Goal: Task Accomplishment & Management: Use online tool/utility

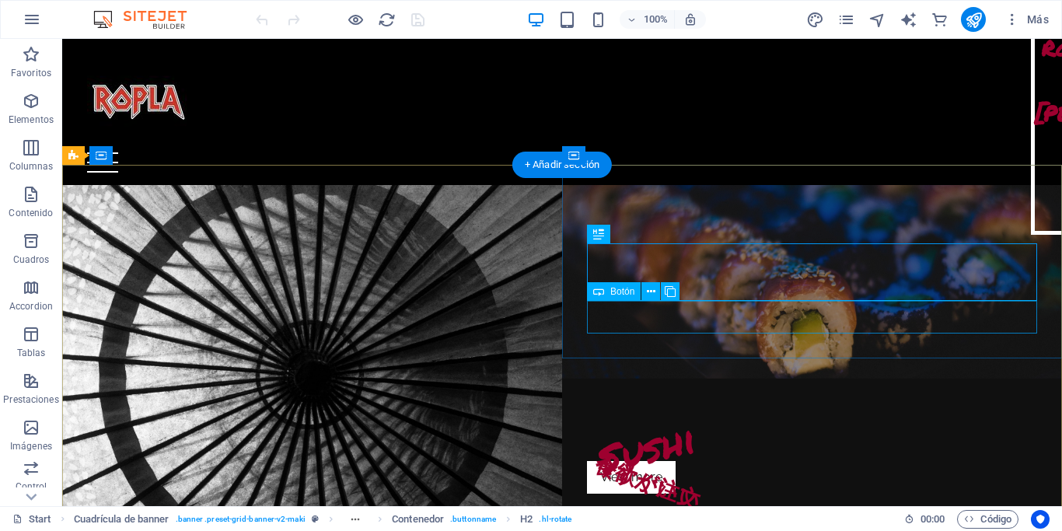
click at [613, 461] on div "View more" at bounding box center [812, 477] width 450 height 33
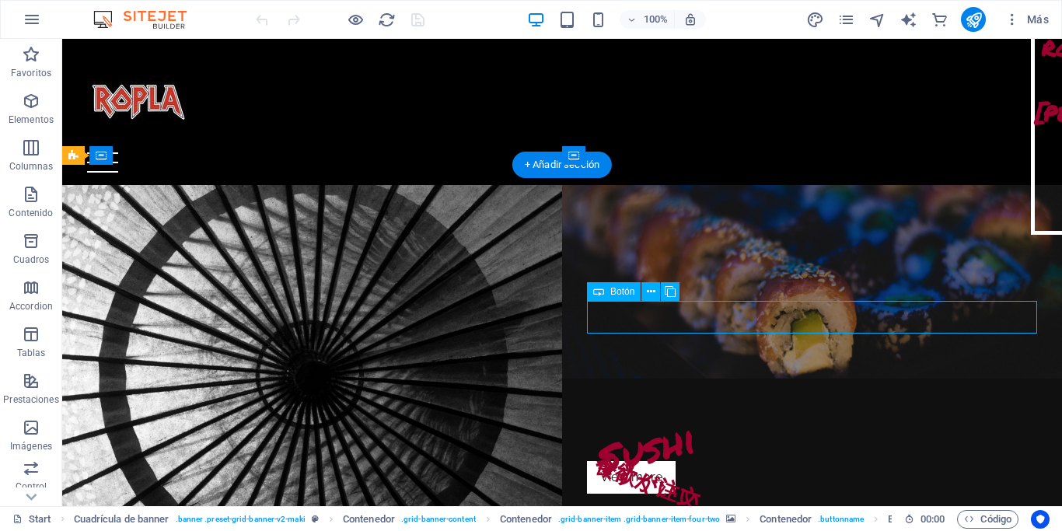
click at [613, 461] on div "View more" at bounding box center [812, 477] width 450 height 33
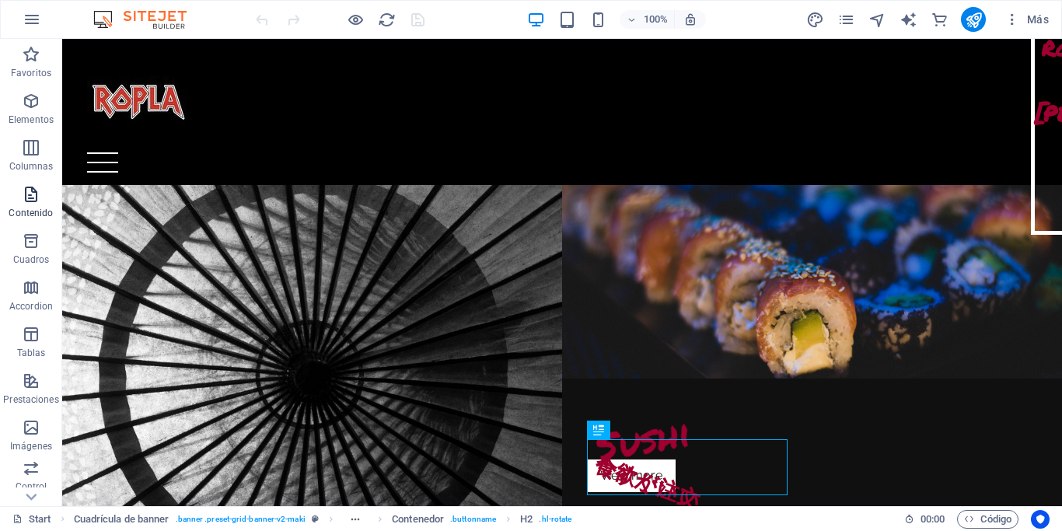
click at [27, 204] on span "Contenido" at bounding box center [31, 203] width 62 height 37
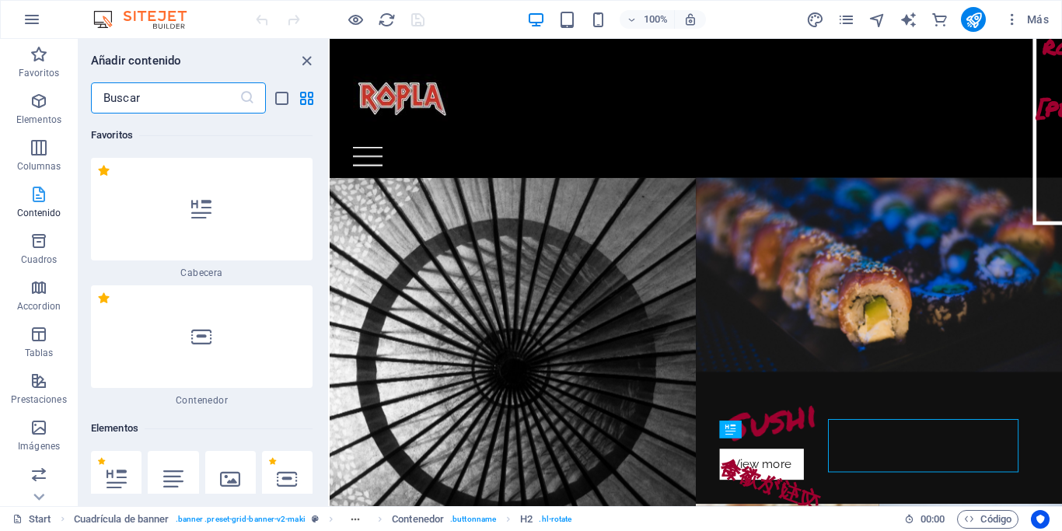
scroll to position [2719, 0]
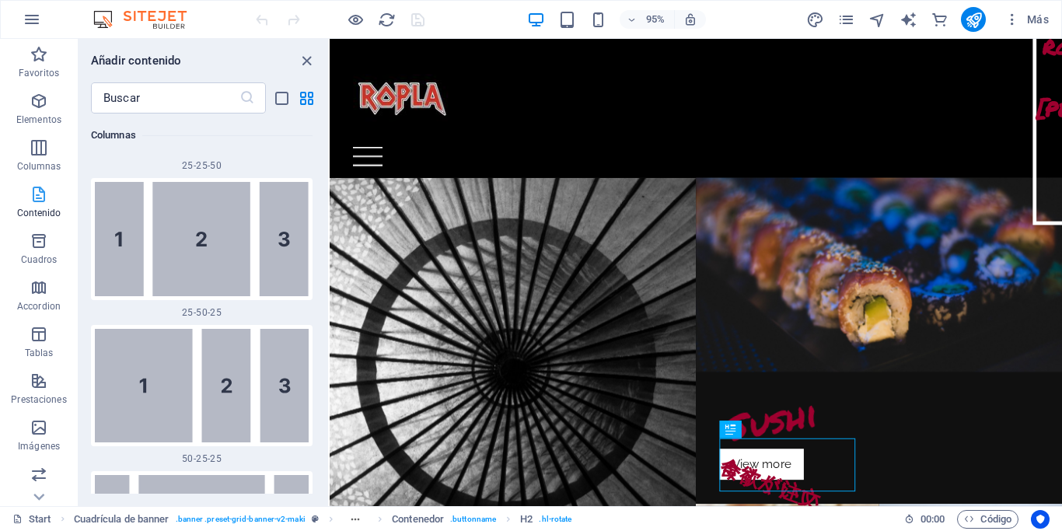
click at [27, 204] on span "Contenido" at bounding box center [39, 203] width 78 height 37
click at [305, 58] on icon "close panel" at bounding box center [307, 61] width 18 height 18
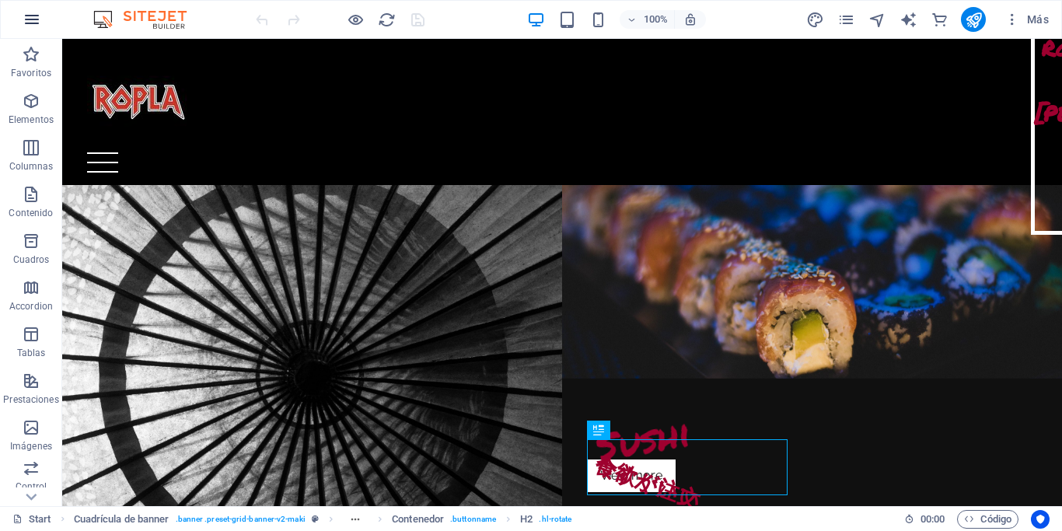
click at [40, 10] on icon "button" at bounding box center [32, 19] width 19 height 19
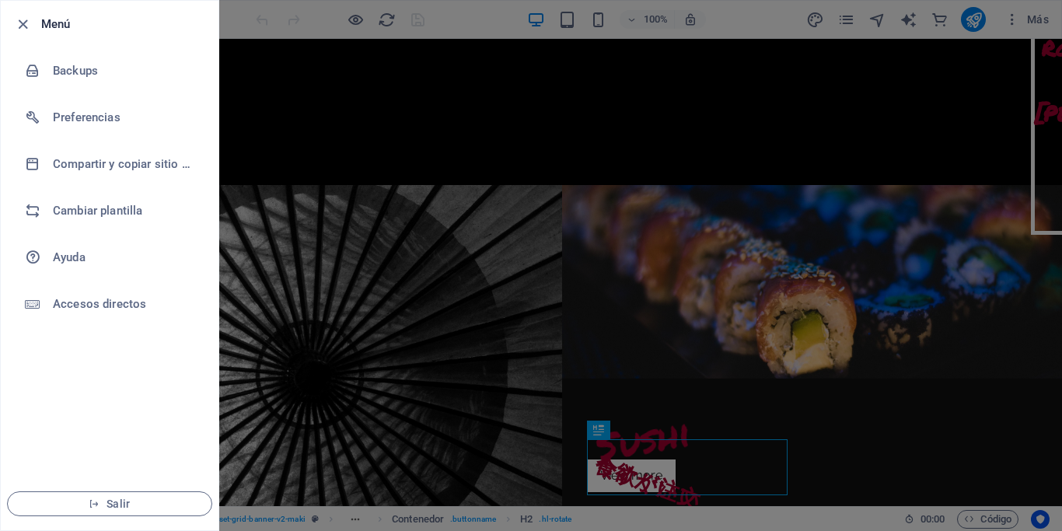
click at [1061, 102] on div at bounding box center [531, 265] width 1062 height 531
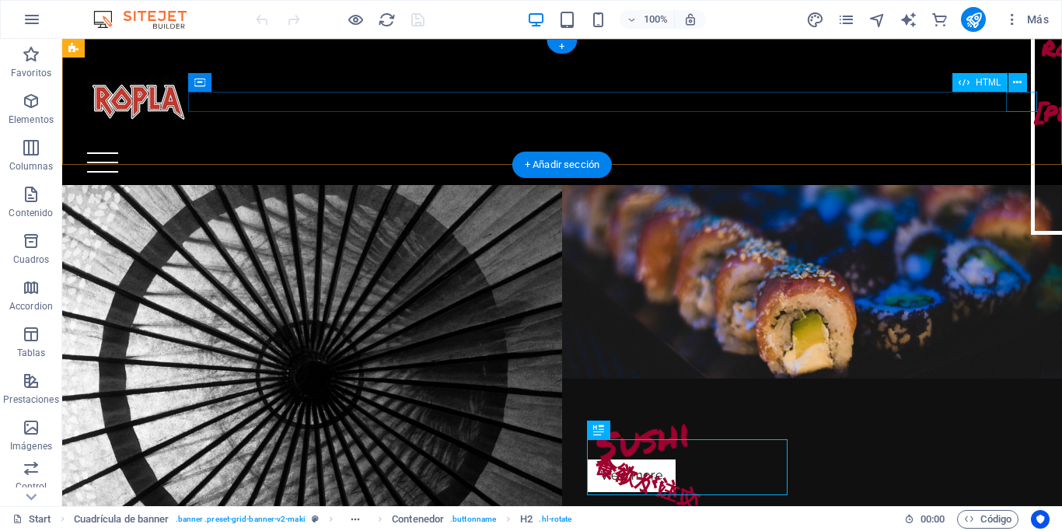
click at [1010, 152] on div at bounding box center [562, 162] width 950 height 20
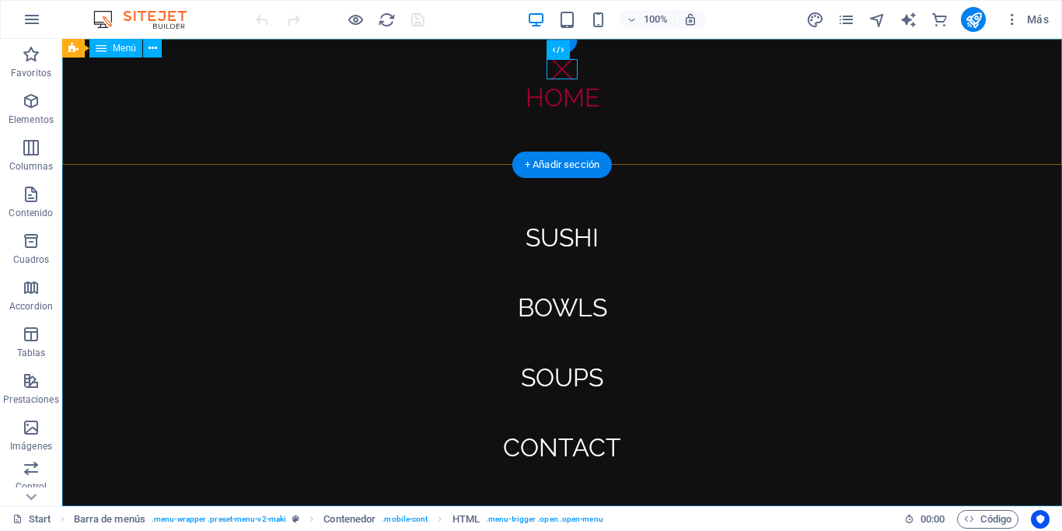
click at [584, 99] on nav "Home About Sushi Bowls Soups Contact" at bounding box center [561, 272] width 999 height 467
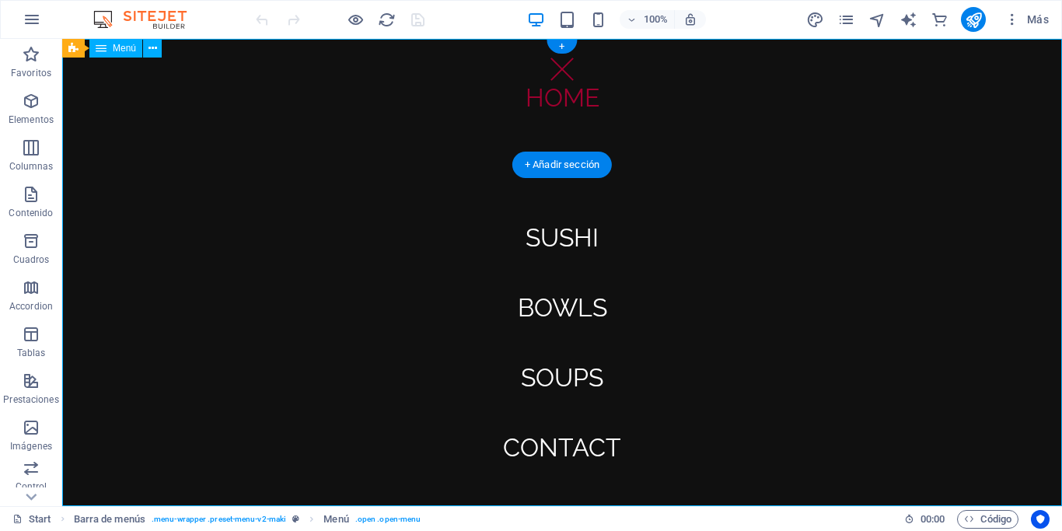
click at [584, 99] on nav "Home About Sushi Bowls Soups Contact" at bounding box center [561, 272] width 999 height 467
click at [568, 101] on nav "Home About Sushi Bowls Soups Contact" at bounding box center [561, 272] width 999 height 467
click at [562, 255] on nav "Home About Sushi Bowls Soups Contact" at bounding box center [561, 272] width 999 height 467
click at [111, 47] on div "Menú" at bounding box center [115, 48] width 53 height 19
click at [158, 48] on button at bounding box center [152, 48] width 19 height 19
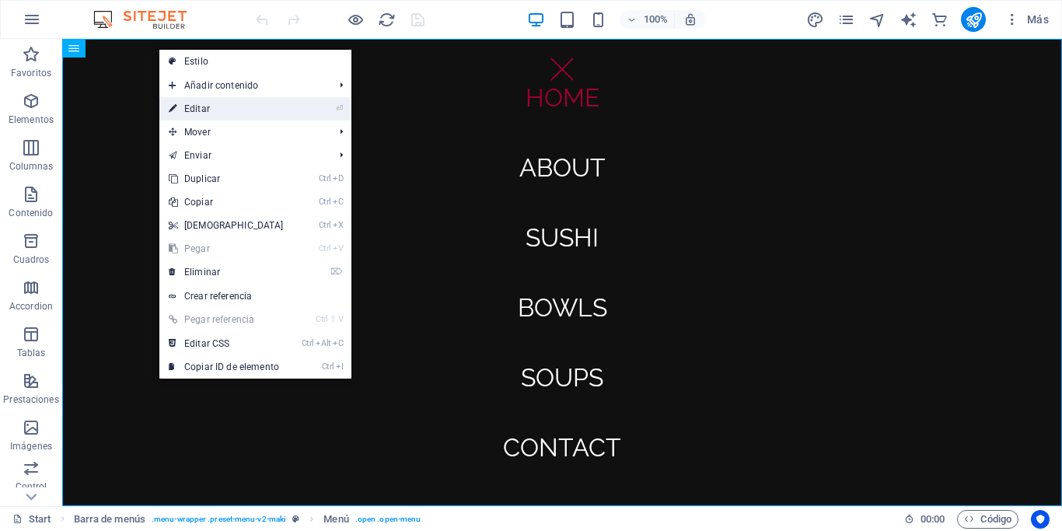
click at [209, 112] on link "⏎ Editar" at bounding box center [226, 108] width 134 height 23
select select
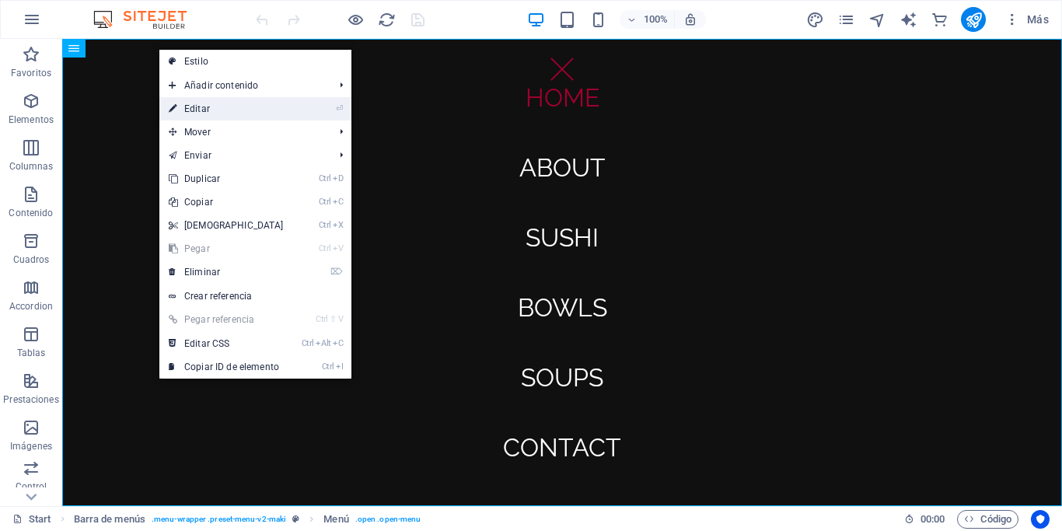
select select
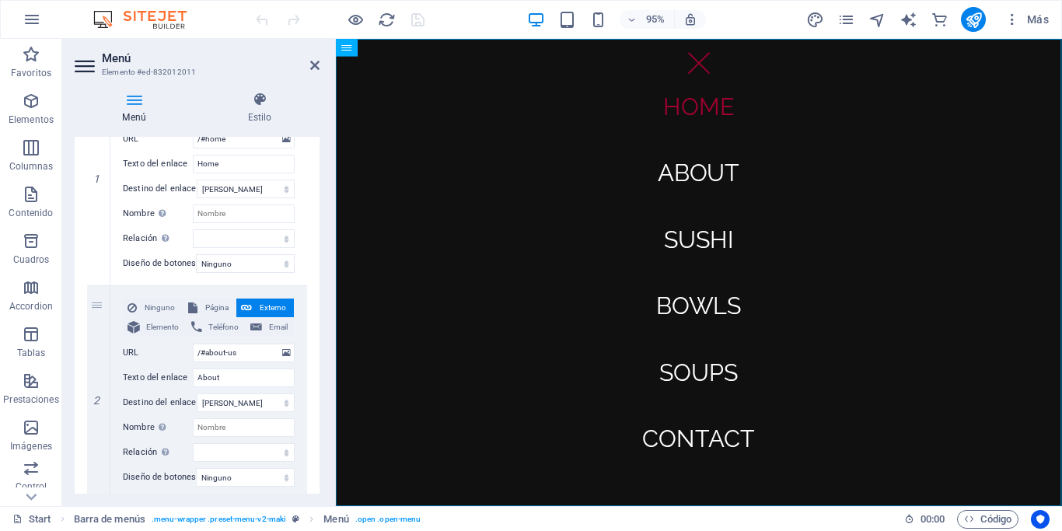
scroll to position [228, 0]
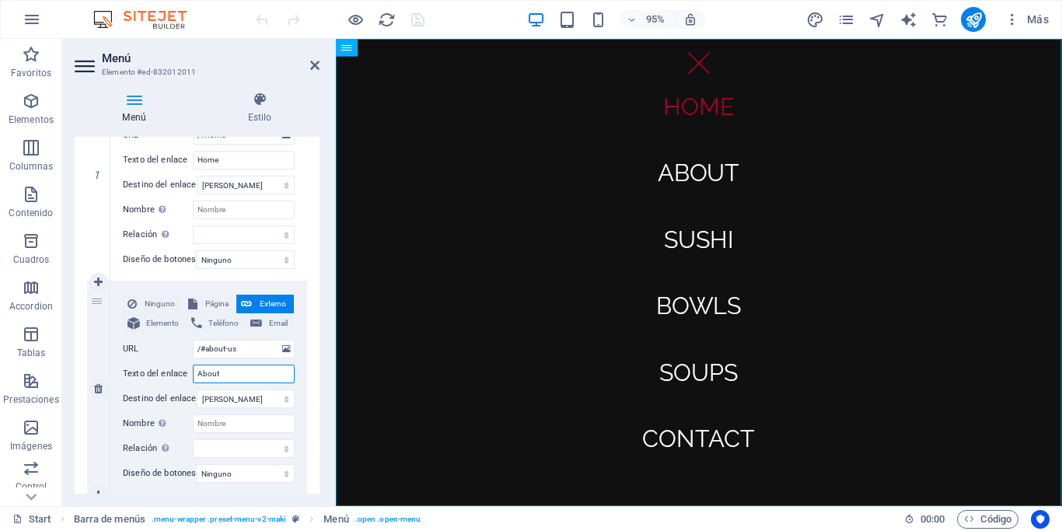
click at [232, 374] on input "About" at bounding box center [244, 373] width 102 height 19
type input "A"
type input "N"
select select
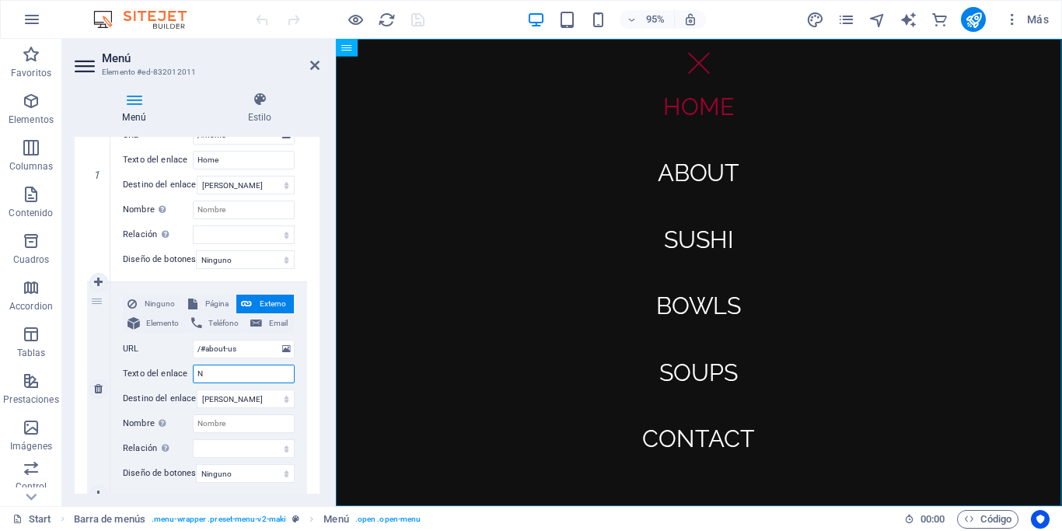
select select
type input "N"
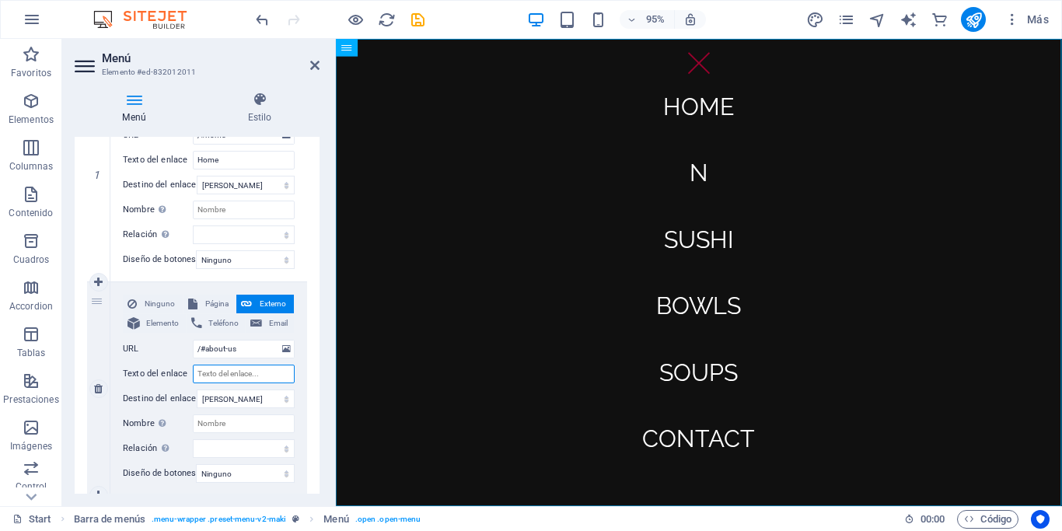
type input "o"
select select
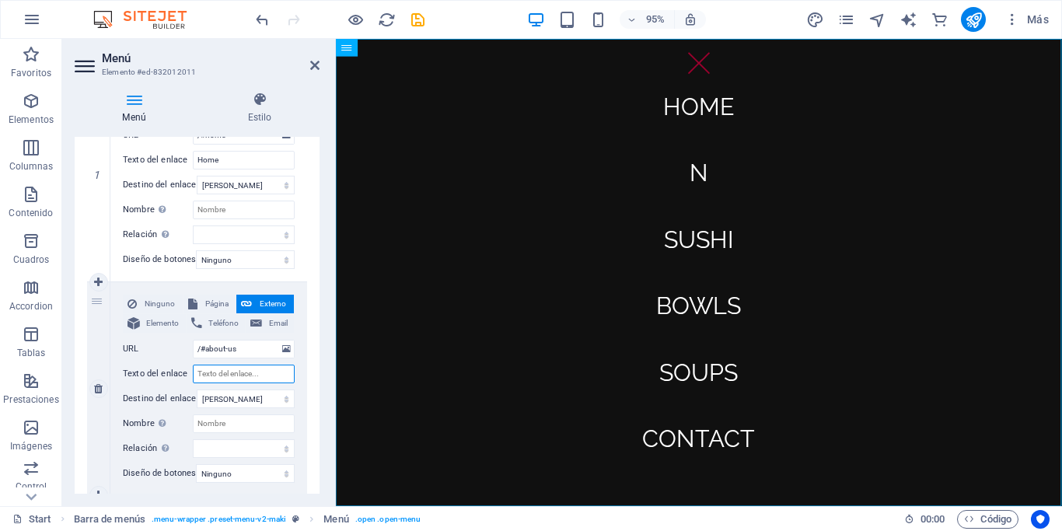
select select
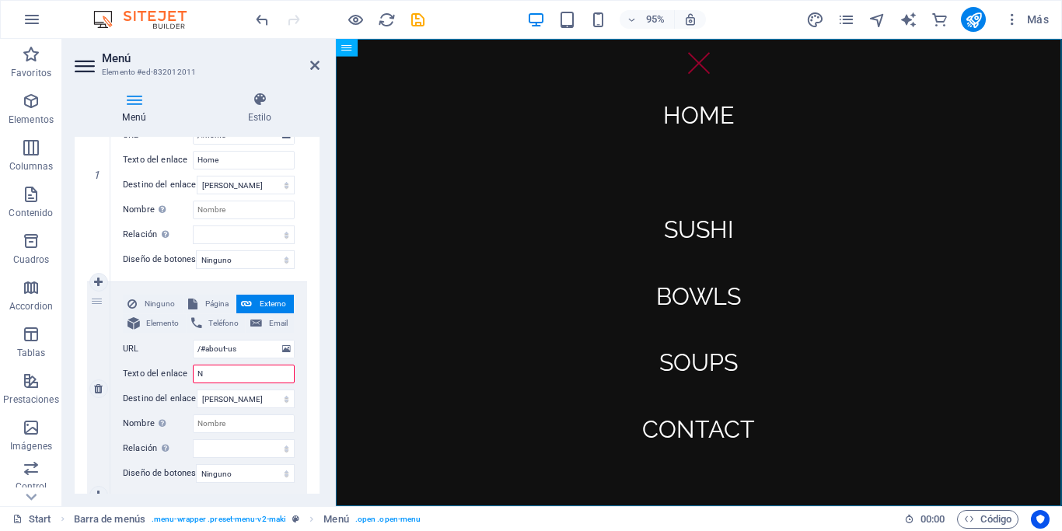
type input "No"
select select
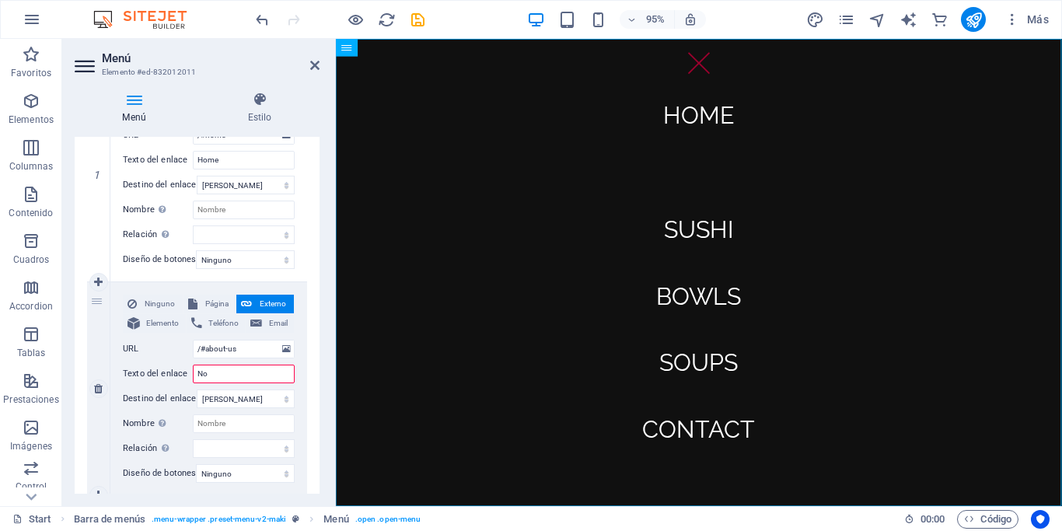
select select
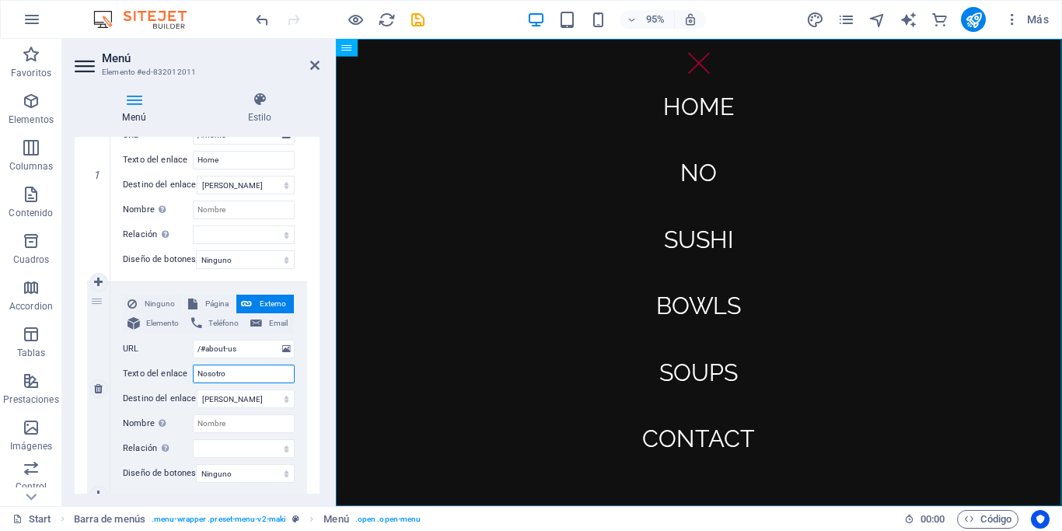
type input "Nosotros"
select select
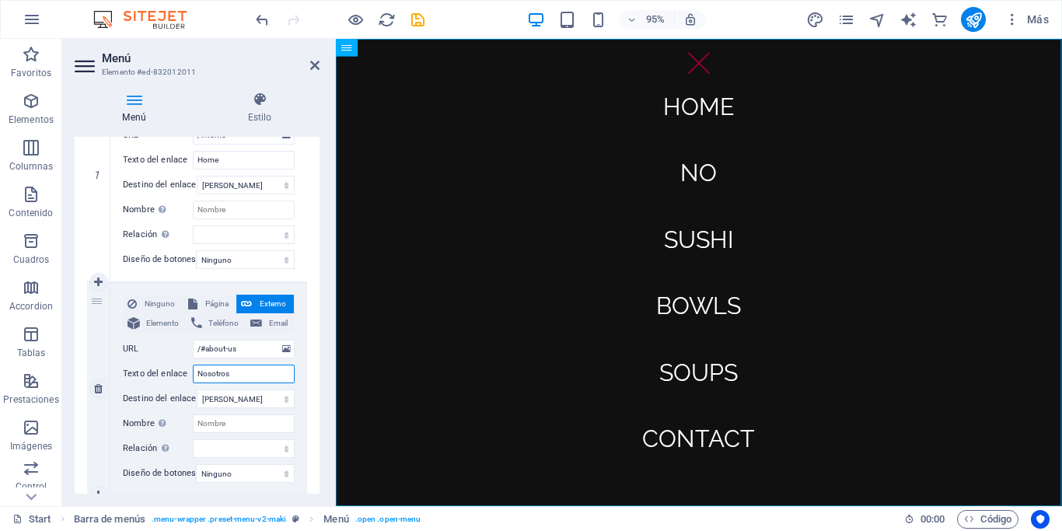
select select
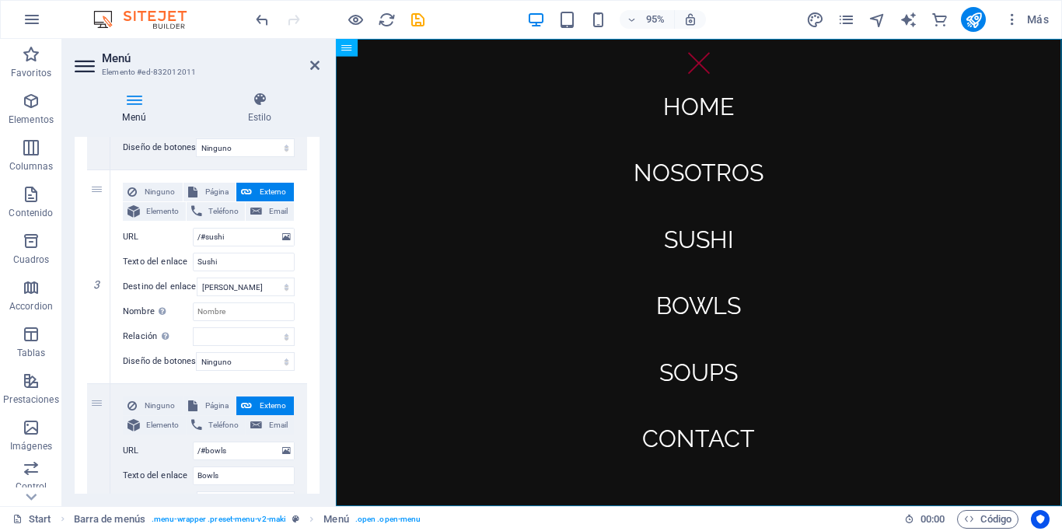
scroll to position [557, 0]
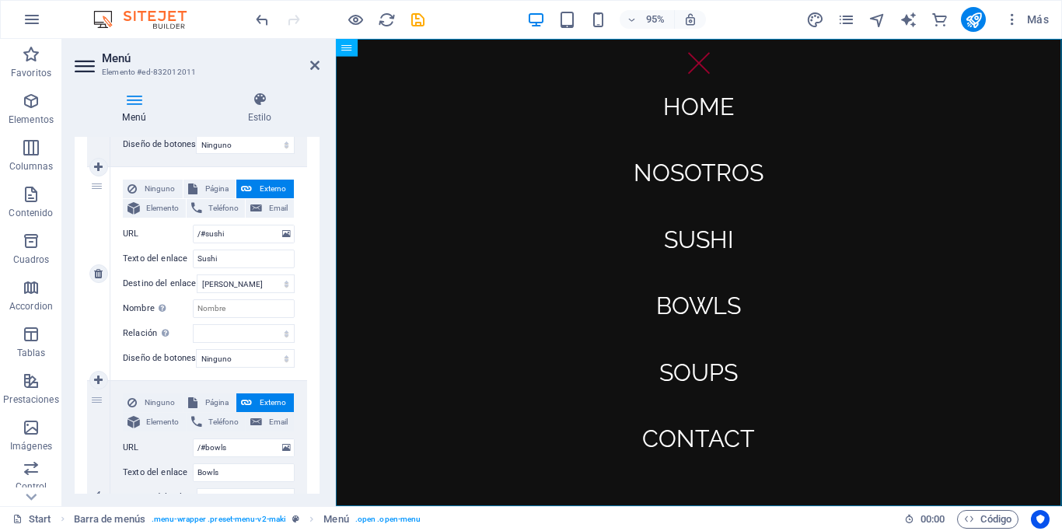
type input "Nosotros"
drag, startPoint x: 250, startPoint y: 249, endPoint x: 242, endPoint y: 256, distance: 10.5
click at [242, 256] on div "Ninguno Página Externo Elemento Teléfono Email Página Start Subpage Legal Notic…" at bounding box center [209, 261] width 172 height 163
drag, startPoint x: 242, startPoint y: 256, endPoint x: 131, endPoint y: 261, distance: 112.0
click at [193, 261] on input "Sushi" at bounding box center [244, 258] width 102 height 19
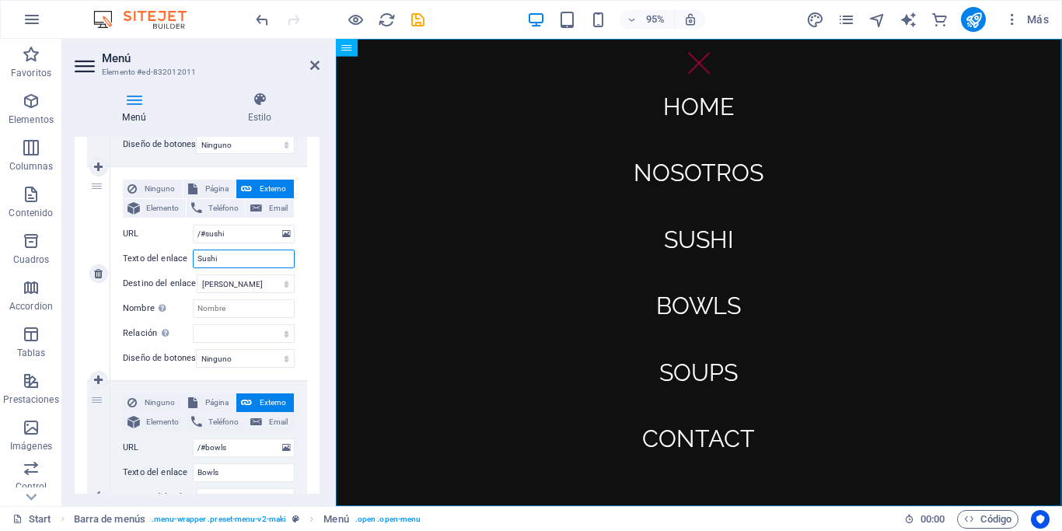
type input "e"
select select
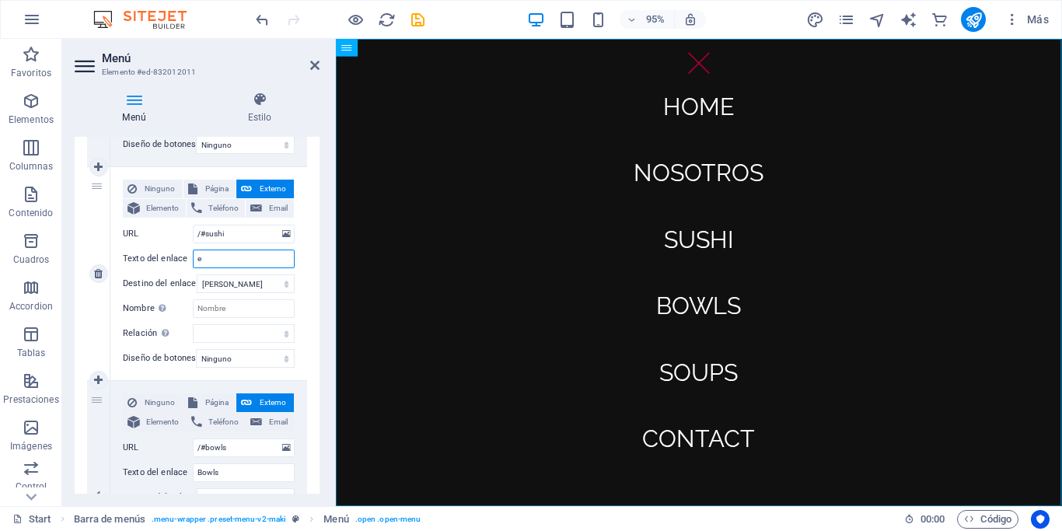
select select
type input "Servicios"
select select
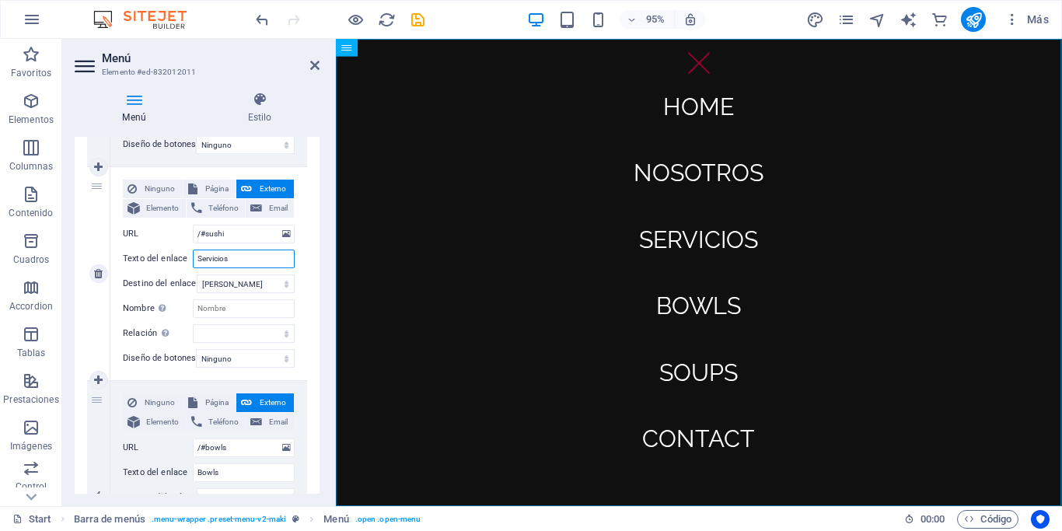
select select
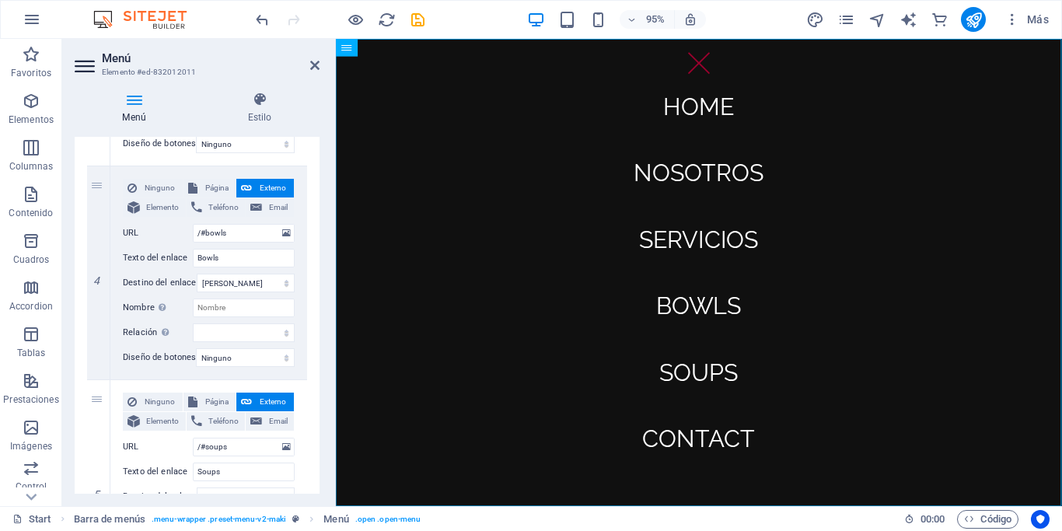
scroll to position [776, 0]
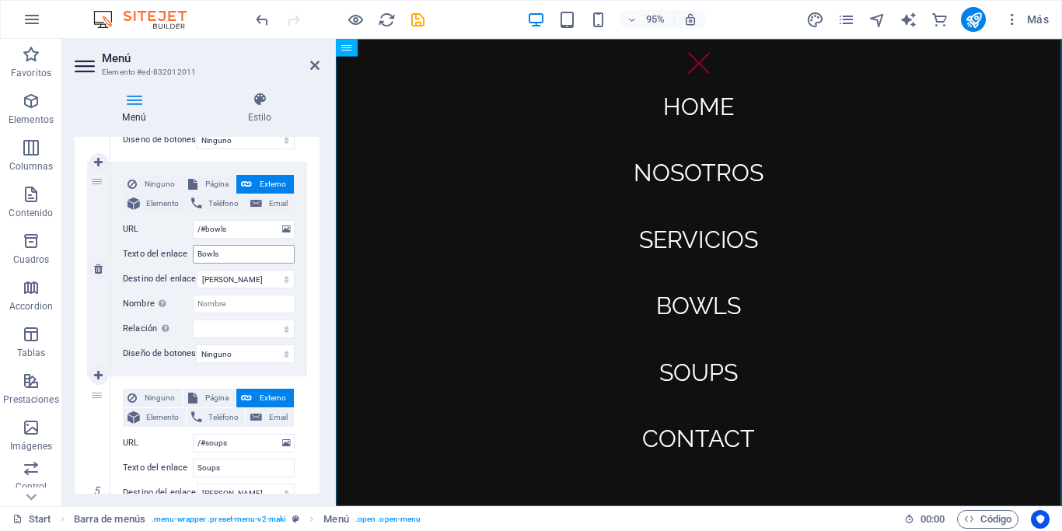
type input "Servicios"
click at [239, 260] on input "Bowls" at bounding box center [244, 254] width 102 height 19
type input "B"
type input "Productos"
select select
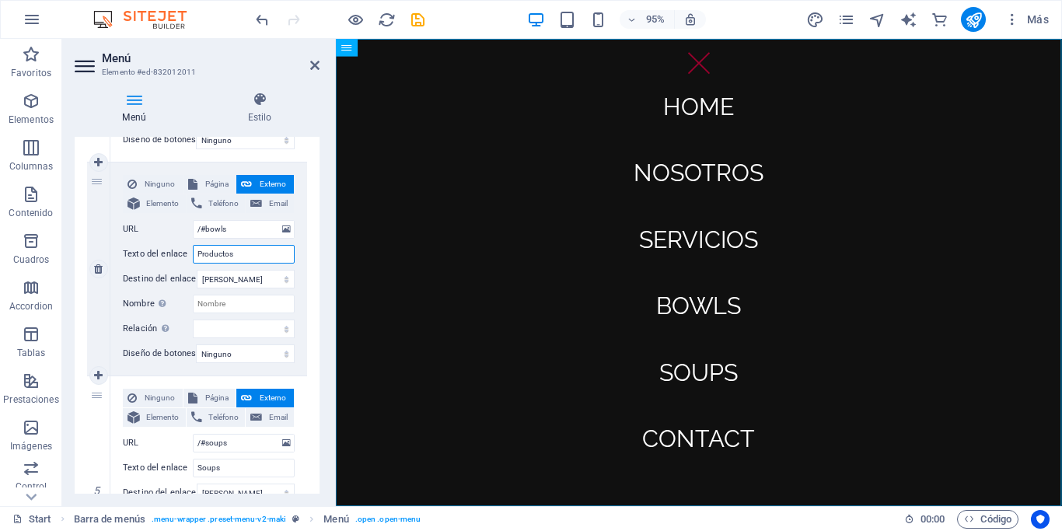
select select
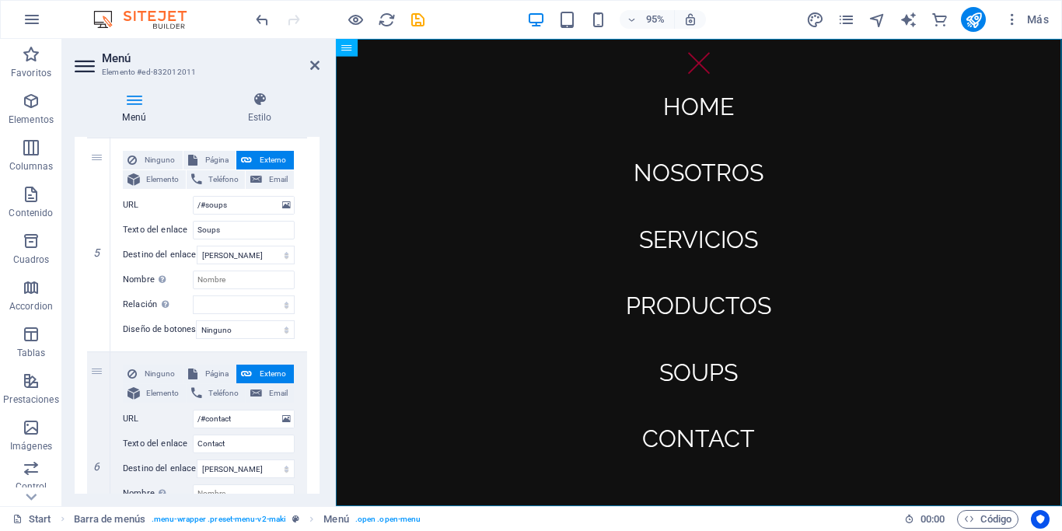
scroll to position [1023, 0]
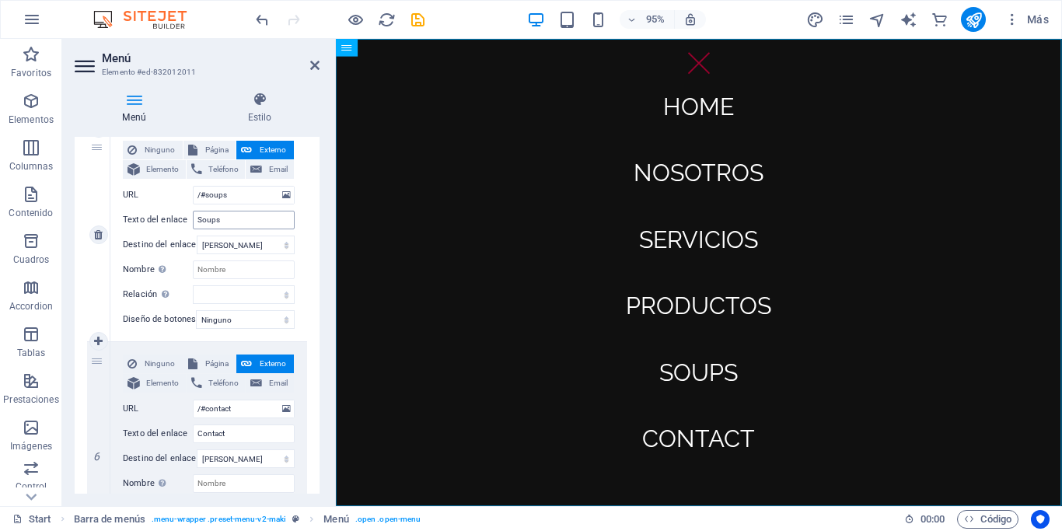
type input "Productos"
click at [220, 214] on input "Soups" at bounding box center [244, 220] width 102 height 19
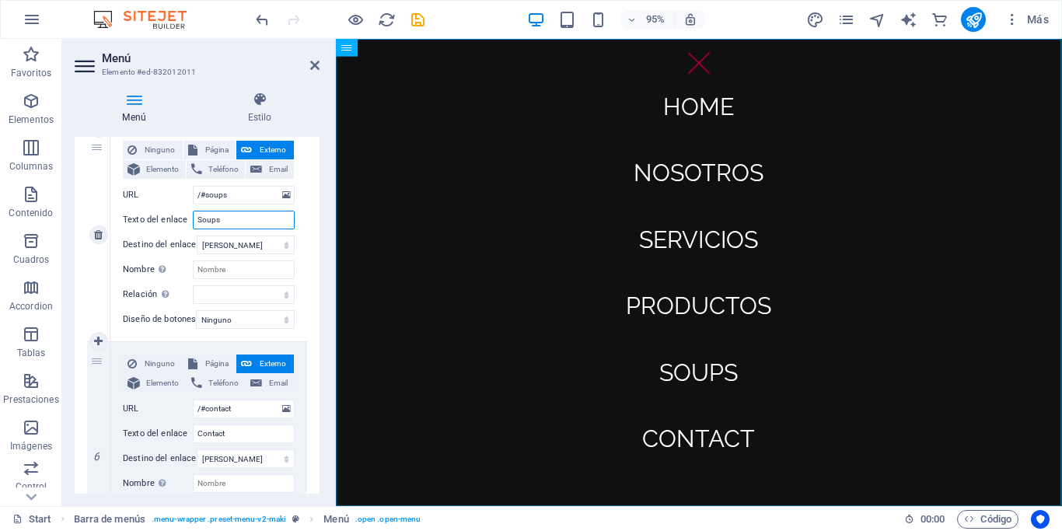
type input "<"
select select
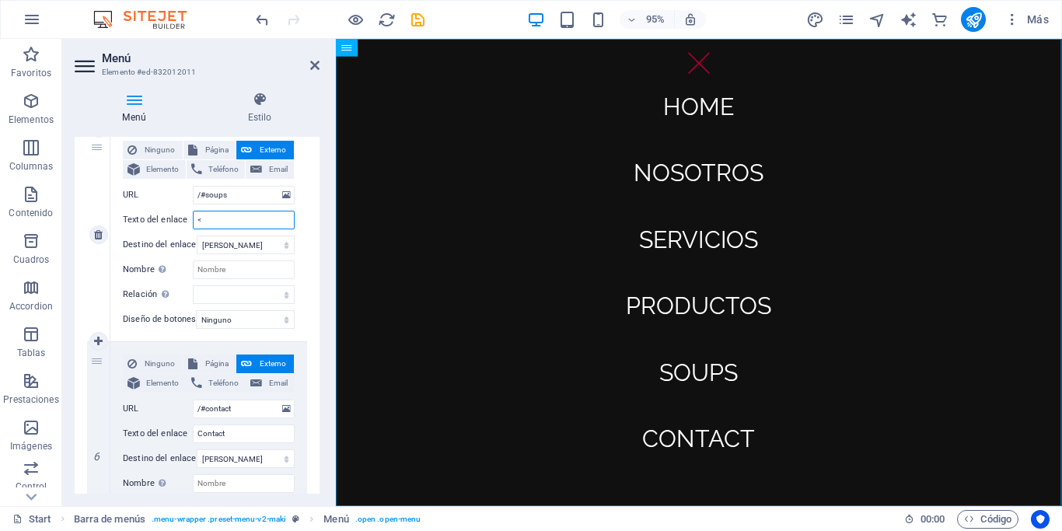
select select
type input "Tru"
select select
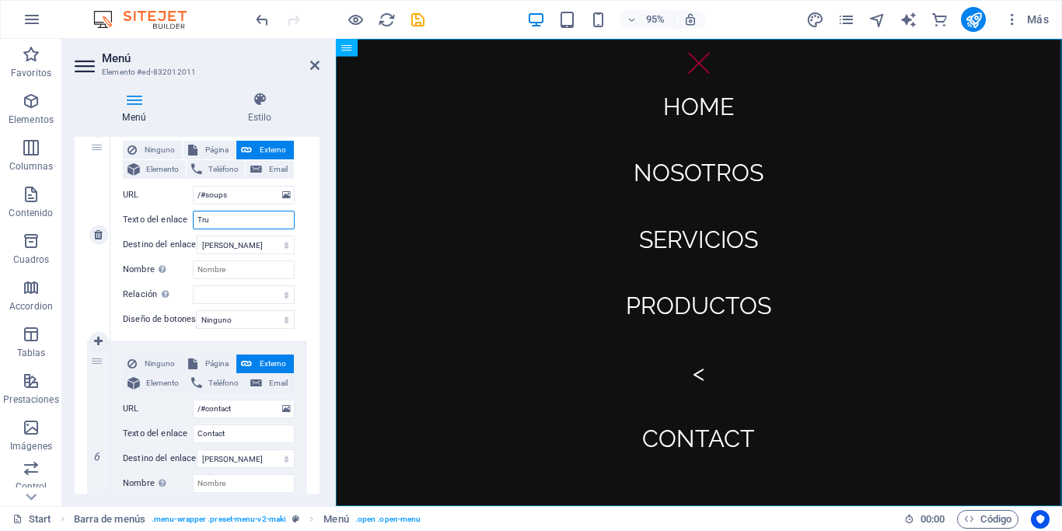
select select
type input "Truck"
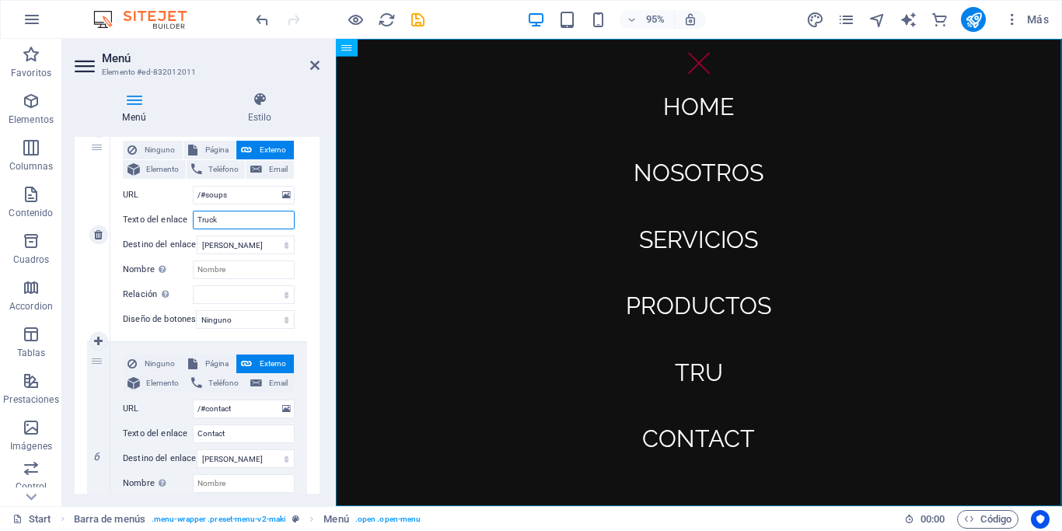
select select
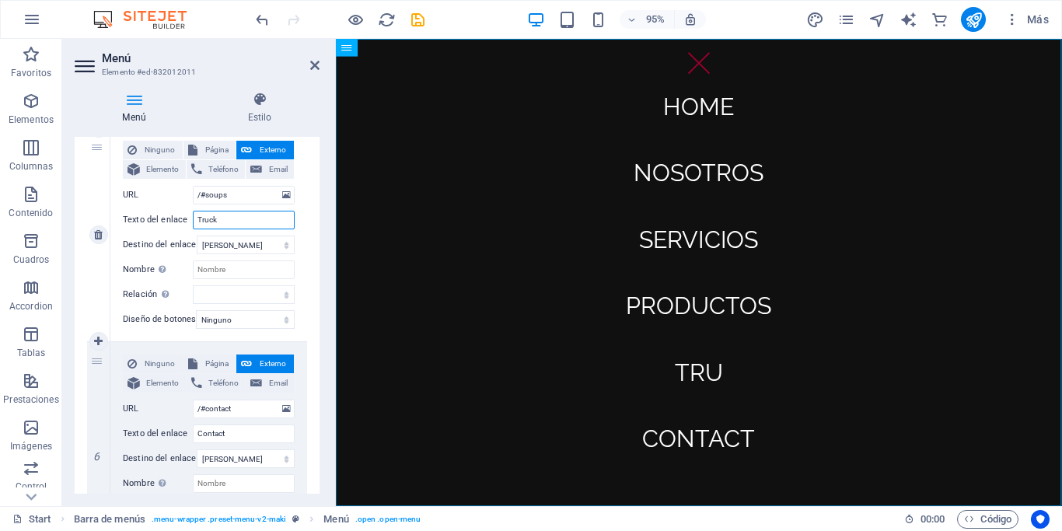
select select
type input "Truck´s"
select select
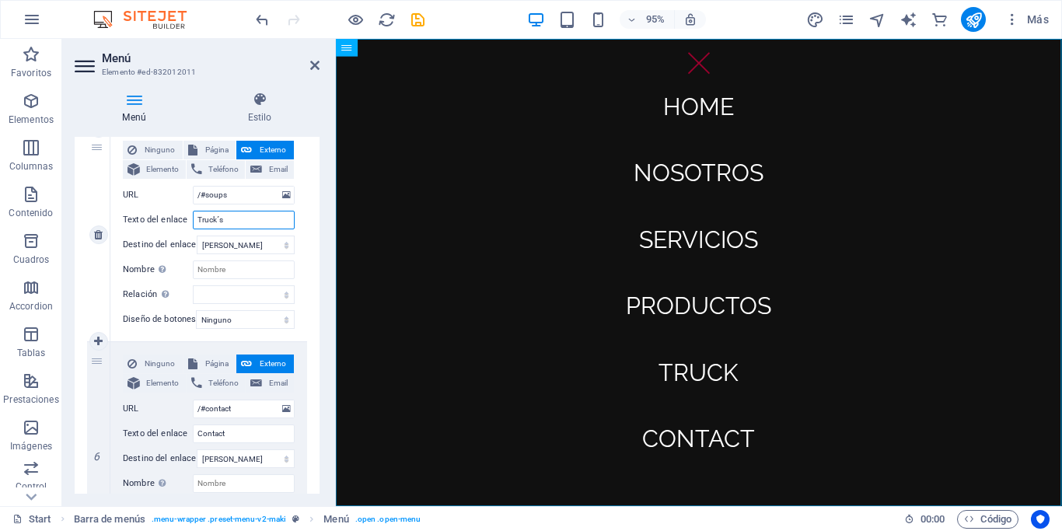
select select
type input "Truck´s"
click at [253, 431] on input "Contact" at bounding box center [244, 433] width 102 height 19
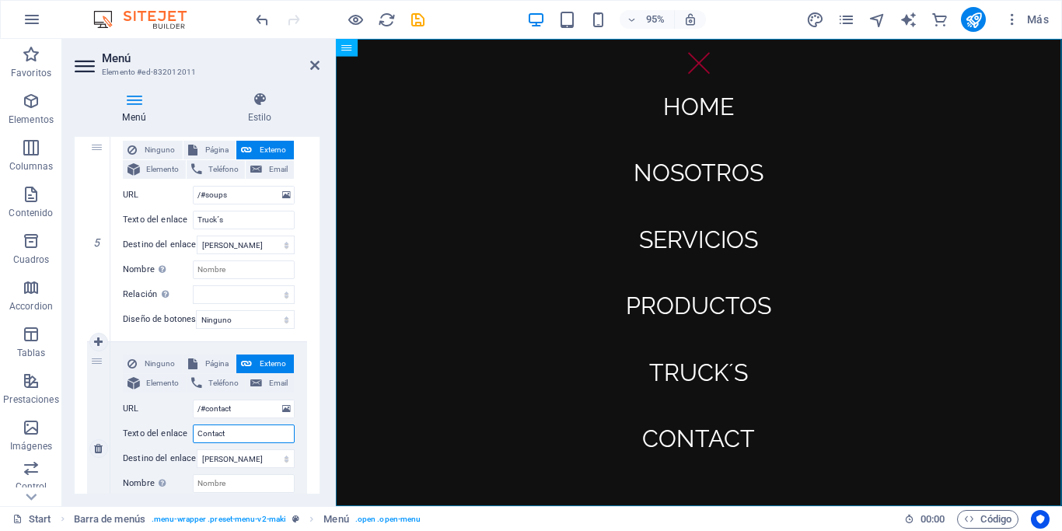
type input "Contacto"
select select
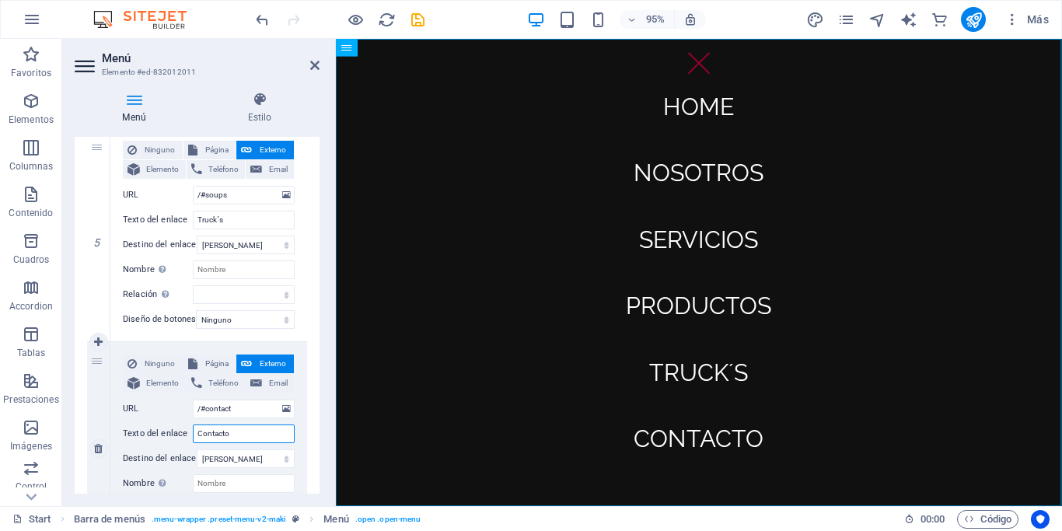
select select
type input "Contacto"
click at [312, 65] on icon at bounding box center [314, 65] width 9 height 12
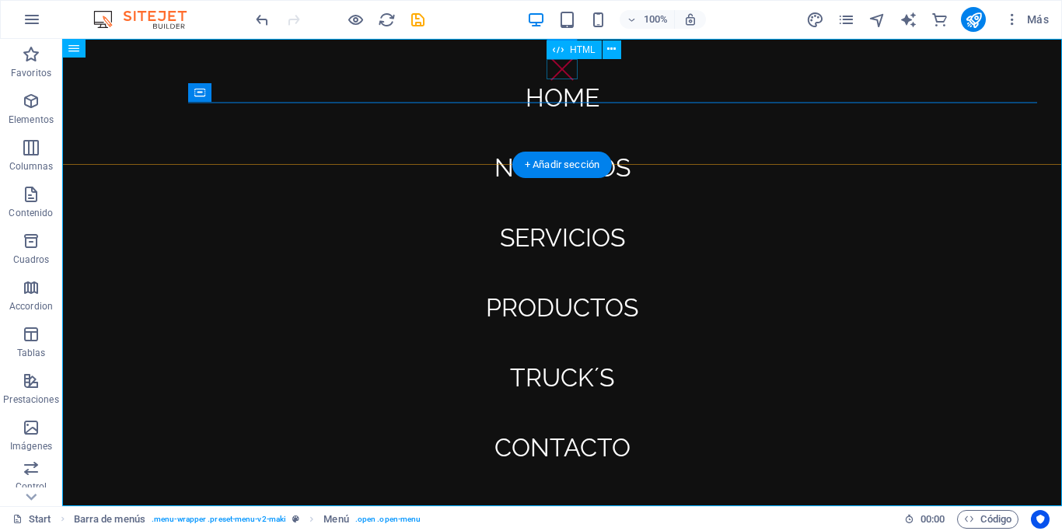
click at [567, 66] on div at bounding box center [561, 69] width 31 height 20
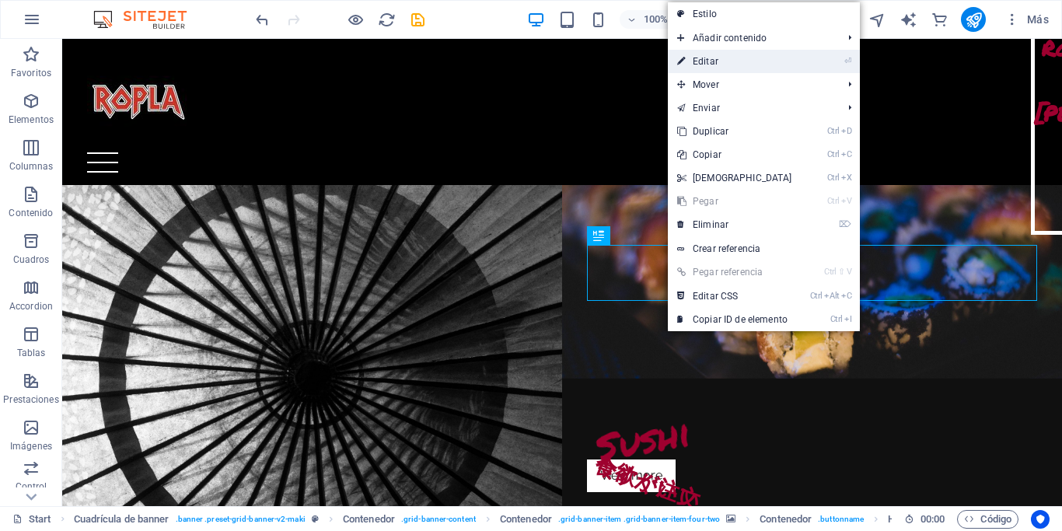
click at [751, 53] on link "⏎ Editar" at bounding box center [735, 61] width 134 height 23
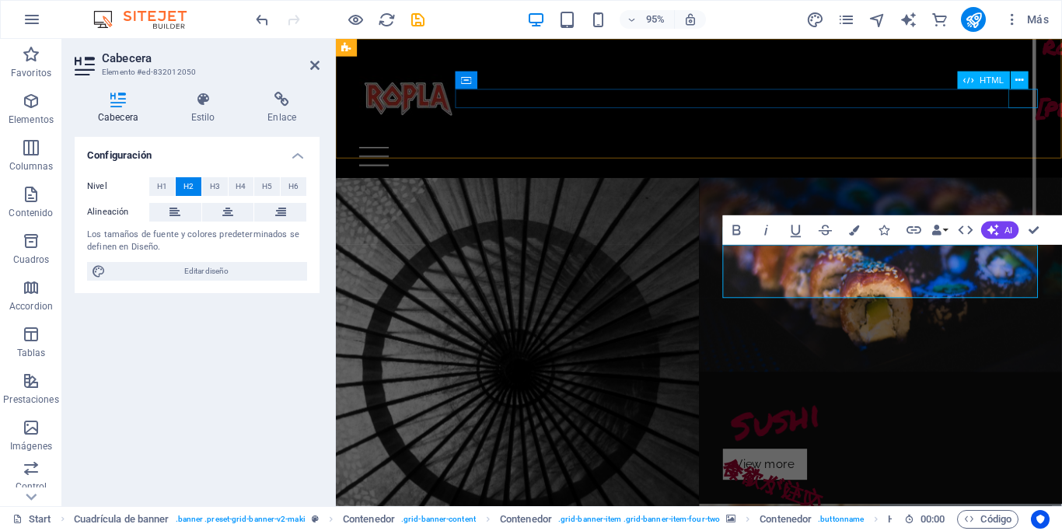
click at [1060, 152] on div at bounding box center [718, 162] width 714 height 20
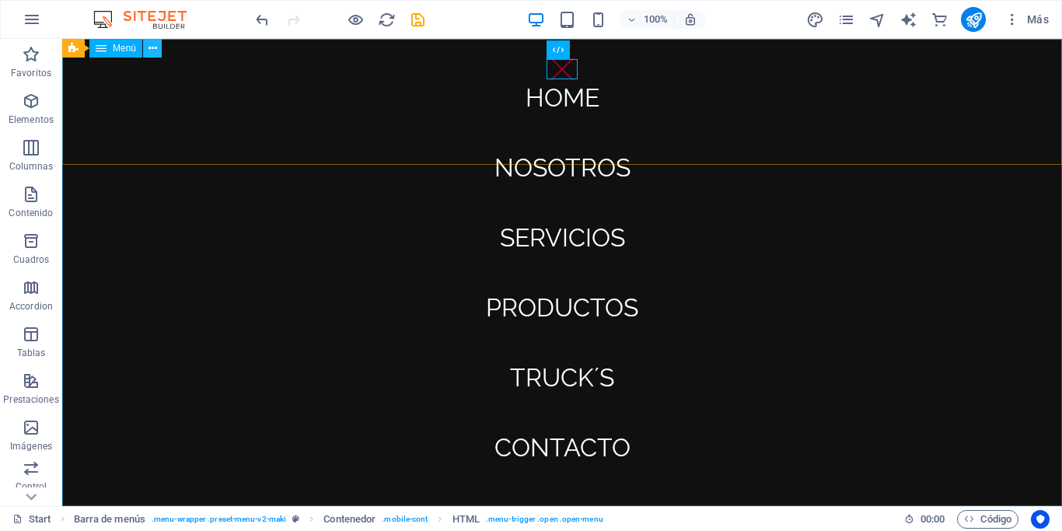
click at [154, 47] on icon at bounding box center [152, 48] width 9 height 16
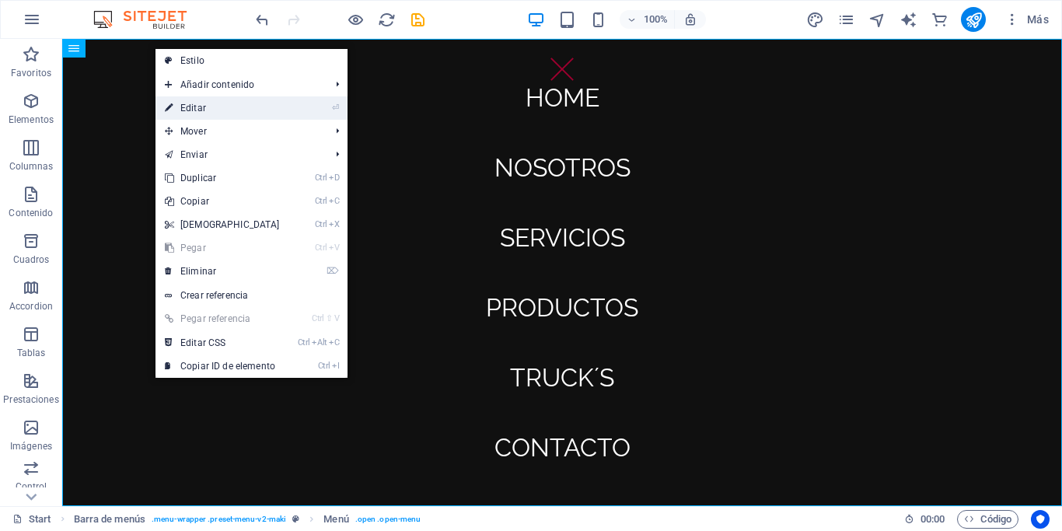
click at [206, 108] on link "⏎ Editar" at bounding box center [222, 107] width 134 height 23
select select
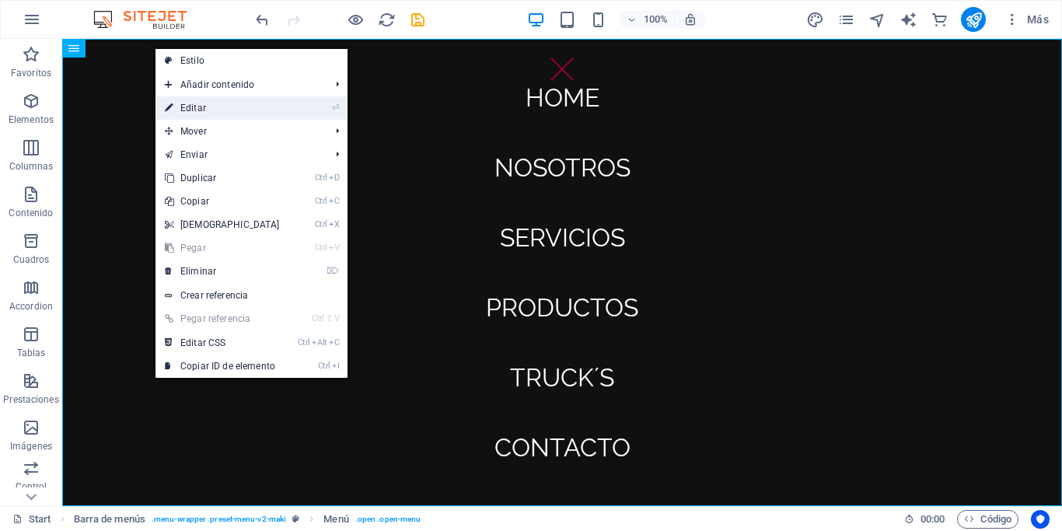
select select
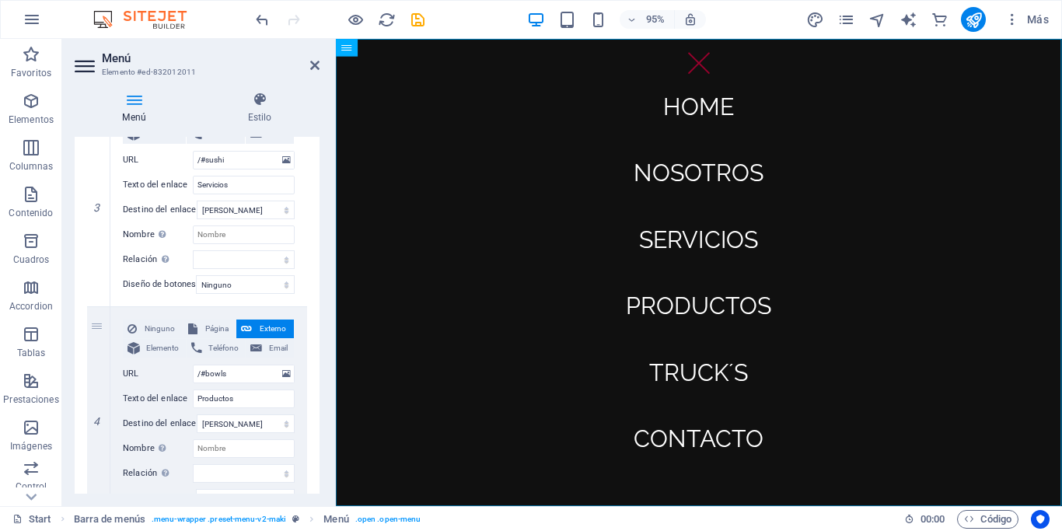
scroll to position [624, 0]
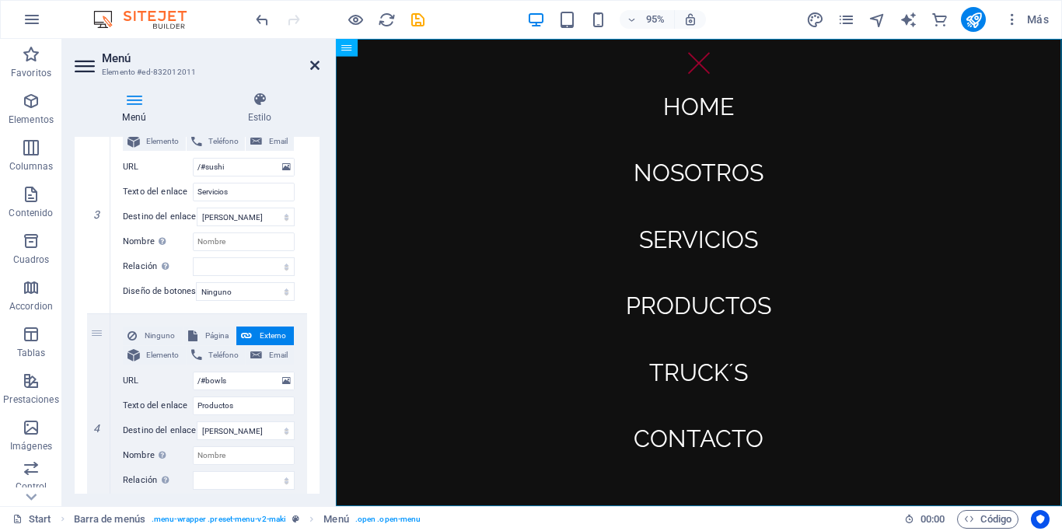
click at [312, 68] on icon at bounding box center [314, 65] width 9 height 12
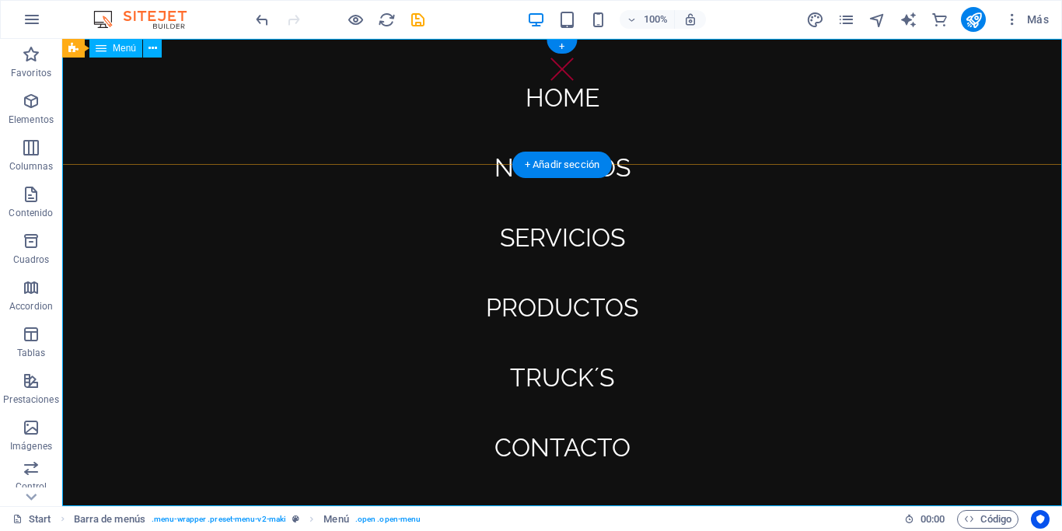
click at [418, 43] on nav "Home Nosotros Servicios Productos Truck´s Contacto" at bounding box center [561, 272] width 999 height 467
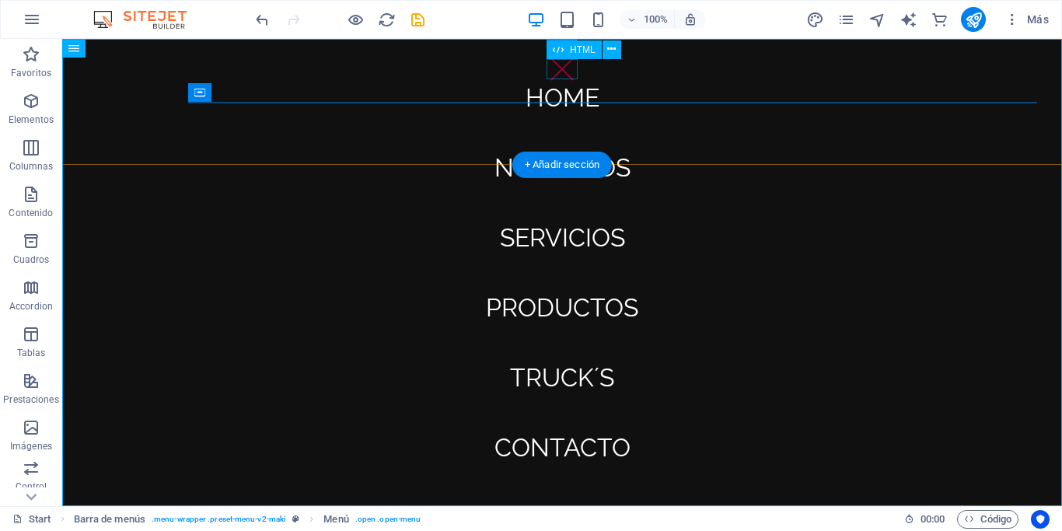
click at [563, 70] on div at bounding box center [561, 69] width 31 height 20
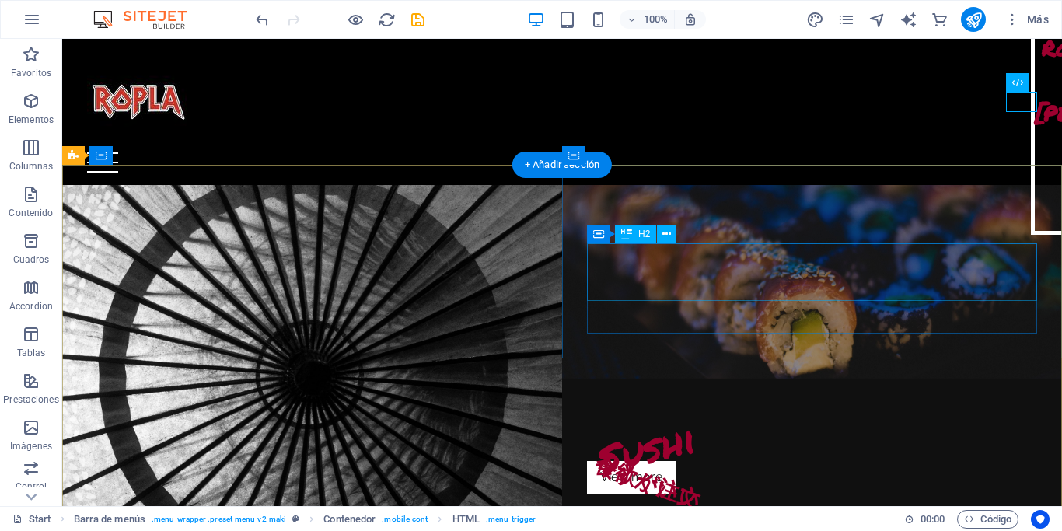
click at [670, 403] on div "Sushi" at bounding box center [812, 432] width 450 height 58
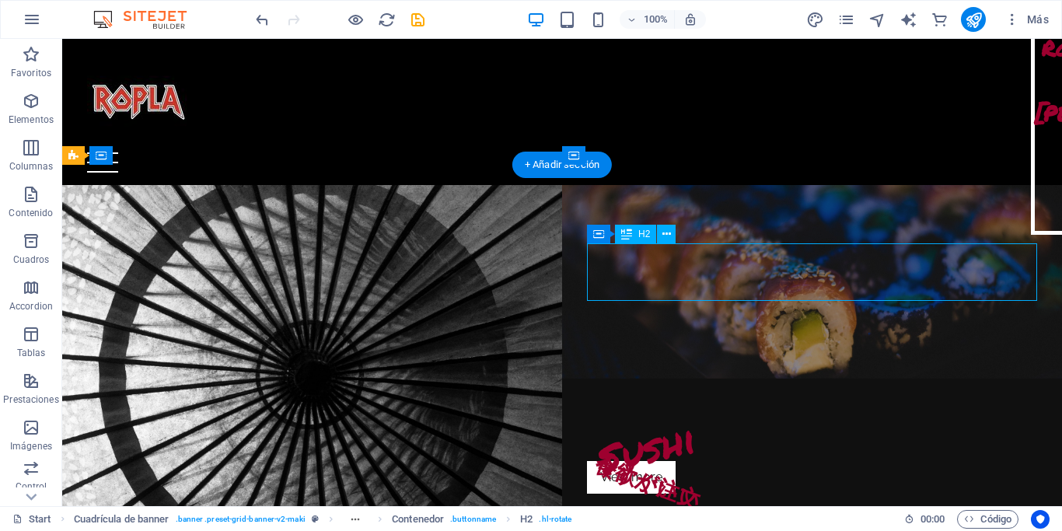
click at [670, 403] on div "Sushi" at bounding box center [812, 432] width 450 height 58
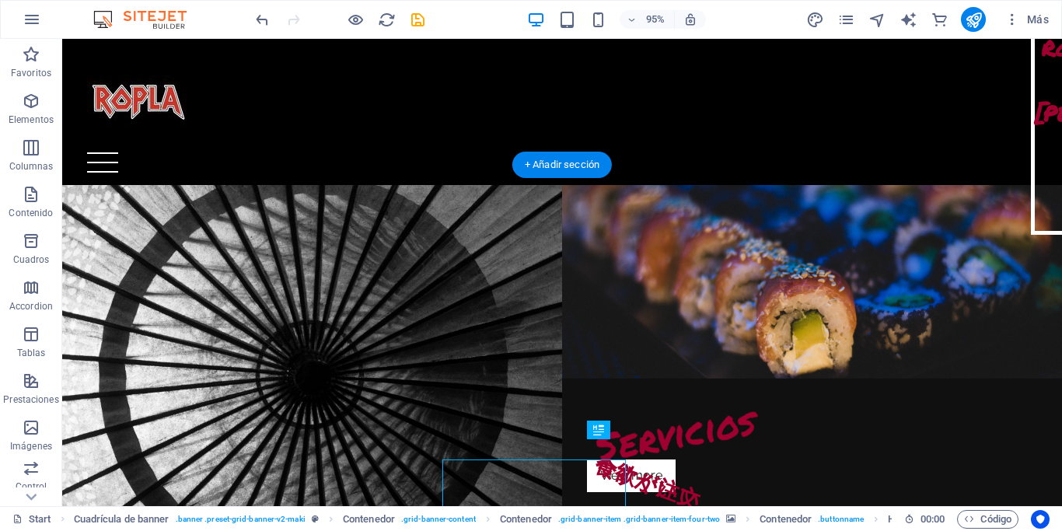
scroll to position [0, 0]
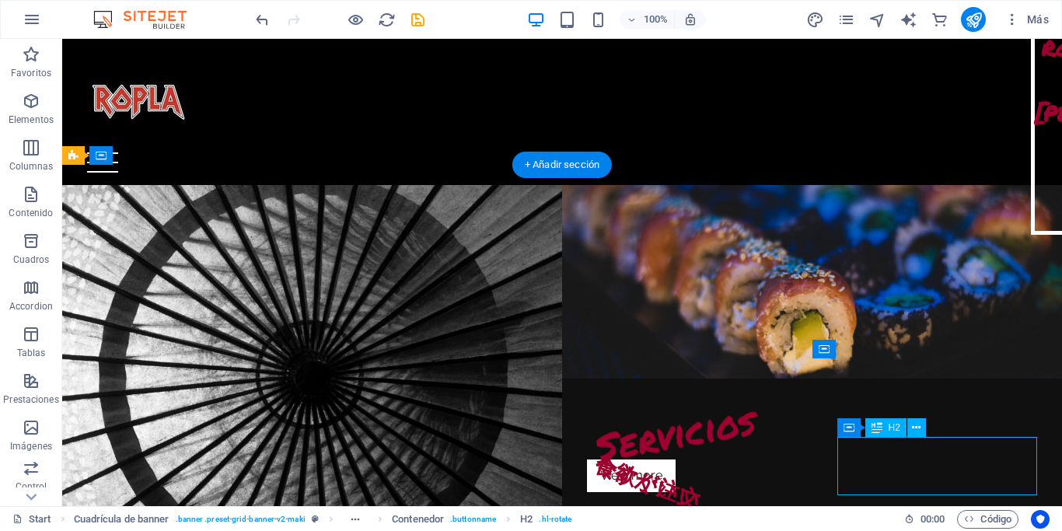
click at [1021, 409] on figure at bounding box center [623, 311] width 999 height 467
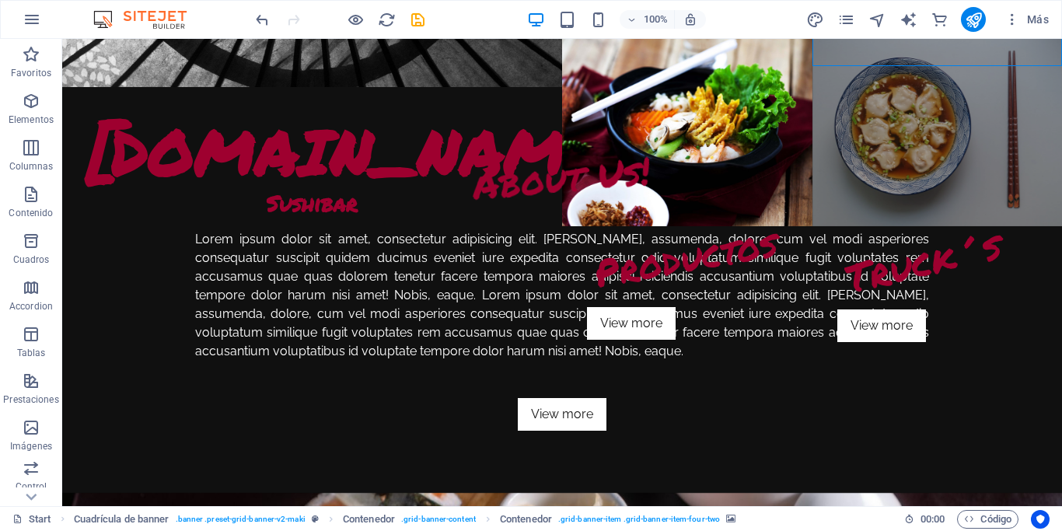
scroll to position [509, 0]
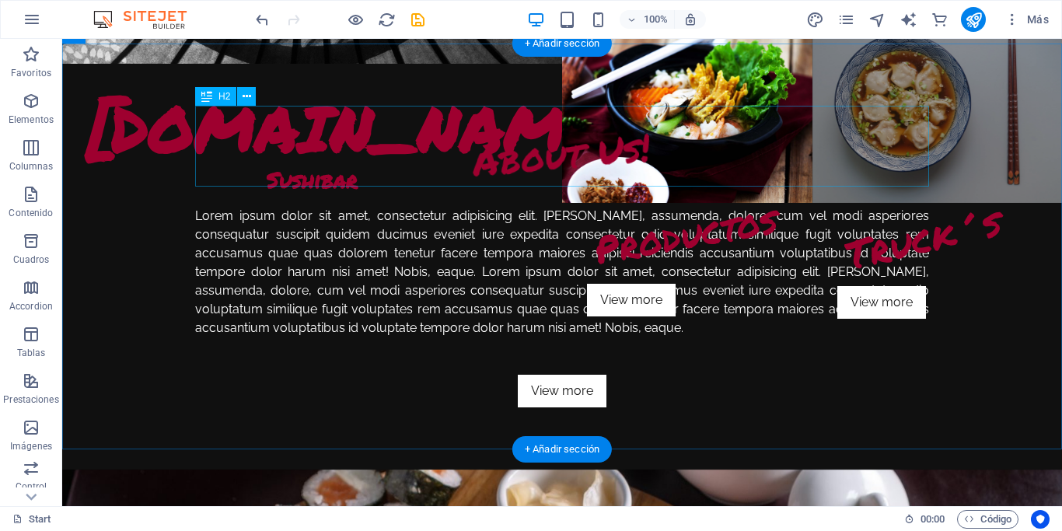
click at [599, 130] on div "About Us!" at bounding box center [562, 166] width 734 height 81
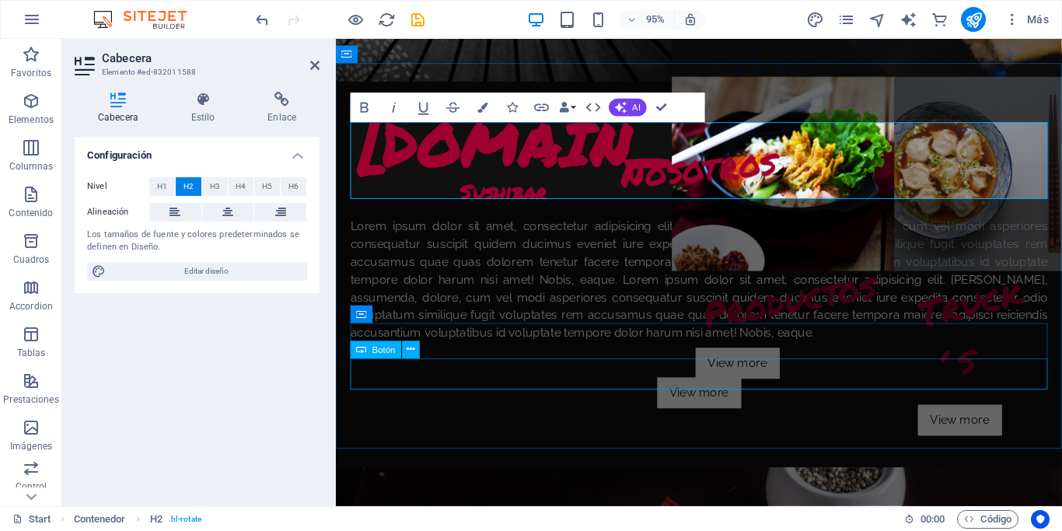
click at [438, 395] on div "View more" at bounding box center [718, 411] width 734 height 33
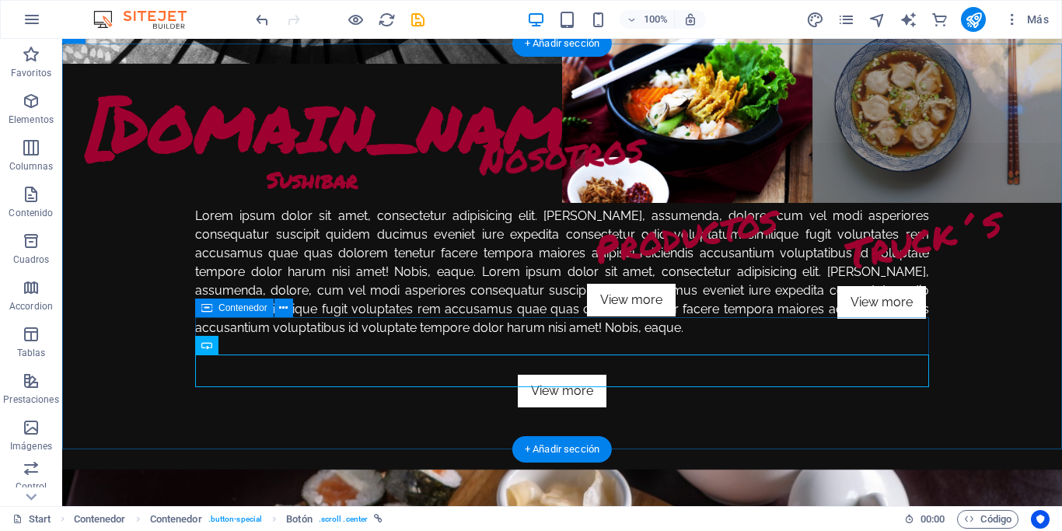
click at [514, 337] on div "食欲がいい View more" at bounding box center [562, 372] width 734 height 70
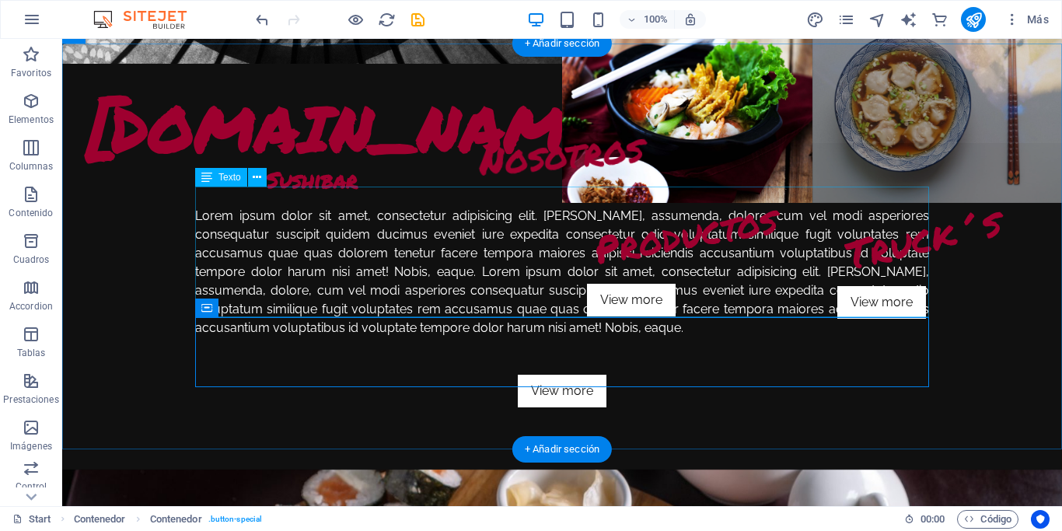
click at [574, 306] on div "Lorem ipsum dolor sit amet, consectetur adipisicing elit. [PERSON_NAME], assume…" at bounding box center [562, 272] width 734 height 131
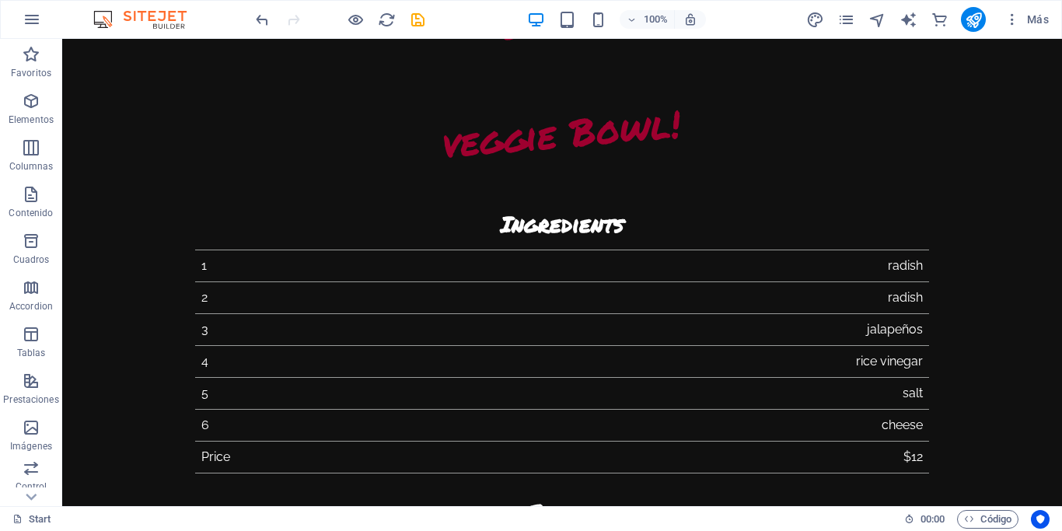
scroll to position [0, 0]
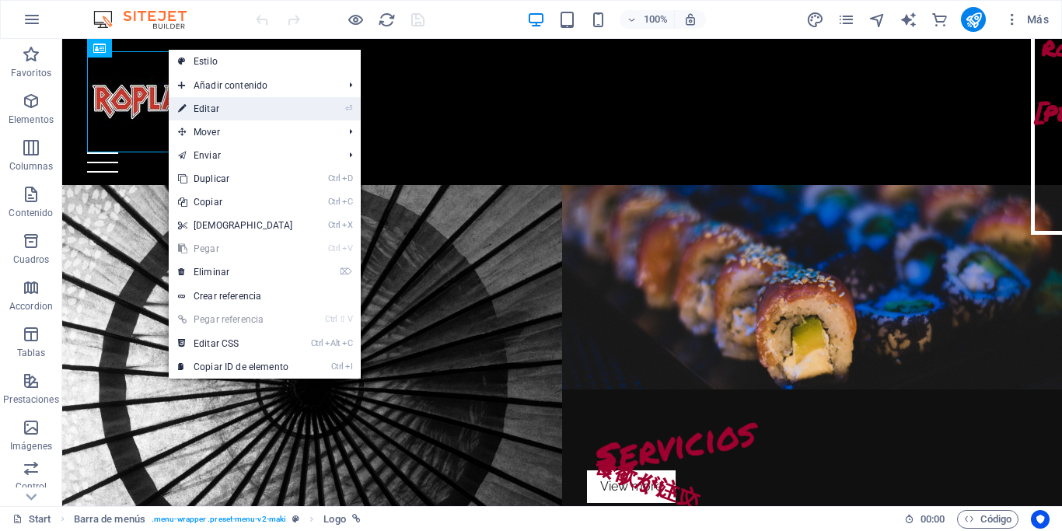
select select "px"
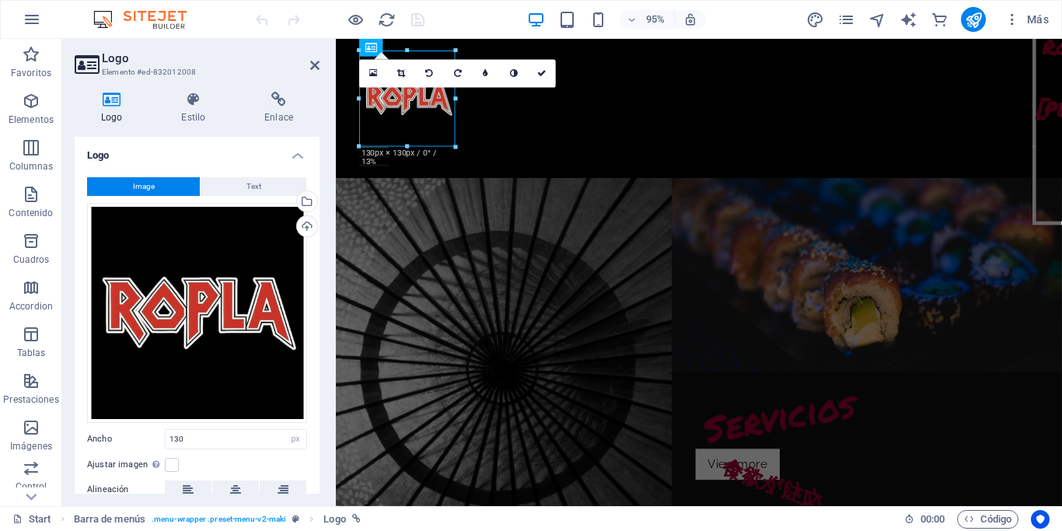
drag, startPoint x: 321, startPoint y: 184, endPoint x: 316, endPoint y: 300, distance: 115.9
click at [316, 300] on div "Logo Estilo Enlace Logo Image Text Arrastra archivos aquí, haz clic para escoge…" at bounding box center [197, 292] width 270 height 427
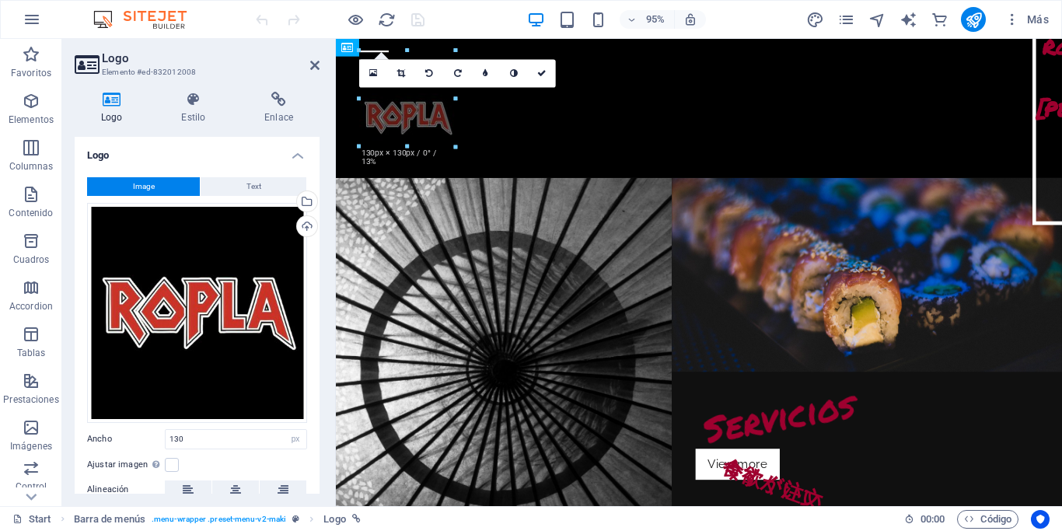
drag, startPoint x: 408, startPoint y: 113, endPoint x: 682, endPoint y: 106, distance: 274.4
click at [682, 106] on header "Home Nosotros Servicios Productos Truck´s Contacto" at bounding box center [718, 112] width 764 height 146
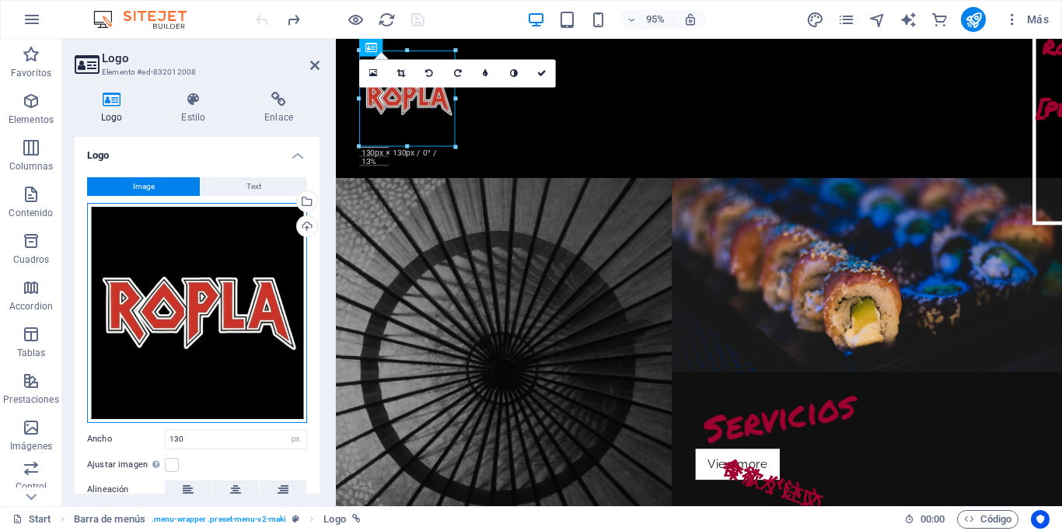
drag, startPoint x: 629, startPoint y: 341, endPoint x: 377, endPoint y: 229, distance: 276.2
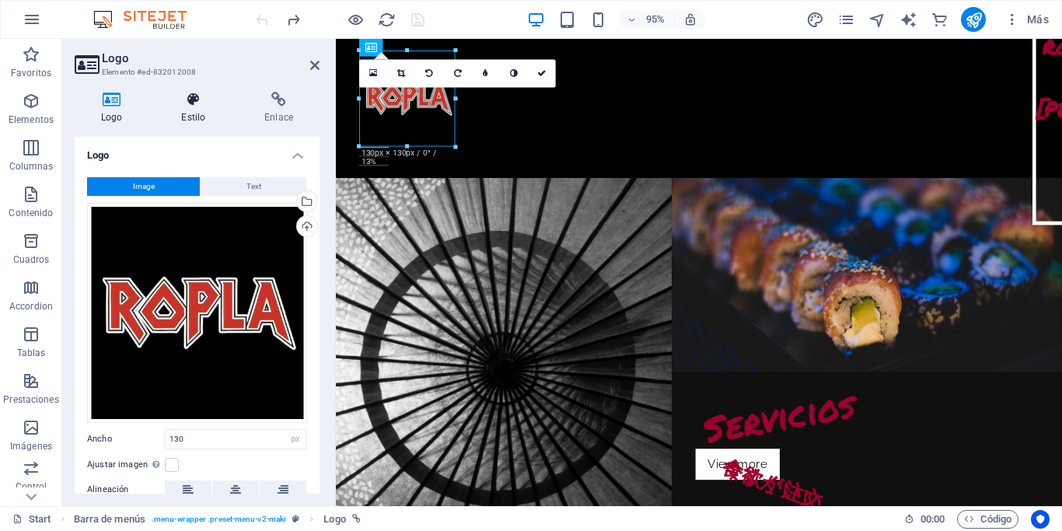
click at [229, 99] on icon at bounding box center [193, 100] width 77 height 16
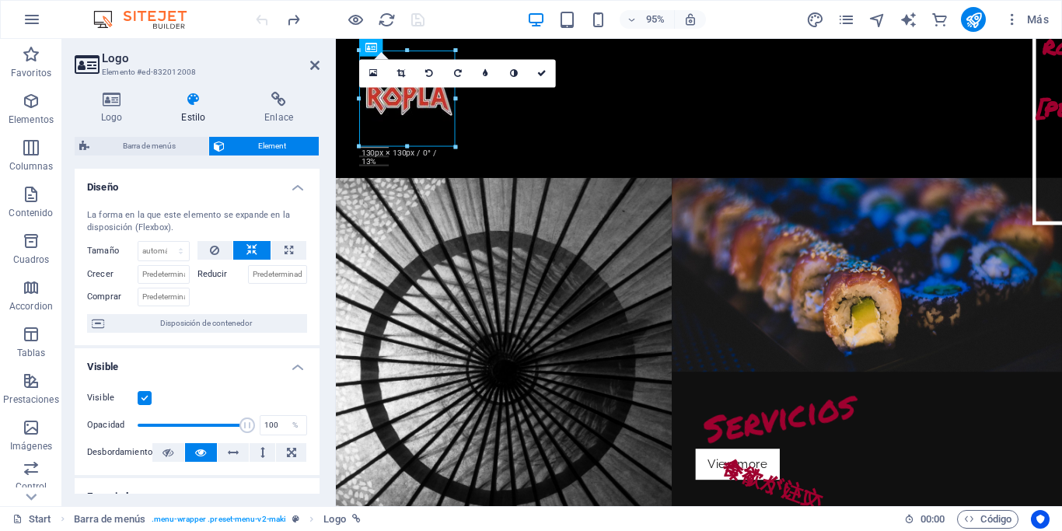
click at [204, 106] on icon at bounding box center [193, 100] width 77 height 16
click at [277, 251] on button at bounding box center [288, 250] width 35 height 19
type input "100"
select select "%"
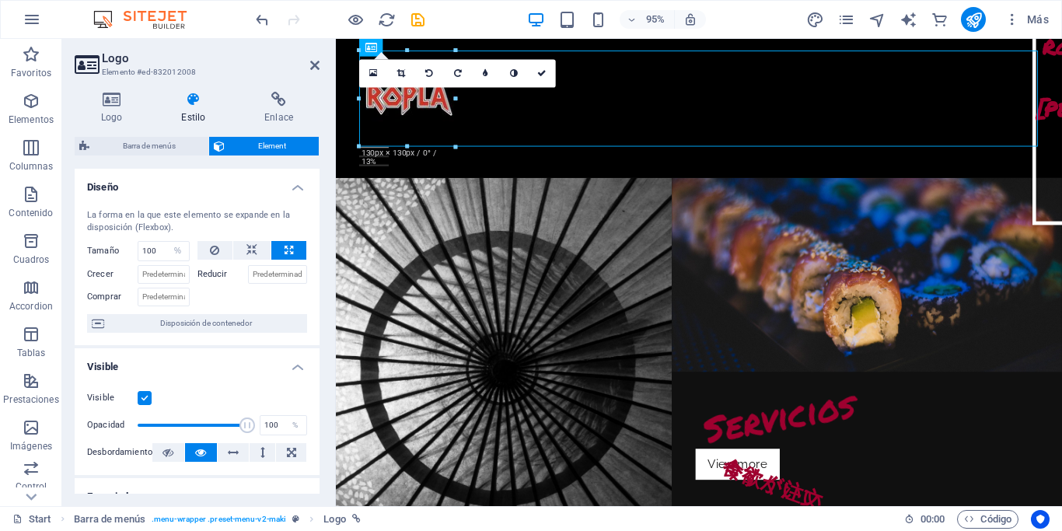
click at [418, 88] on div "16:10 16:9 4:3 1:1 1:2 0" at bounding box center [457, 74] width 197 height 28
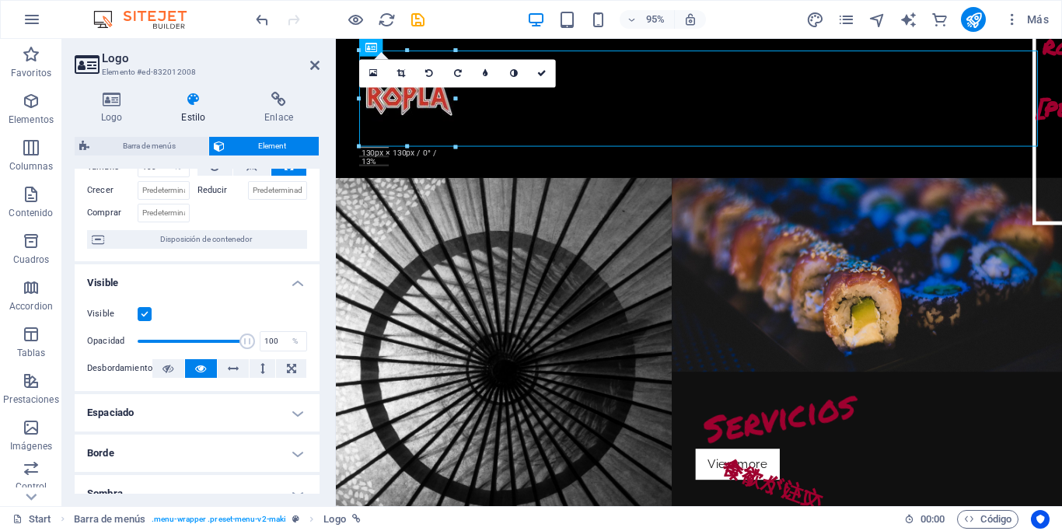
scroll to position [85, 0]
click at [233, 368] on icon at bounding box center [233, 366] width 11 height 19
click at [196, 368] on icon at bounding box center [200, 366] width 11 height 19
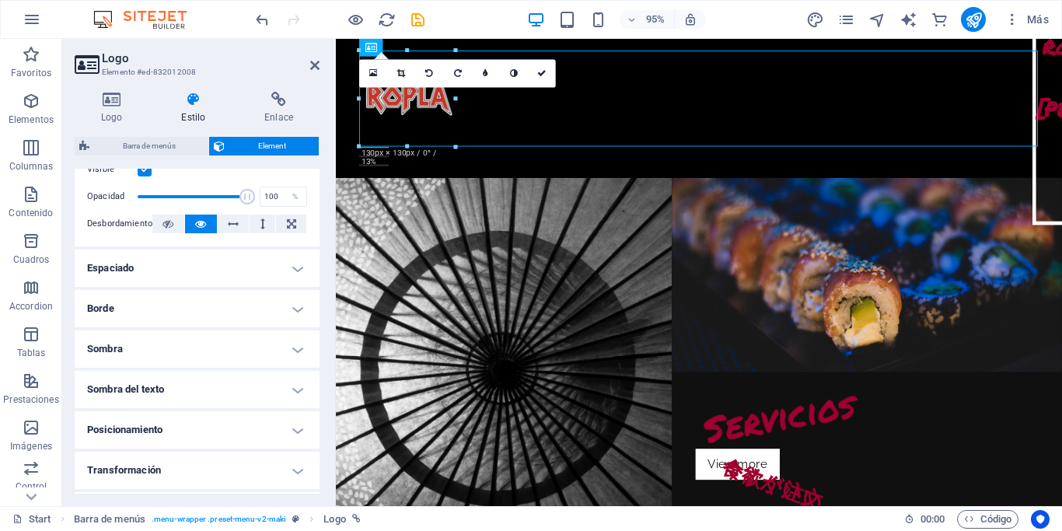
scroll to position [230, 0]
click at [299, 442] on h4 "Posicionamiento" at bounding box center [197, 428] width 245 height 37
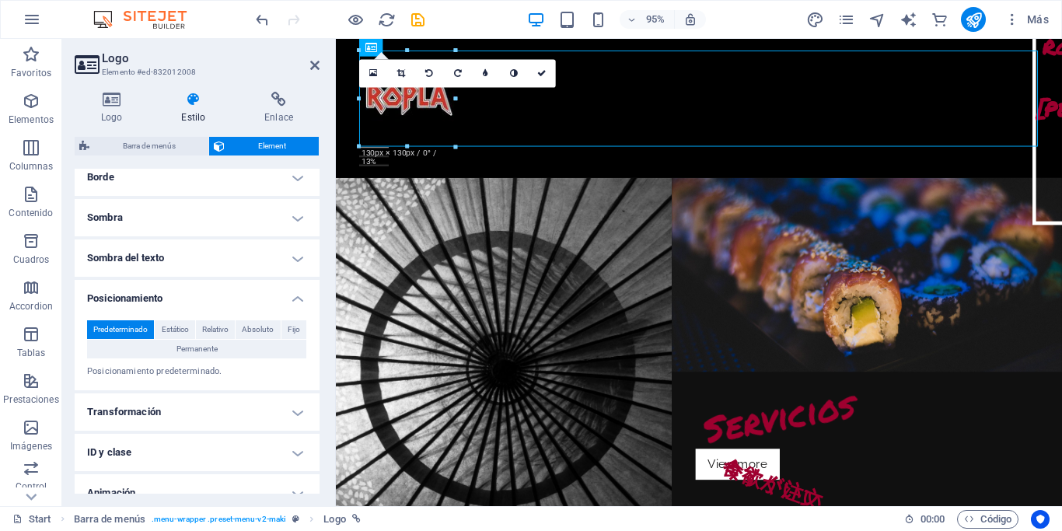
scroll to position [364, 0]
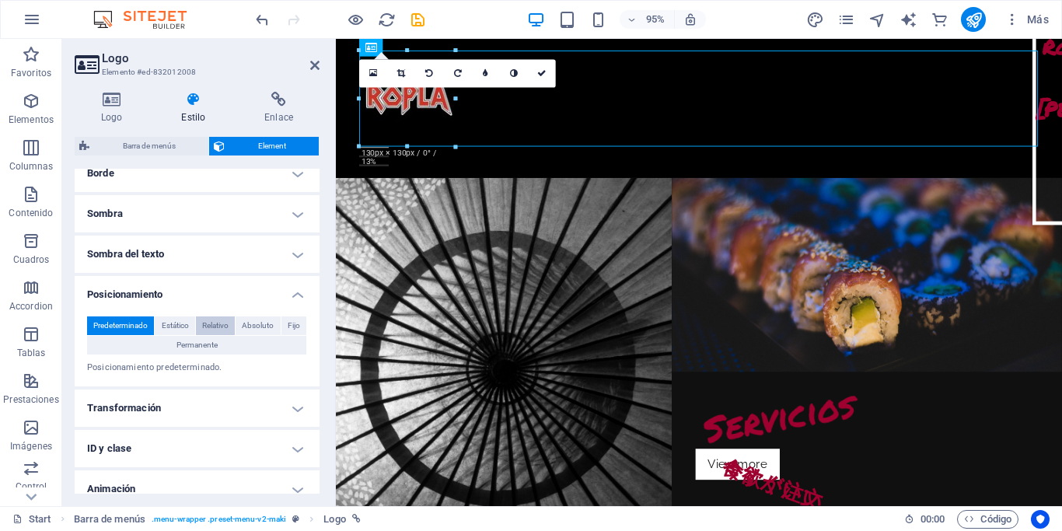
click at [217, 323] on span "Relativo" at bounding box center [215, 325] width 26 height 19
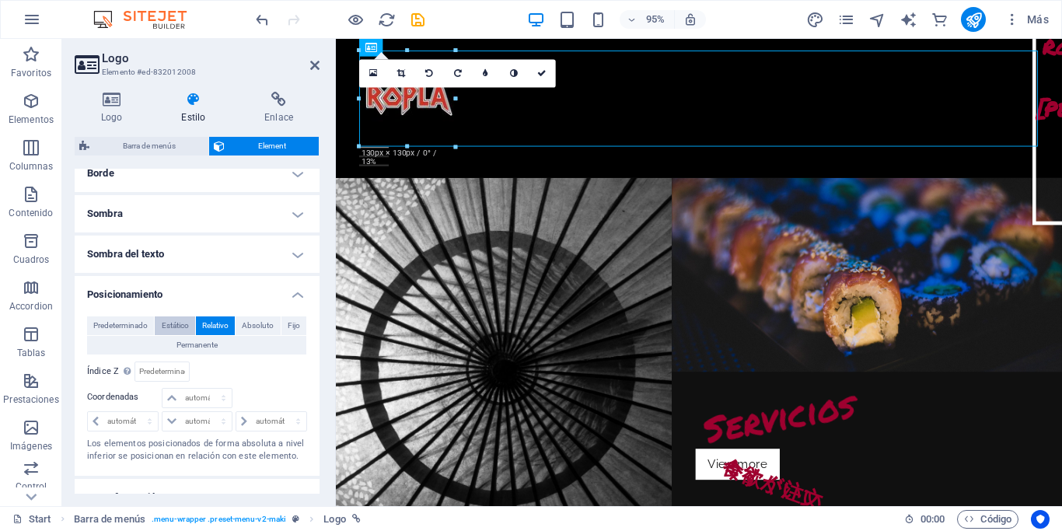
click at [182, 326] on span "Estático" at bounding box center [175, 325] width 27 height 19
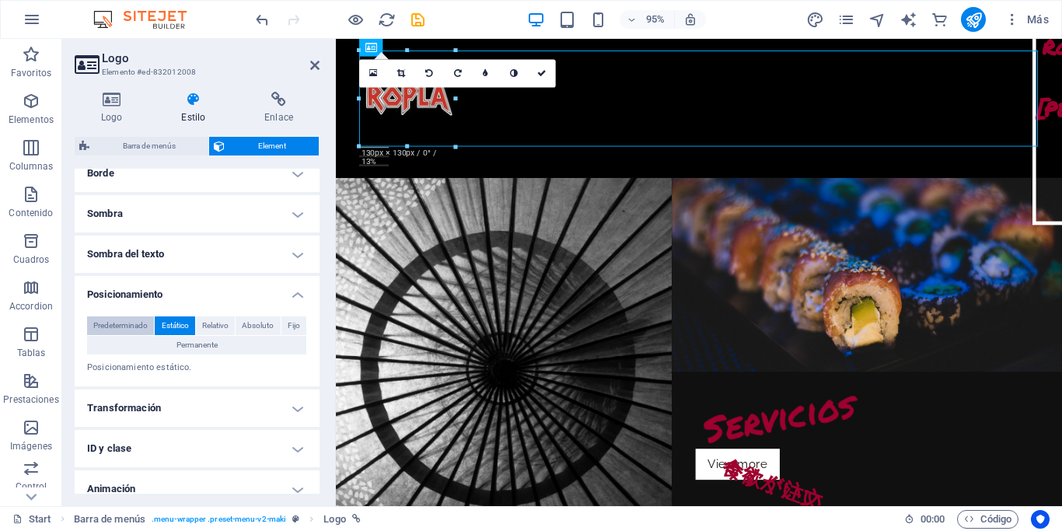
click at [134, 326] on span "Predeterminado" at bounding box center [120, 325] width 54 height 19
click at [187, 323] on span "Estático" at bounding box center [175, 325] width 27 height 19
click at [225, 325] on span "Relativo" at bounding box center [215, 325] width 26 height 19
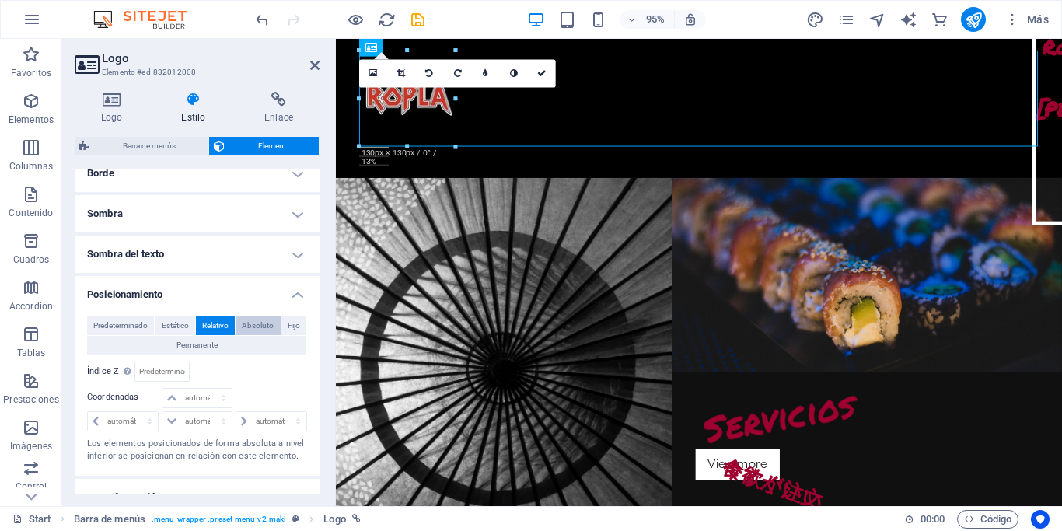
click at [256, 326] on span "Absoluto" at bounding box center [258, 325] width 32 height 19
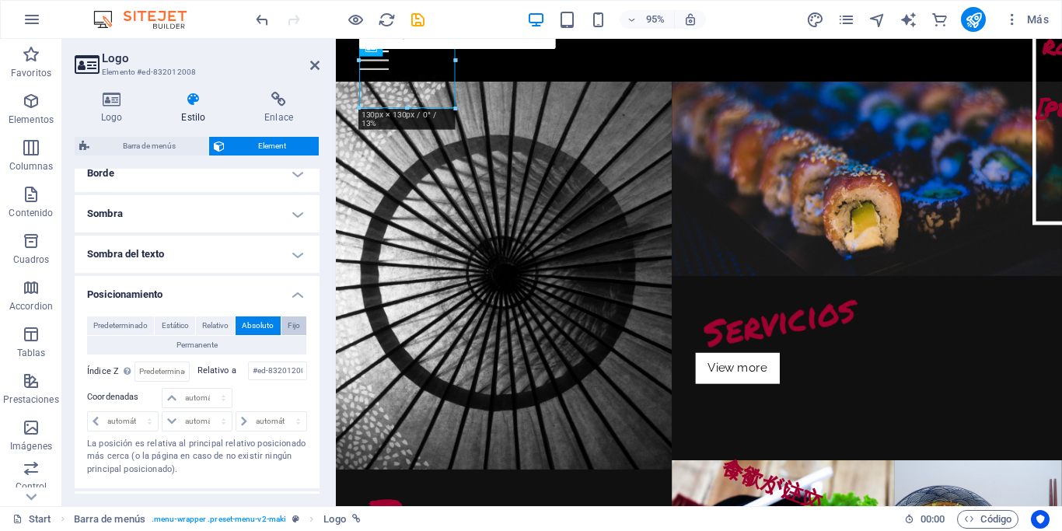
click at [292, 325] on span "Fijo" at bounding box center [294, 325] width 12 height 19
click at [256, 326] on span "Absoluto" at bounding box center [258, 325] width 32 height 19
click at [210, 326] on span "Relativo" at bounding box center [215, 325] width 26 height 19
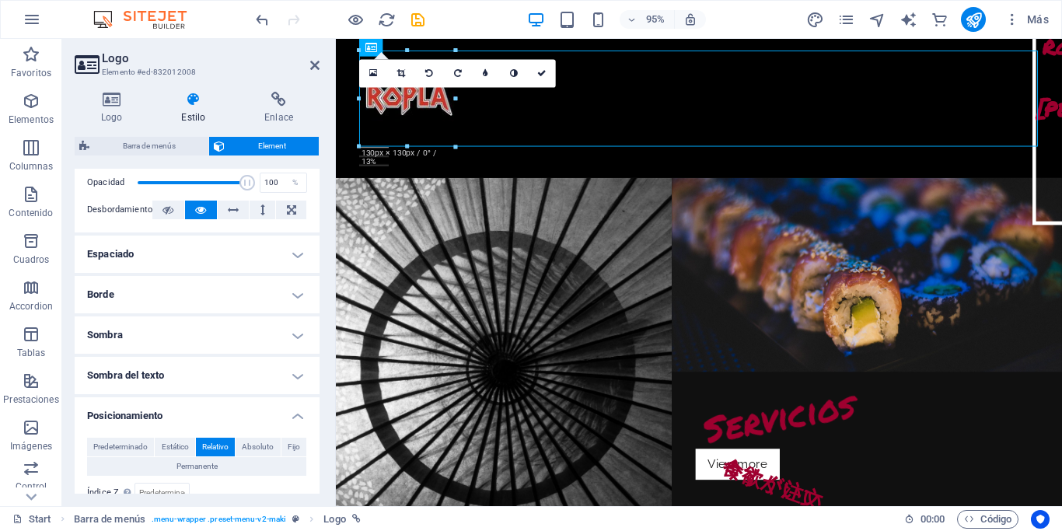
scroll to position [232, 0]
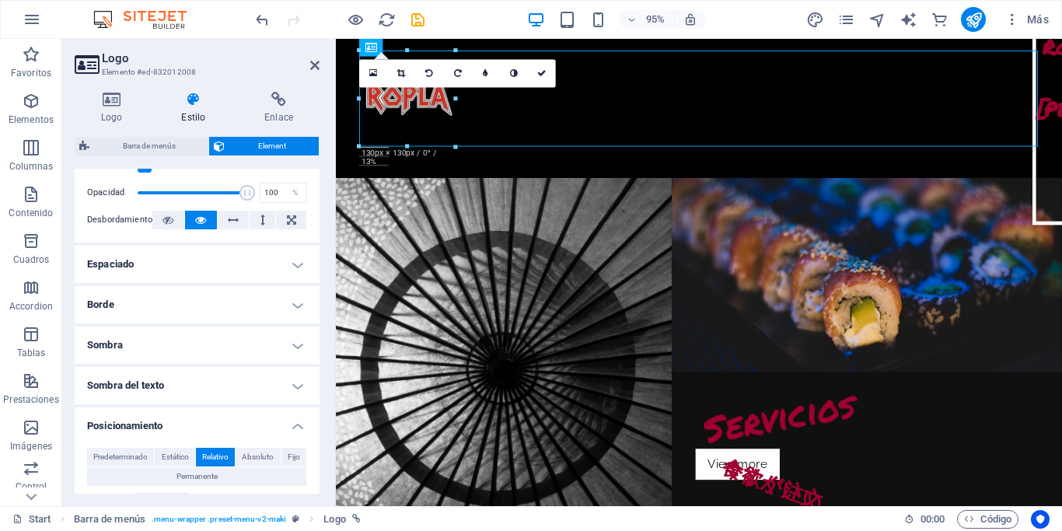
click at [286, 267] on h4 "Espaciado" at bounding box center [197, 264] width 245 height 37
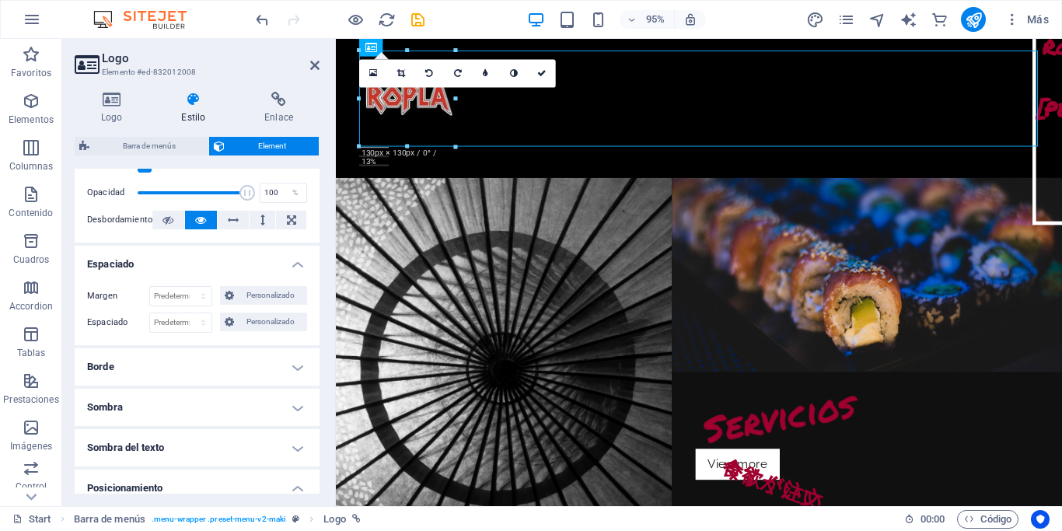
click at [300, 385] on h4 "Borde" at bounding box center [197, 366] width 245 height 37
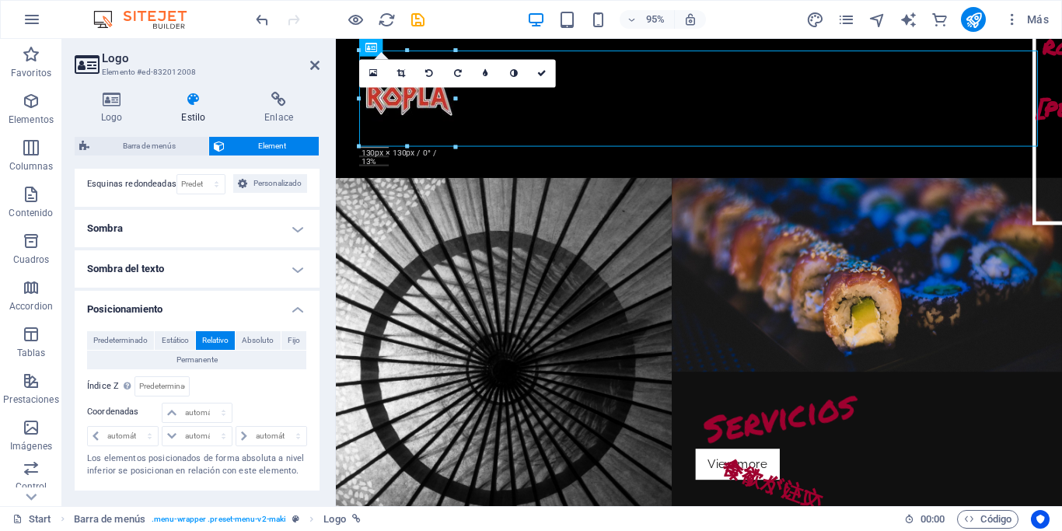
scroll to position [486, 0]
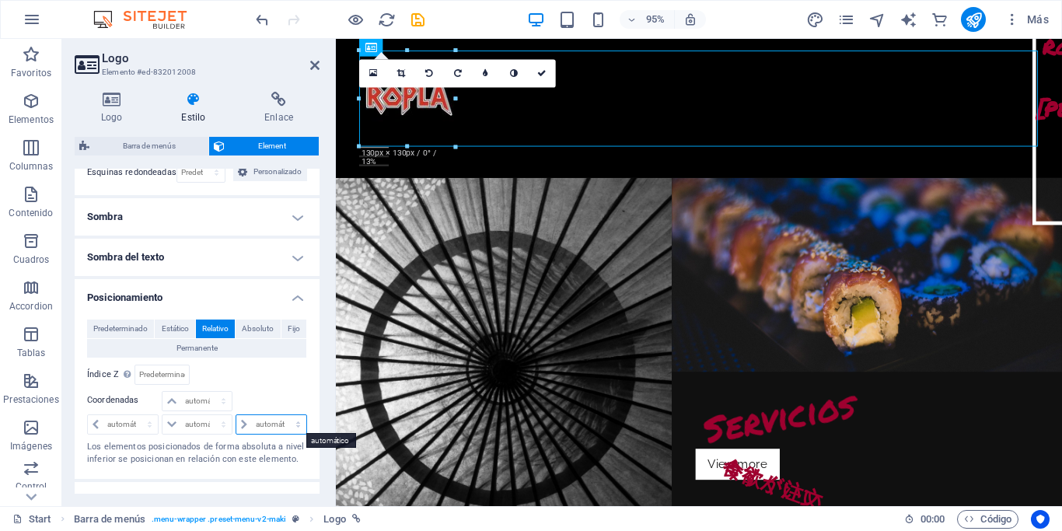
click at [236, 415] on select "automático px rem % em" at bounding box center [271, 424] width 70 height 19
click at [281, 422] on select "automático px rem % em" at bounding box center [271, 424] width 70 height 19
click at [236, 415] on select "automático px rem % em" at bounding box center [271, 424] width 70 height 19
click at [251, 417] on select "automático px rem % em" at bounding box center [271, 424] width 70 height 19
click at [236, 415] on select "automático px rem % em" at bounding box center [271, 424] width 70 height 19
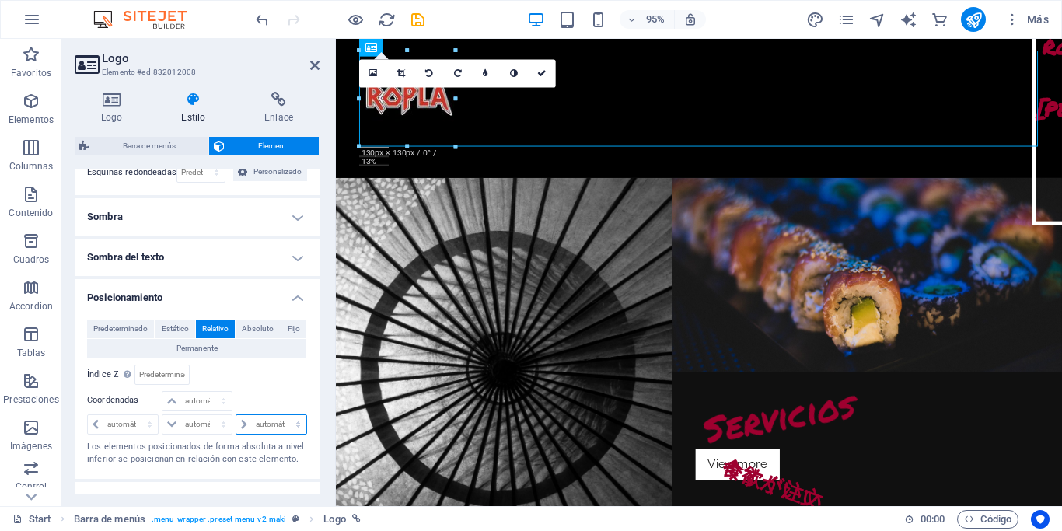
select select "%"
click option "%" at bounding box center [0, 0] width 0 height 0
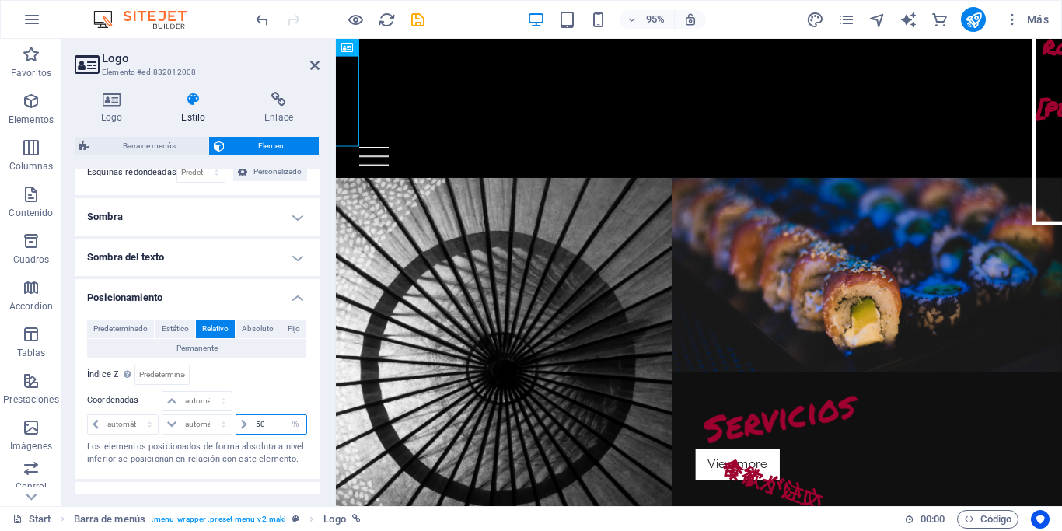
type input "50"
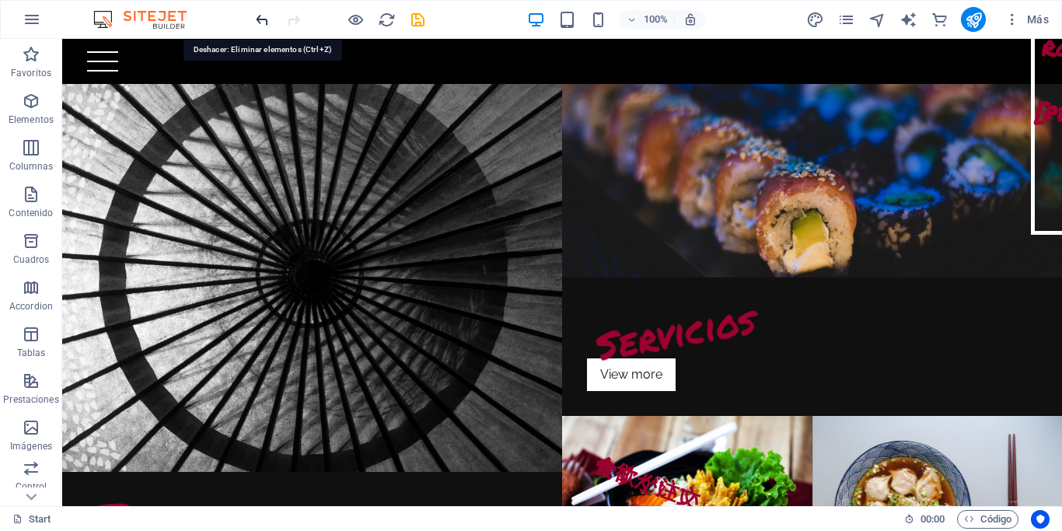
click at [254, 20] on icon "undo" at bounding box center [262, 20] width 18 height 18
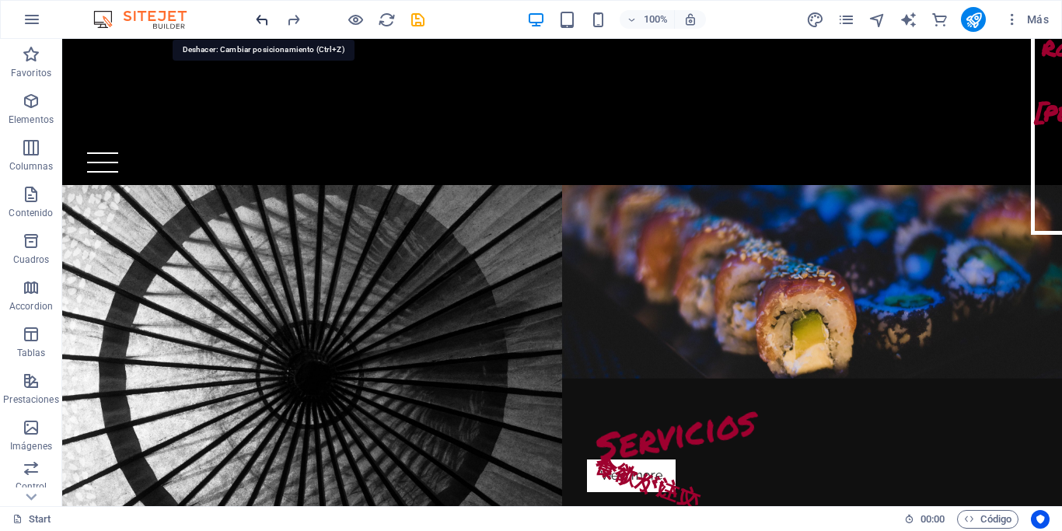
click at [254, 20] on icon "undo" at bounding box center [262, 20] width 18 height 18
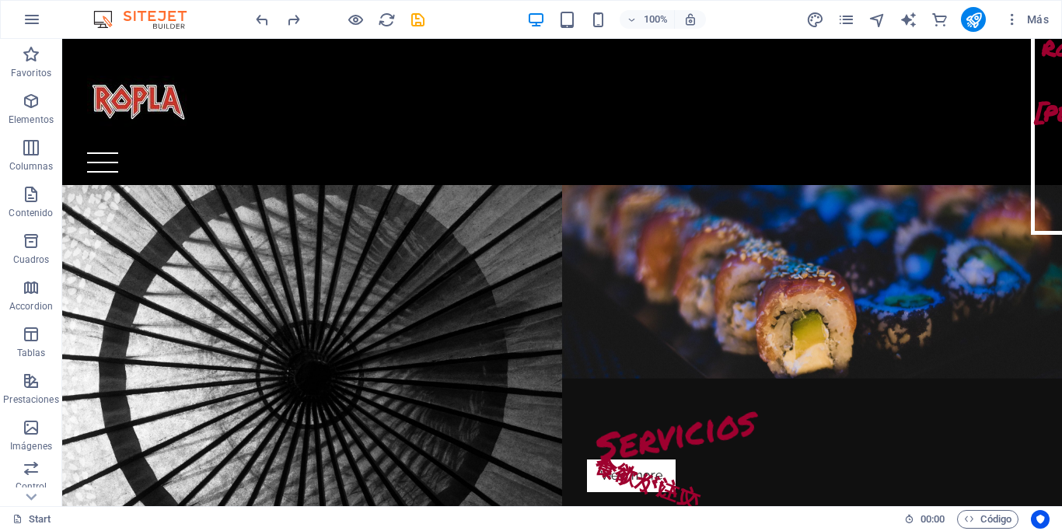
click at [258, 19] on icon "undo" at bounding box center [262, 20] width 18 height 18
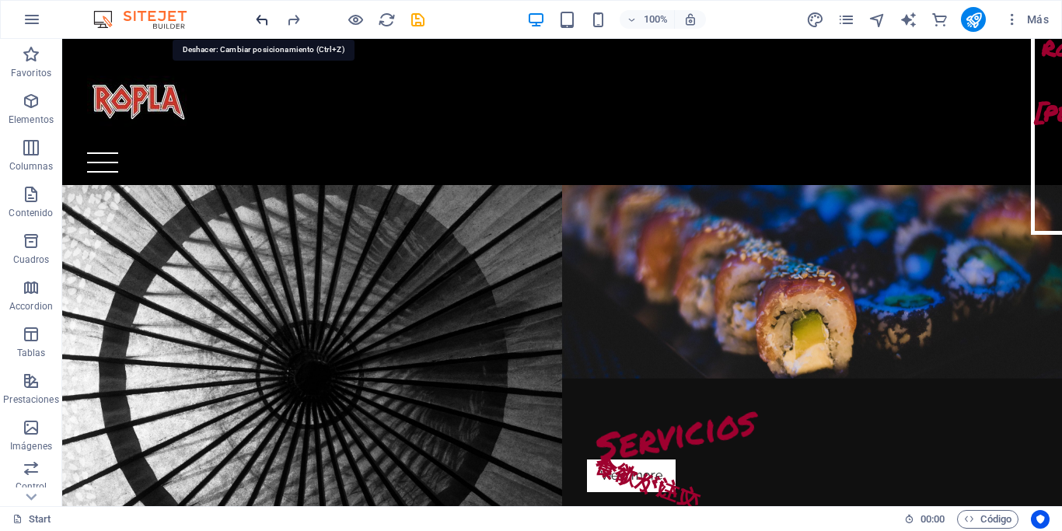
drag, startPoint x: 245, startPoint y: 19, endPoint x: 261, endPoint y: 19, distance: 16.3
click at [261, 19] on icon "undo" at bounding box center [262, 20] width 18 height 18
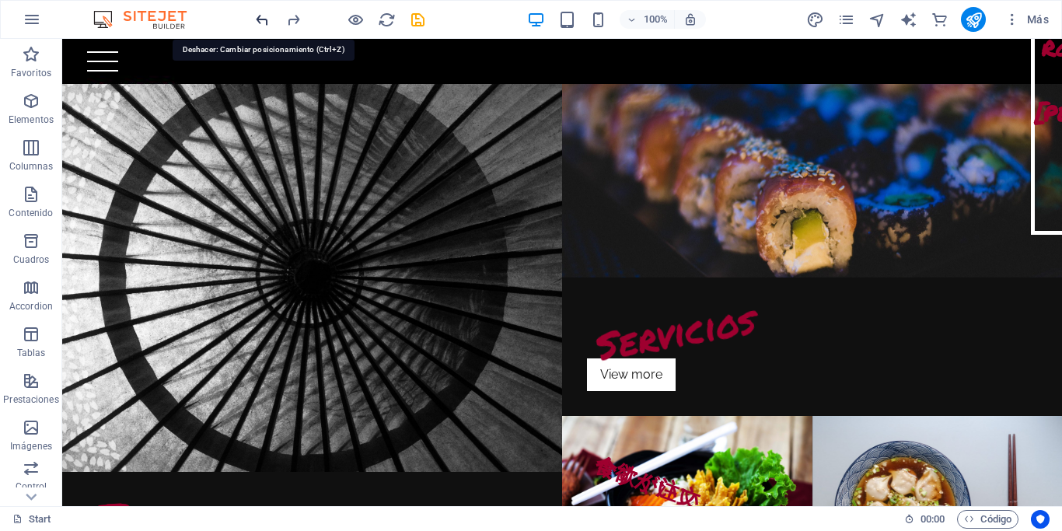
click at [261, 19] on icon "undo" at bounding box center [262, 20] width 18 height 18
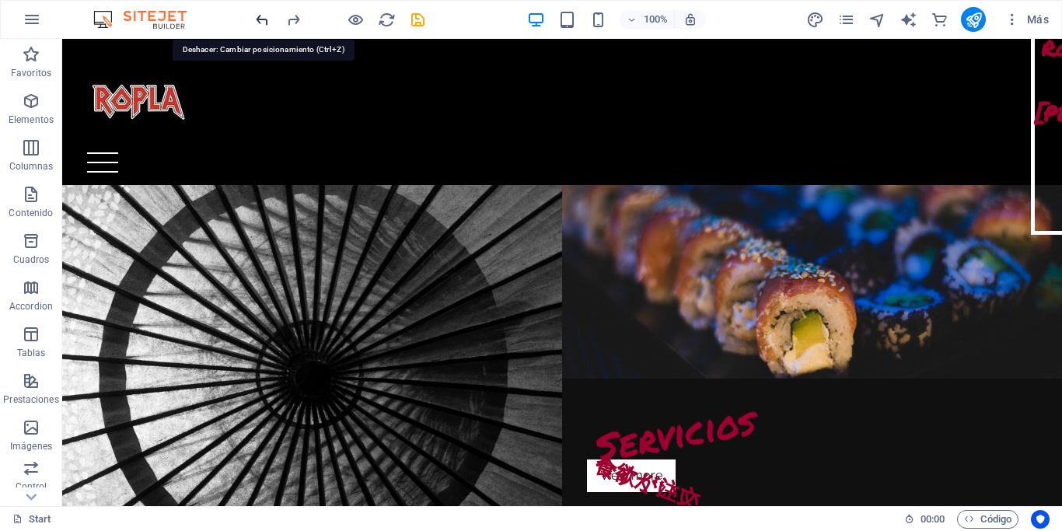
click at [261, 19] on icon "undo" at bounding box center [262, 20] width 18 height 18
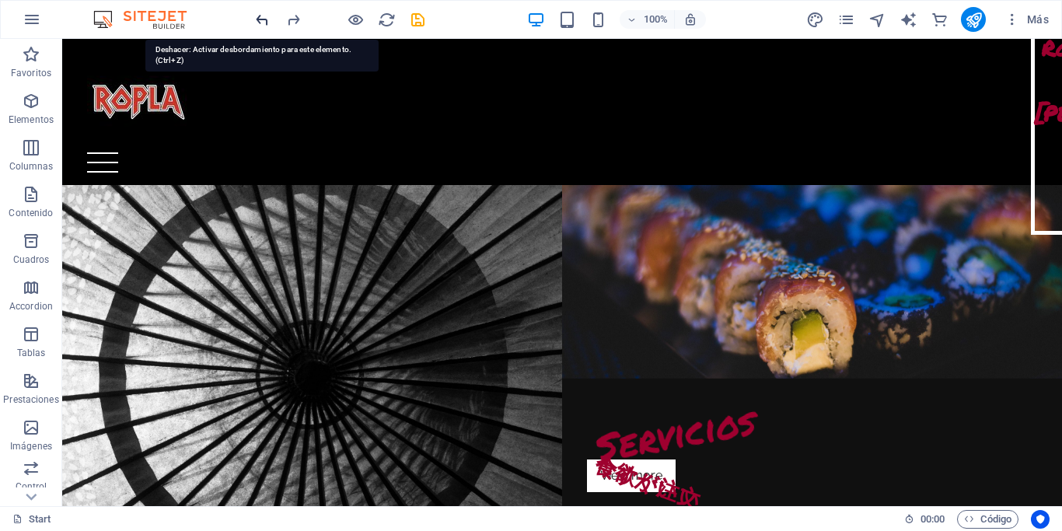
click at [261, 19] on icon "undo" at bounding box center [262, 20] width 18 height 18
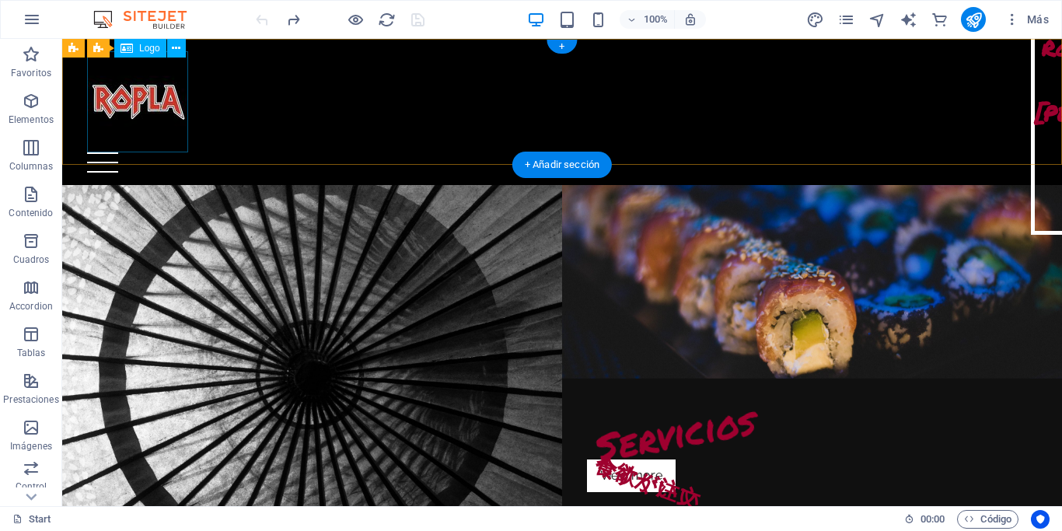
click at [131, 106] on div at bounding box center [562, 101] width 950 height 101
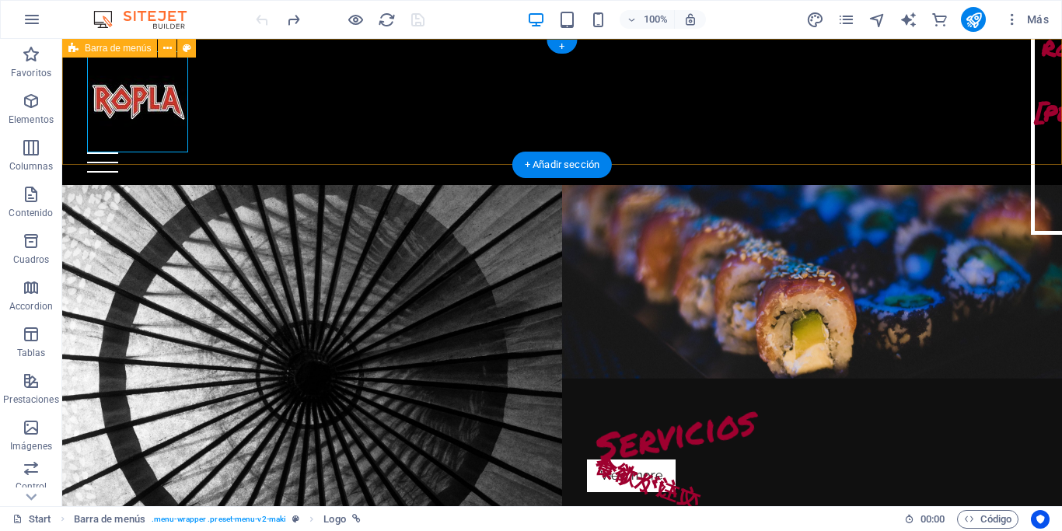
click at [490, 112] on div "Home Nosotros Servicios Productos Truck´s Contacto" at bounding box center [561, 112] width 999 height 146
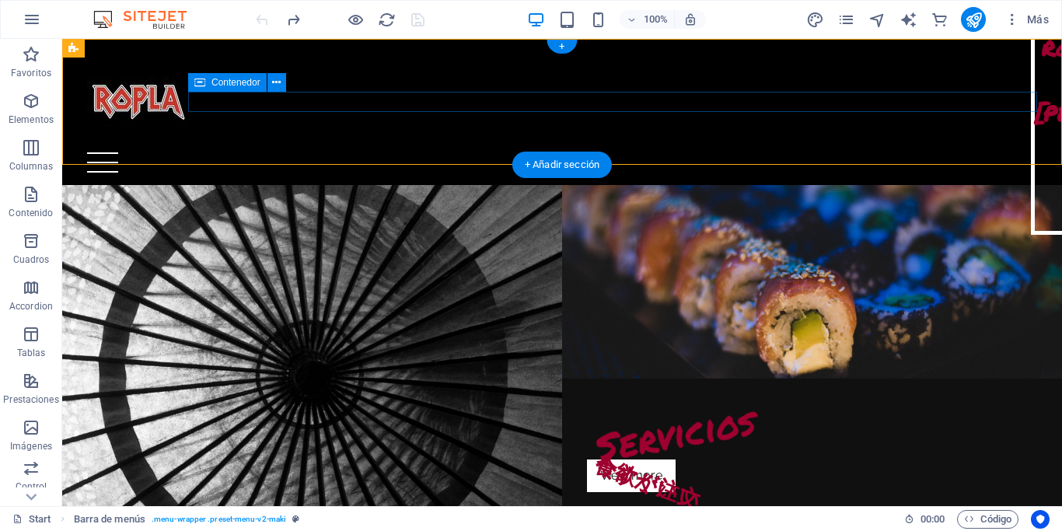
click at [476, 152] on div at bounding box center [562, 162] width 950 height 20
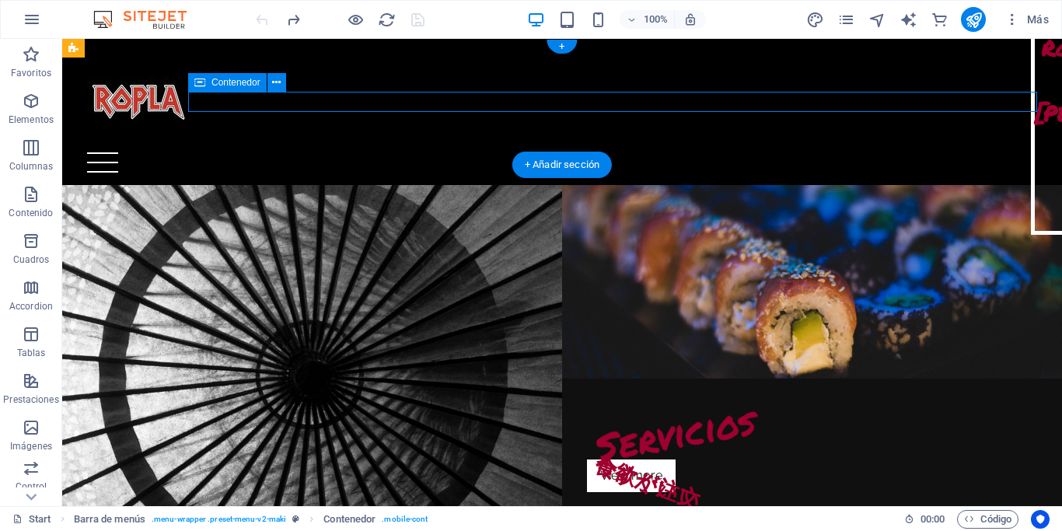
click at [445, 152] on div at bounding box center [562, 162] width 950 height 20
click at [397, 74] on div "Home Nosotros Servicios Productos Truck´s Contacto" at bounding box center [561, 112] width 999 height 146
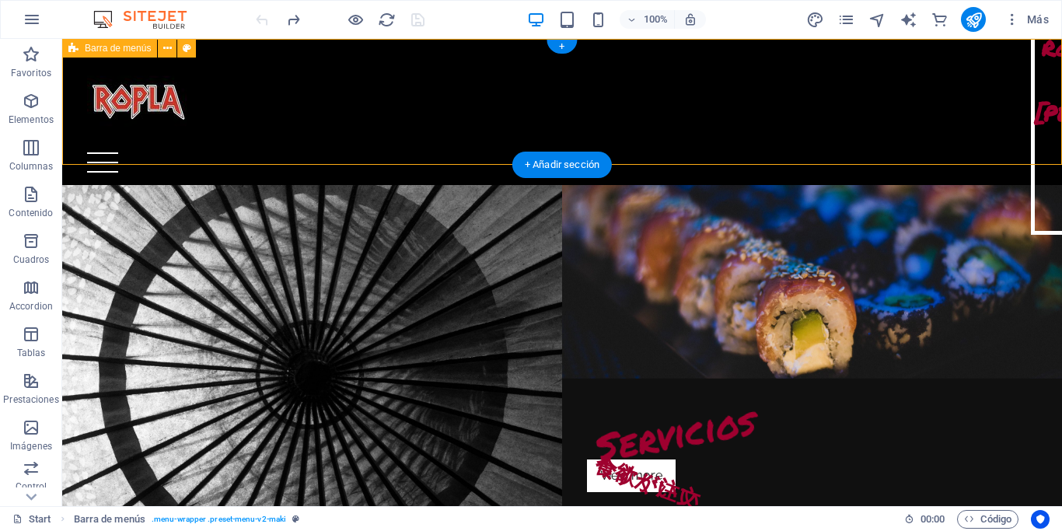
click at [397, 74] on div "Home Nosotros Servicios Productos Truck´s Contacto" at bounding box center [561, 112] width 999 height 146
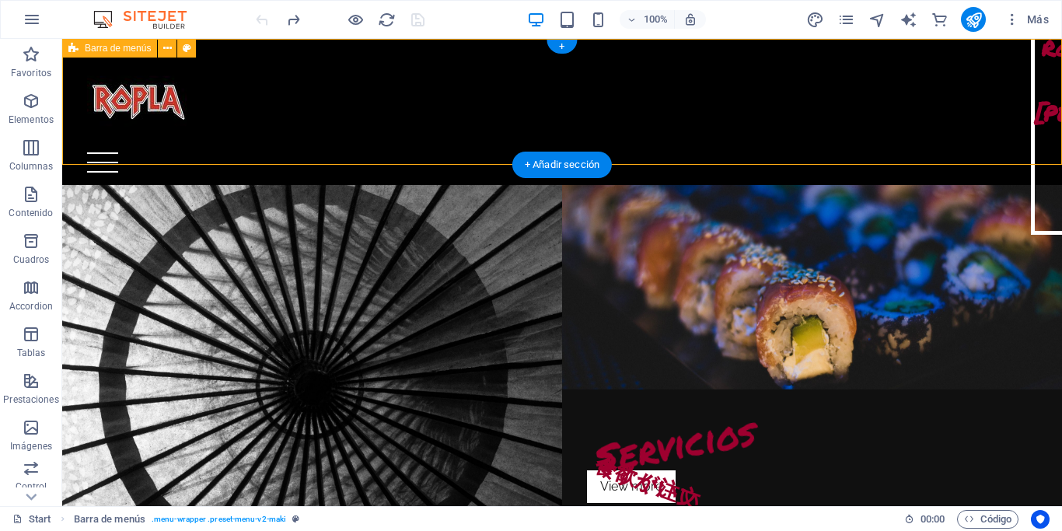
select select "header"
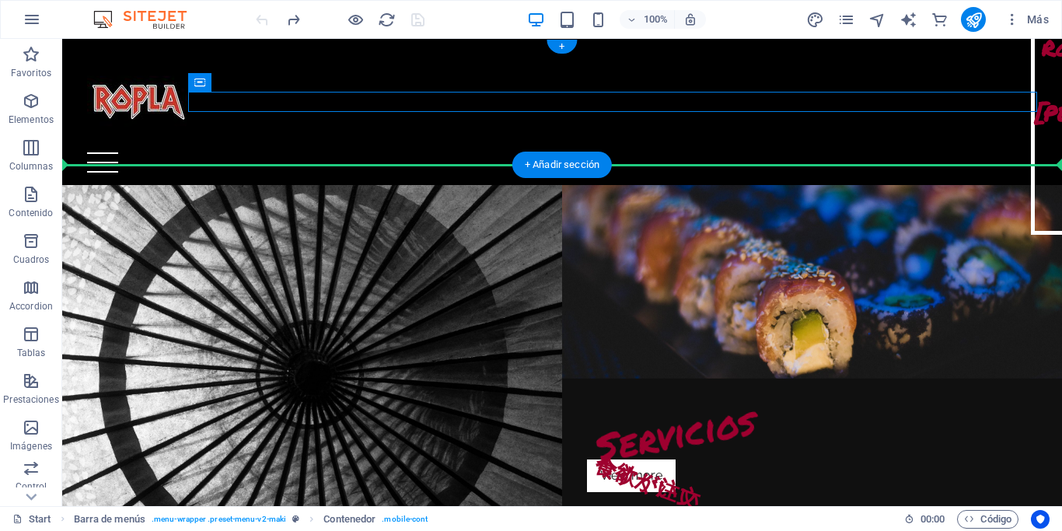
drag, startPoint x: 563, startPoint y: 120, endPoint x: 386, endPoint y: 152, distance: 180.2
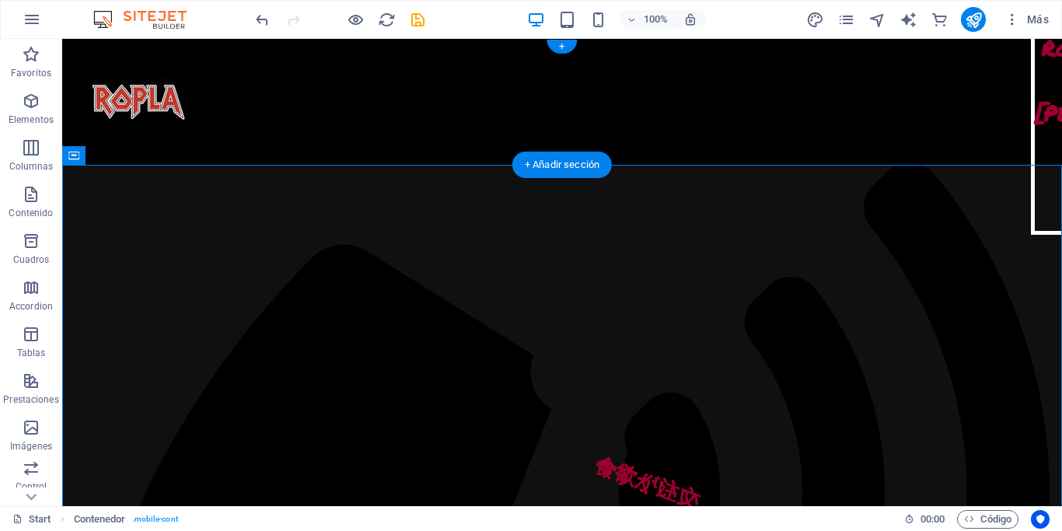
click at [386, 152] on div "Home Nosotros Servicios Productos Truck´s Contacto" at bounding box center [561, 102] width 999 height 126
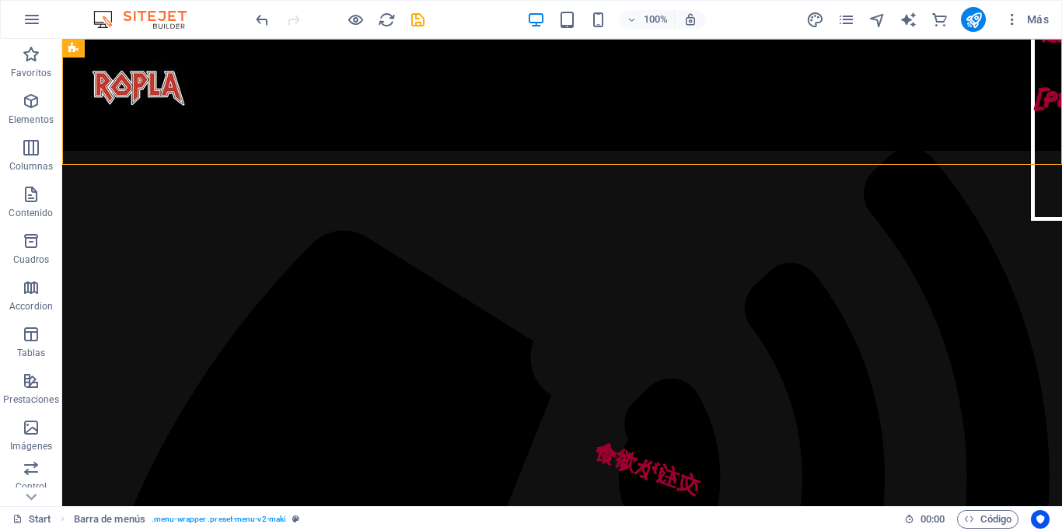
scroll to position [0, 0]
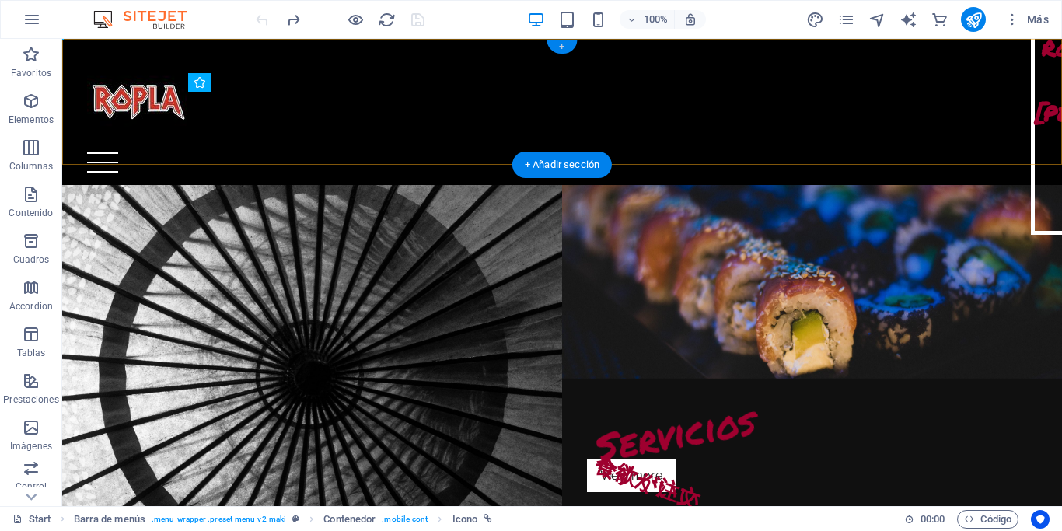
click at [560, 44] on div "+" at bounding box center [561, 47] width 30 height 14
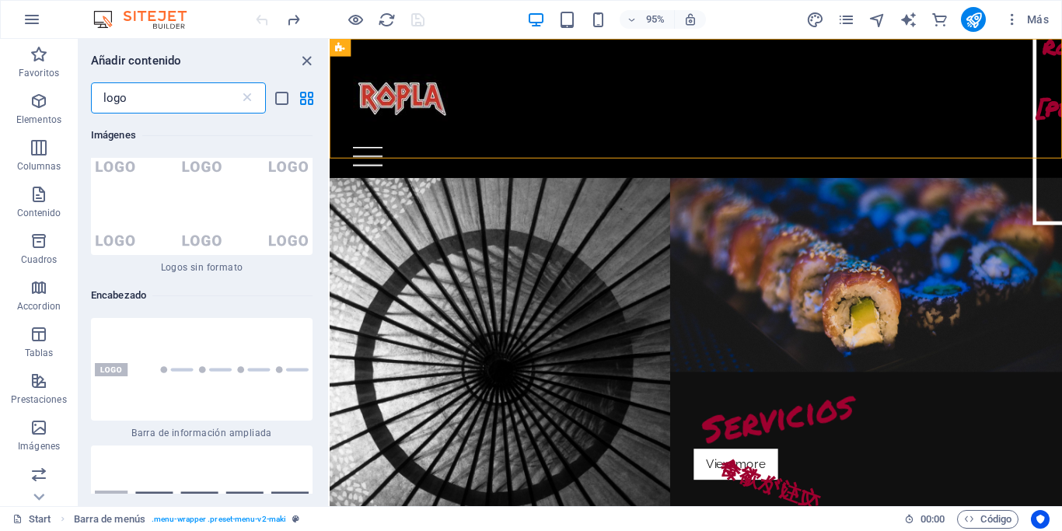
scroll to position [663, 0]
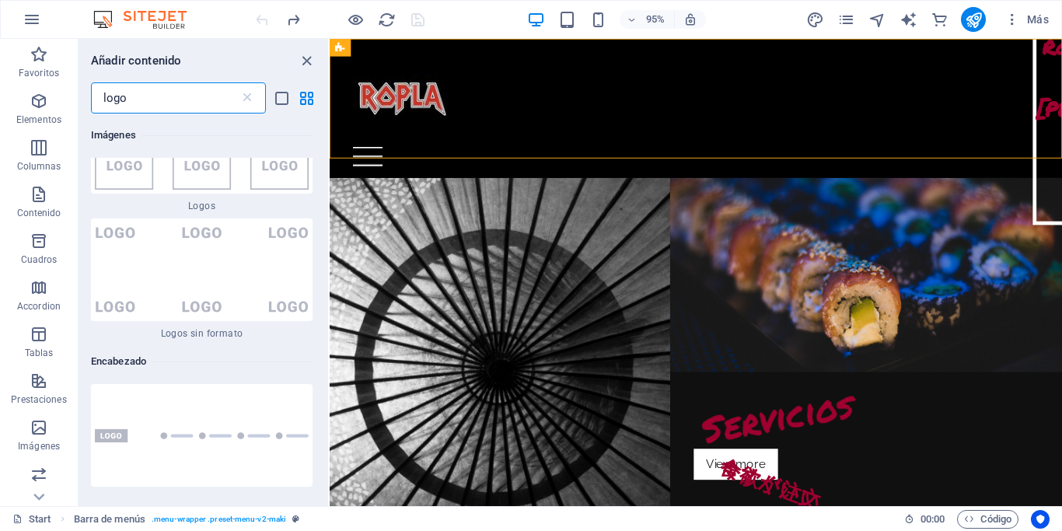
type input "logo"
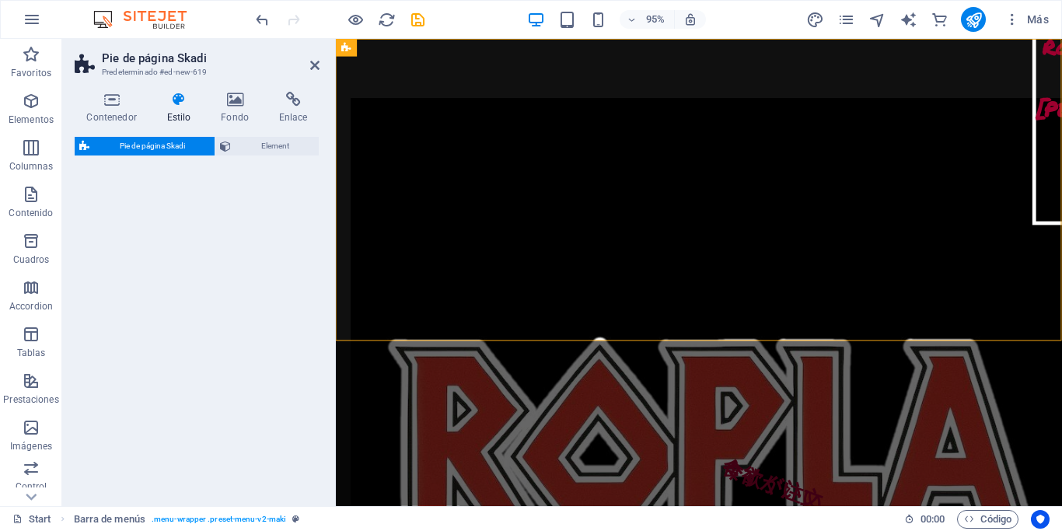
select select "rem"
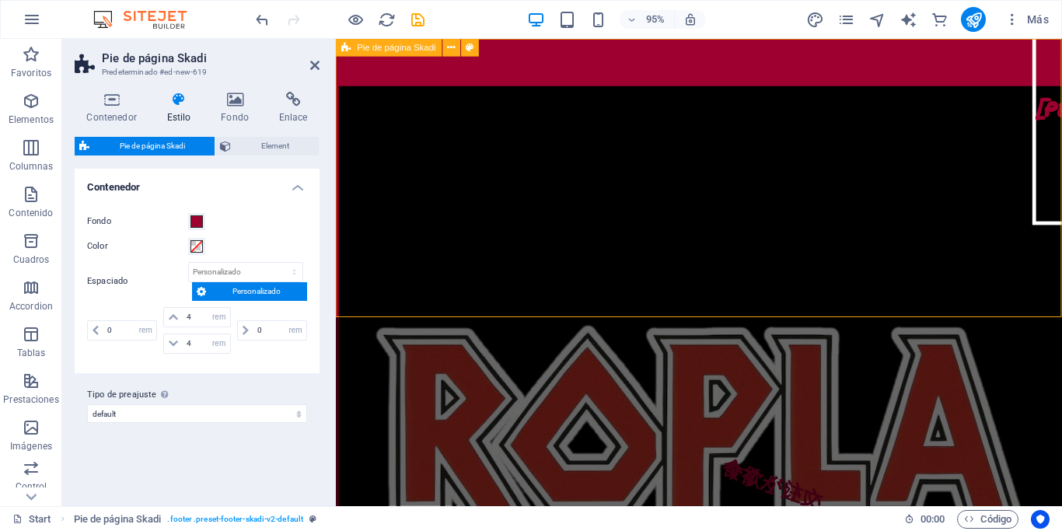
click at [902, 56] on div "7c7a54d7729a460c822e7fe94f72ed@cpanel.local | Aviso legal | Directiva de privac…" at bounding box center [718, 489] width 764 height 901
click at [197, 221] on span at bounding box center [196, 221] width 12 height 12
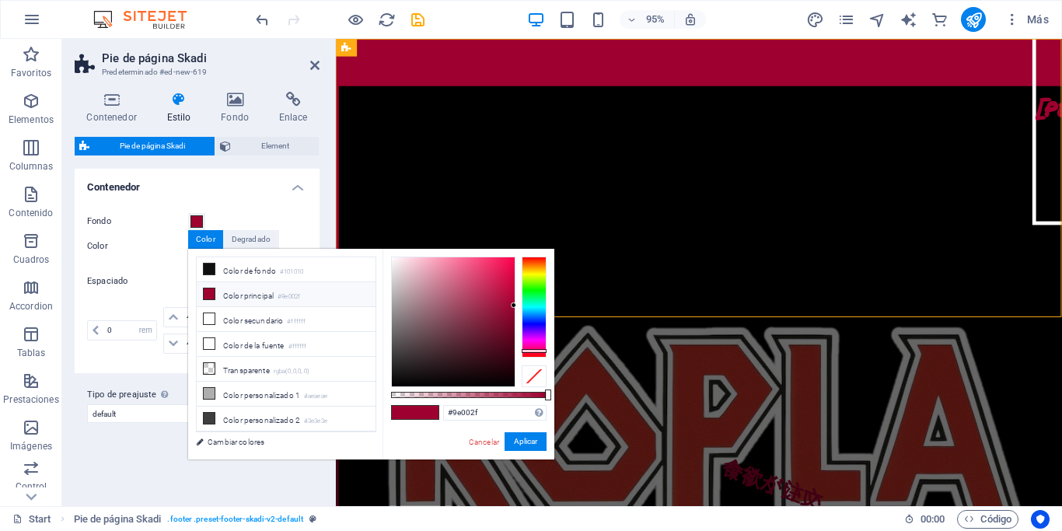
click at [245, 292] on li "Color principal #9e002f" at bounding box center [286, 294] width 179 height 25
click at [208, 290] on icon at bounding box center [209, 293] width 11 height 11
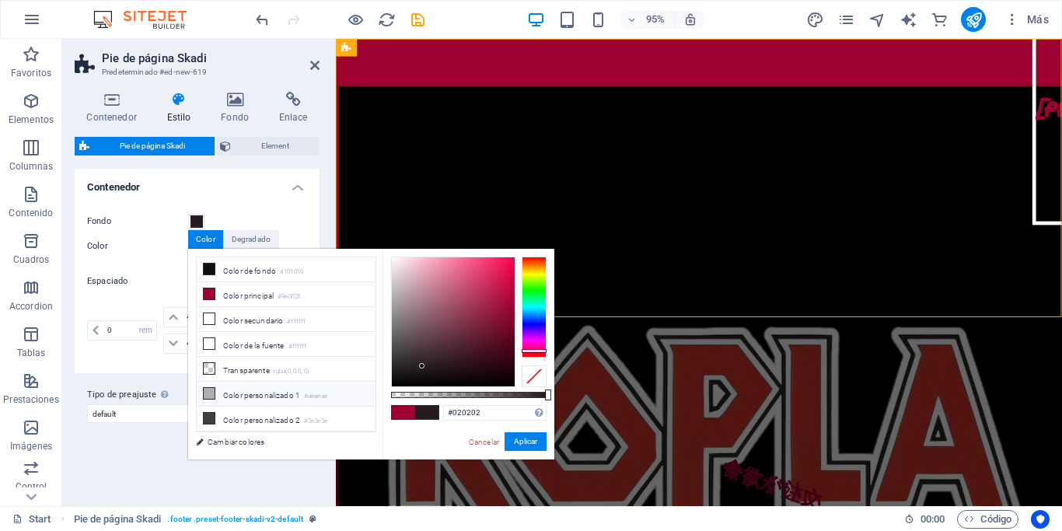
type input "#000000"
drag, startPoint x: 423, startPoint y: 365, endPoint x: 347, endPoint y: 398, distance: 82.1
click at [347, 398] on div "less Color de fondo #101010 Color principal #9e002f Color secundario #ffffff Co…" at bounding box center [371, 354] width 366 height 211
click at [539, 446] on button "Aplicar" at bounding box center [525, 441] width 42 height 19
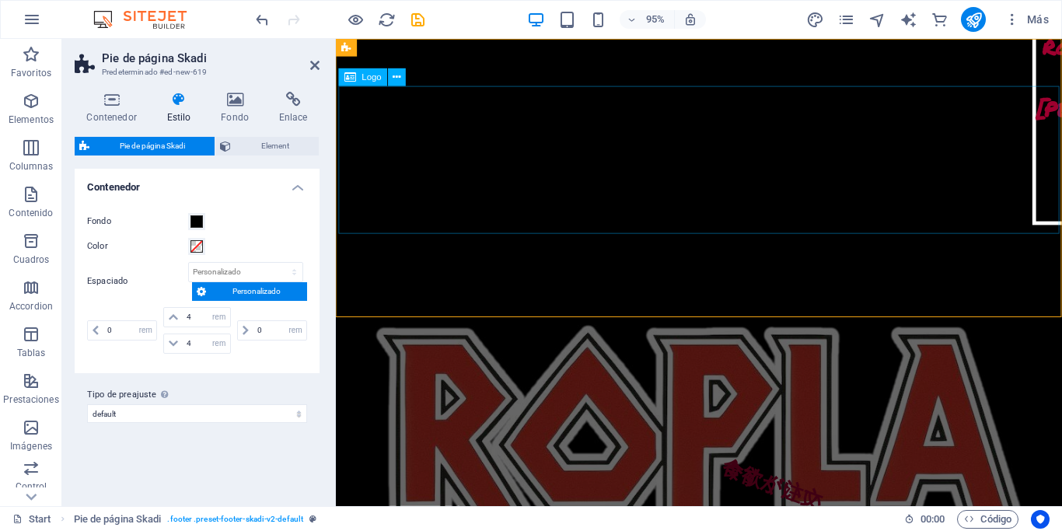
click at [432, 125] on div at bounding box center [718, 471] width 758 height 764
click at [492, 61] on div "7c7a54d7729a460c822e7fe94f72ed@cpanel.local | Aviso legal | Directiva de privac…" at bounding box center [718, 489] width 764 height 901
click at [395, 249] on icon at bounding box center [397, 243] width 8 height 16
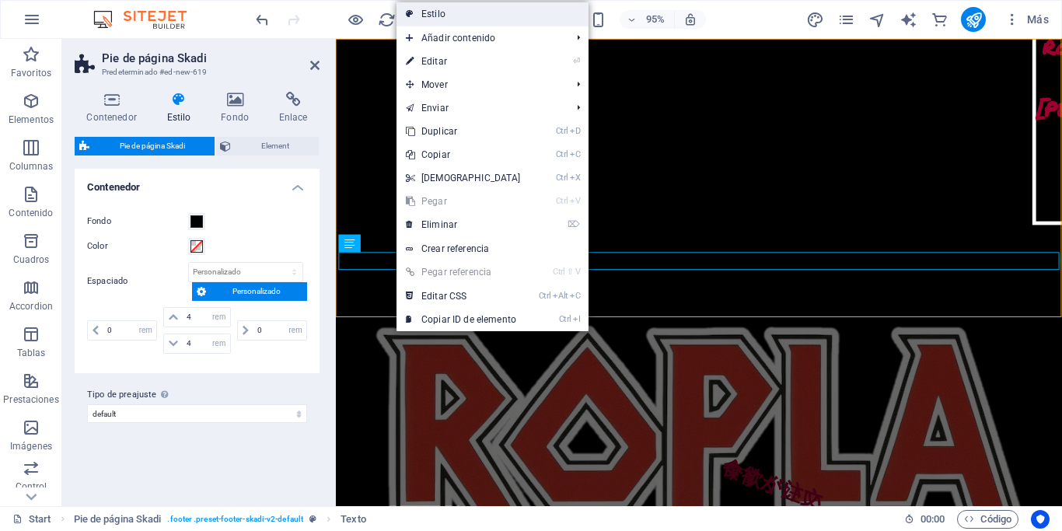
click at [479, 15] on link "Estilo" at bounding box center [492, 13] width 192 height 23
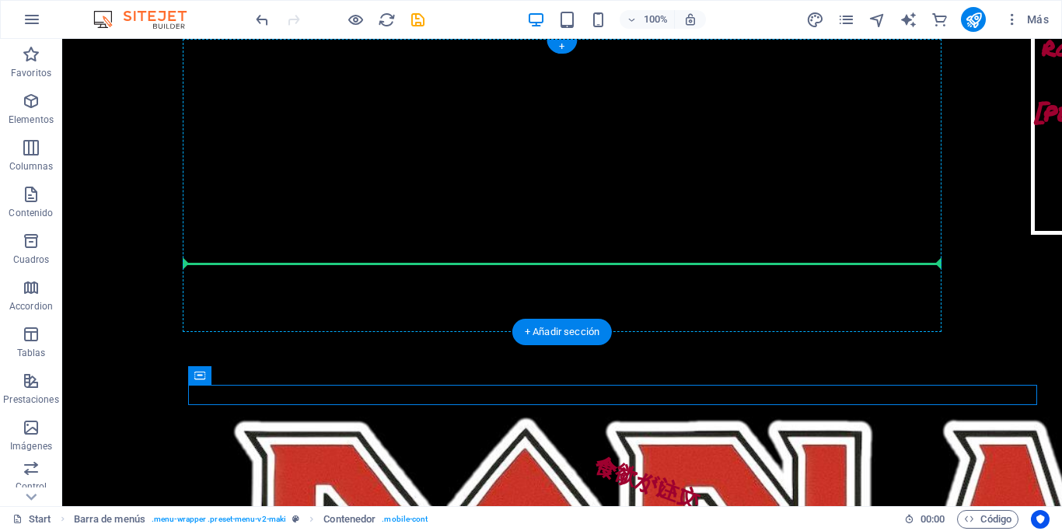
drag, startPoint x: 553, startPoint y: 393, endPoint x: 468, endPoint y: 268, distance: 151.1
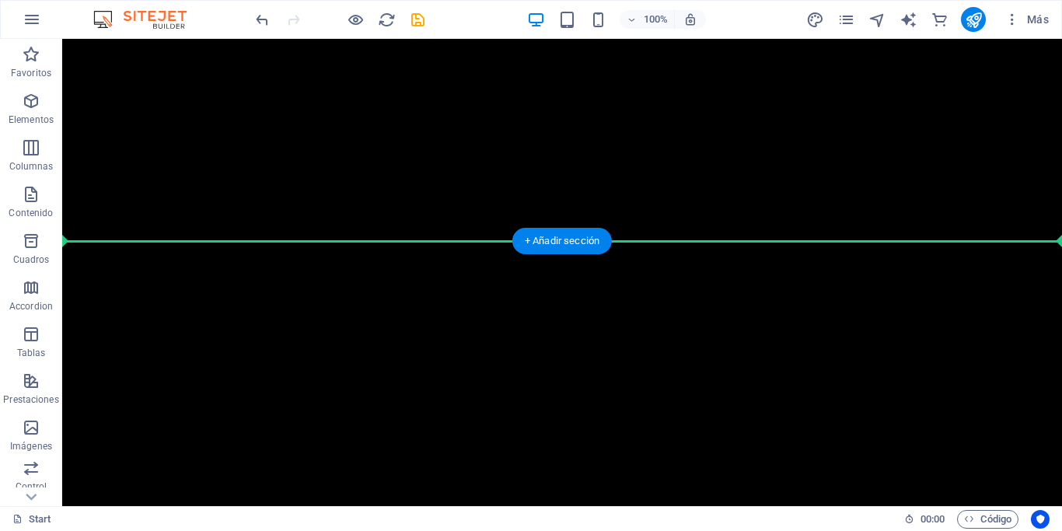
scroll to position [91, 0]
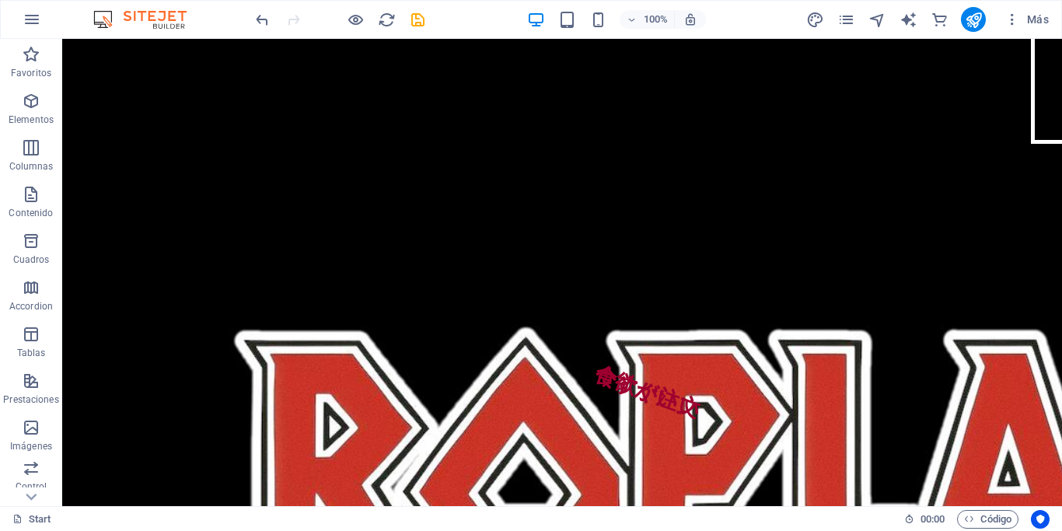
drag, startPoint x: 287, startPoint y: 82, endPoint x: 284, endPoint y: 175, distance: 92.5
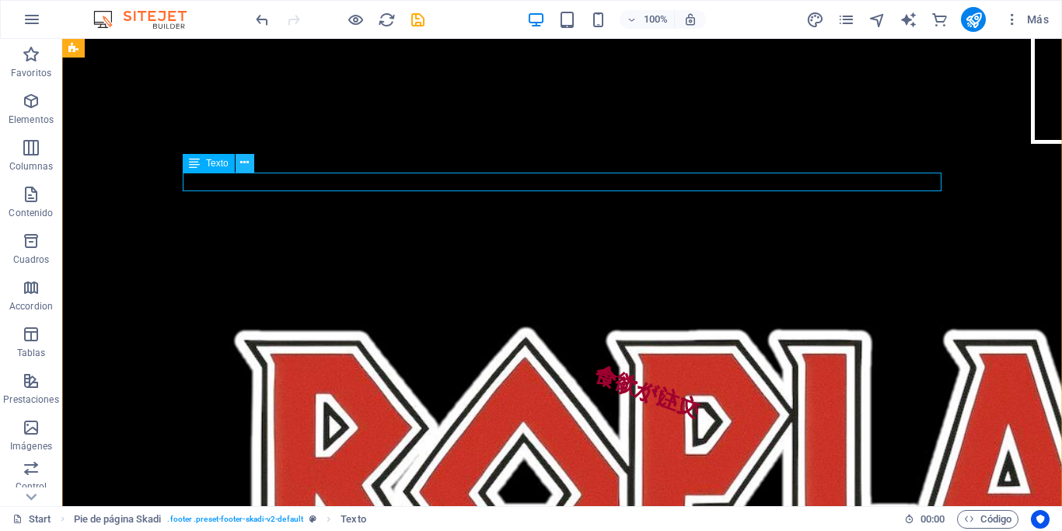
click at [244, 155] on button at bounding box center [244, 163] width 19 height 19
click at [242, 170] on icon at bounding box center [244, 163] width 9 height 16
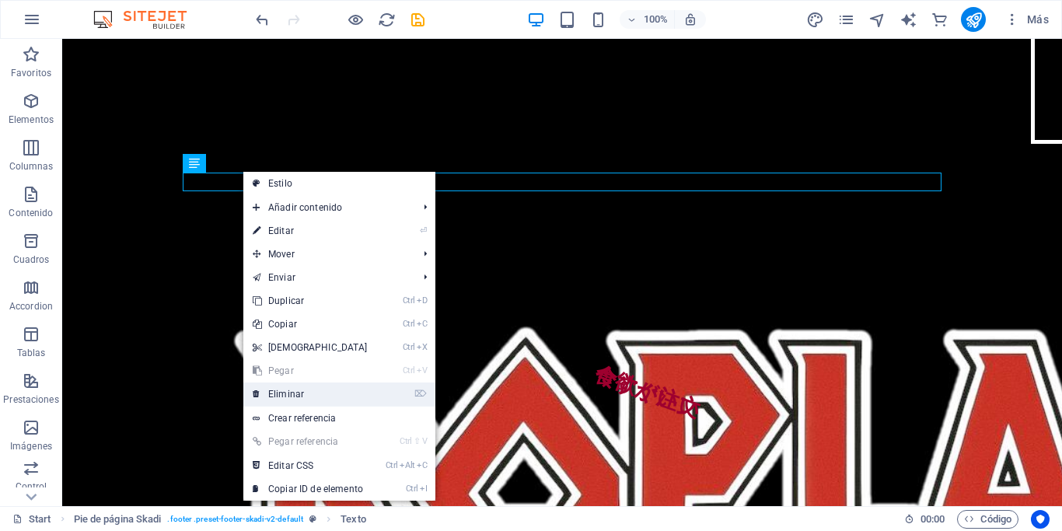
click at [309, 393] on link "⌦ Eliminar" at bounding box center [310, 393] width 134 height 23
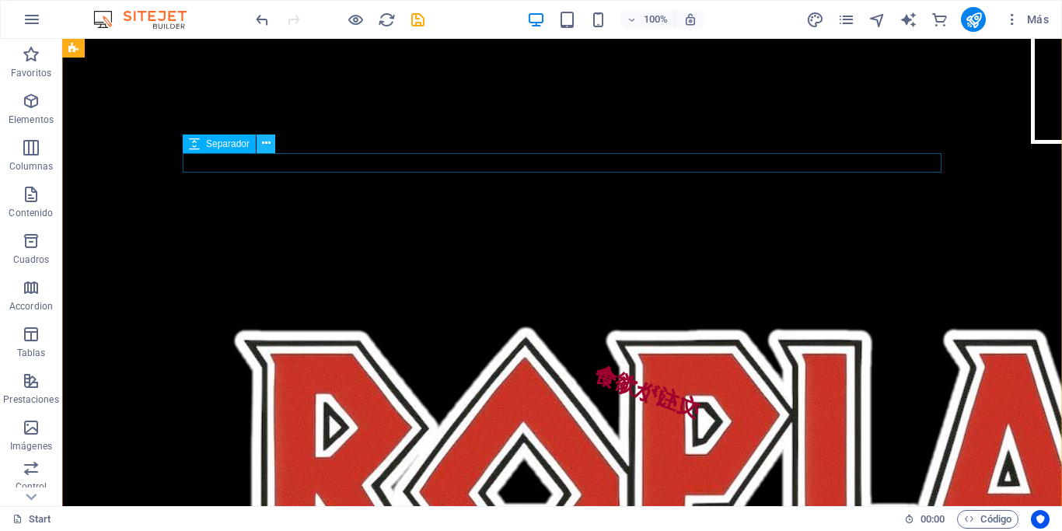
click at [268, 146] on icon at bounding box center [266, 143] width 9 height 16
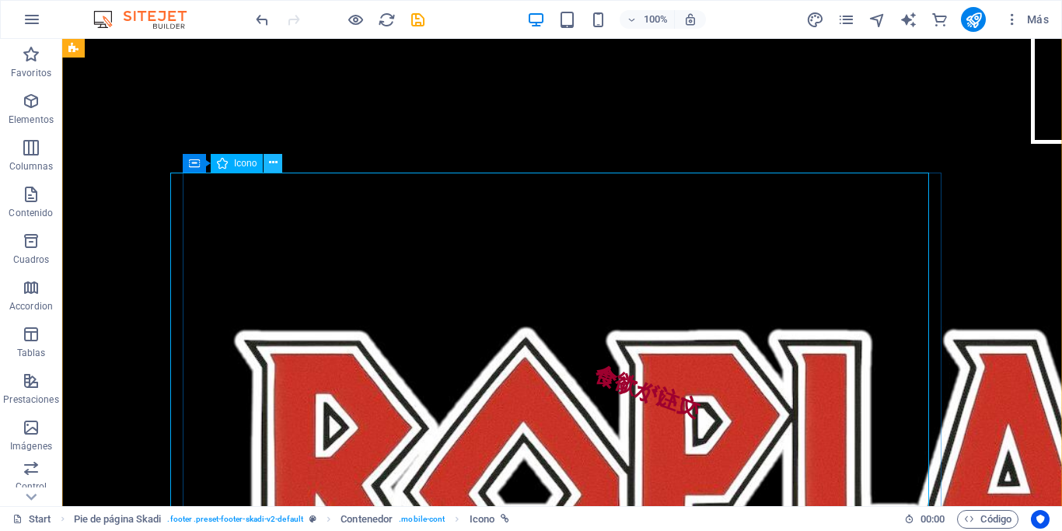
click at [275, 162] on icon at bounding box center [273, 163] width 9 height 16
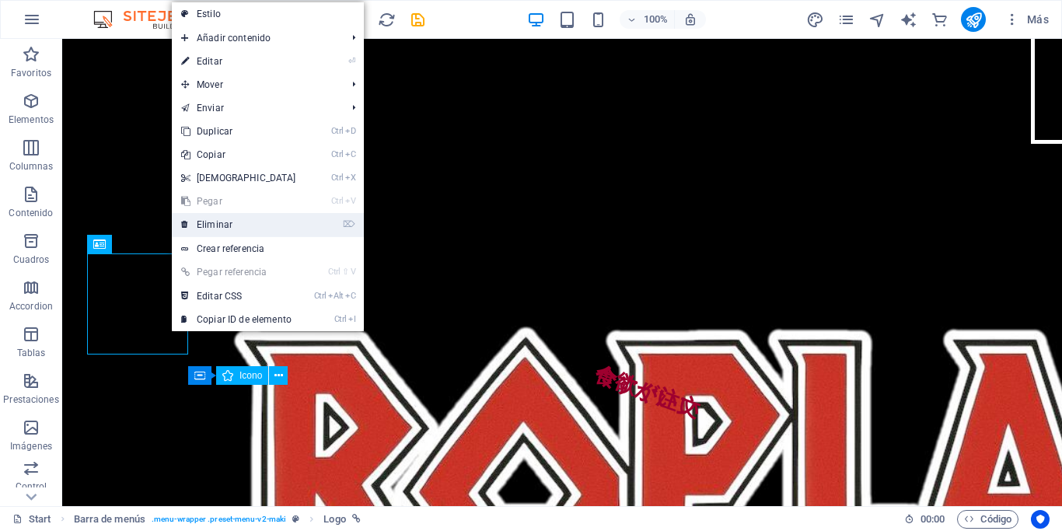
click at [207, 229] on link "⌦ Eliminar" at bounding box center [239, 224] width 134 height 23
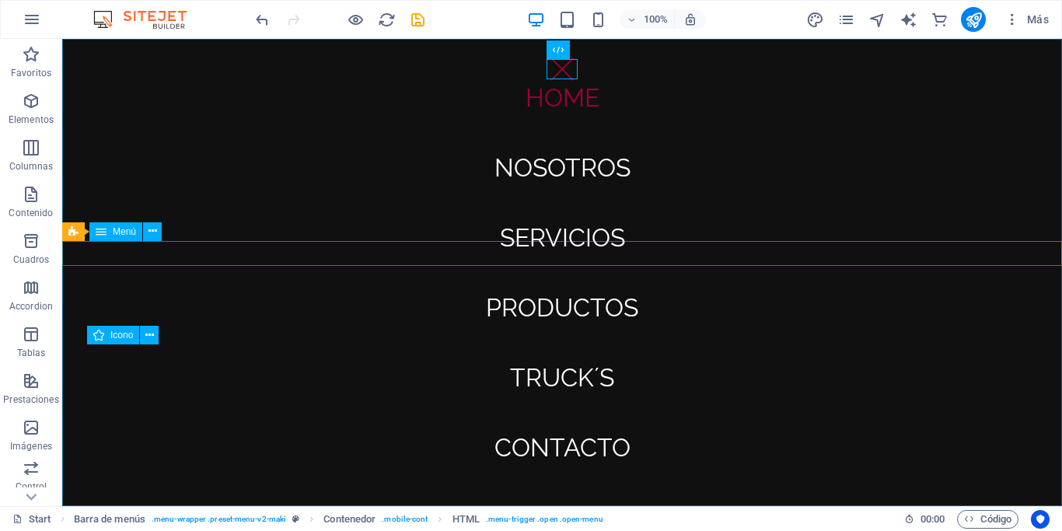
click at [542, 73] on nav "Home Nosotros Servicios Productos Truck´s Contacto" at bounding box center [561, 272] width 999 height 467
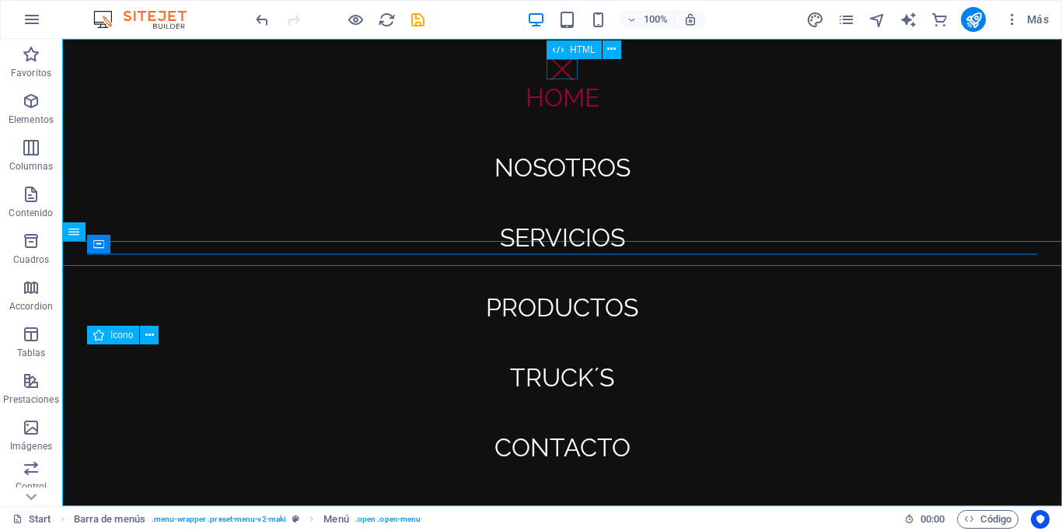
click at [560, 71] on div at bounding box center [561, 69] width 31 height 20
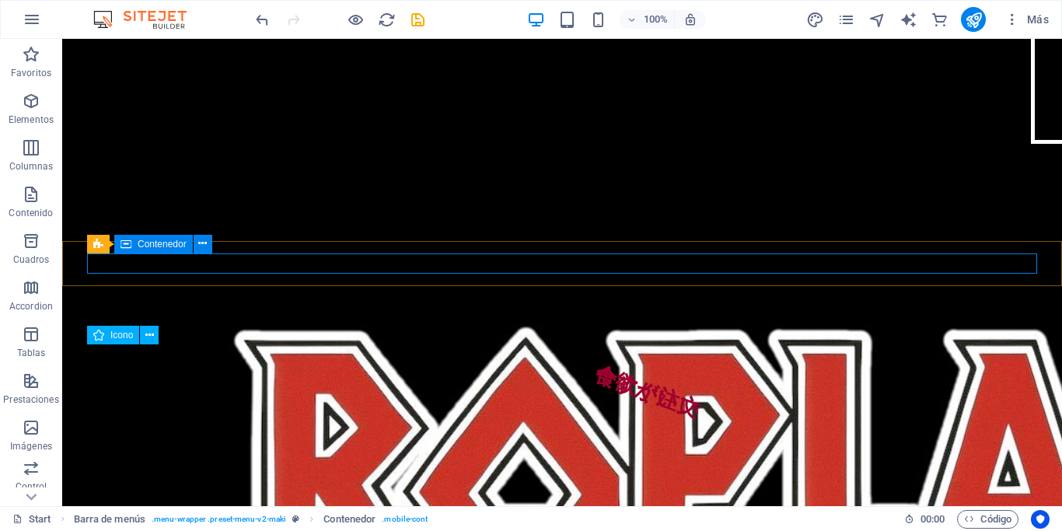
click at [203, 242] on icon at bounding box center [202, 243] width 9 height 16
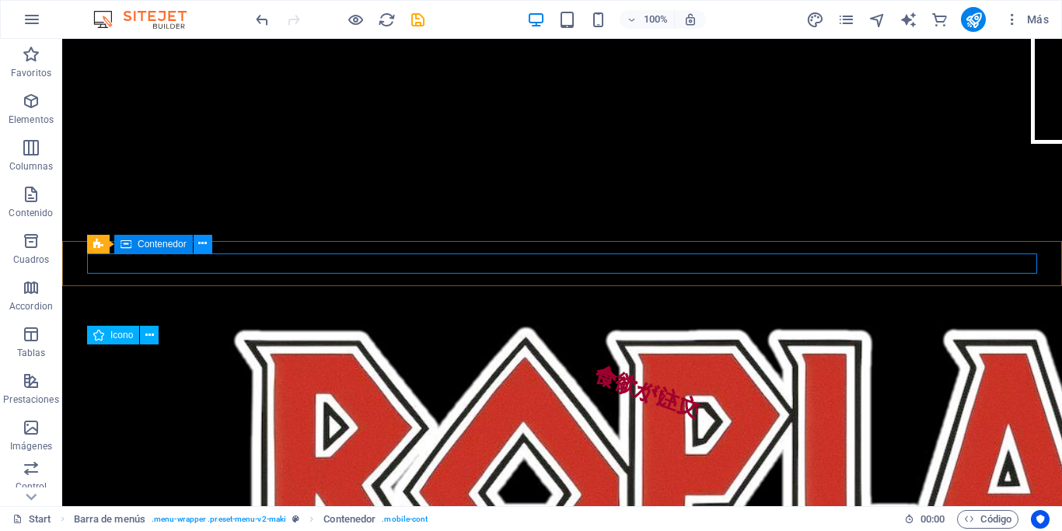
click at [203, 246] on icon at bounding box center [202, 243] width 9 height 16
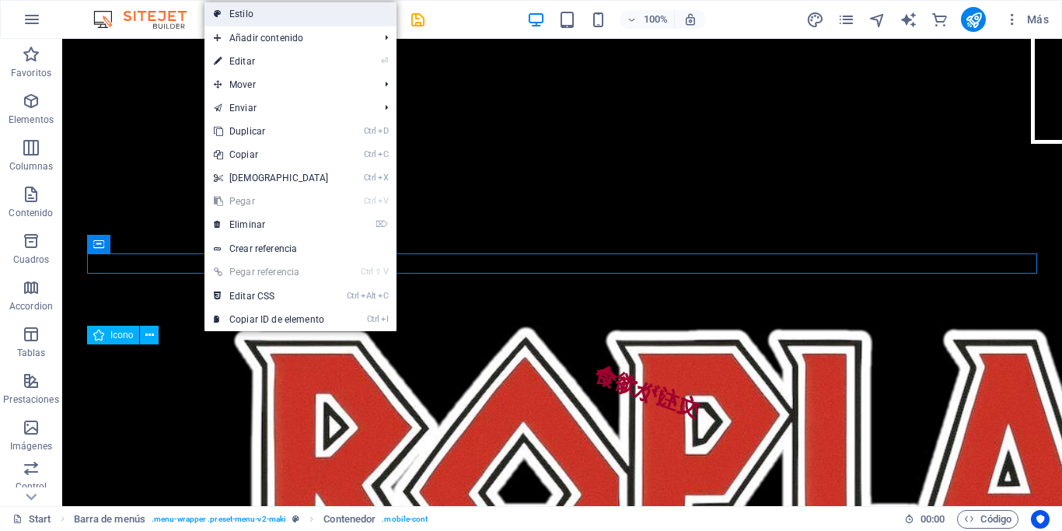
click at [271, 18] on link "Estilo" at bounding box center [300, 13] width 192 height 23
select select "rem"
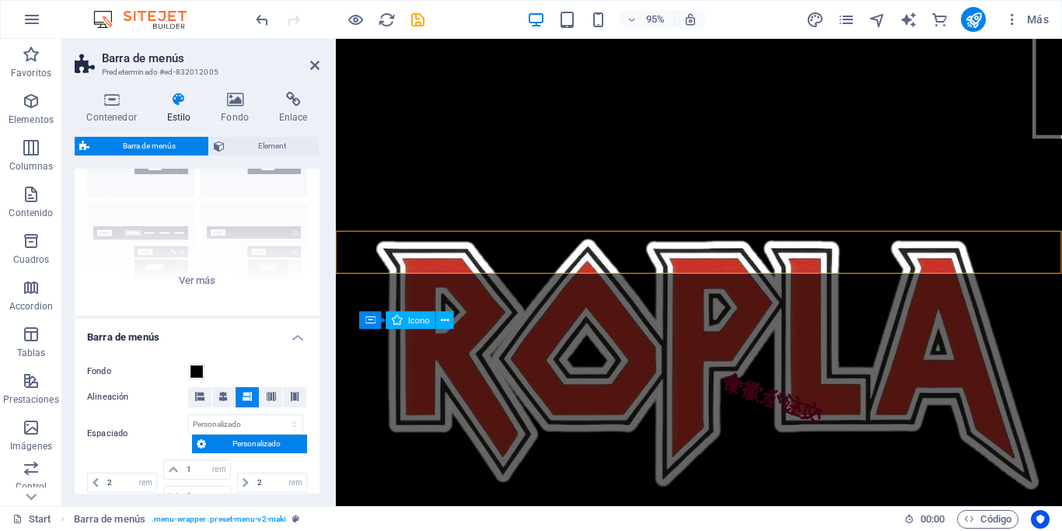
scroll to position [0, 0]
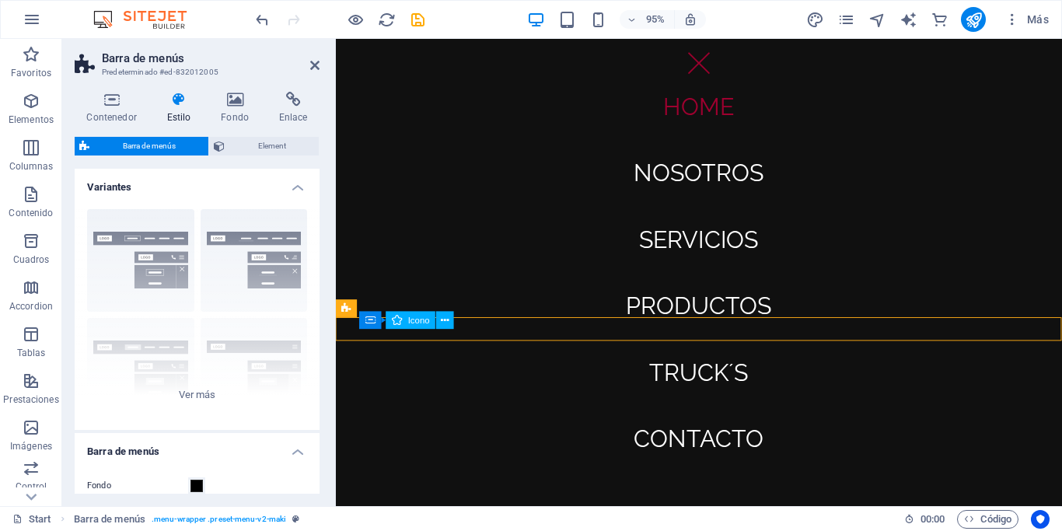
drag, startPoint x: 732, startPoint y: 260, endPoint x: 531, endPoint y: 125, distance: 242.0
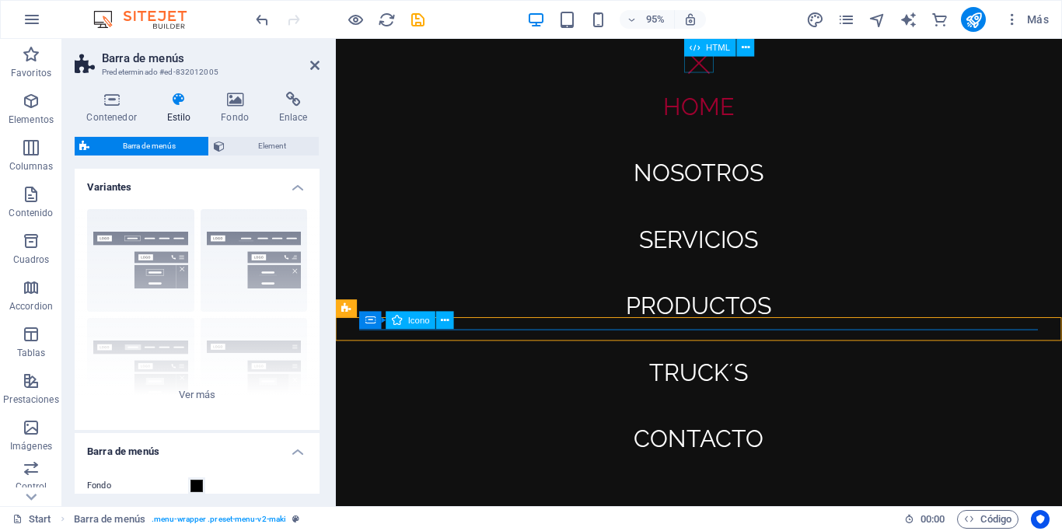
click at [707, 56] on div "HTML" at bounding box center [710, 48] width 52 height 18
click at [715, 67] on div at bounding box center [718, 64] width 31 height 20
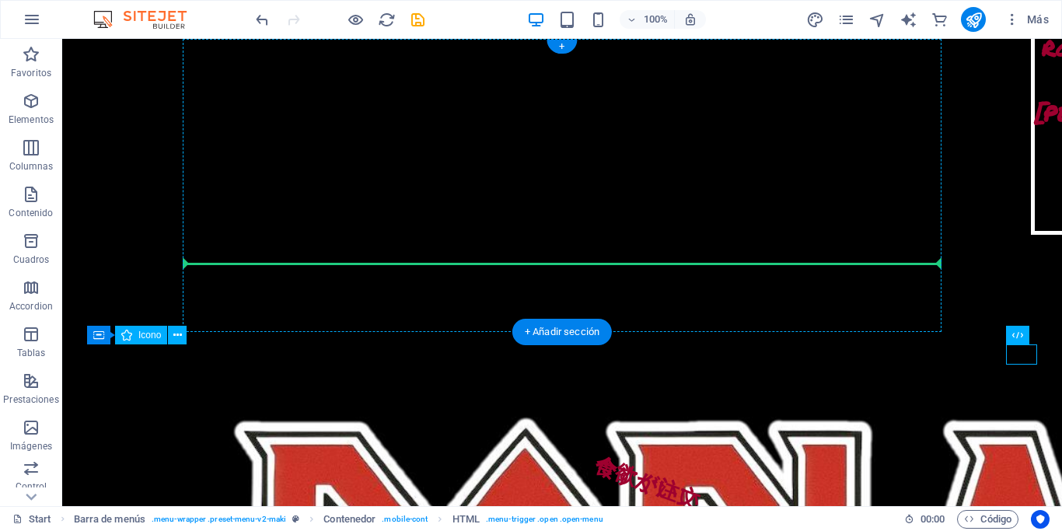
drag, startPoint x: 1043, startPoint y: 357, endPoint x: 703, endPoint y: 256, distance: 355.3
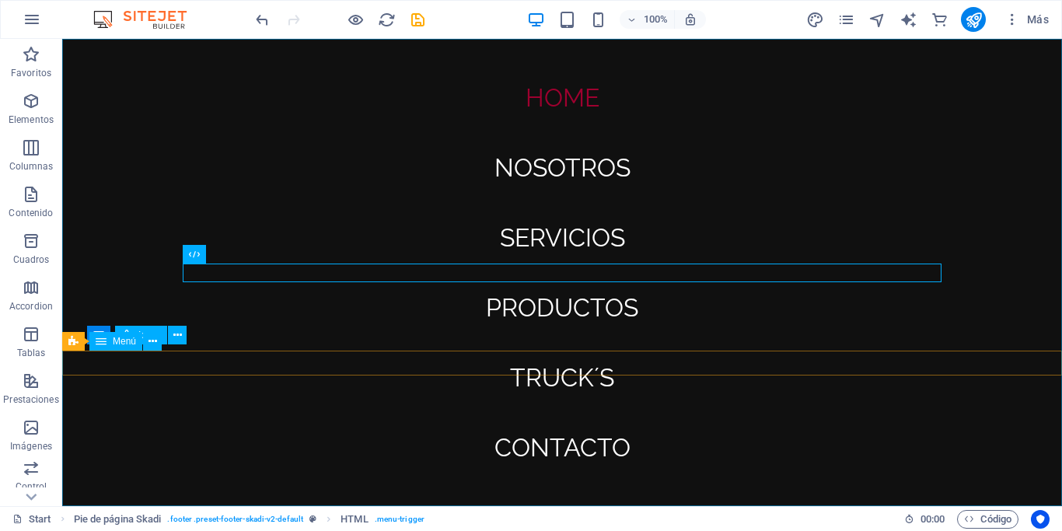
click at [630, 275] on nav "Home Nosotros Servicios Productos Truck´s Contacto" at bounding box center [561, 272] width 999 height 467
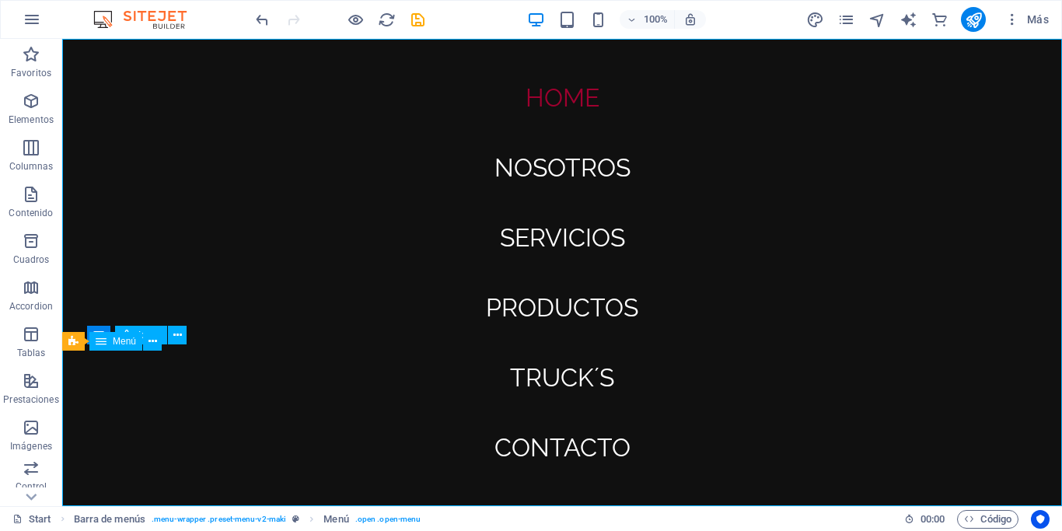
click at [630, 275] on nav "Home Nosotros Servicios Productos Truck´s Contacto" at bounding box center [561, 272] width 999 height 467
click at [578, 57] on nav "Home Nosotros Servicios Productos Truck´s Contacto" at bounding box center [561, 272] width 999 height 467
drag, startPoint x: 527, startPoint y: 75, endPoint x: 914, endPoint y: 59, distance: 387.3
click at [914, 59] on nav "Home Nosotros Servicios Productos Truck´s Contacto" at bounding box center [561, 272] width 999 height 467
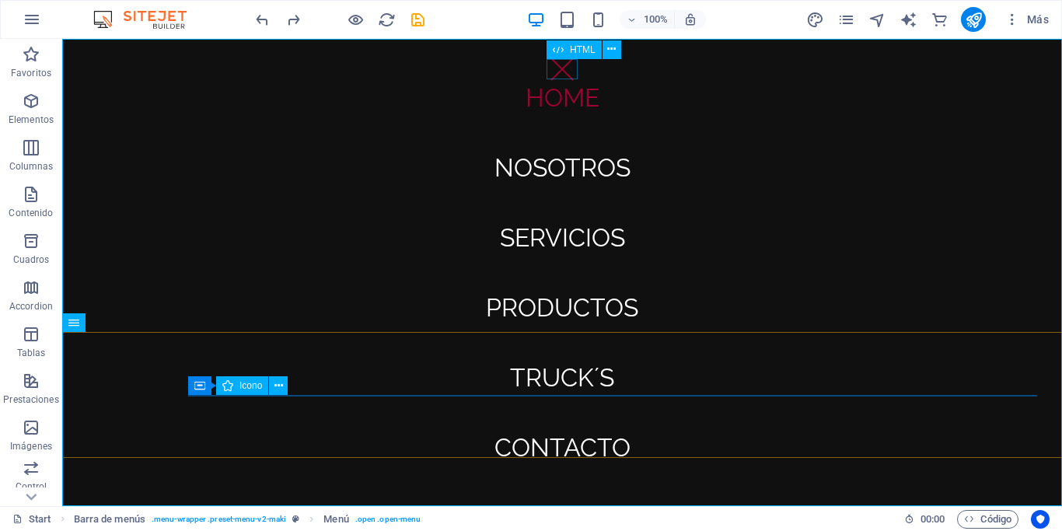
click at [560, 78] on div at bounding box center [561, 69] width 31 height 20
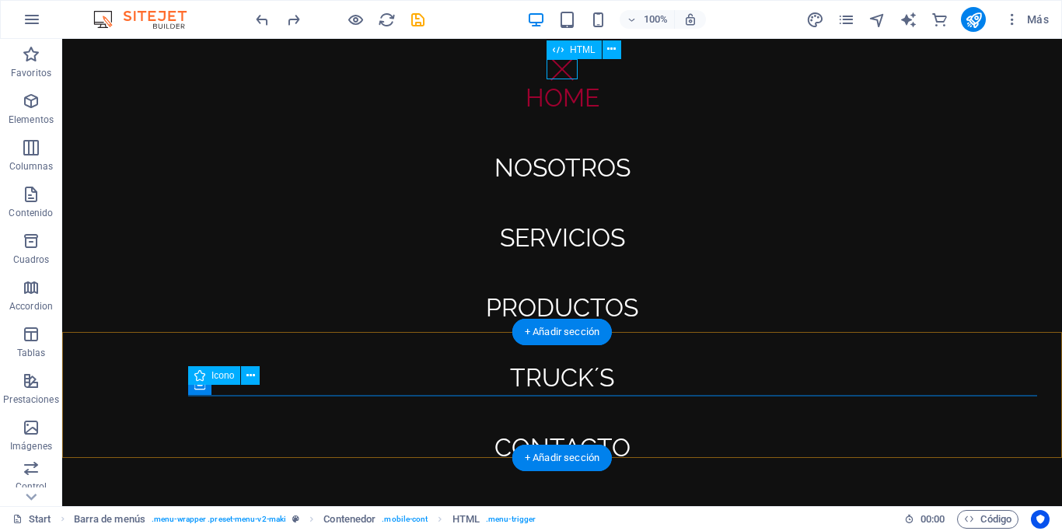
click at [554, 65] on div at bounding box center [561, 69] width 31 height 20
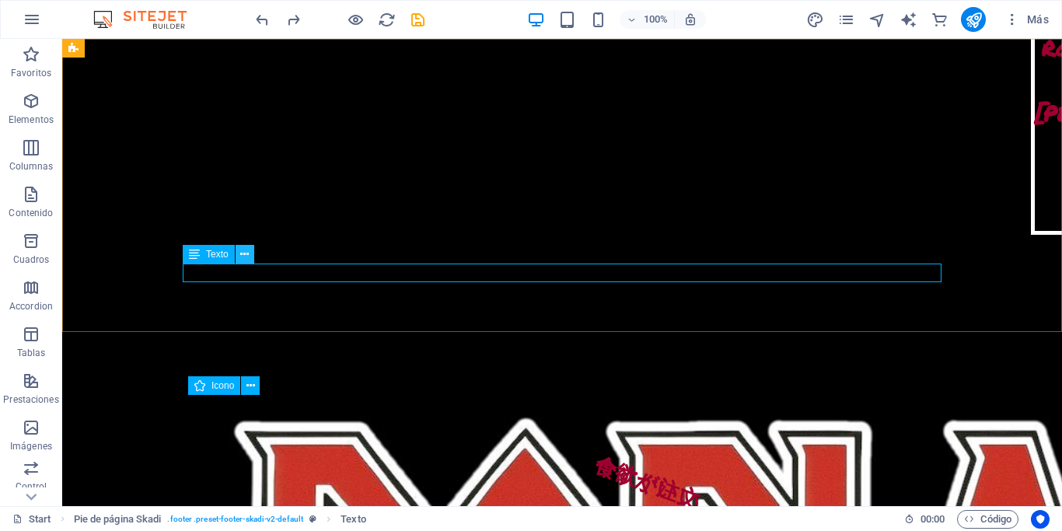
click at [243, 258] on icon at bounding box center [244, 254] width 9 height 16
click at [209, 253] on span "Texto" at bounding box center [217, 253] width 23 height 9
click at [249, 256] on icon at bounding box center [244, 254] width 9 height 16
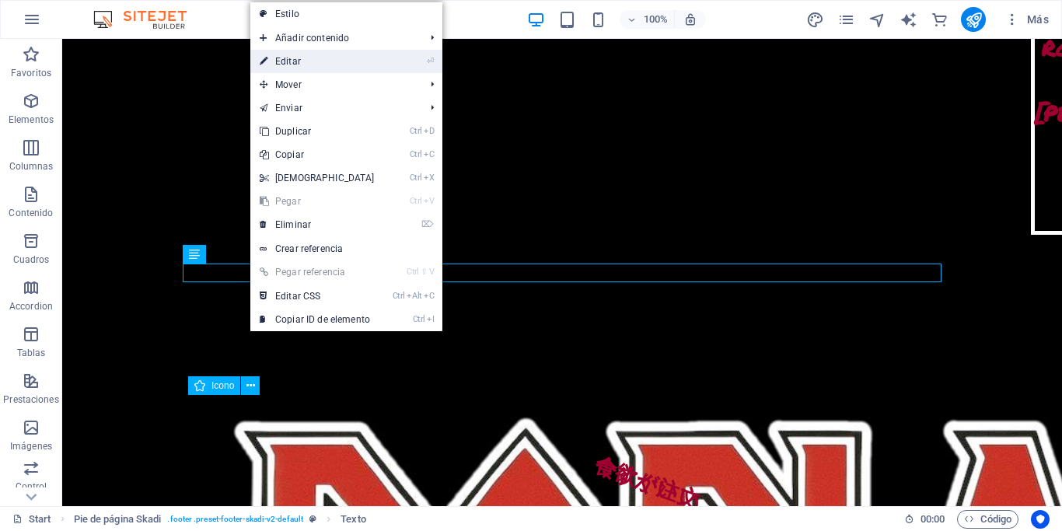
click at [319, 52] on link "⏎ Editar" at bounding box center [317, 61] width 134 height 23
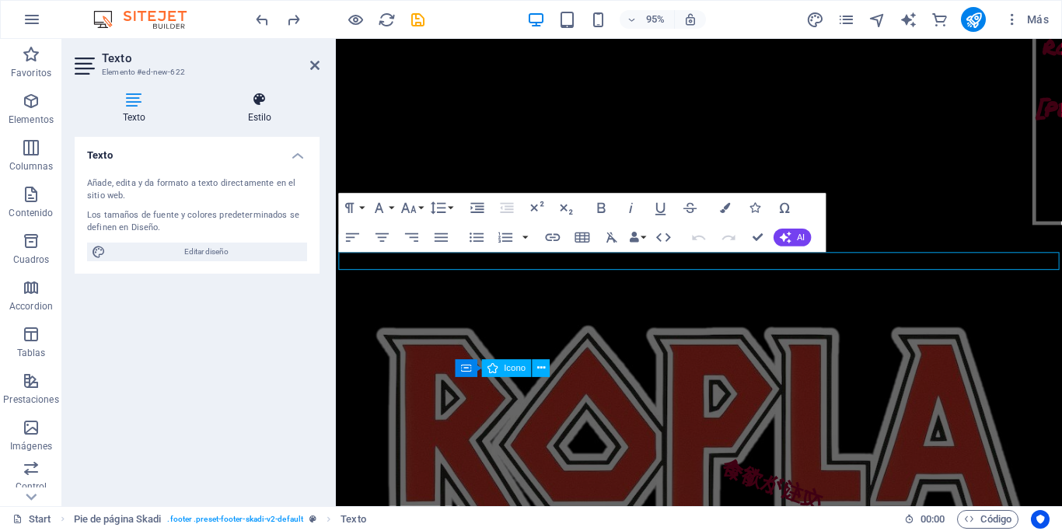
click at [268, 114] on h4 "Estilo" at bounding box center [260, 108] width 120 height 33
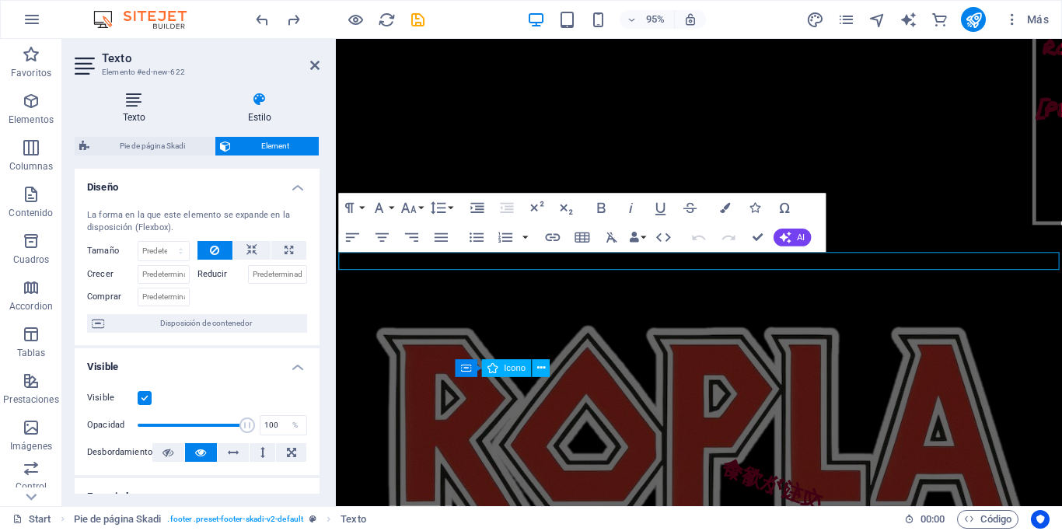
click at [138, 110] on h4 "Texto" at bounding box center [137, 108] width 125 height 33
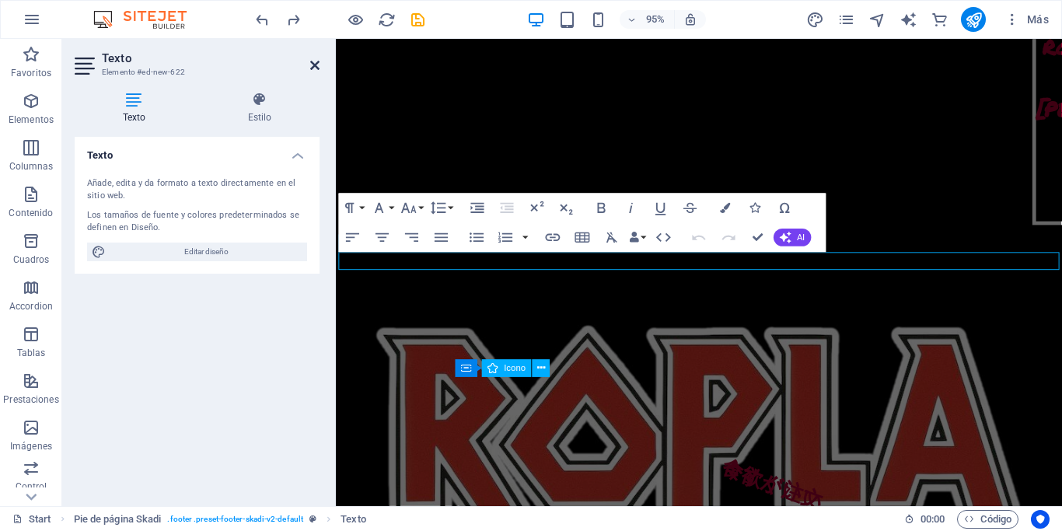
click at [313, 63] on icon at bounding box center [314, 65] width 9 height 12
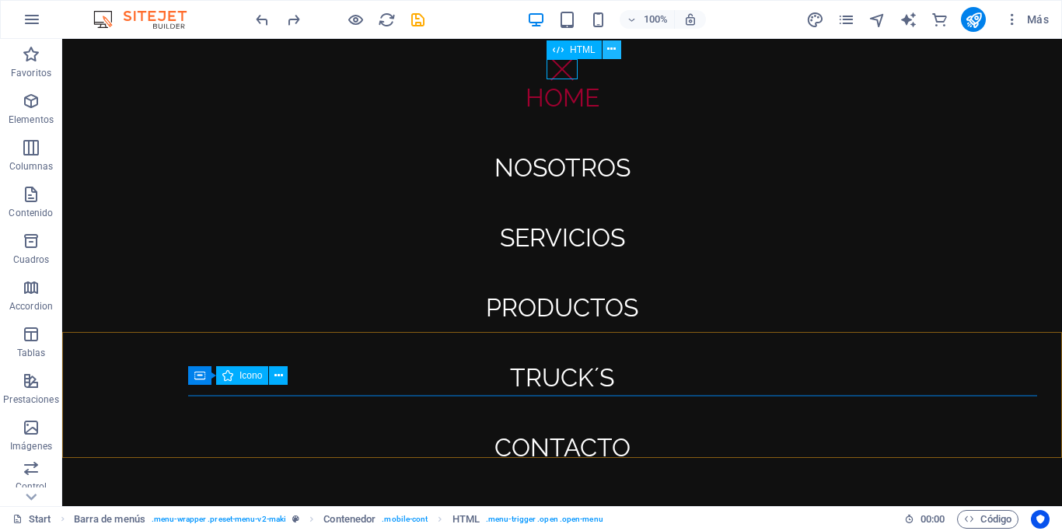
click at [615, 57] on icon at bounding box center [611, 49] width 9 height 16
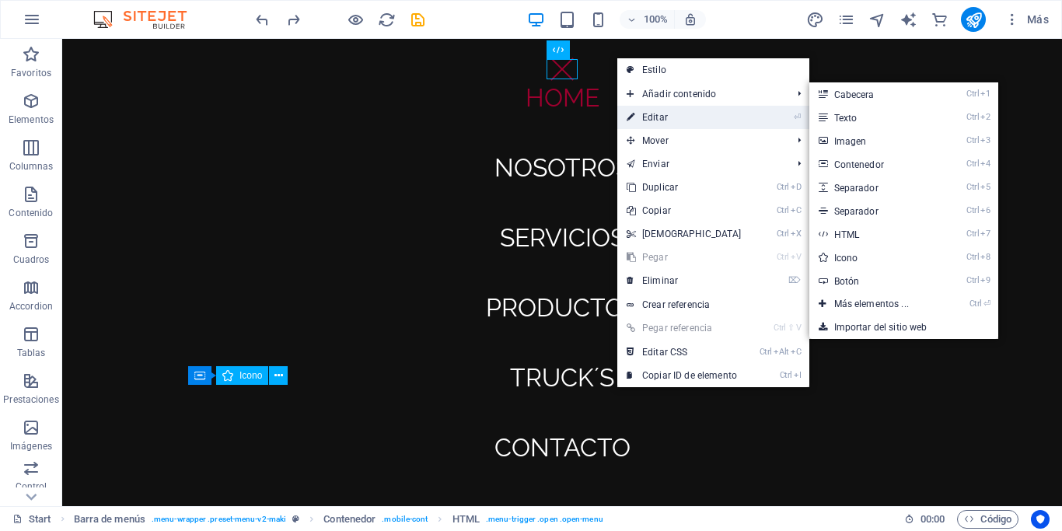
click at [665, 110] on link "⏎ Editar" at bounding box center [684, 117] width 134 height 23
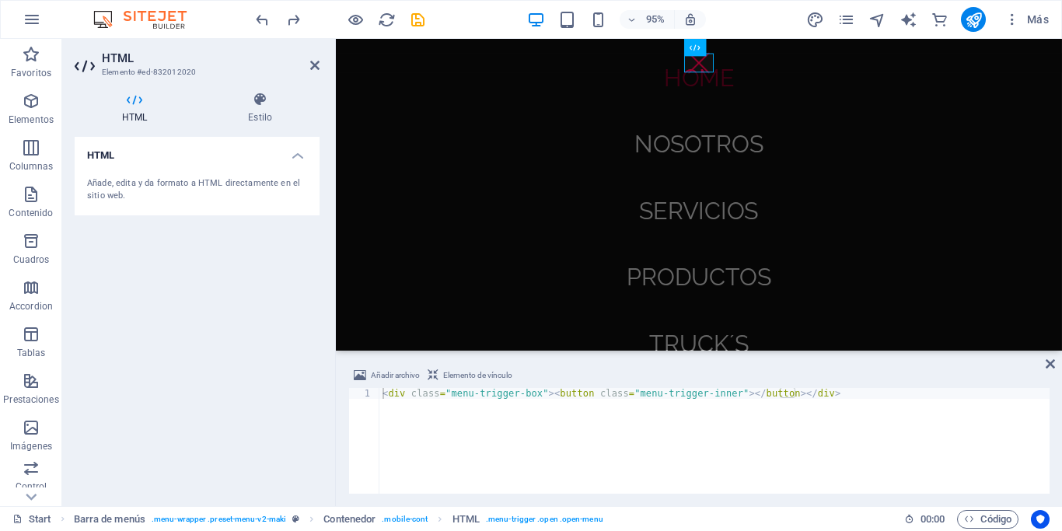
click at [318, 141] on h4 "HTML" at bounding box center [197, 151] width 245 height 28
click at [306, 151] on h4 "HTML" at bounding box center [197, 155] width 245 height 37
click at [306, 151] on h4 "HTML" at bounding box center [197, 151] width 245 height 28
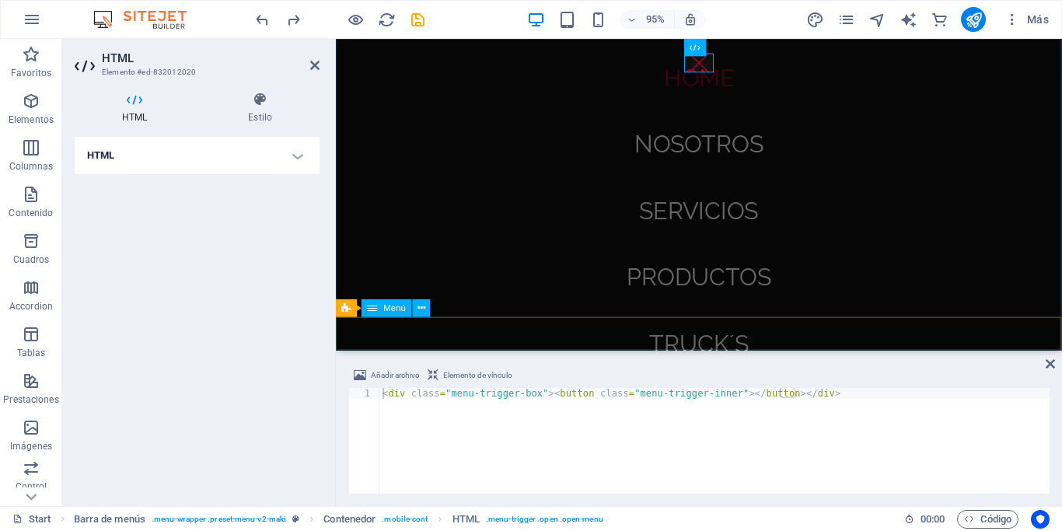
click at [657, 155] on nav "Home Nosotros Servicios Productos Truck´s Contacto" at bounding box center [718, 203] width 764 height 328
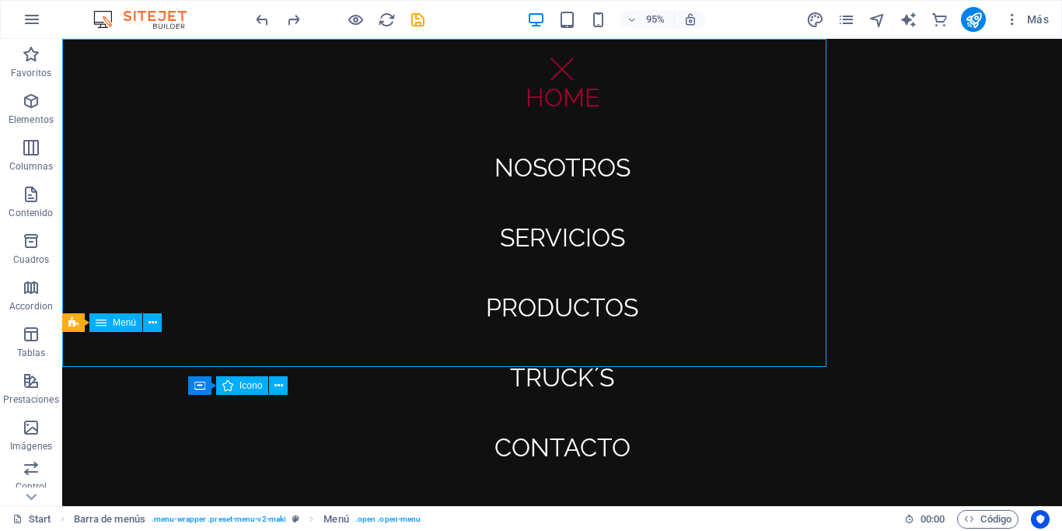
click at [658, 149] on nav "Home Nosotros Servicios Productos Truck´s Contacto" at bounding box center [561, 272] width 999 height 467
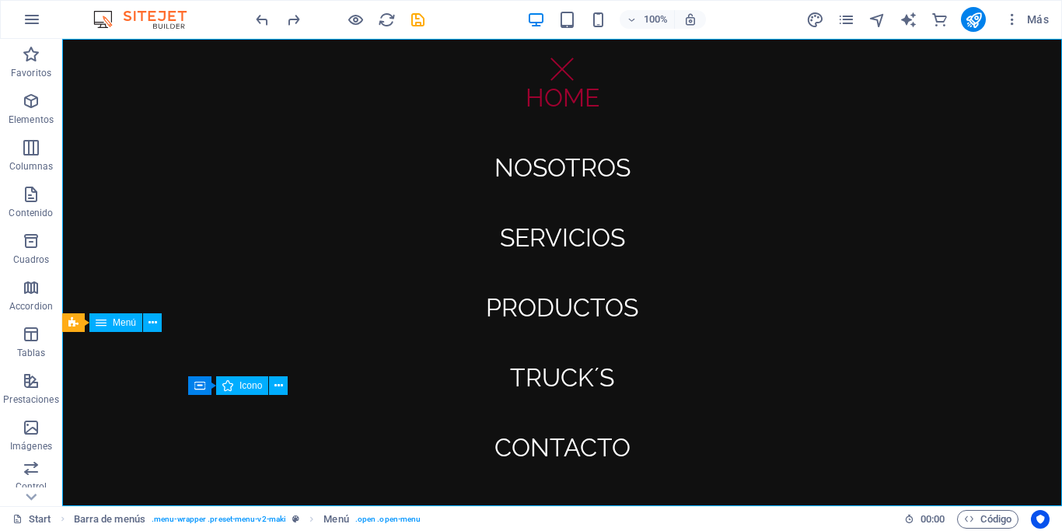
click at [606, 158] on nav "Home Nosotros Servicios Productos Truck´s Contacto" at bounding box center [561, 272] width 999 height 467
click at [576, 167] on nav "Home Nosotros Servicios Productos Truck´s Contacto" at bounding box center [561, 272] width 999 height 467
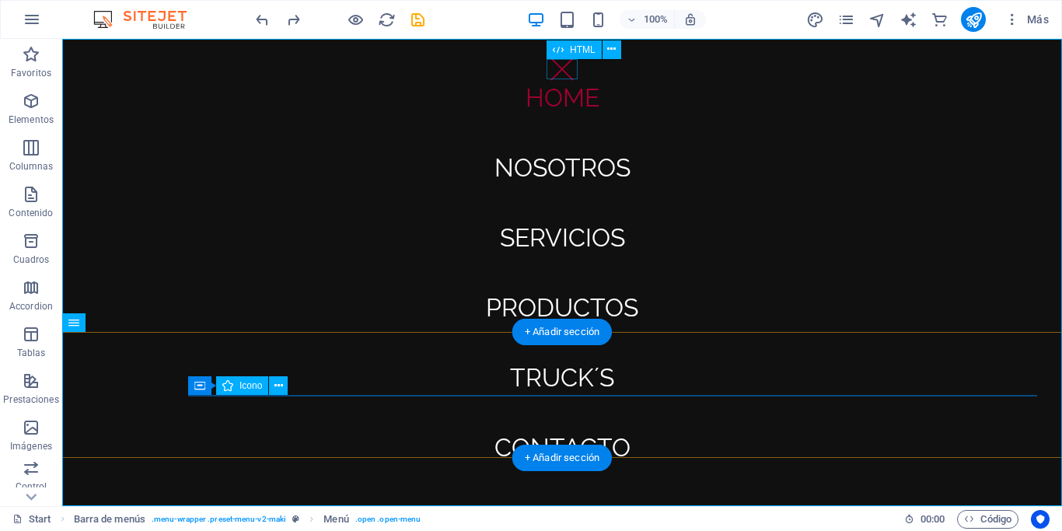
click at [563, 61] on div at bounding box center [561, 69] width 31 height 20
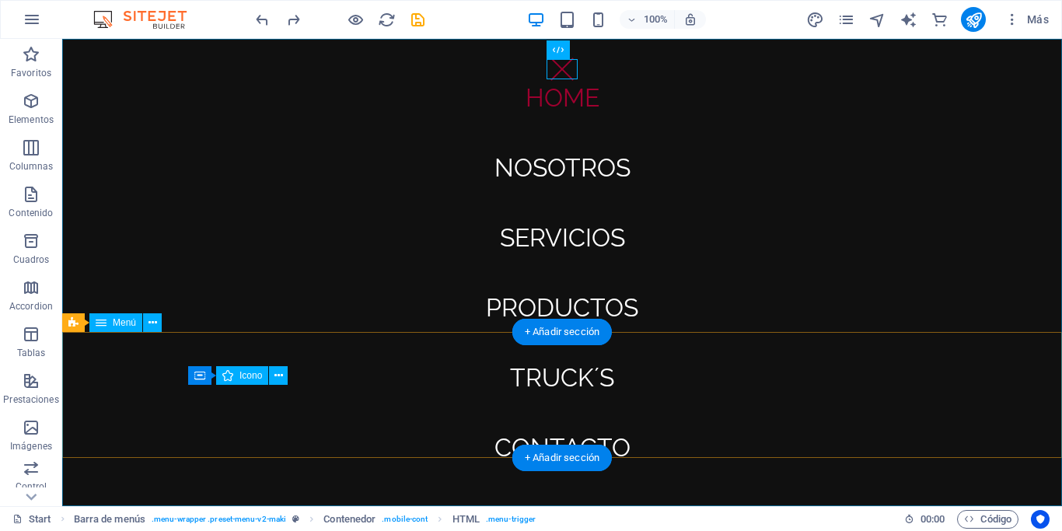
click at [583, 241] on nav "Home Nosotros Servicios Productos Truck´s Contacto" at bounding box center [561, 272] width 999 height 467
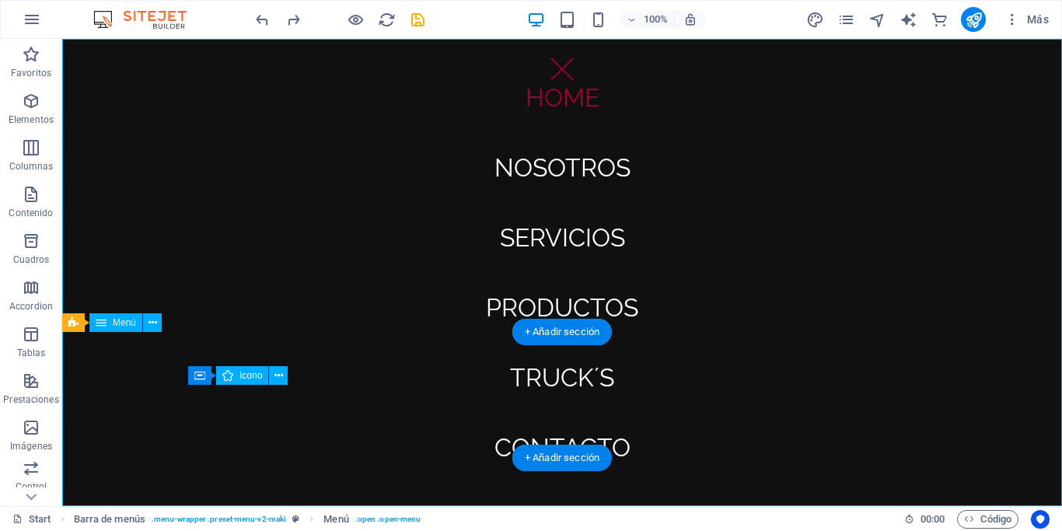
click at [583, 241] on nav "Home Nosotros Servicios Productos Truck´s Contacto" at bounding box center [561, 272] width 999 height 467
select select
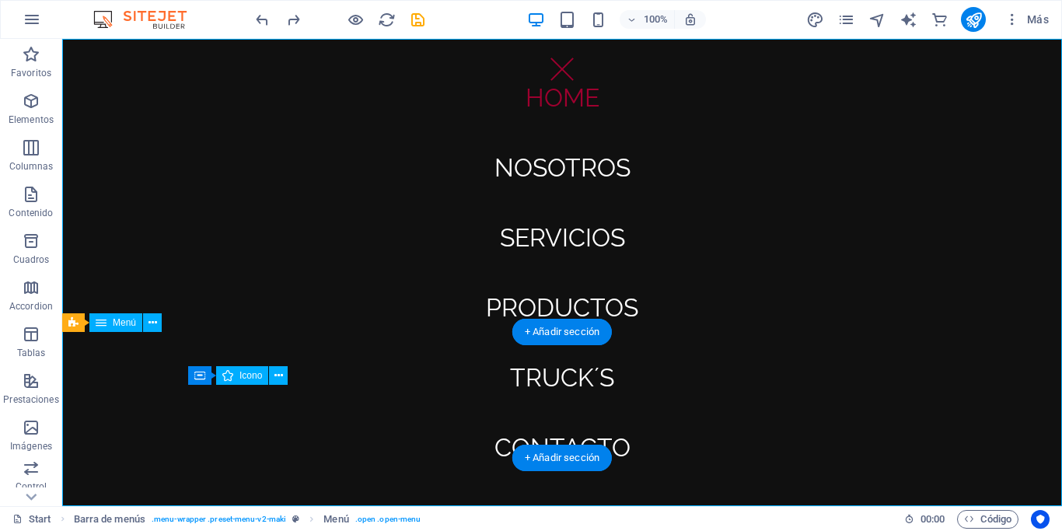
select select
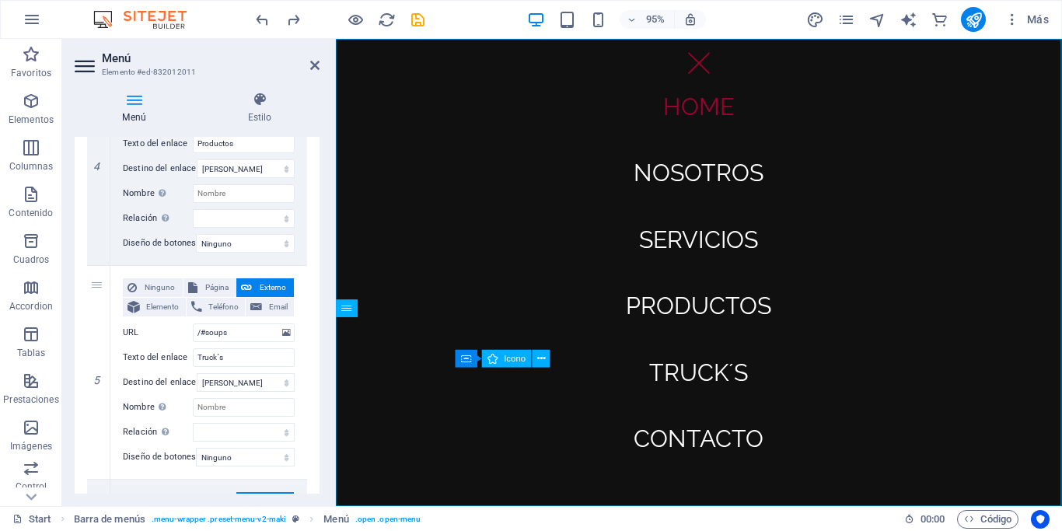
scroll to position [994, 0]
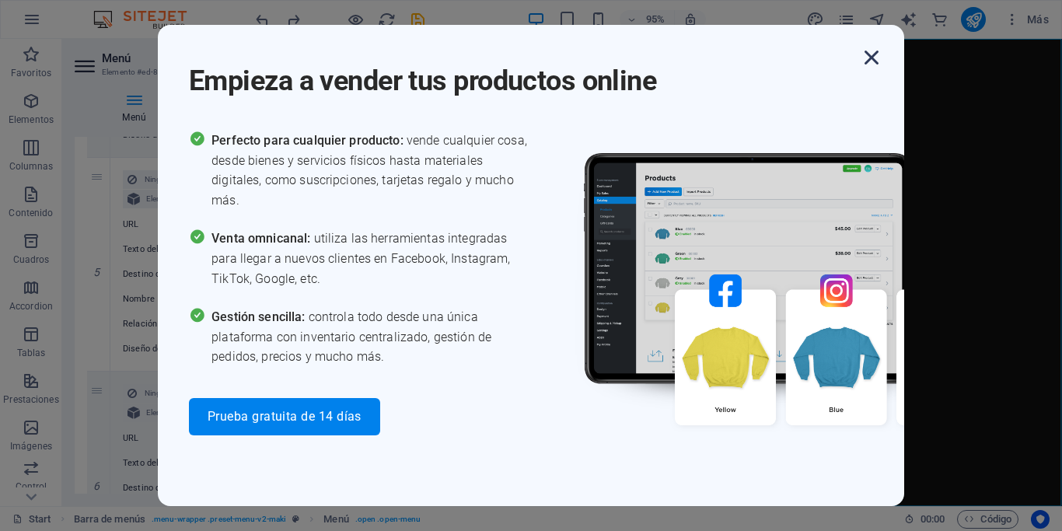
click at [873, 65] on icon "button" at bounding box center [871, 58] width 28 height 28
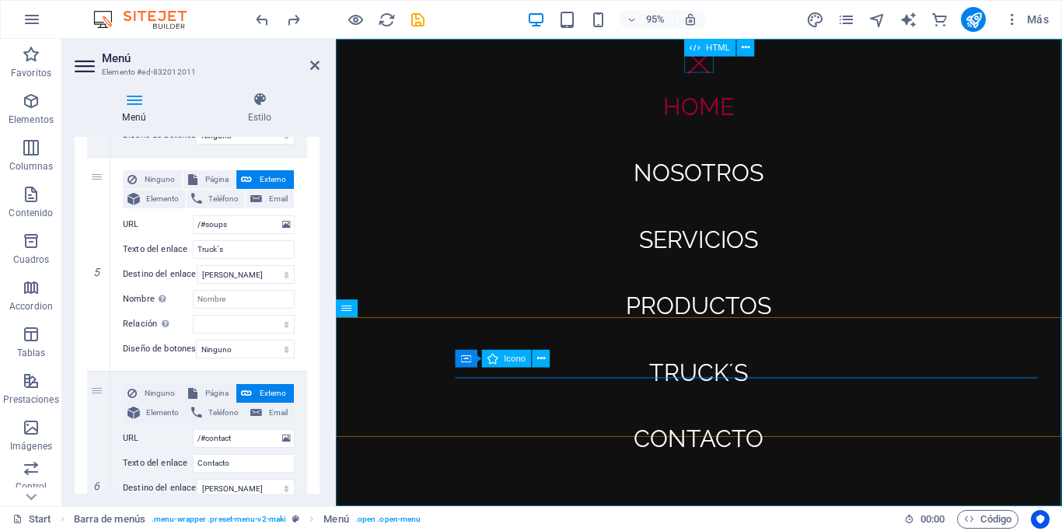
click at [722, 67] on div at bounding box center [718, 64] width 31 height 20
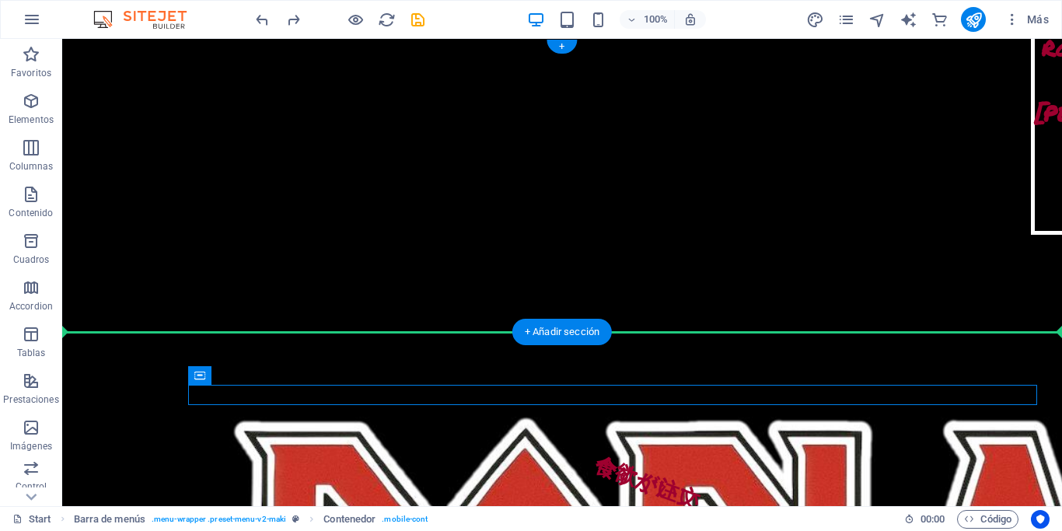
drag, startPoint x: 291, startPoint y: 410, endPoint x: 274, endPoint y: 287, distance: 124.0
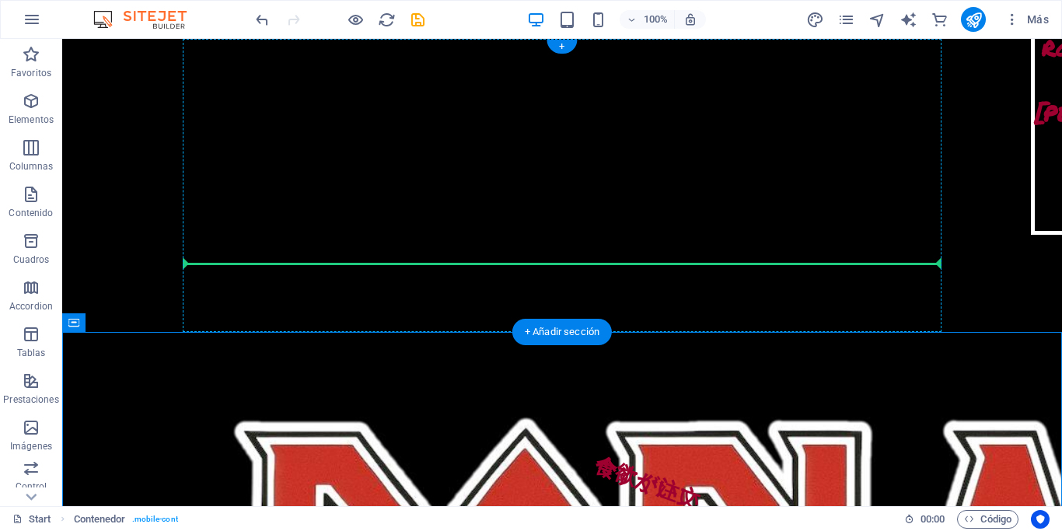
drag, startPoint x: 131, startPoint y: 361, endPoint x: 318, endPoint y: 257, distance: 213.2
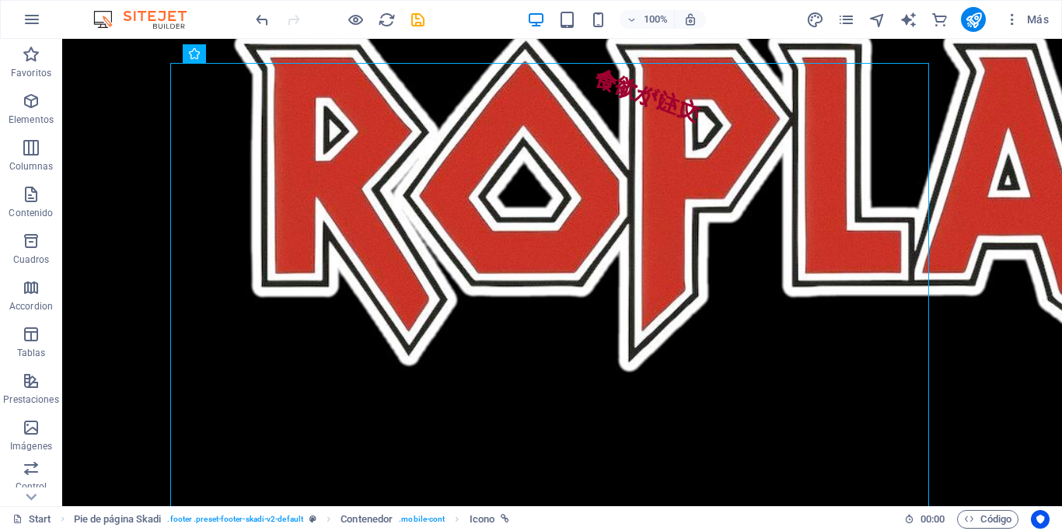
scroll to position [441, 0]
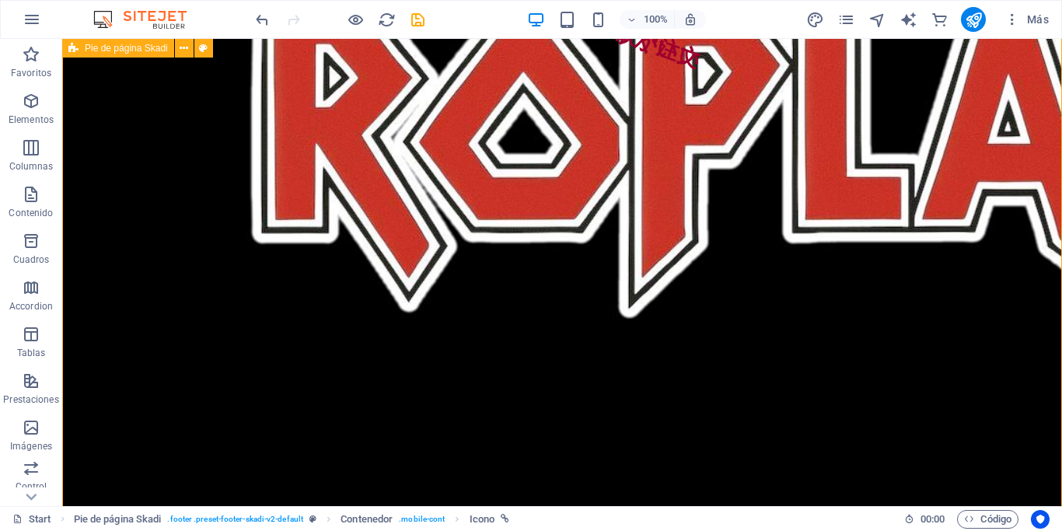
drag, startPoint x: 1061, startPoint y: 103, endPoint x: 1061, endPoint y: 149, distance: 46.6
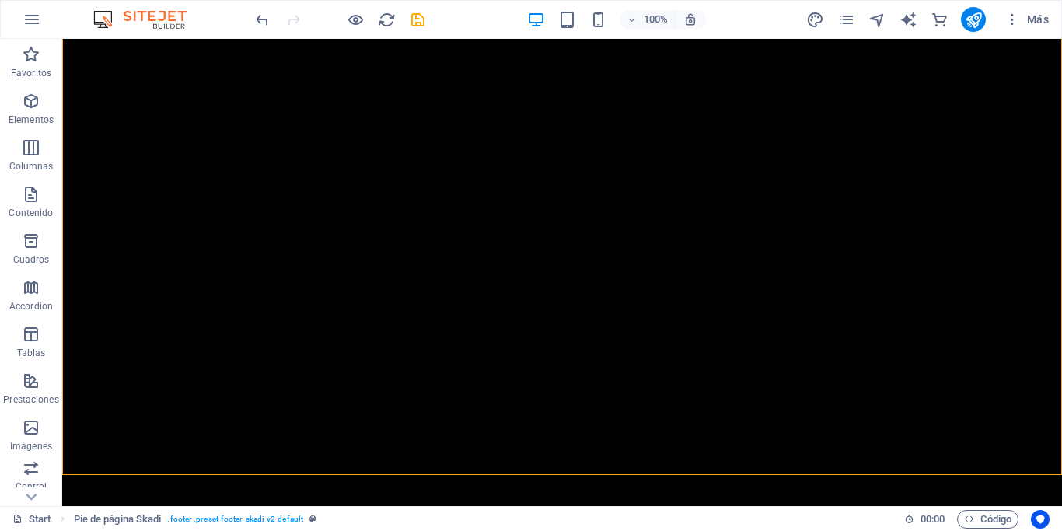
scroll to position [881, 0]
drag, startPoint x: 804, startPoint y: 259, endPoint x: 778, endPoint y: 278, distance: 32.8
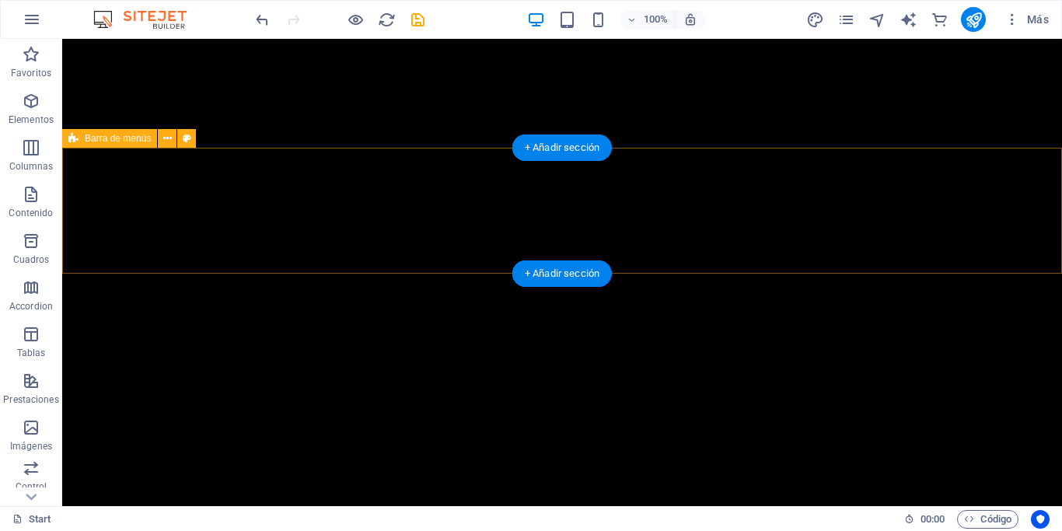
scroll to position [183, 0]
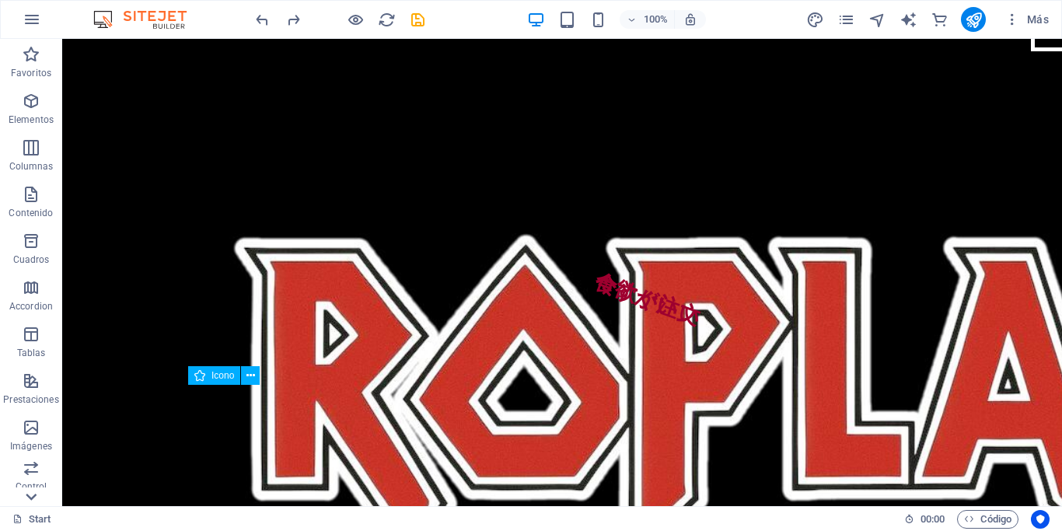
click at [33, 493] on icon at bounding box center [31, 497] width 22 height 22
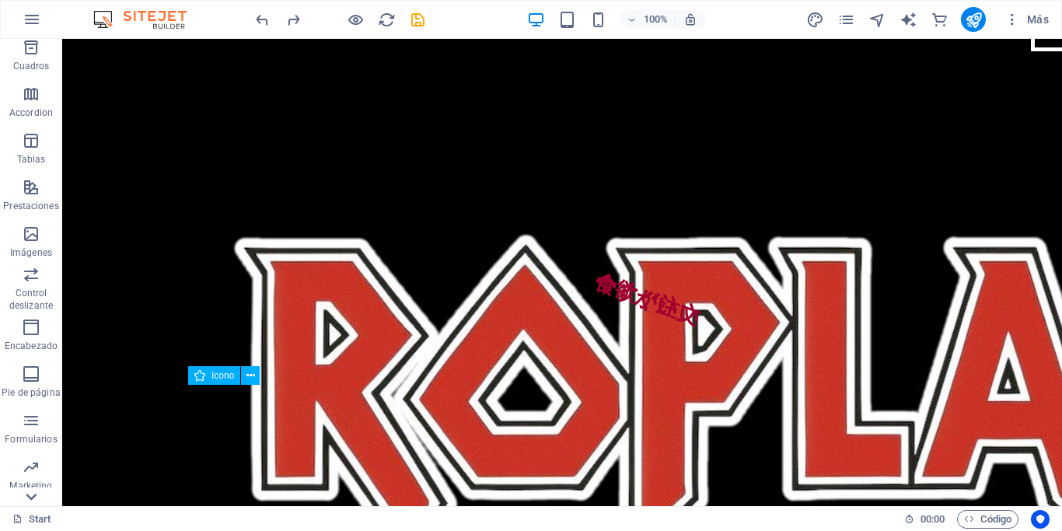
click at [33, 493] on icon at bounding box center [31, 497] width 22 height 22
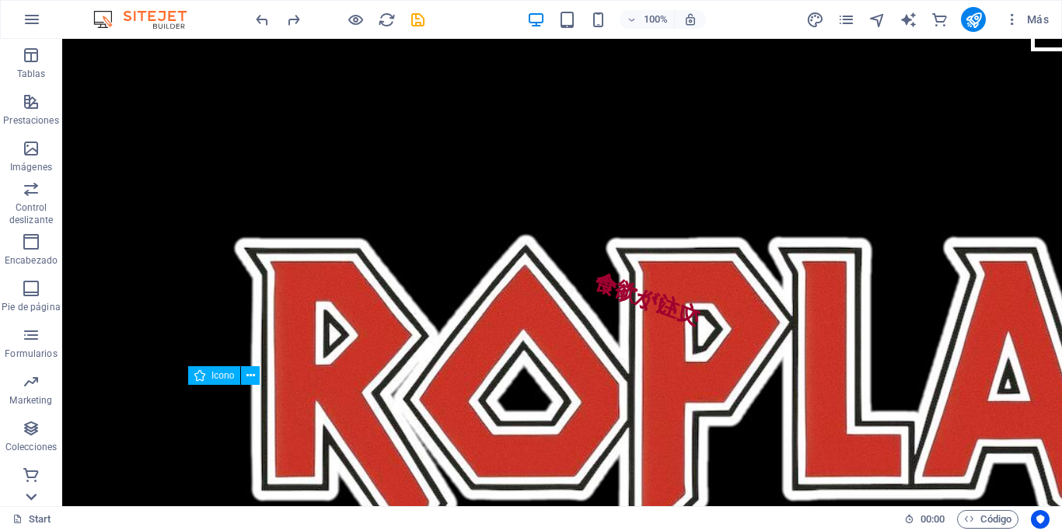
click at [33, 493] on icon at bounding box center [31, 497] width 22 height 22
click at [33, 493] on div "Favoritos Elementos Columnas Contenido Cuadros Accordion Tablas Prestaciones Im…" at bounding box center [31, 272] width 62 height 467
click at [33, 493] on p "Comercio" at bounding box center [31, 493] width 41 height 12
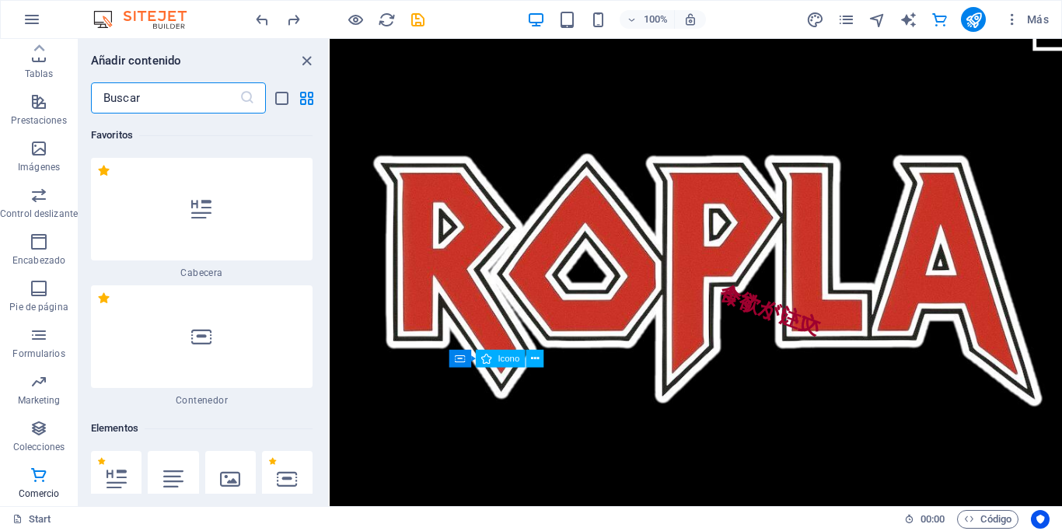
scroll to position [14976, 0]
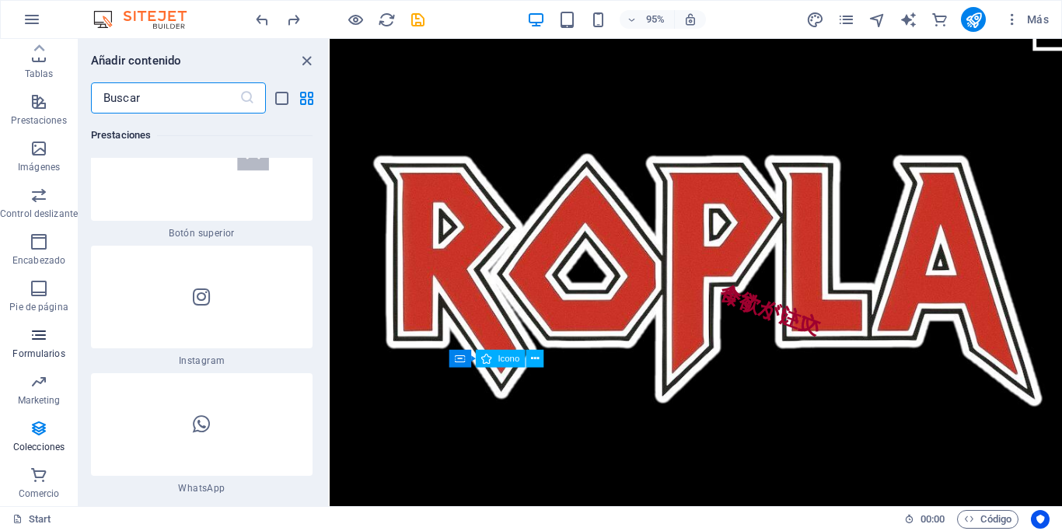
click at [37, 331] on icon "button" at bounding box center [39, 335] width 19 height 19
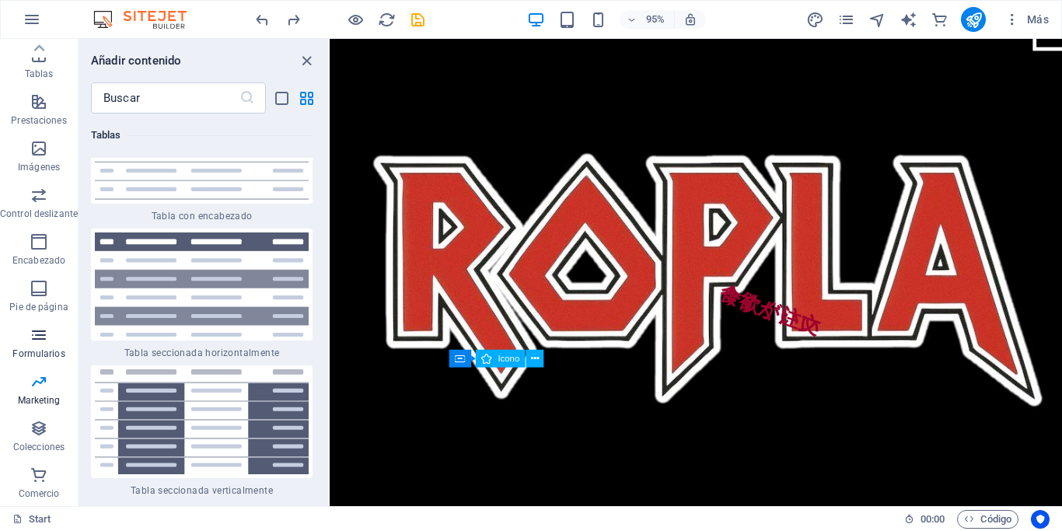
scroll to position [11460, 0]
click at [41, 155] on icon "button" at bounding box center [39, 148] width 19 height 19
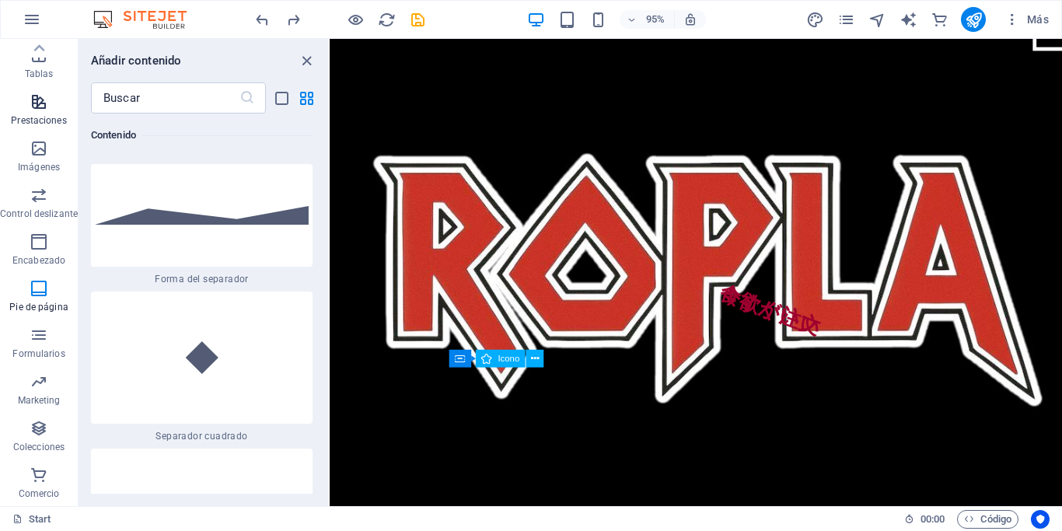
click at [32, 98] on icon "button" at bounding box center [39, 101] width 19 height 19
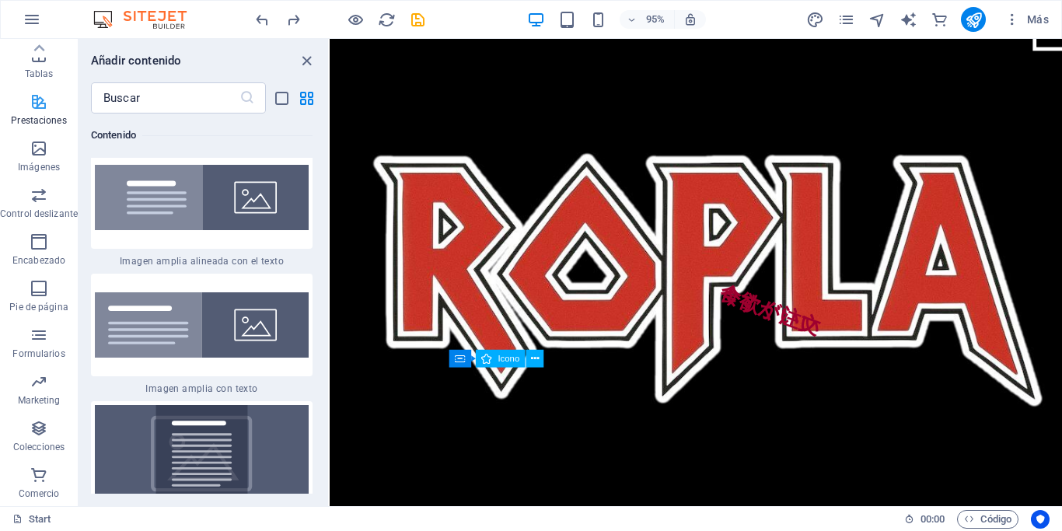
scroll to position [6107, 0]
click at [35, 64] on icon "button" at bounding box center [39, 55] width 19 height 19
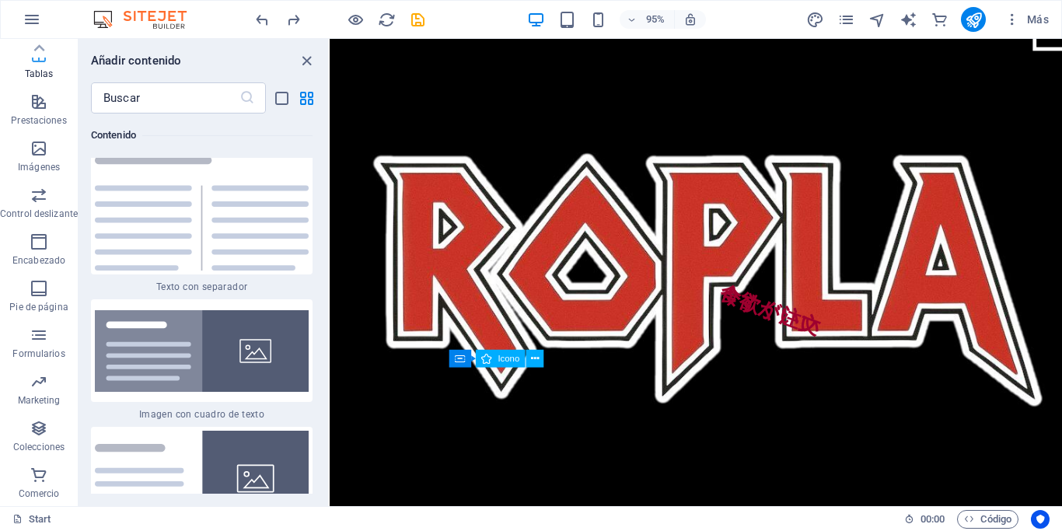
scroll to position [5432, 0]
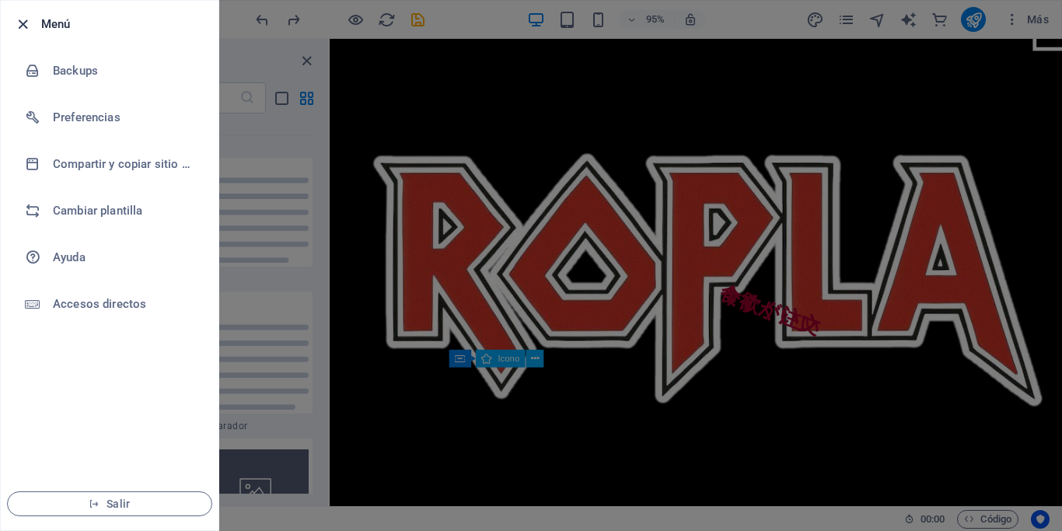
click at [19, 30] on icon "button" at bounding box center [23, 25] width 18 height 18
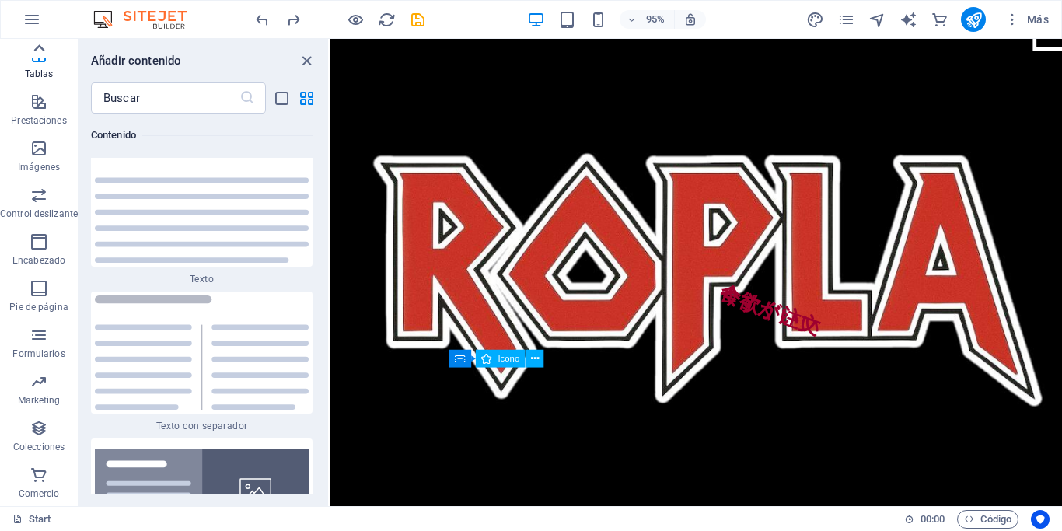
click at [53, 54] on div at bounding box center [39, 48] width 78 height 19
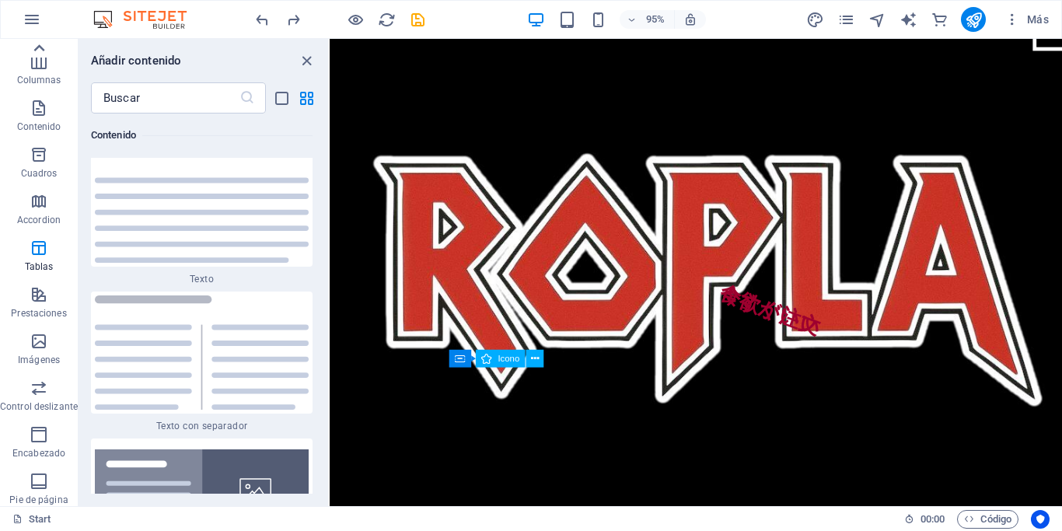
scroll to position [0, 0]
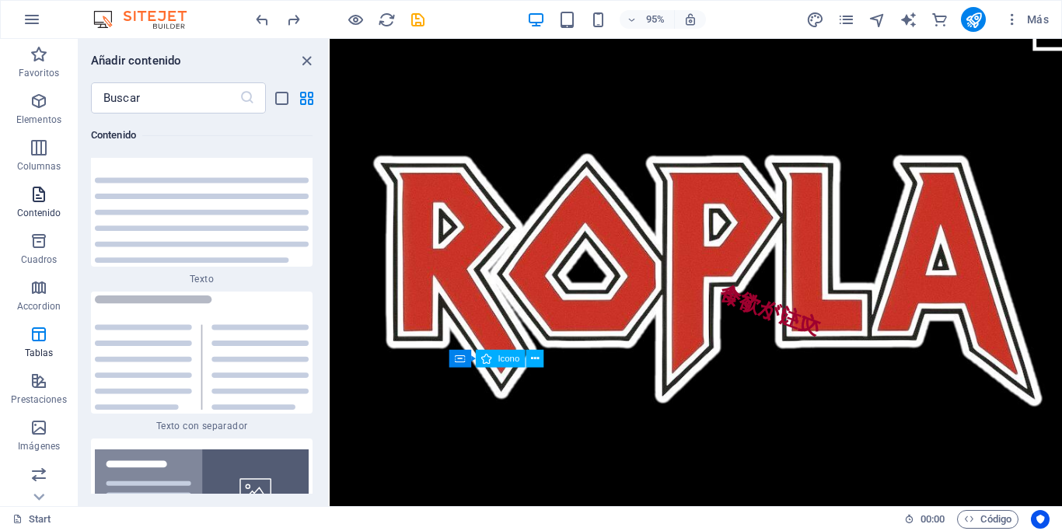
click at [36, 221] on span "Contenido" at bounding box center [39, 203] width 78 height 37
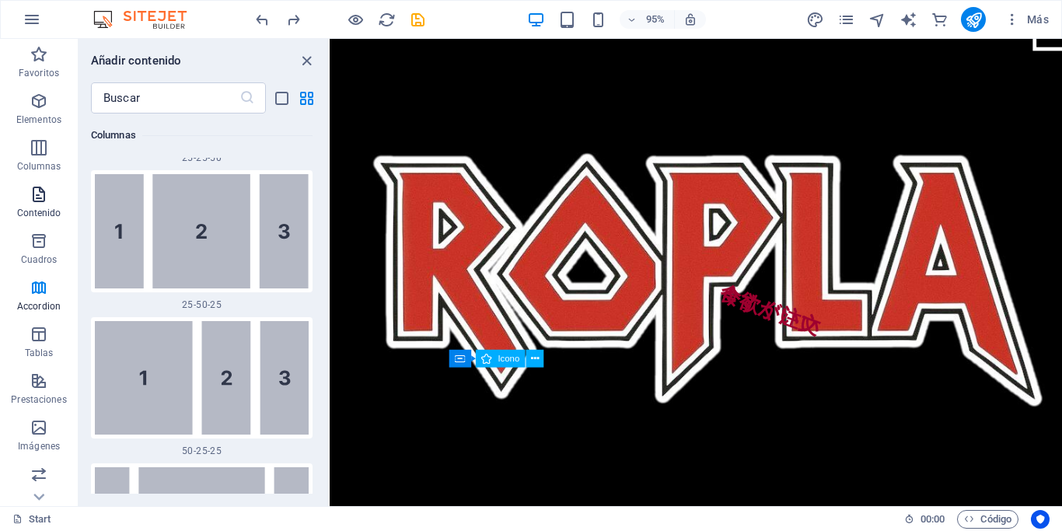
scroll to position [2726, 0]
click at [42, 288] on icon "button" at bounding box center [39, 287] width 19 height 19
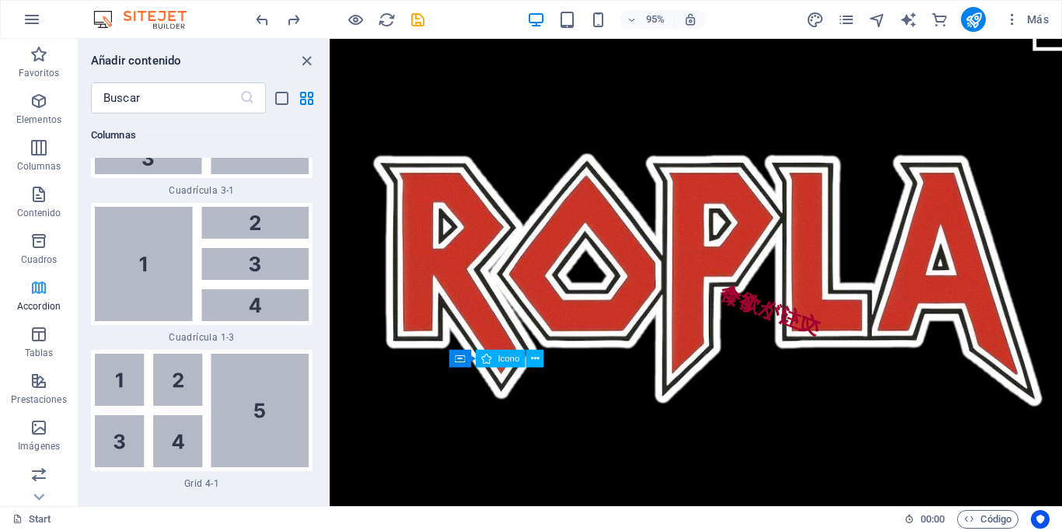
scroll to position [5012, 0]
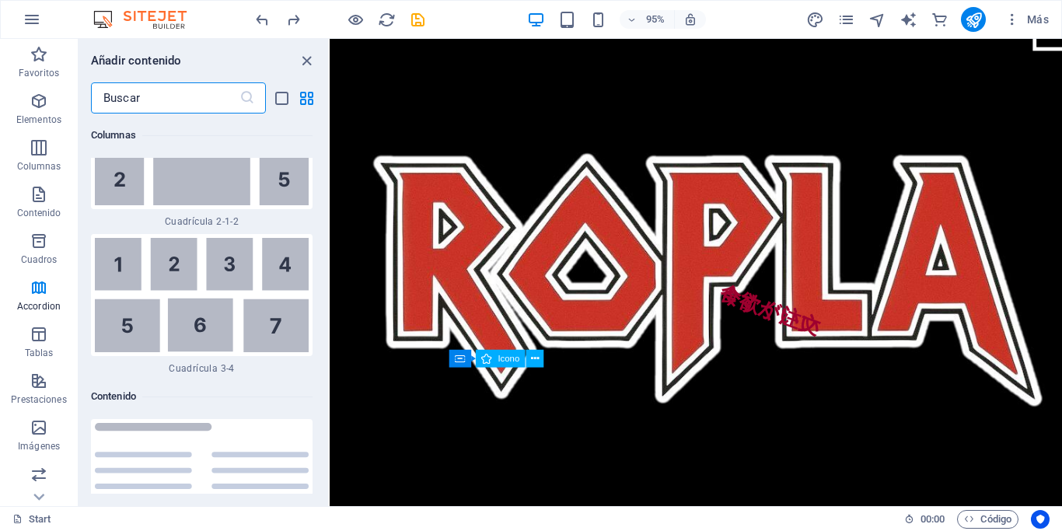
click at [195, 84] on input "text" at bounding box center [165, 97] width 148 height 31
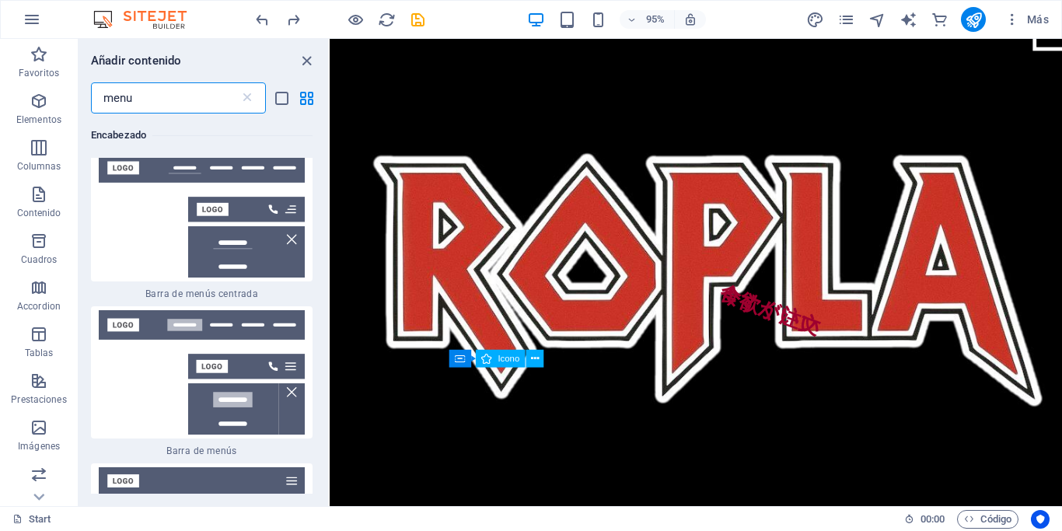
scroll to position [549, 0]
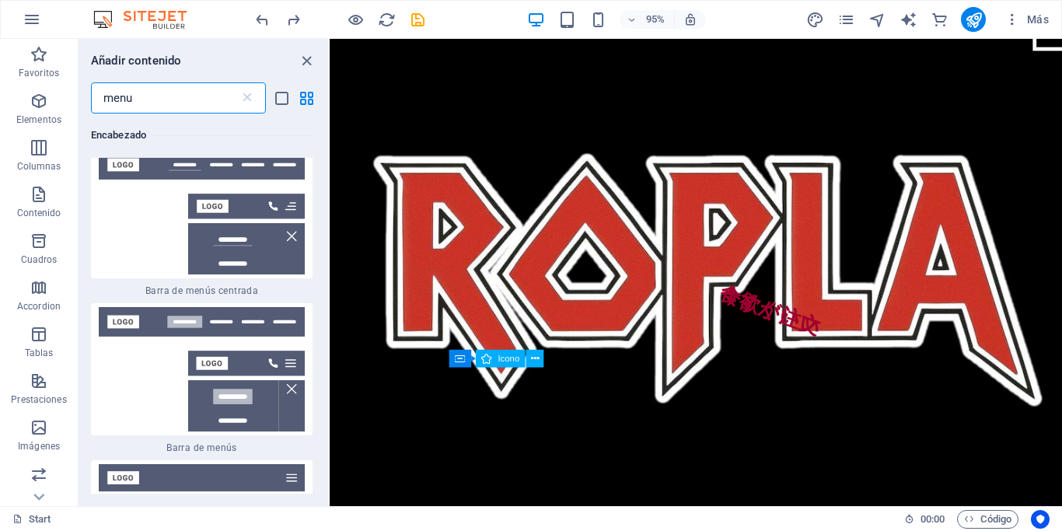
type input "menu"
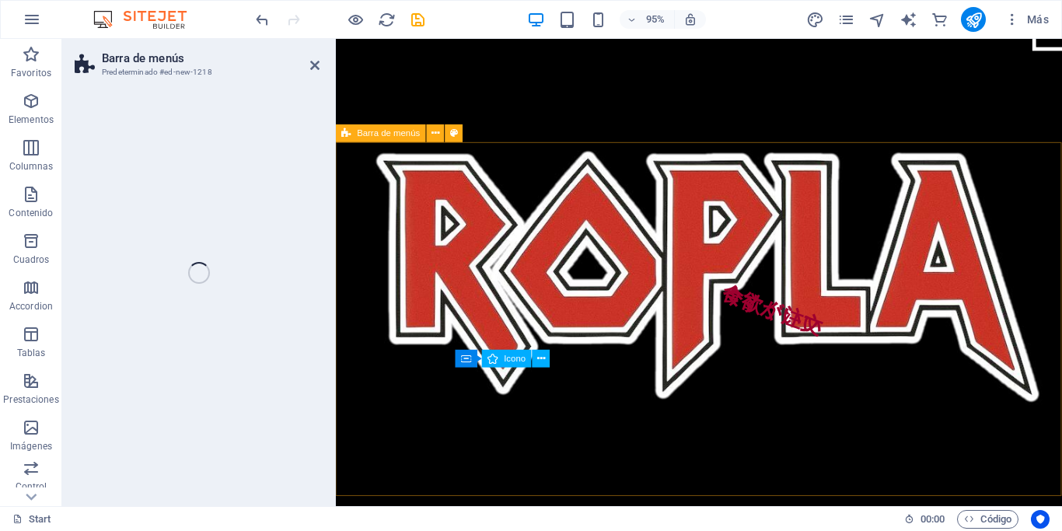
select select "rem"
select select "preset-menu-v2-wide"
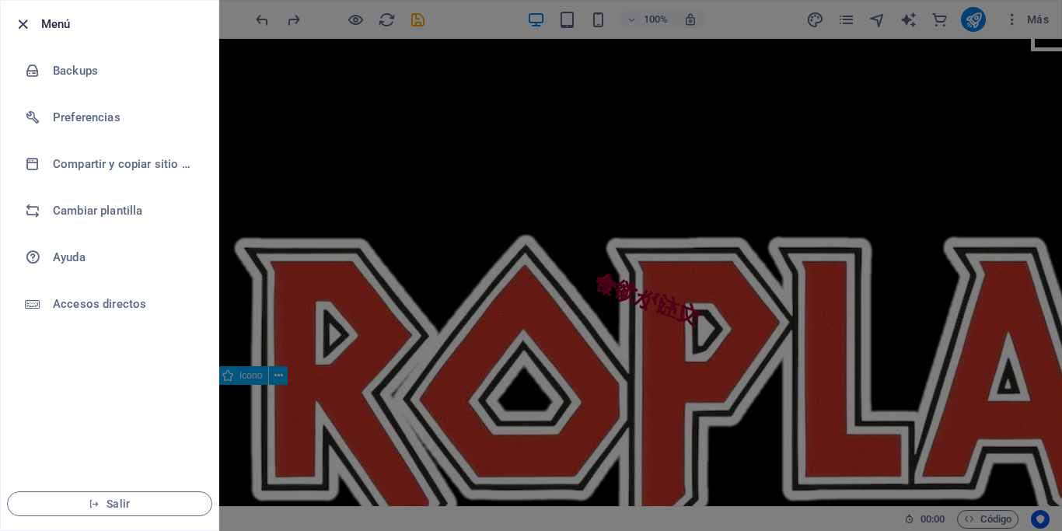
click at [30, 16] on icon "button" at bounding box center [23, 25] width 18 height 18
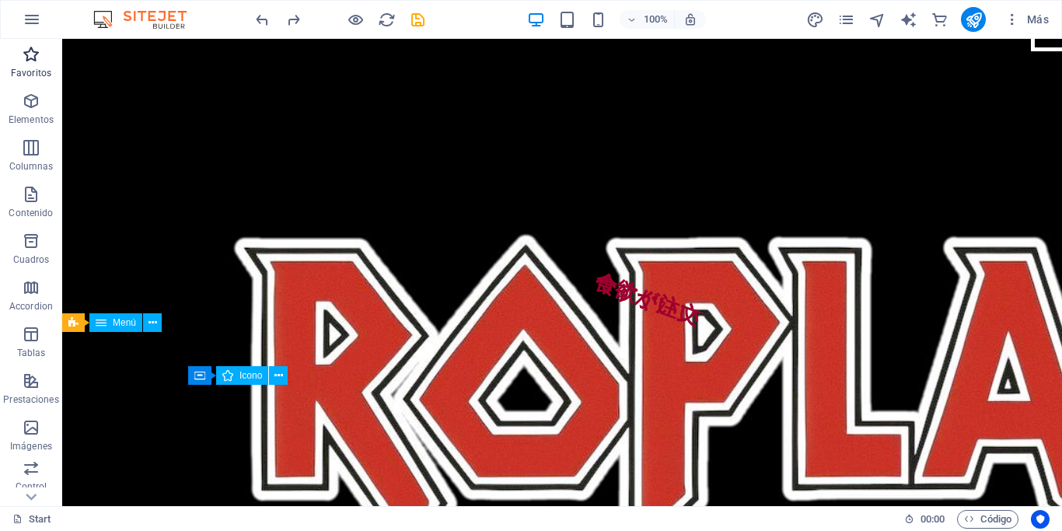
click at [33, 67] on p "Favoritos" at bounding box center [31, 73] width 40 height 12
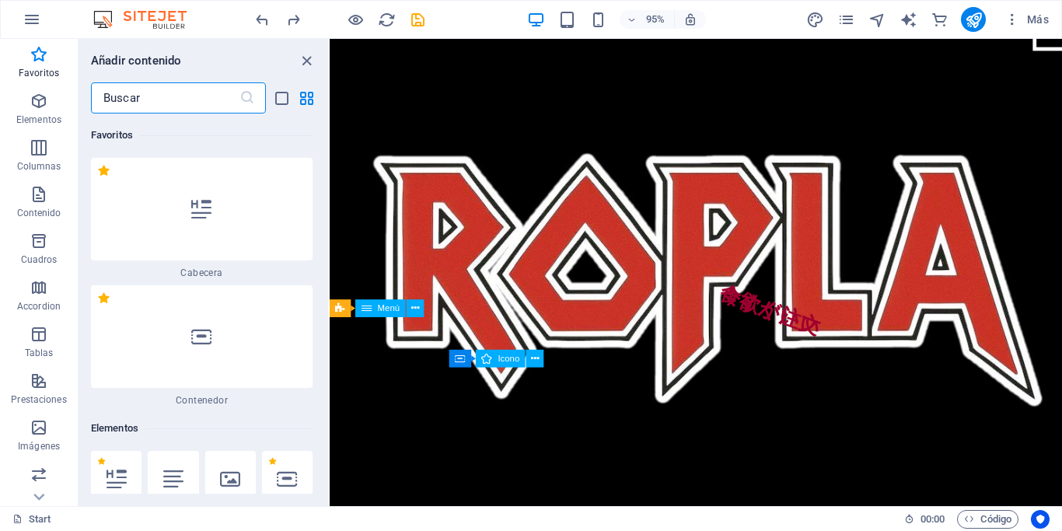
click at [153, 96] on input "text" at bounding box center [165, 97] width 148 height 31
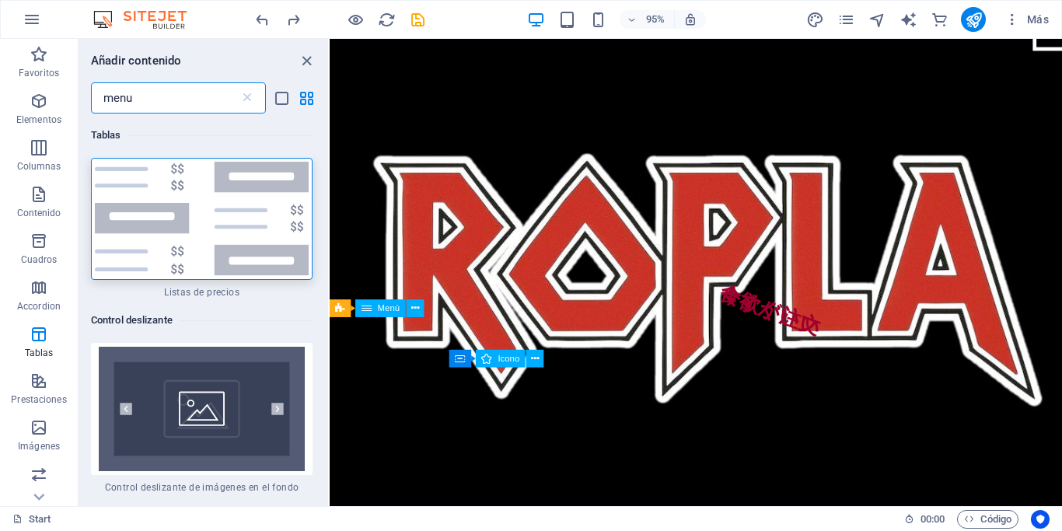
type input "menu"
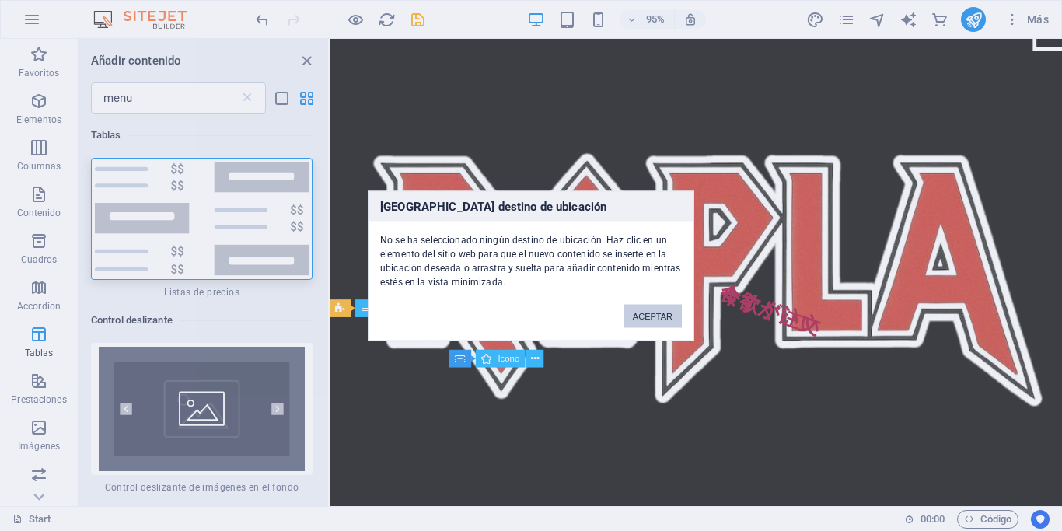
click button "ACEPTAR" at bounding box center [652, 315] width 58 height 23
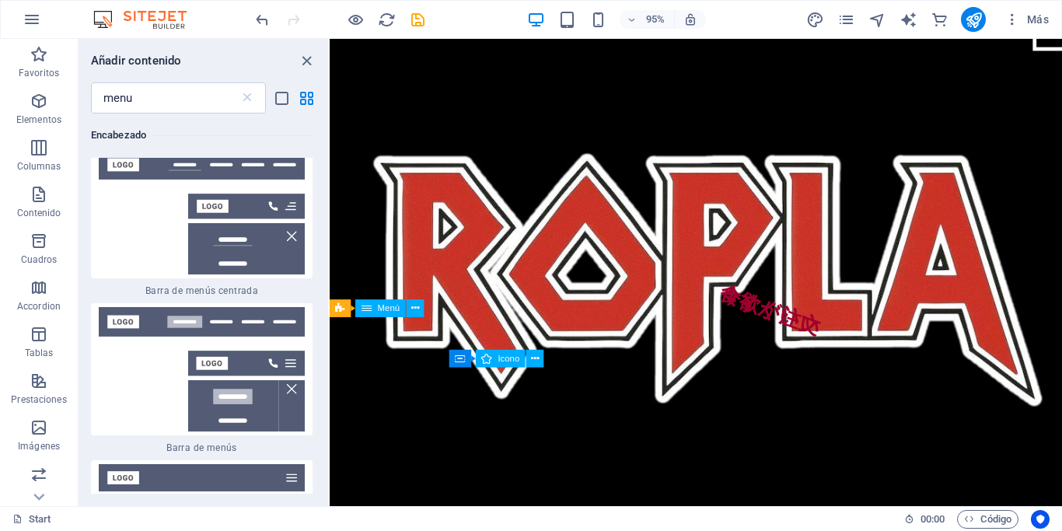
scroll to position [551, 0]
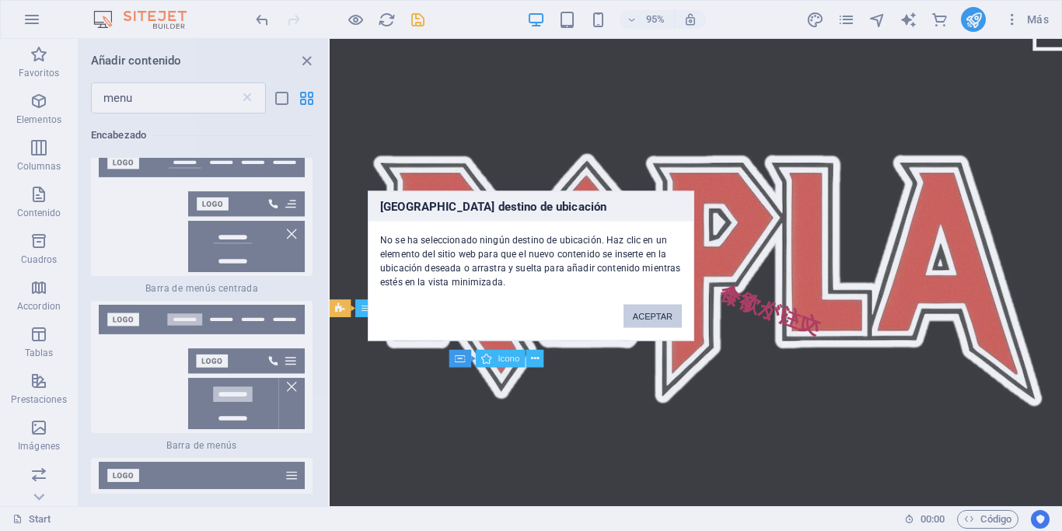
click button "ACEPTAR" at bounding box center [652, 315] width 58 height 23
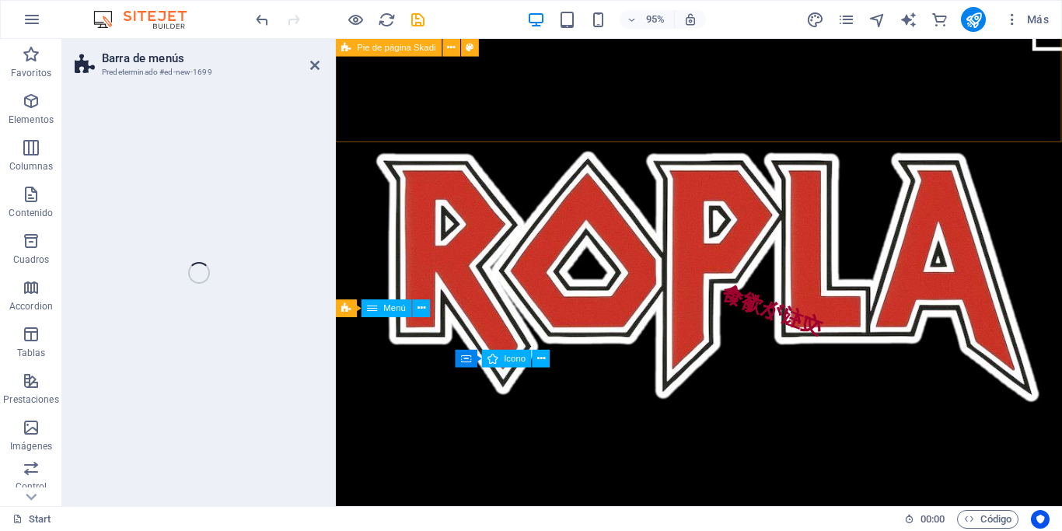
select select "rem"
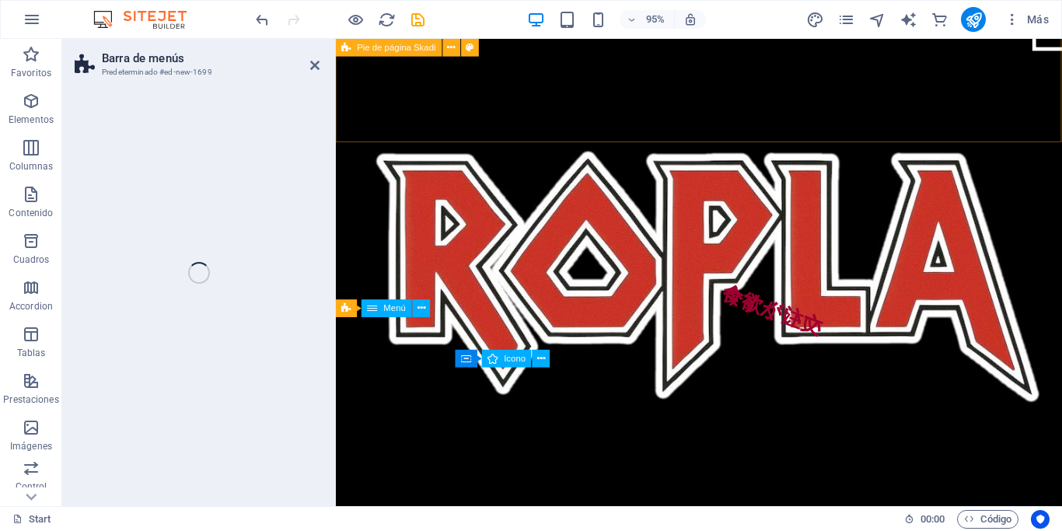
select select "rem"
select select "preset-menu-v2-loki"
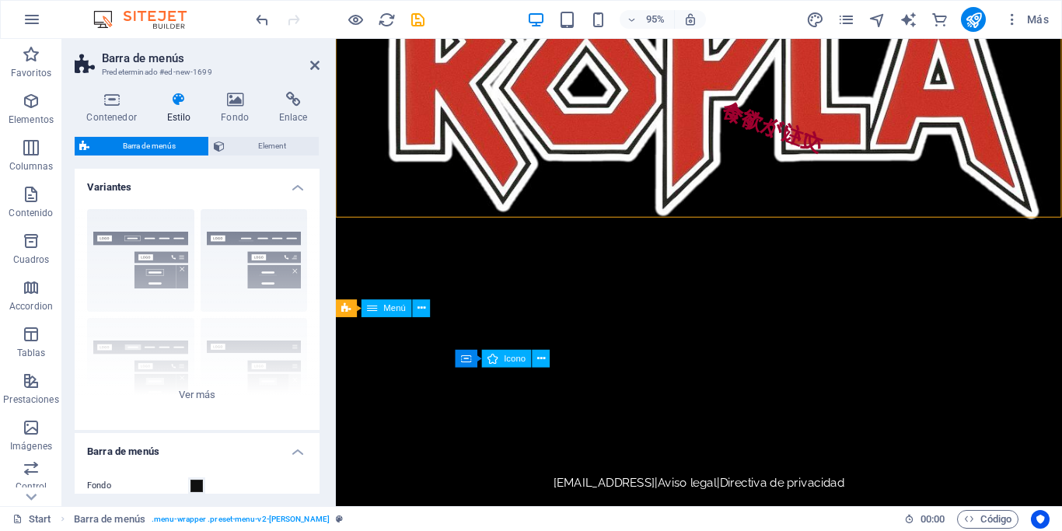
scroll to position [399, 0]
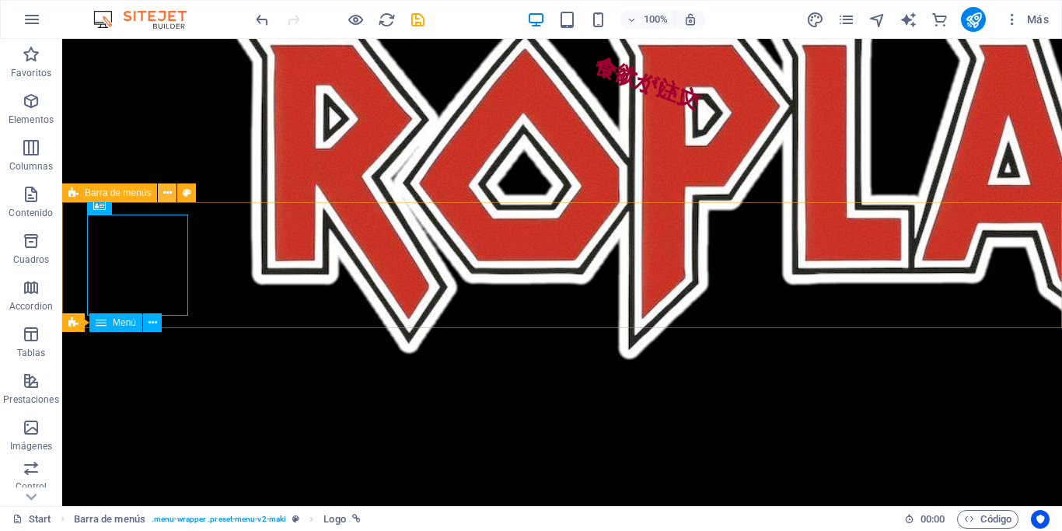
click at [161, 190] on button at bounding box center [167, 192] width 19 height 19
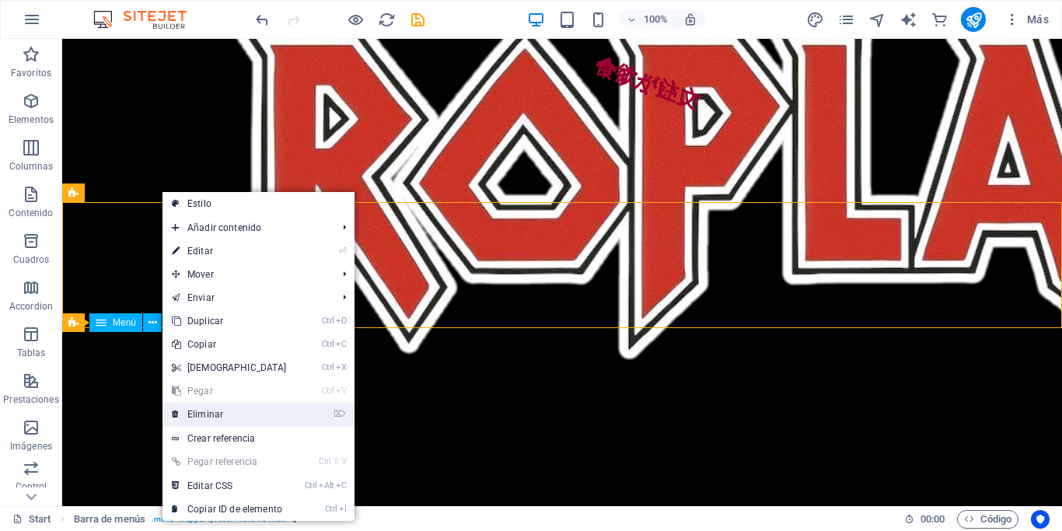
click at [221, 407] on link "⌦ Eliminar" at bounding box center [229, 414] width 134 height 23
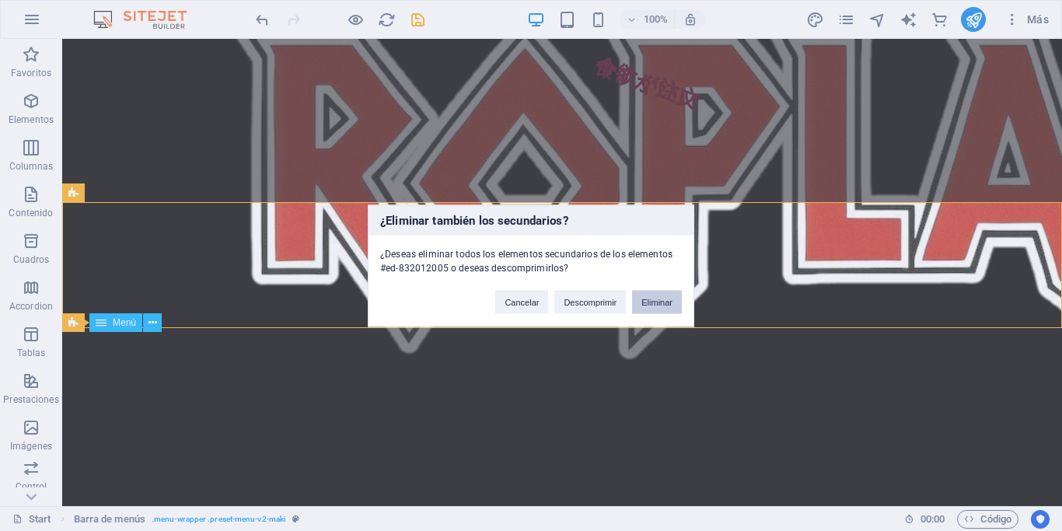
click at [649, 297] on button "Eliminar" at bounding box center [657, 301] width 50 height 23
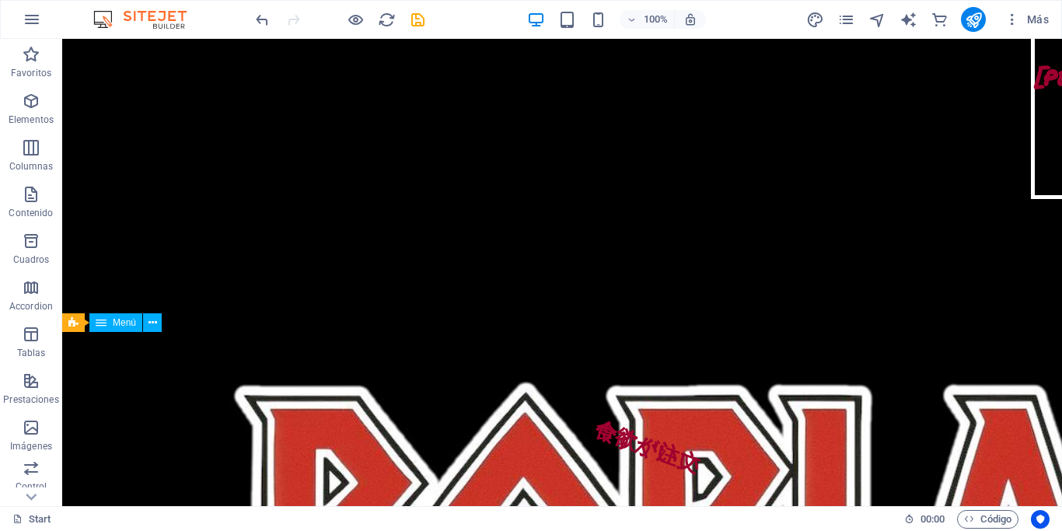
scroll to position [0, 0]
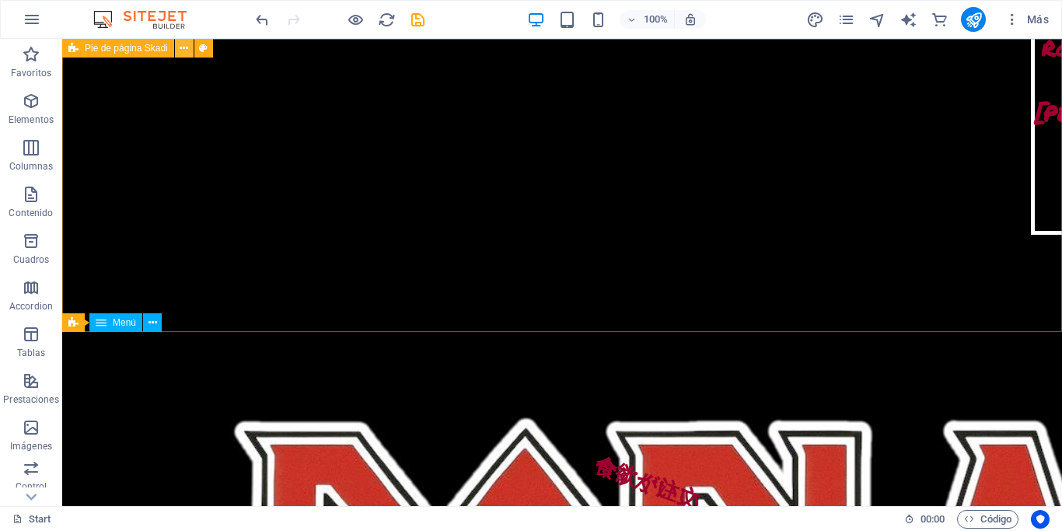
click at [184, 48] on icon at bounding box center [184, 48] width 9 height 16
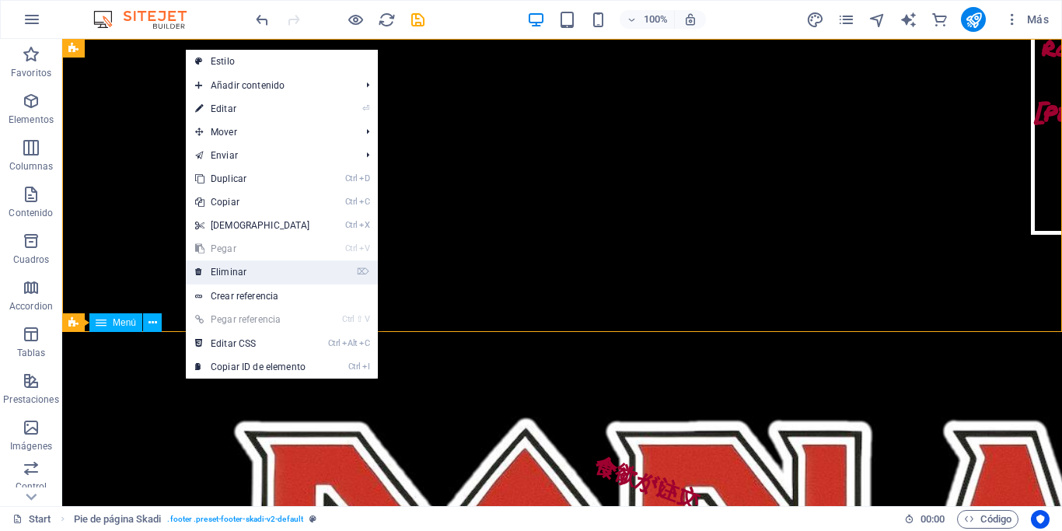
click at [241, 270] on link "⌦ Eliminar" at bounding box center [253, 271] width 134 height 23
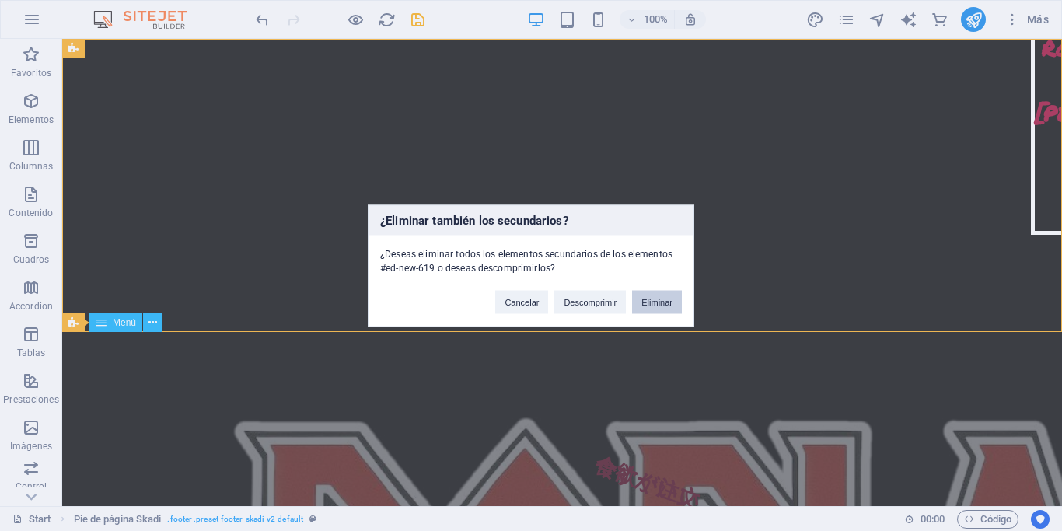
click at [670, 302] on button "Eliminar" at bounding box center [657, 301] width 50 height 23
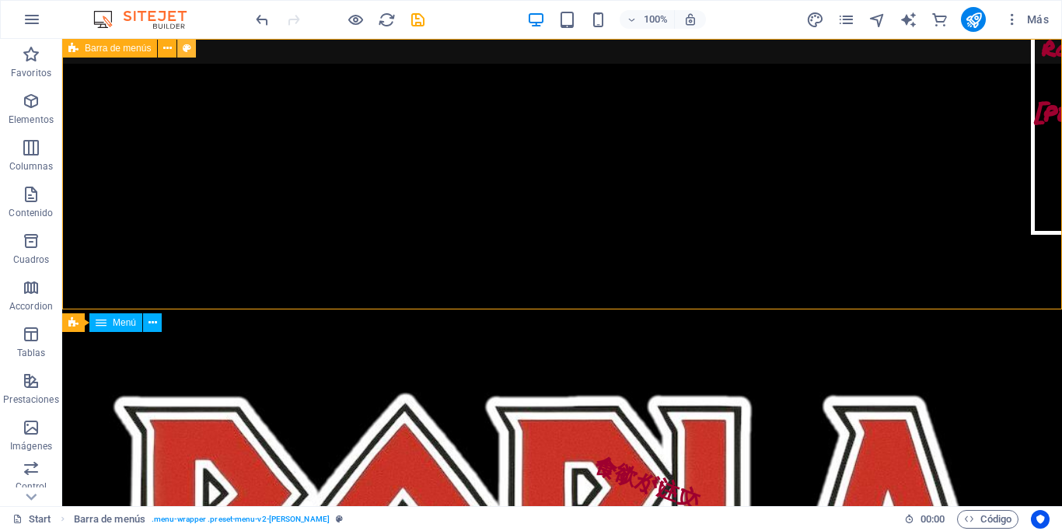
click at [194, 40] on button at bounding box center [186, 48] width 19 height 19
select select "rem"
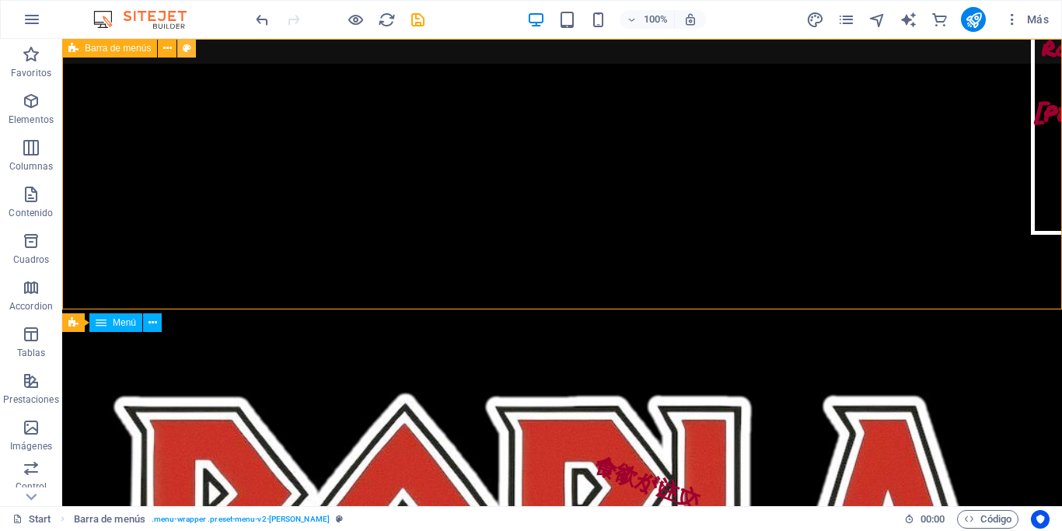
select select "rem"
select select "preset-menu-v2-loki"
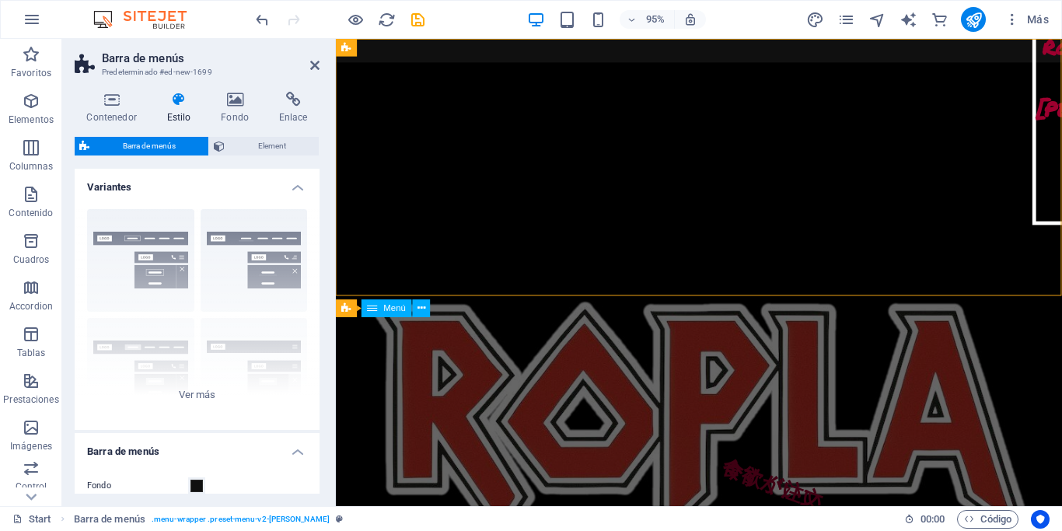
click at [179, 105] on icon at bounding box center [179, 100] width 48 height 16
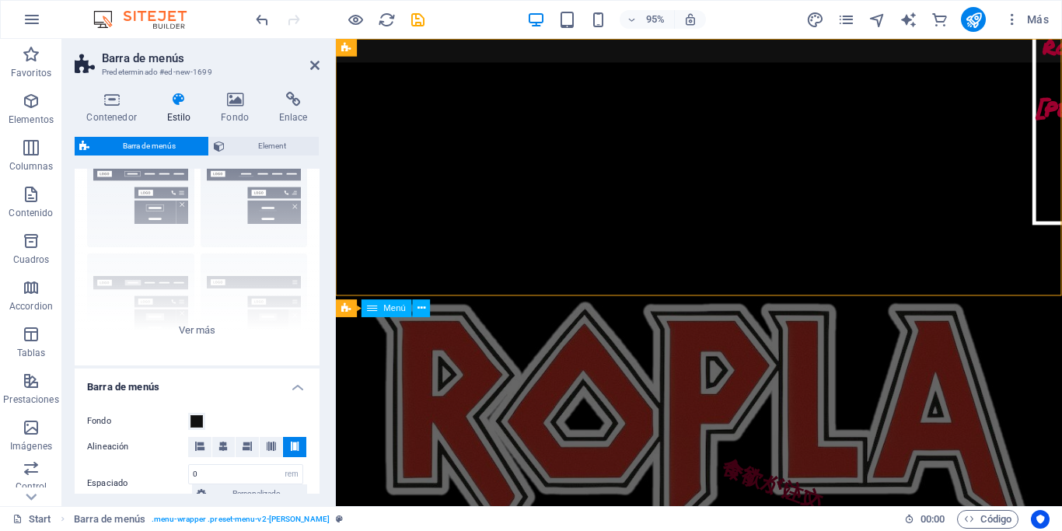
scroll to position [75, 0]
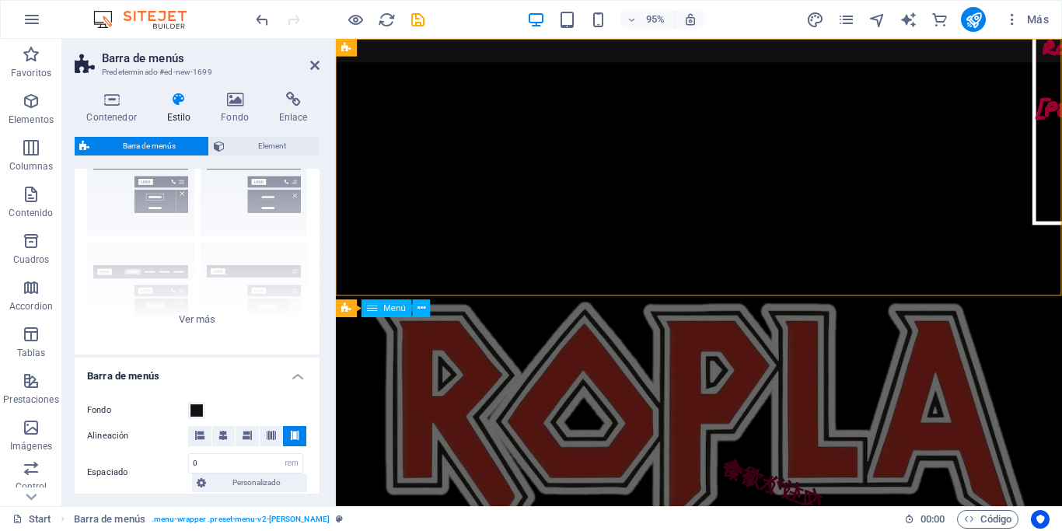
click at [187, 413] on label "Fondo" at bounding box center [137, 410] width 101 height 19
click at [188, 413] on button "Fondo" at bounding box center [196, 410] width 17 height 17
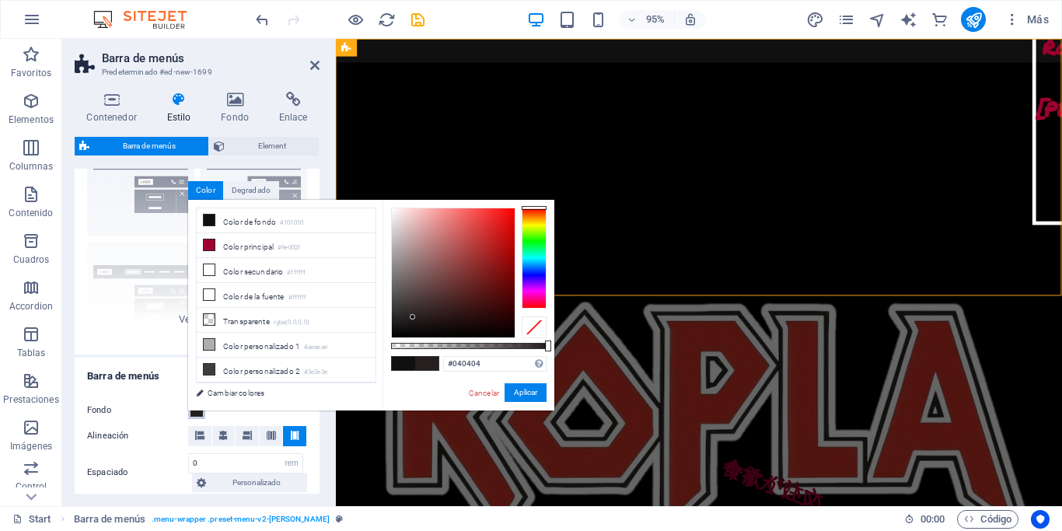
type input "#000000"
drag, startPoint x: 413, startPoint y: 317, endPoint x: 378, endPoint y: 368, distance: 61.4
click at [378, 368] on div "less Color de fondo #101010 Color principal #9e002f Color secundario #ffffff Co…" at bounding box center [371, 305] width 366 height 211
click at [552, 390] on div "#000000 Formatos soportados #0852ed rgb(8, 82, 237) rgba(8, 82, 237, 90%) hsv(2…" at bounding box center [468, 418] width 172 height 436
click at [524, 394] on button "Aplicar" at bounding box center [525, 392] width 42 height 19
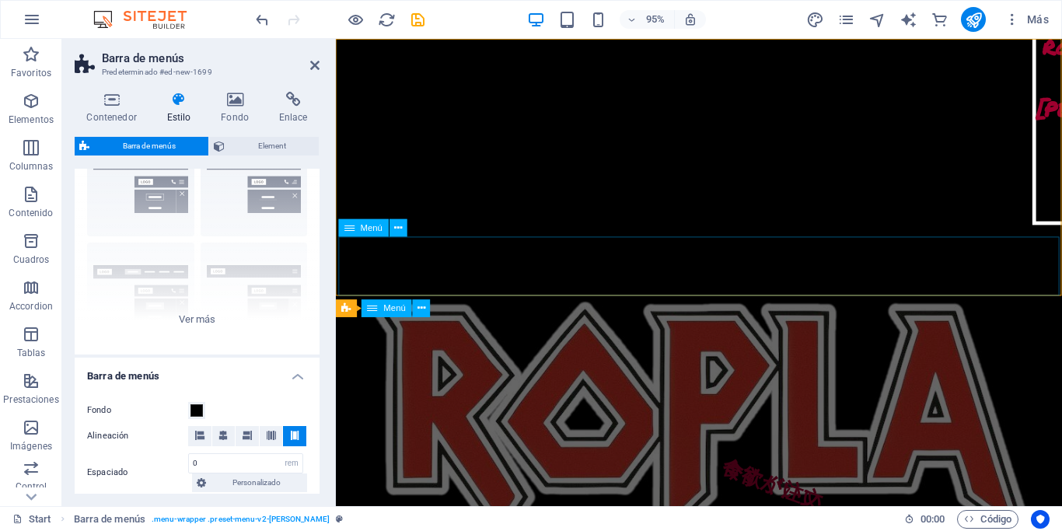
click at [397, 229] on icon at bounding box center [398, 228] width 8 height 16
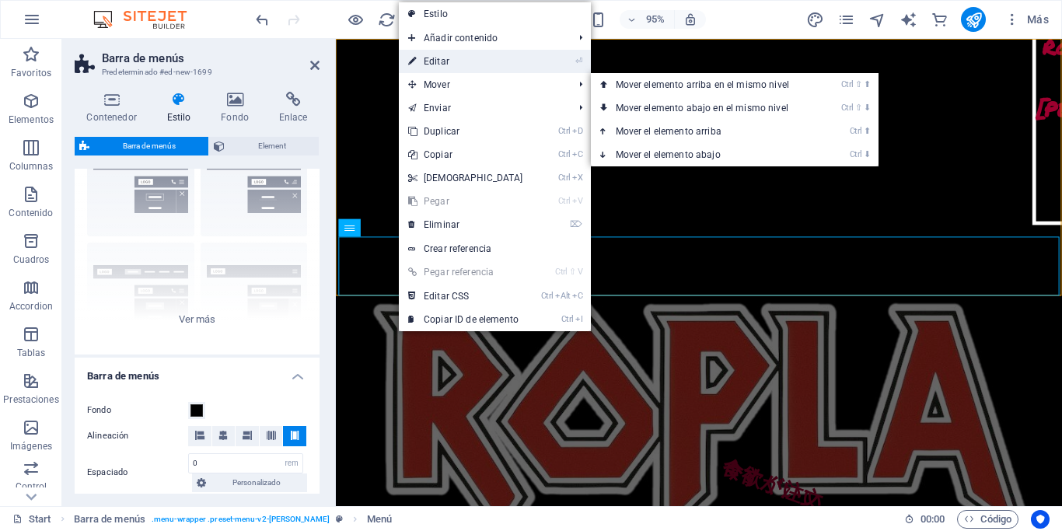
click at [458, 59] on link "⏎ Editar" at bounding box center [466, 61] width 134 height 23
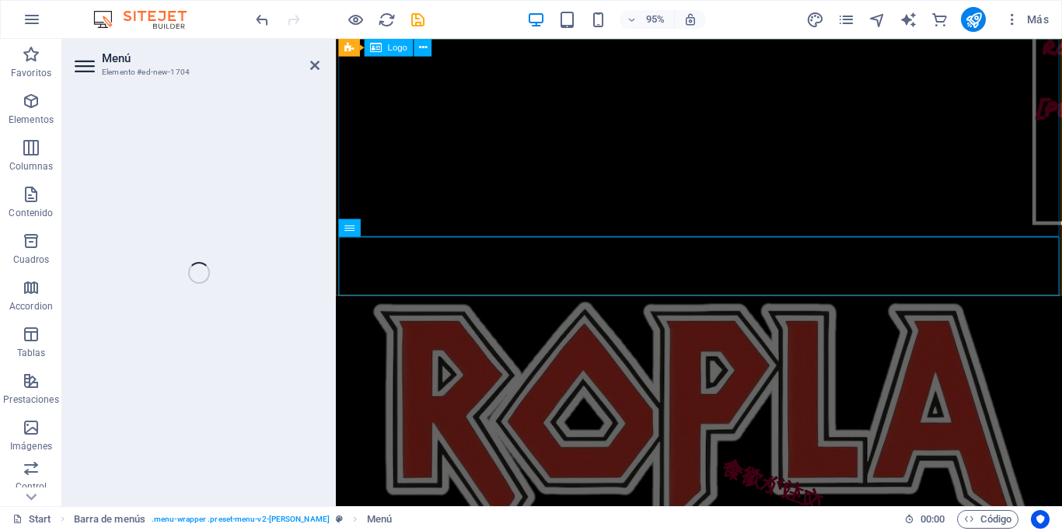
select select
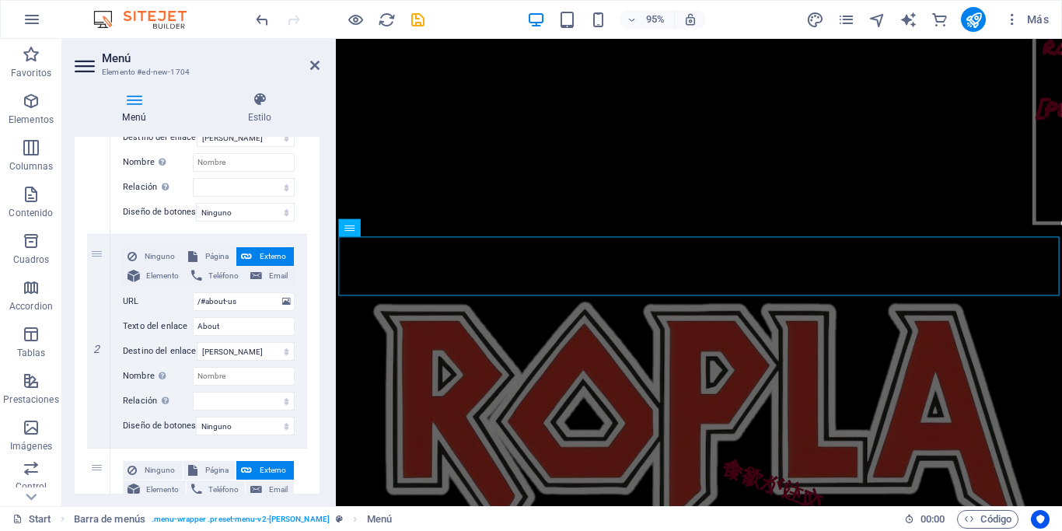
scroll to position [278, 0]
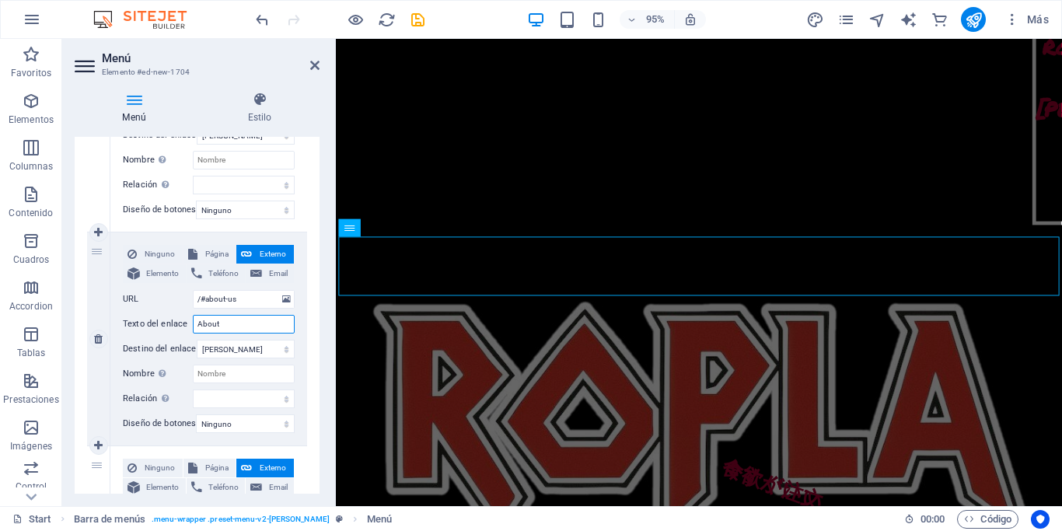
drag, startPoint x: 236, startPoint y: 323, endPoint x: 147, endPoint y: 319, distance: 89.5
click at [193, 319] on input "About" at bounding box center [244, 324] width 102 height 19
type input "Nosotros"
select select
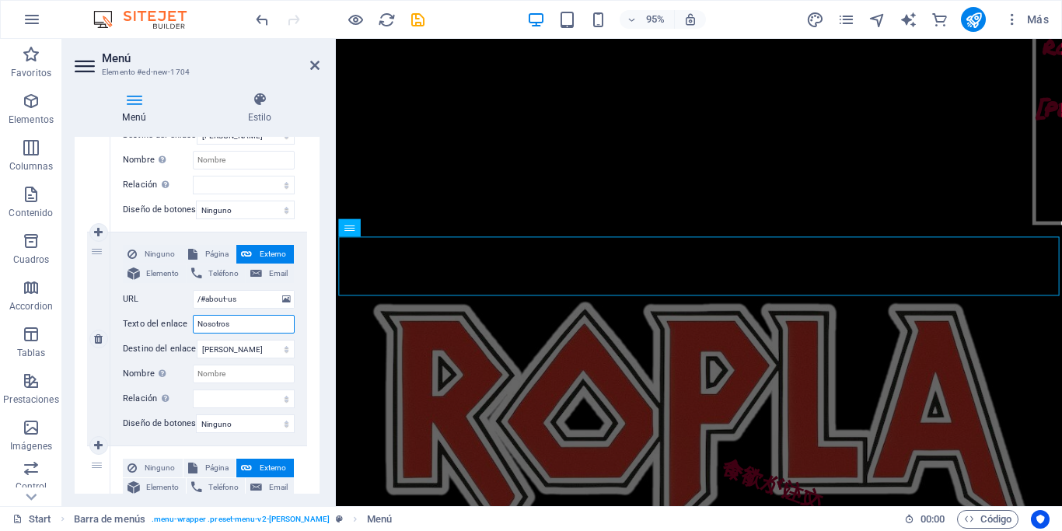
select select
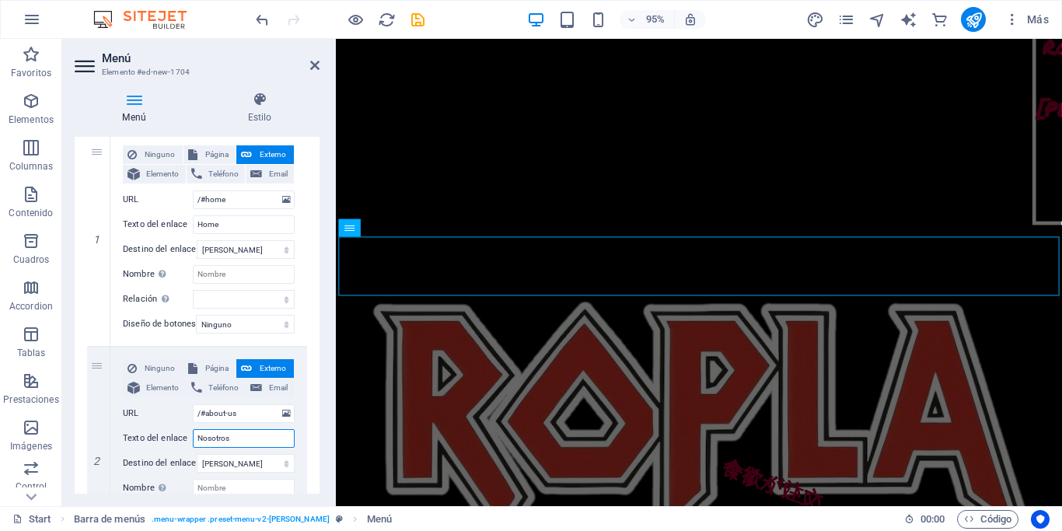
scroll to position [155, 0]
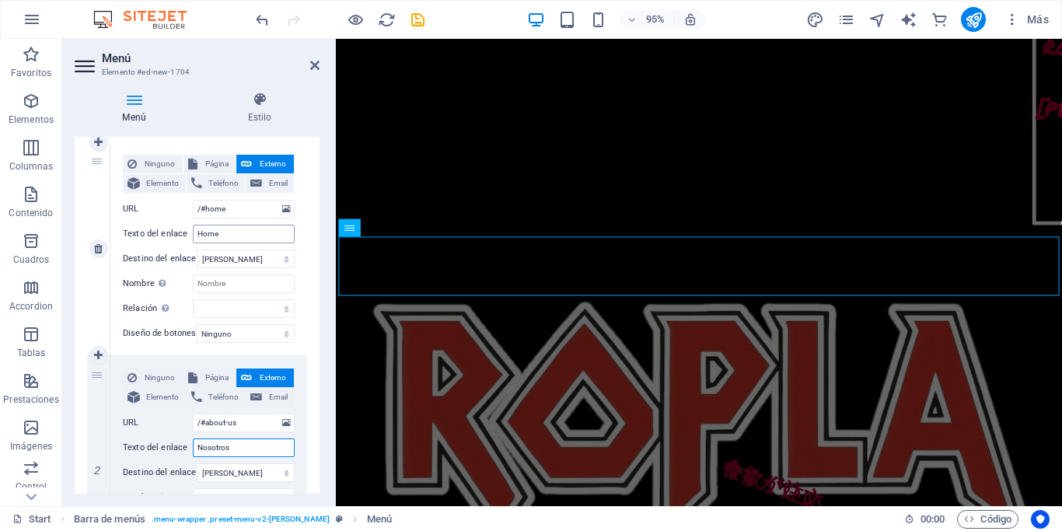
type input "Nosotros"
drag, startPoint x: 245, startPoint y: 231, endPoint x: 103, endPoint y: 221, distance: 141.8
click at [193, 225] on input "Home" at bounding box center [244, 234] width 102 height 19
type input "Inicio"
select select
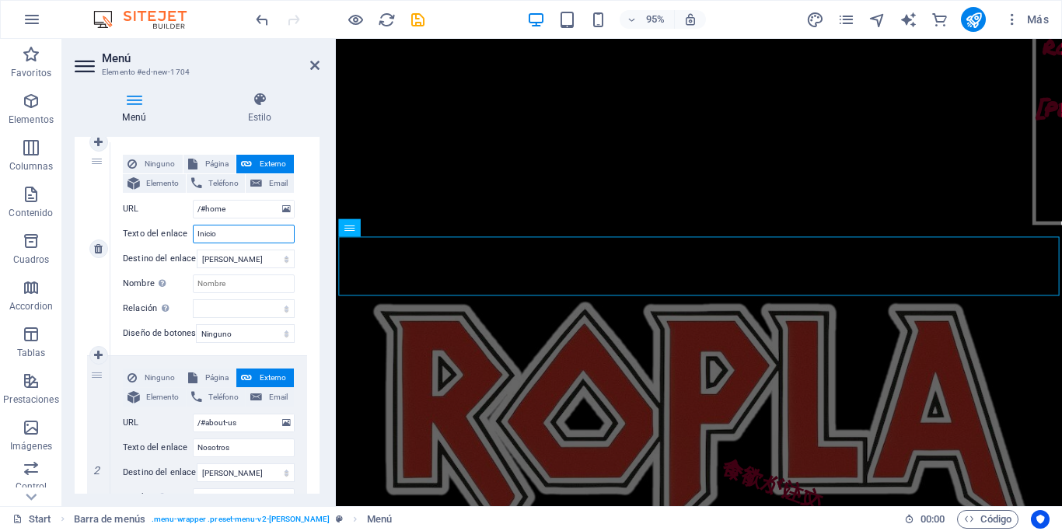
select select
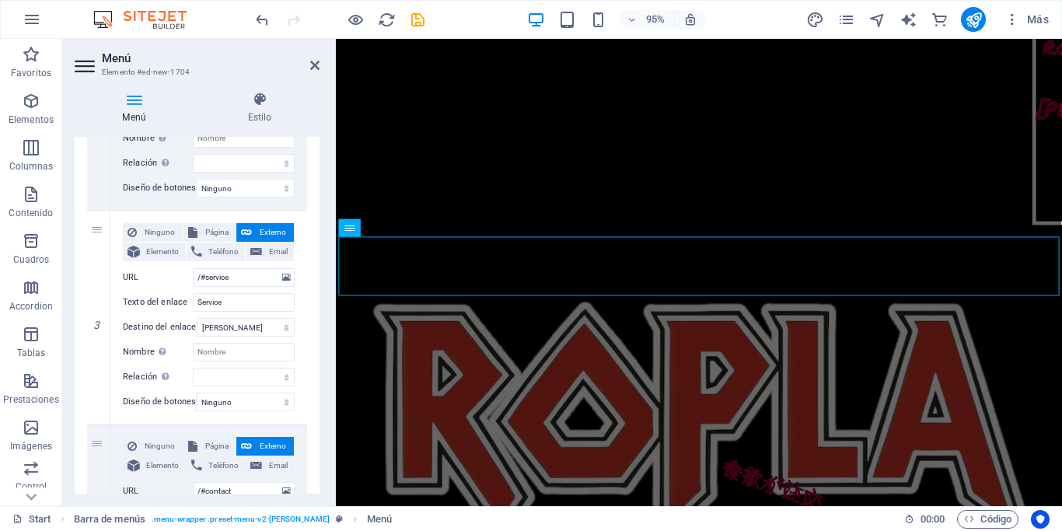
scroll to position [518, 0]
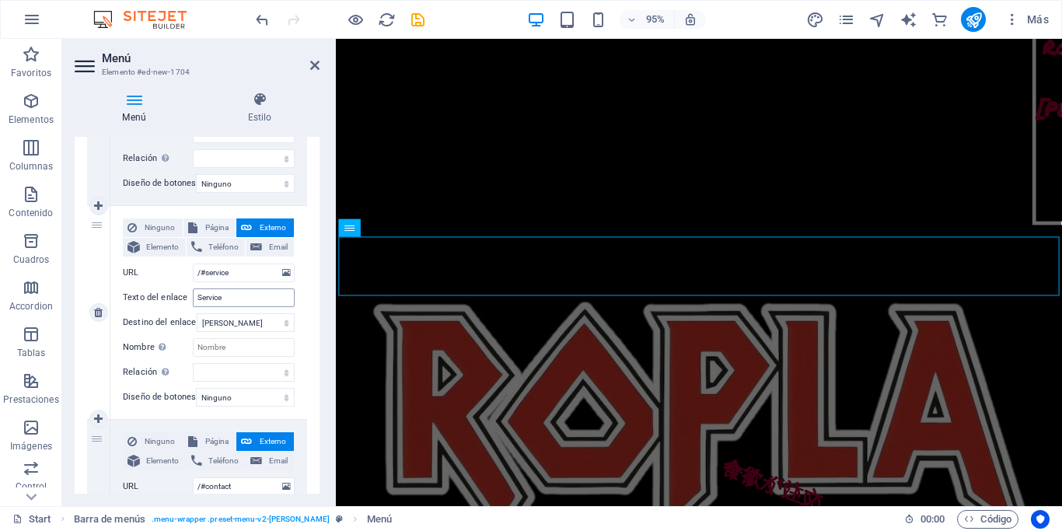
type input "Inicio"
drag, startPoint x: 247, startPoint y: 291, endPoint x: 146, endPoint y: 294, distance: 101.1
click at [193, 294] on input "Service" at bounding box center [244, 297] width 102 height 19
click at [309, 234] on div "1 Ninguno Página Externo Elemento Teléfono Email Página Start Subpage Legal Not…" at bounding box center [197, 205] width 245 height 879
click at [242, 302] on input "Service" at bounding box center [244, 297] width 102 height 19
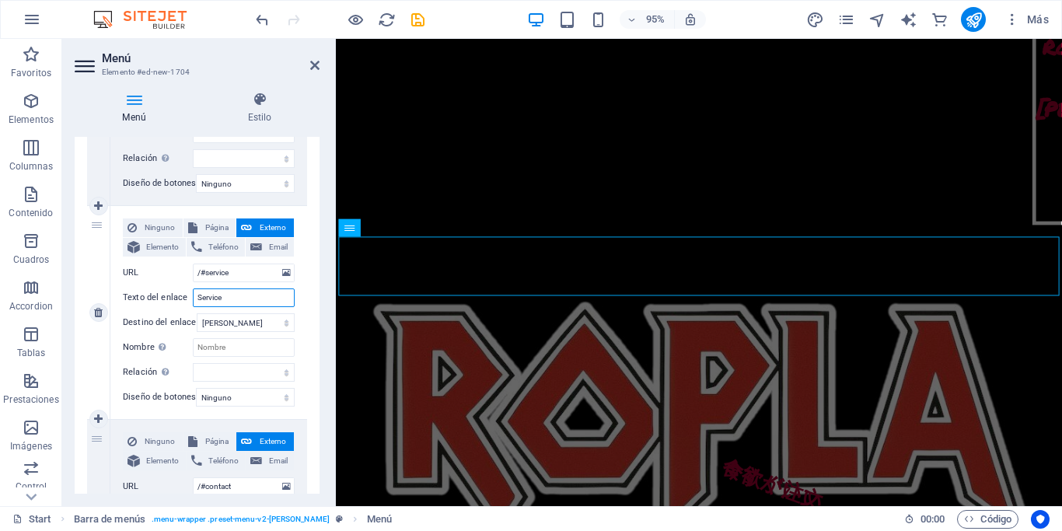
click at [242, 302] on input "Service" at bounding box center [244, 297] width 102 height 19
type input "Servi"
select select
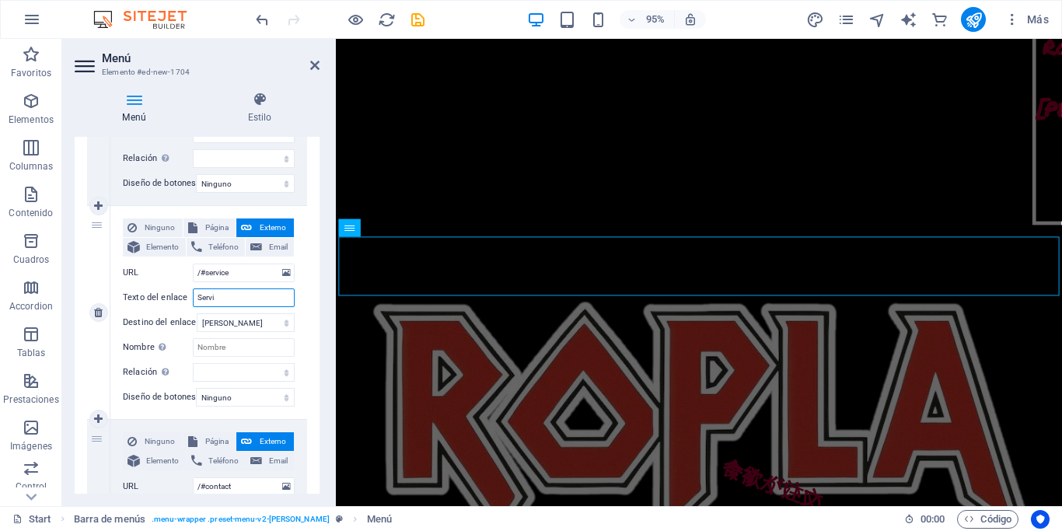
select select
type input "Serviciod"
select select
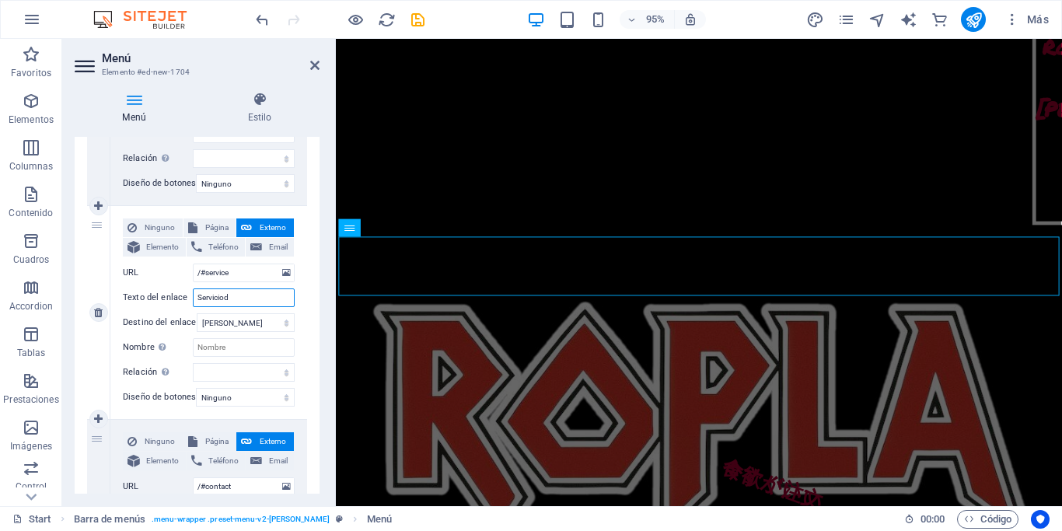
select select
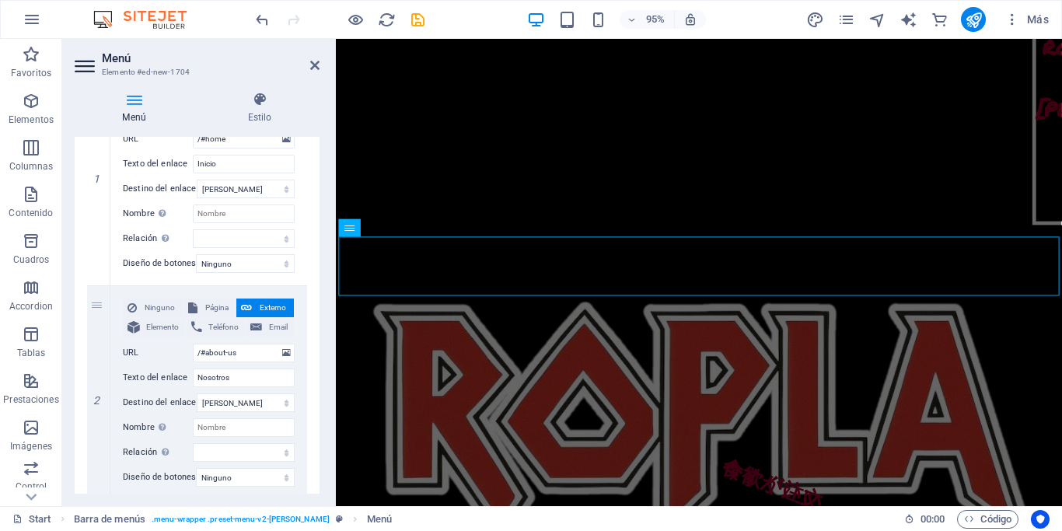
scroll to position [185, 0]
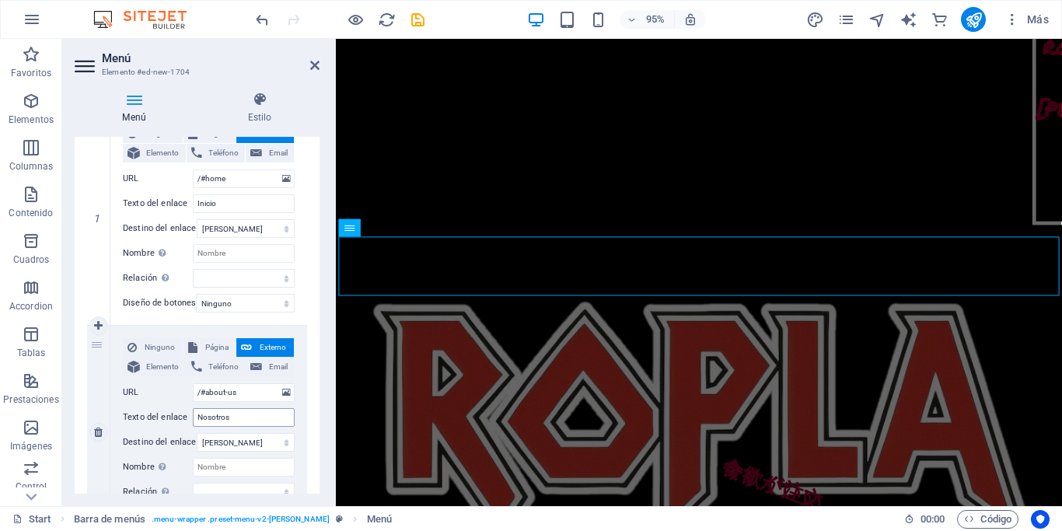
type input "Serviciod"
drag, startPoint x: 256, startPoint y: 420, endPoint x: 164, endPoint y: 418, distance: 92.5
click at [193, 418] on input "Nosotros" at bounding box center [244, 417] width 102 height 19
type input "Pr"
select select
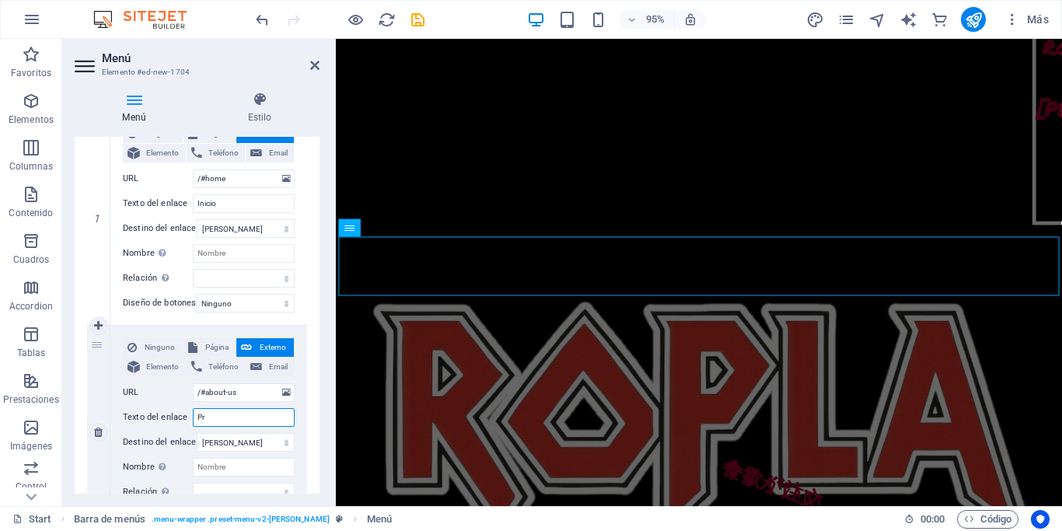
select select
type input "Procu"
select select
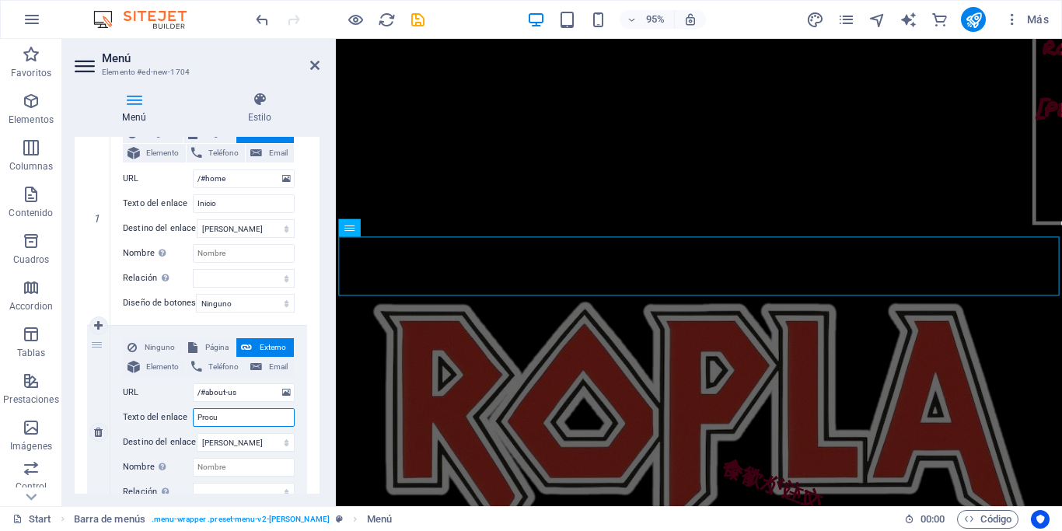
select select
type input "Pro"
select select
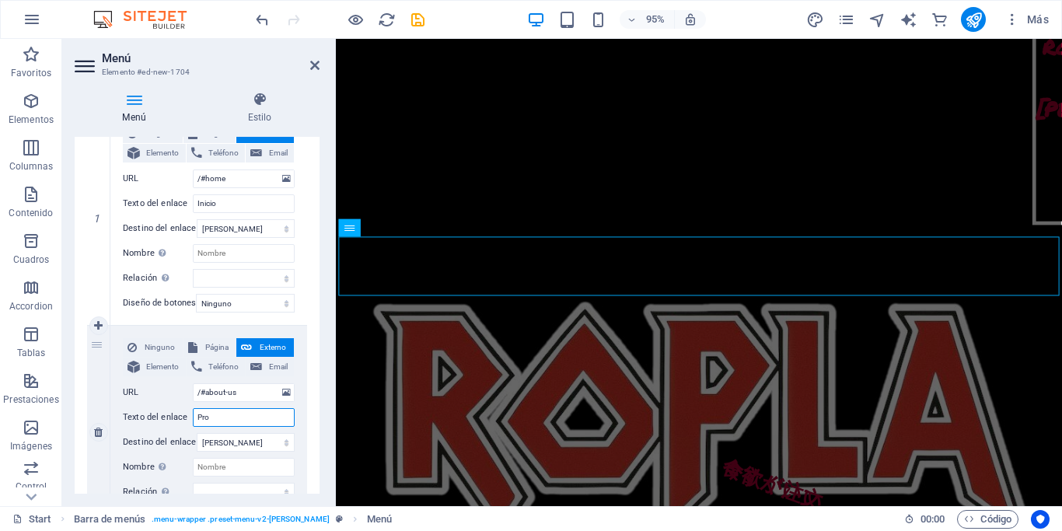
select select
type input "Productos"
select select
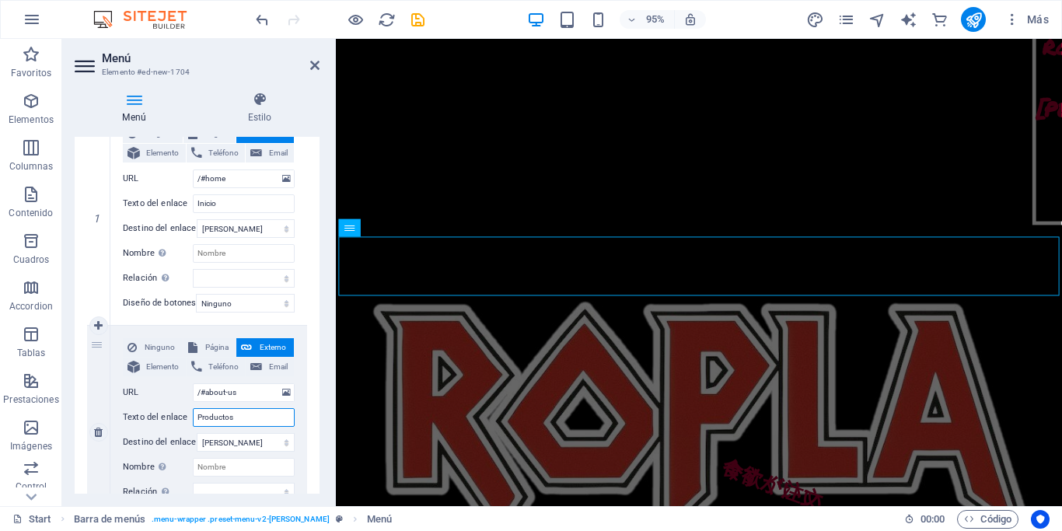
select select
type input "Productos"
click at [225, 204] on input "Inicio" at bounding box center [244, 203] width 102 height 19
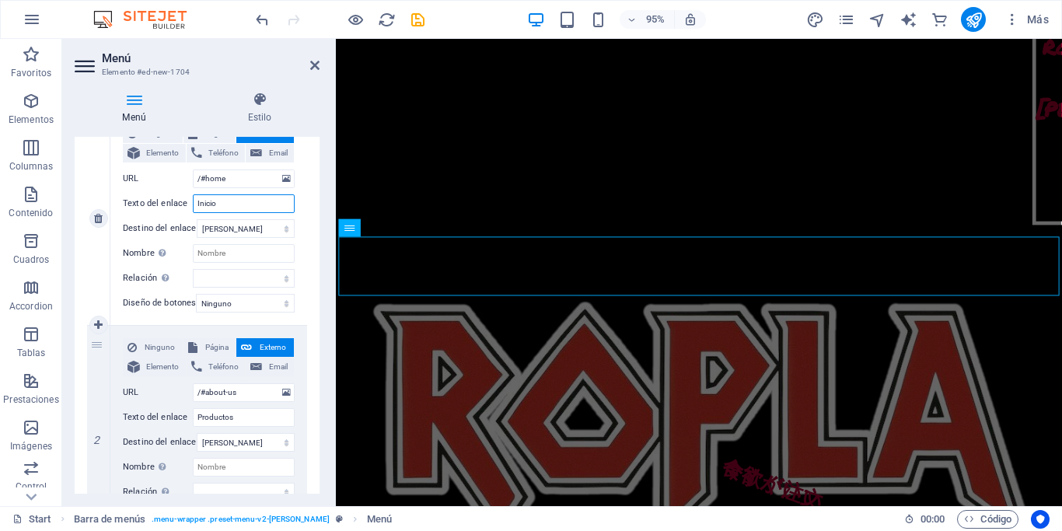
click at [225, 204] on input "Inicio" at bounding box center [244, 203] width 102 height 19
drag, startPoint x: 245, startPoint y: 202, endPoint x: 153, endPoint y: 202, distance: 91.7
click at [193, 202] on input "Inicio" at bounding box center [244, 203] width 102 height 19
type input "Nosotros"
select select
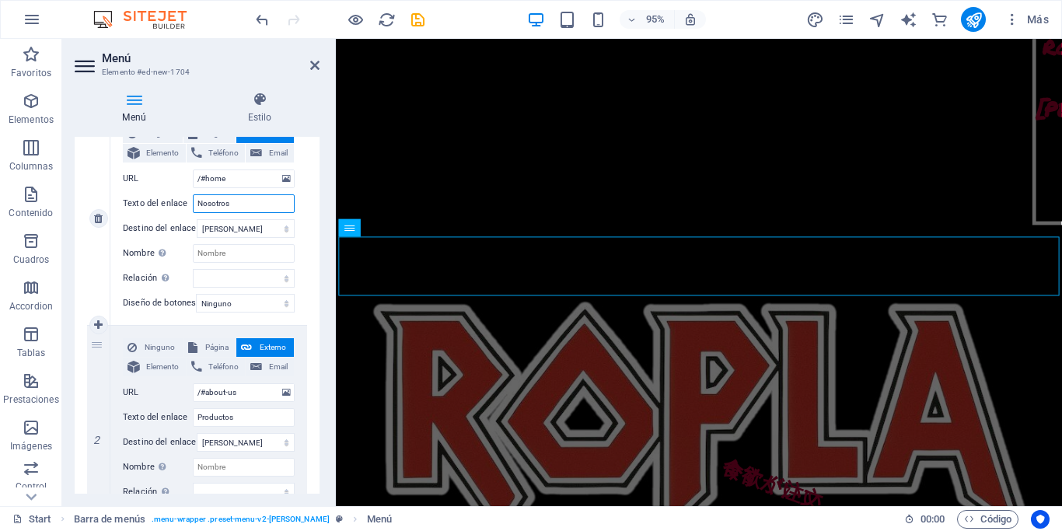
select select
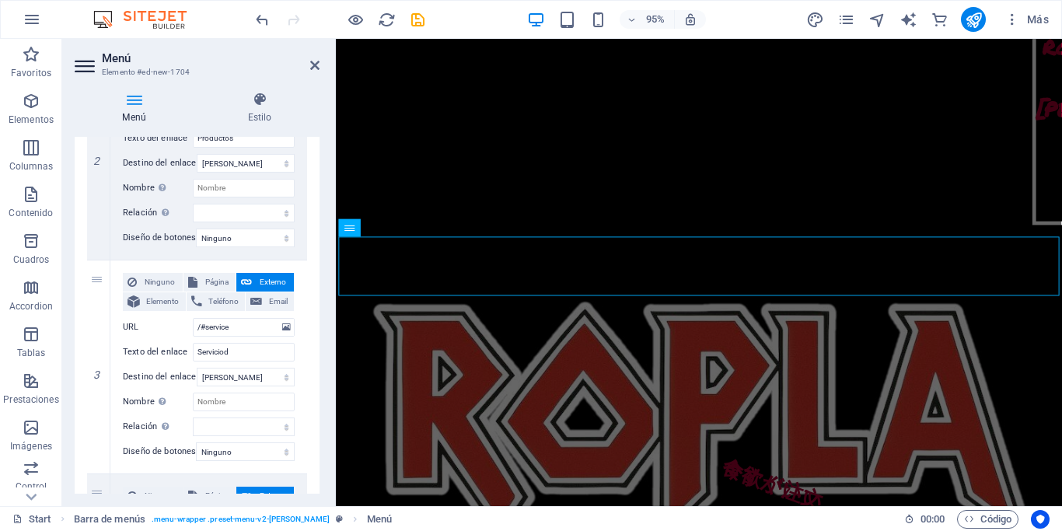
scroll to position [480, 0]
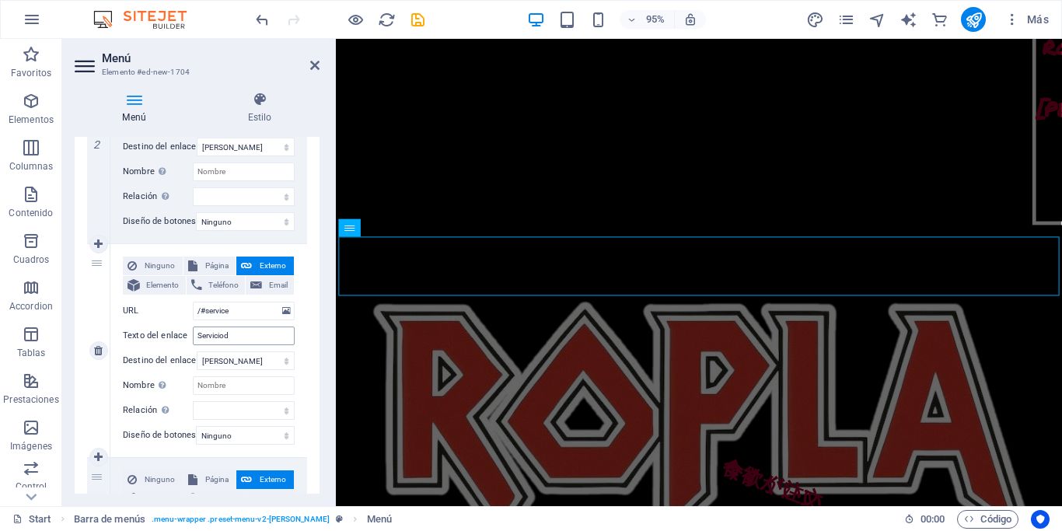
type input "Nosotros"
click at [245, 330] on input "Serviciod" at bounding box center [244, 335] width 102 height 19
type input "Servicios"
select select
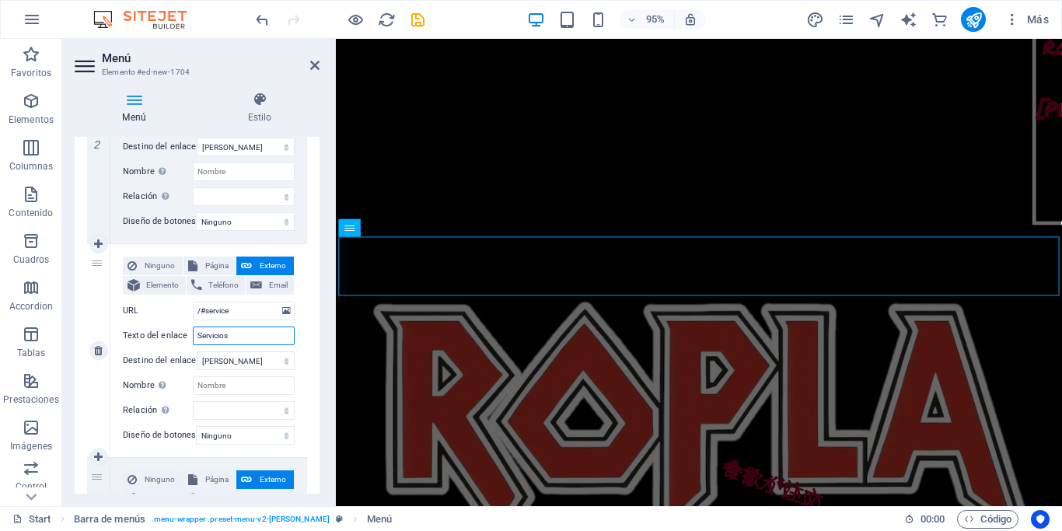
select select
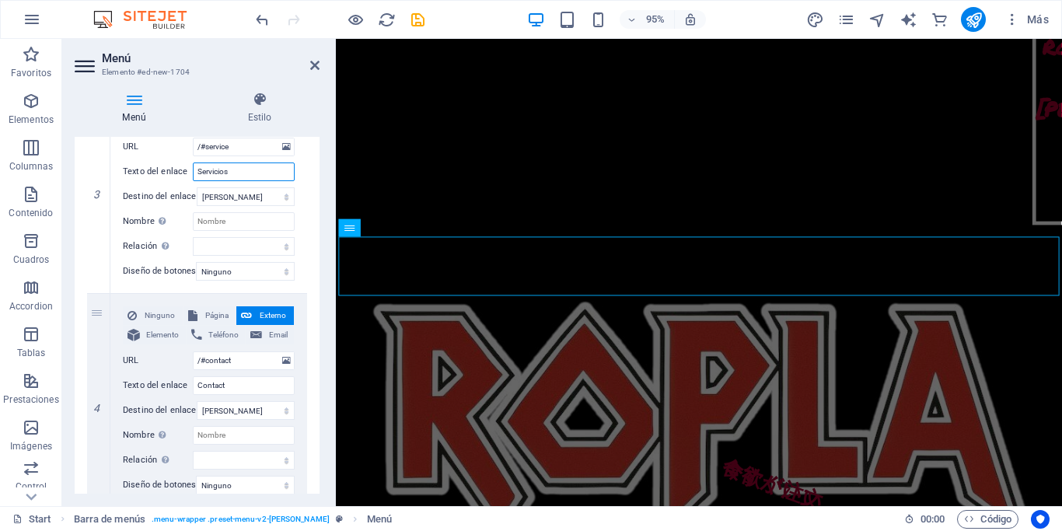
scroll to position [664, 0]
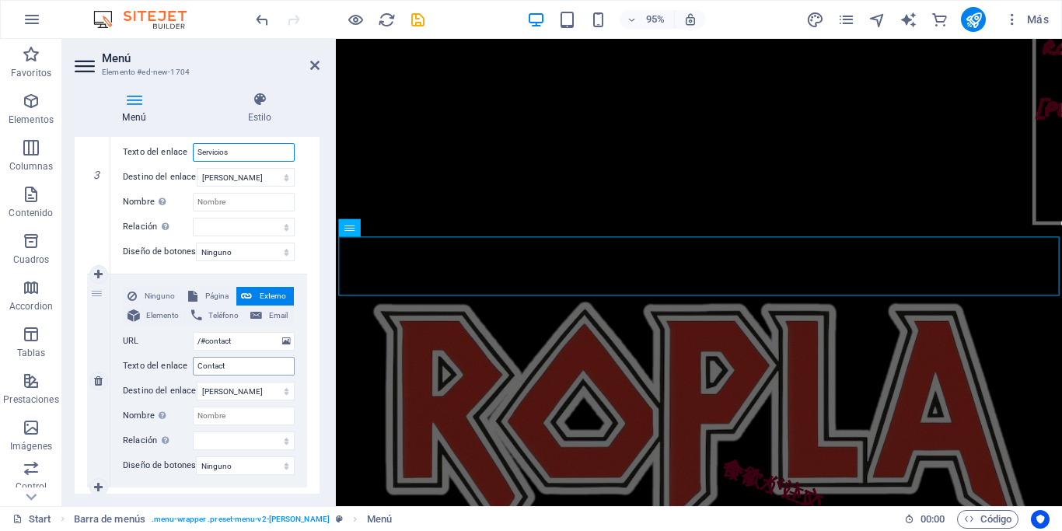
type input "Servicios"
click at [229, 366] on input "Contact" at bounding box center [244, 366] width 102 height 19
type input "Contacto"
select select
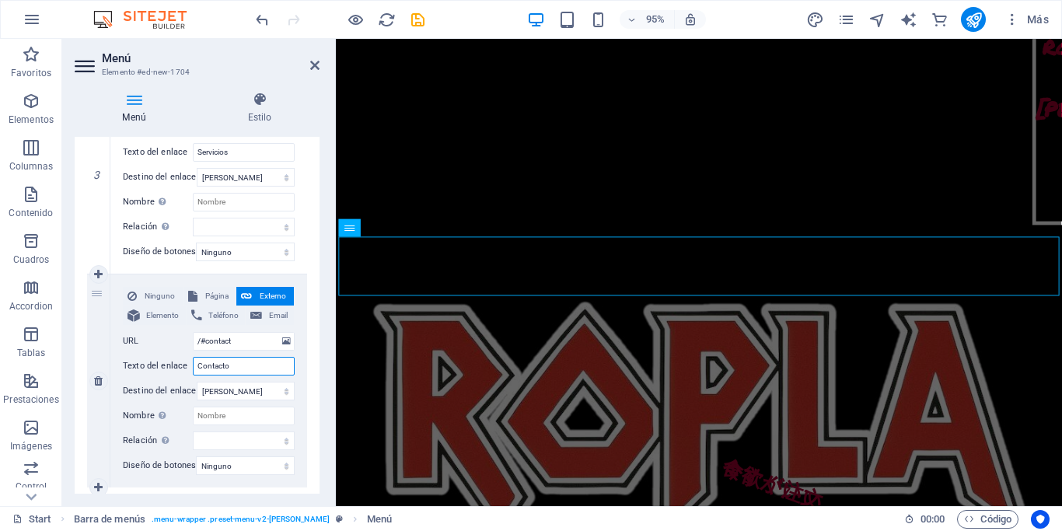
select select
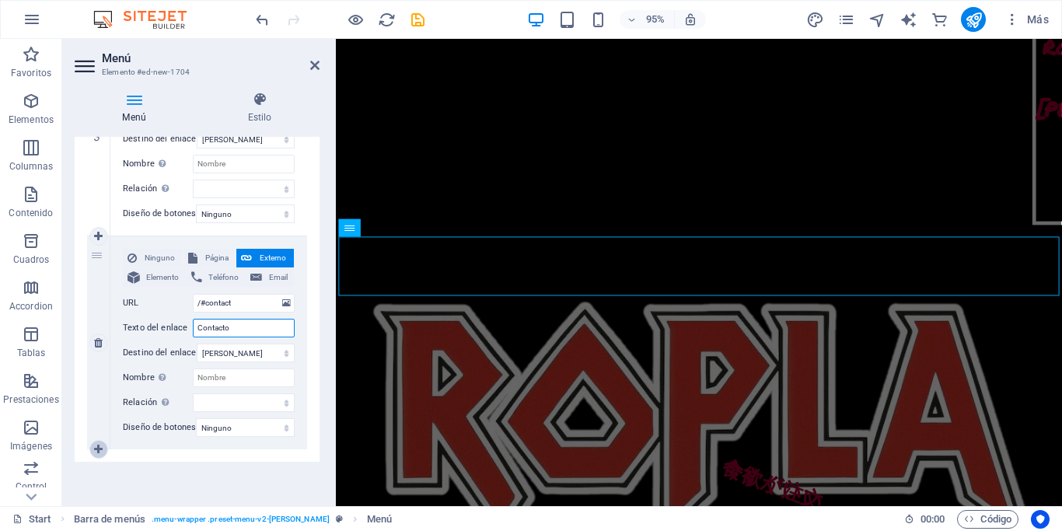
type input "Contacto"
click at [93, 440] on link at bounding box center [98, 449] width 19 height 19
select select
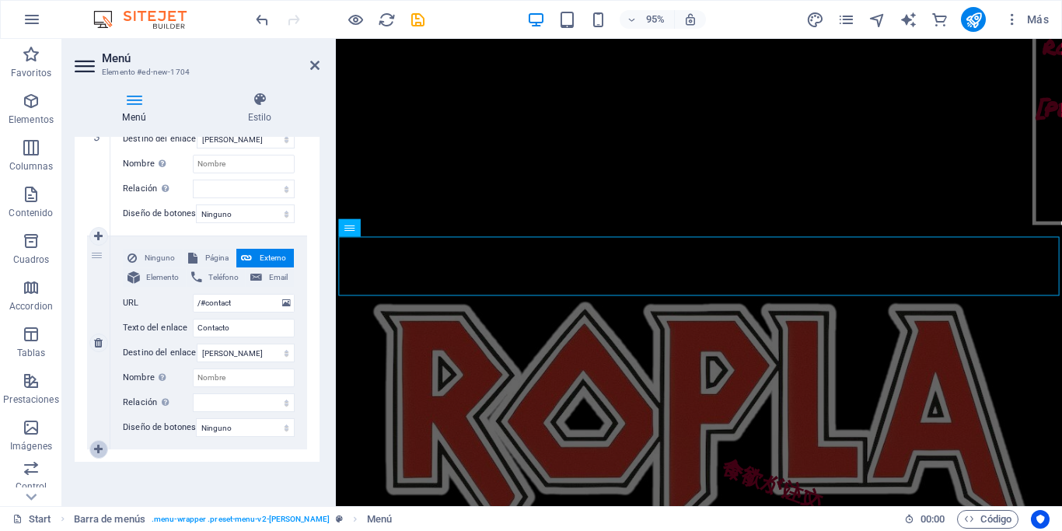
select select
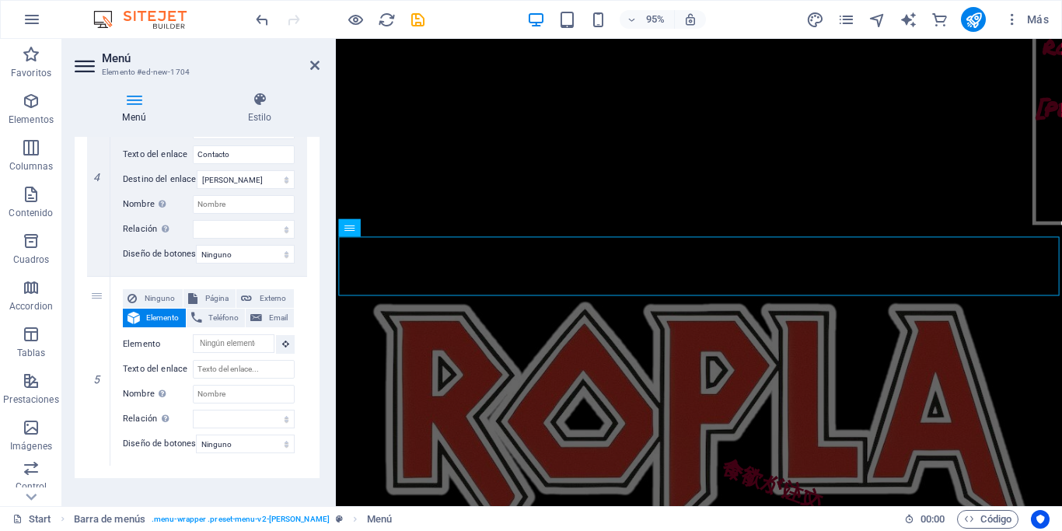
scroll to position [901, 0]
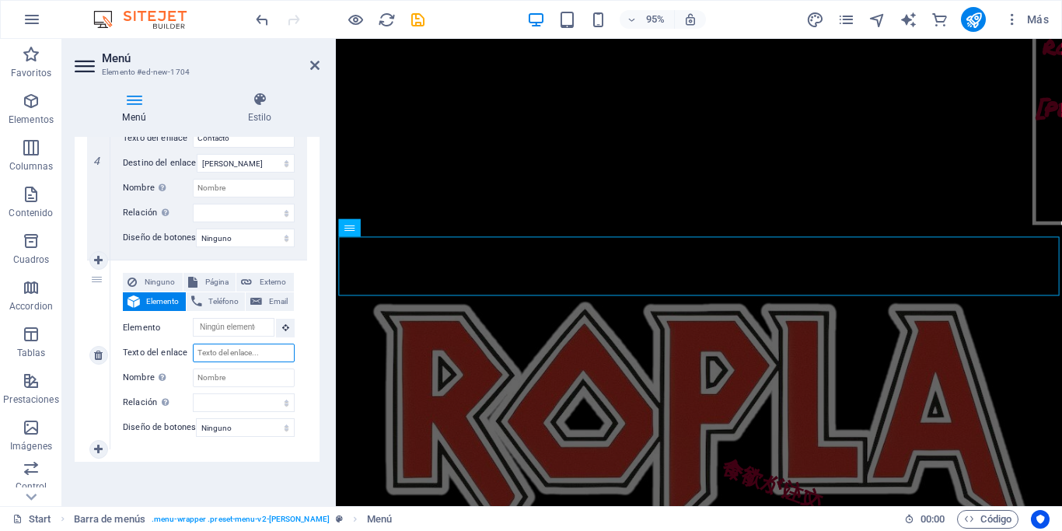
click at [232, 343] on input "Texto del enlace" at bounding box center [244, 352] width 102 height 19
type input "T"
select select
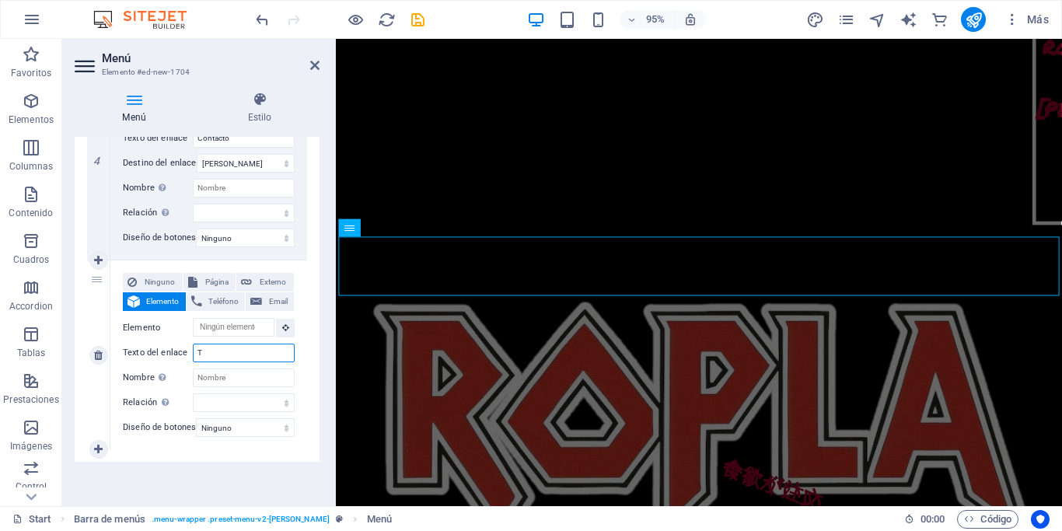
select select
type input "Tru"
select select
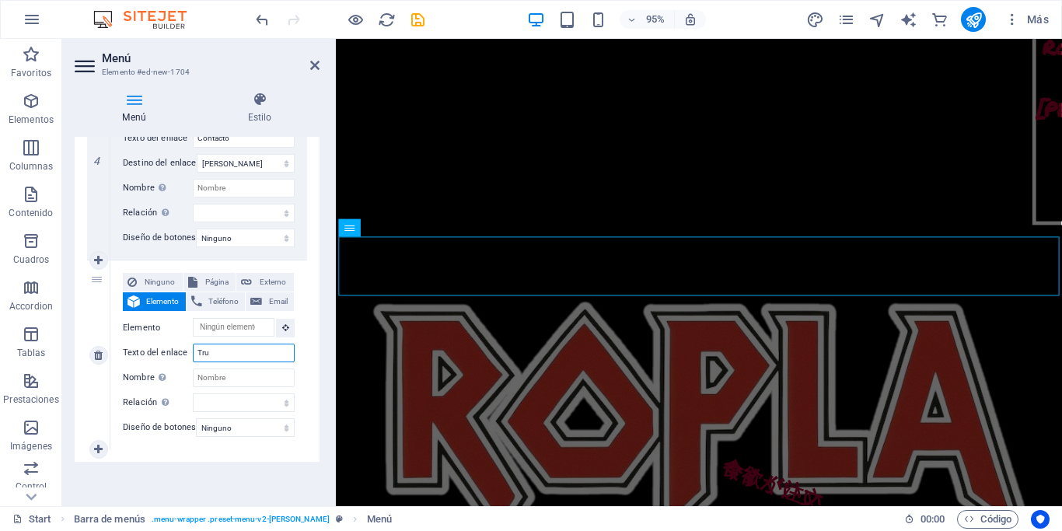
select select
type input "Truck"
select select
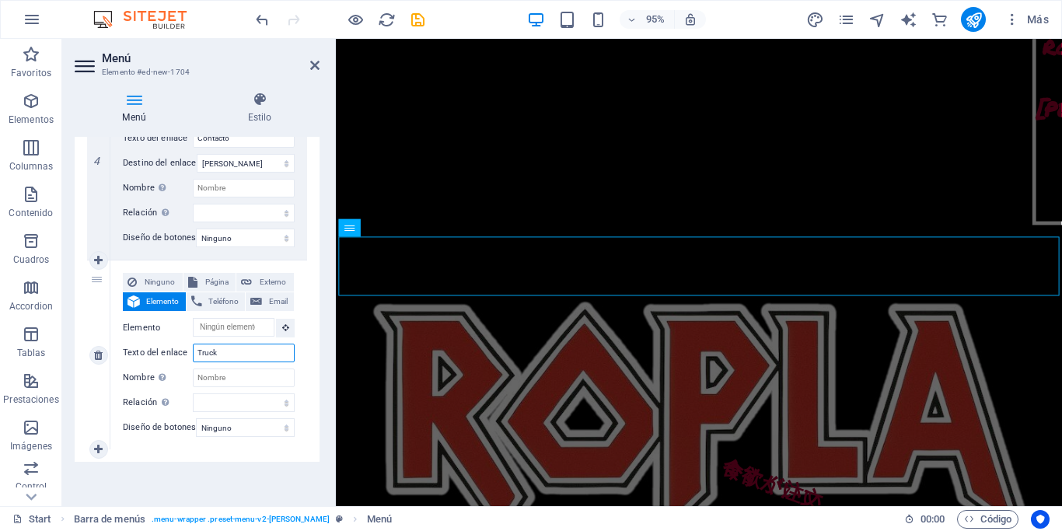
select select
type input "Truck´s"
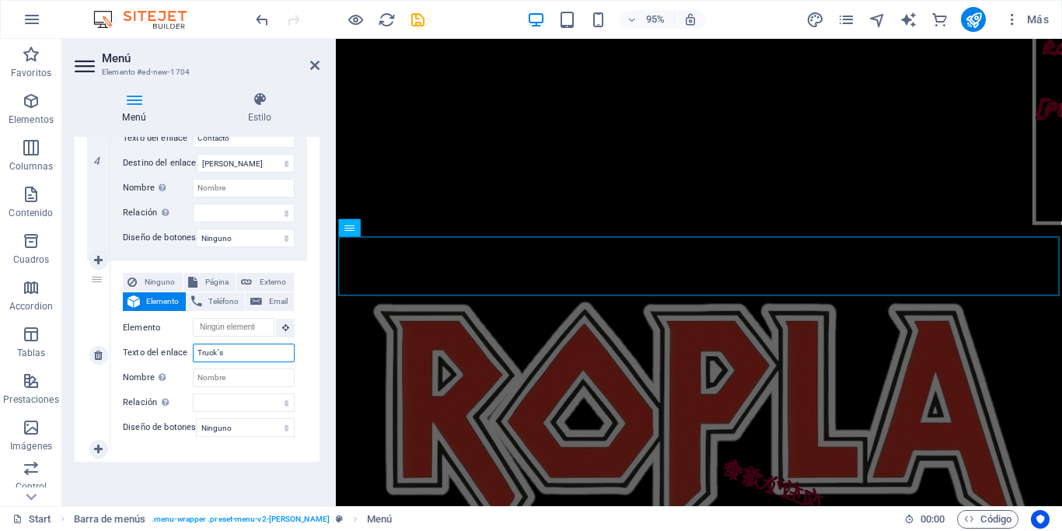
select select
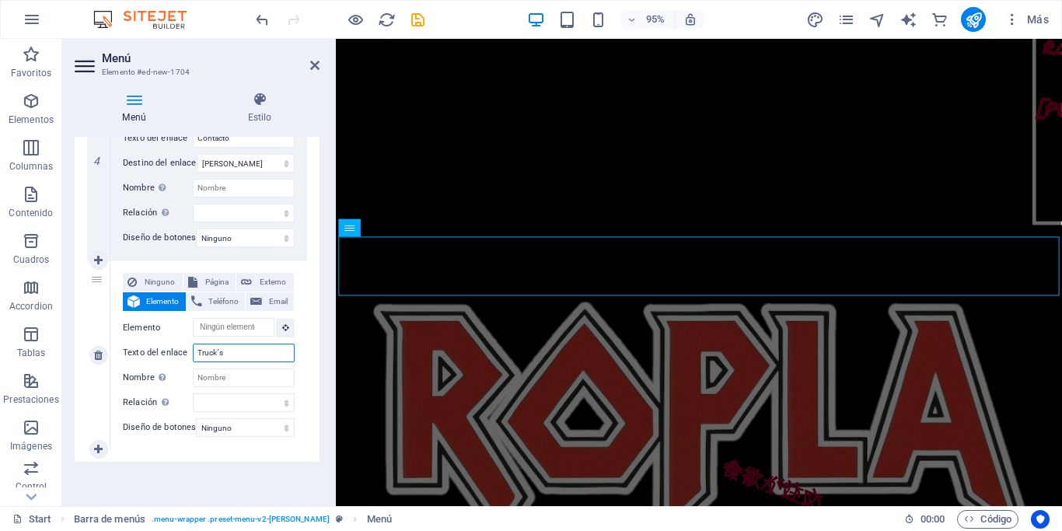
type input "Truck´s"
drag, startPoint x: 96, startPoint y: 285, endPoint x: 125, endPoint y: 120, distance: 167.4
click at [125, 120] on div "Menú Estilo Menú Automático Personalizado Crear elementos de menú personalizado…" at bounding box center [197, 293] width 245 height 402
select select
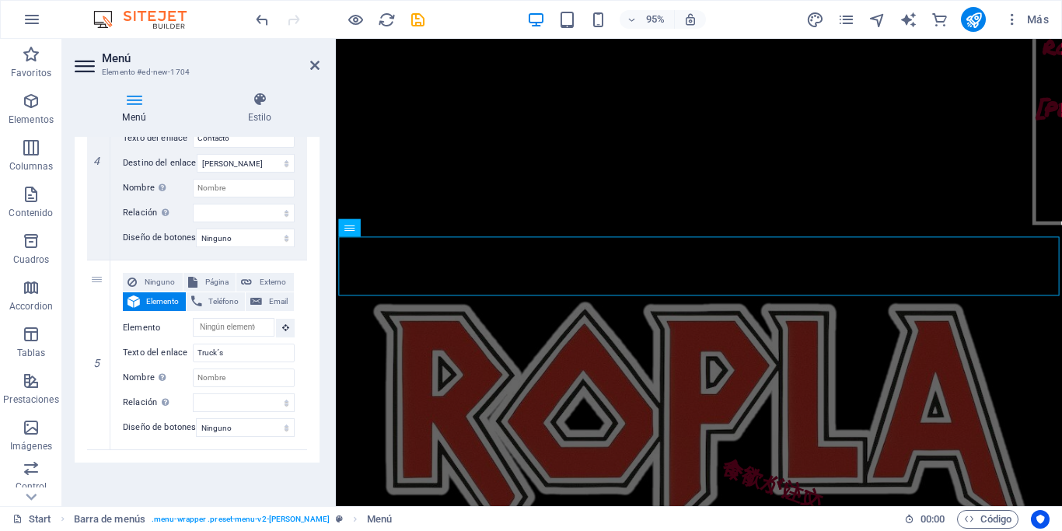
select select
type input "Truck´s"
select select
type input "/#contact"
type input "Contacto"
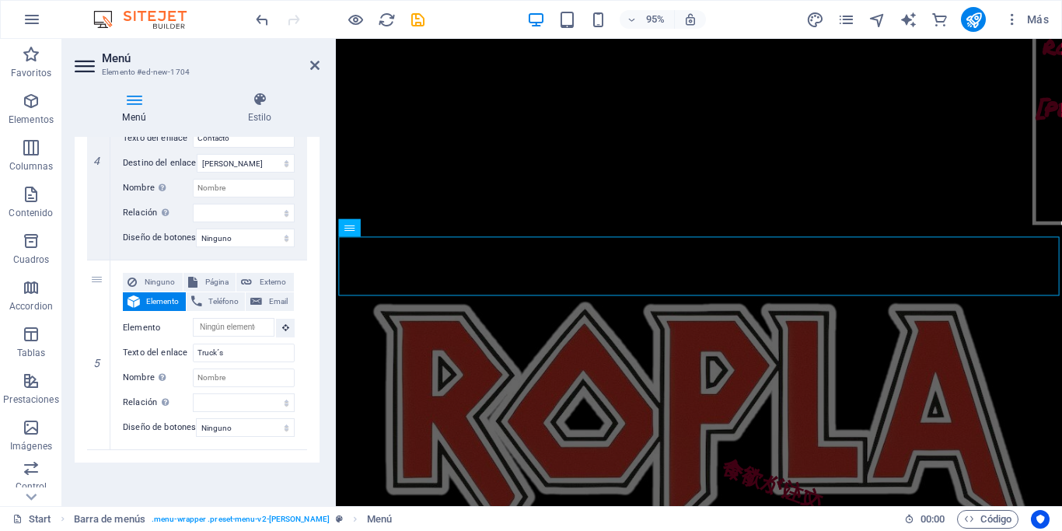
select select
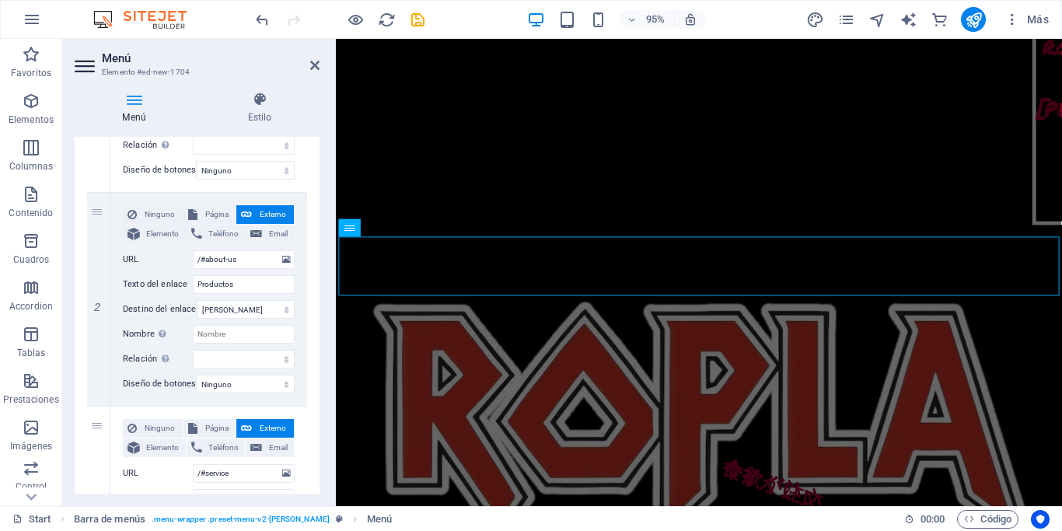
scroll to position [0, 0]
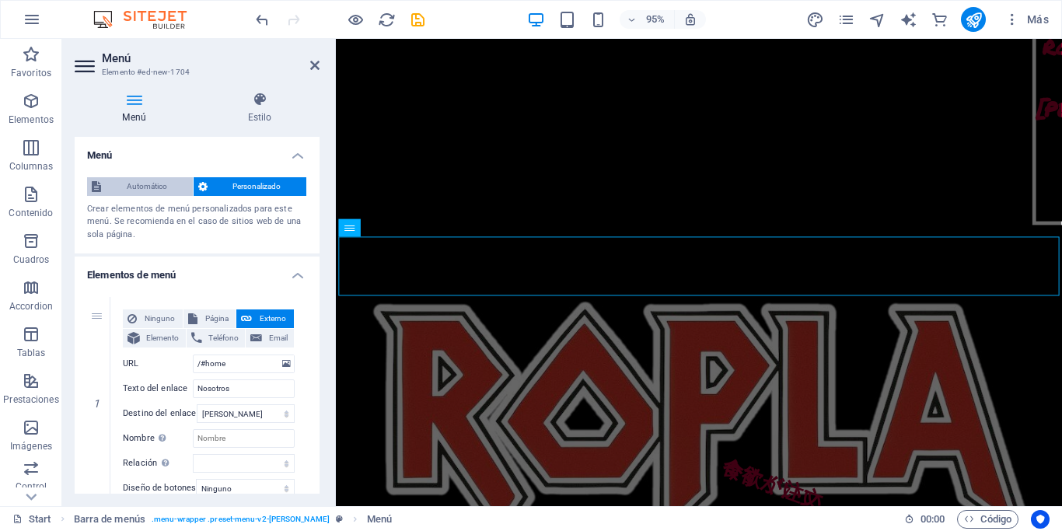
click at [131, 194] on span "Automático" at bounding box center [147, 186] width 82 height 19
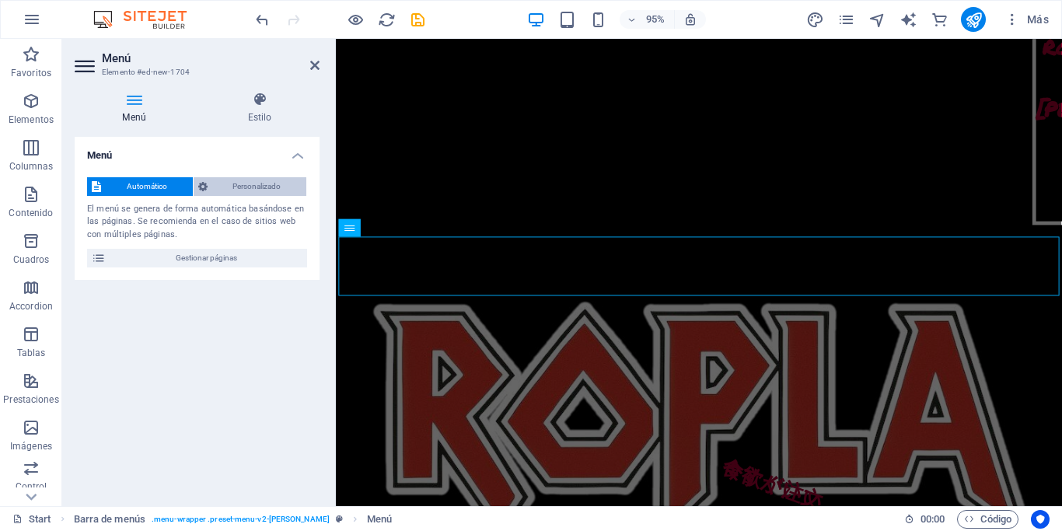
click at [246, 188] on span "Personalizado" at bounding box center [257, 186] width 90 height 19
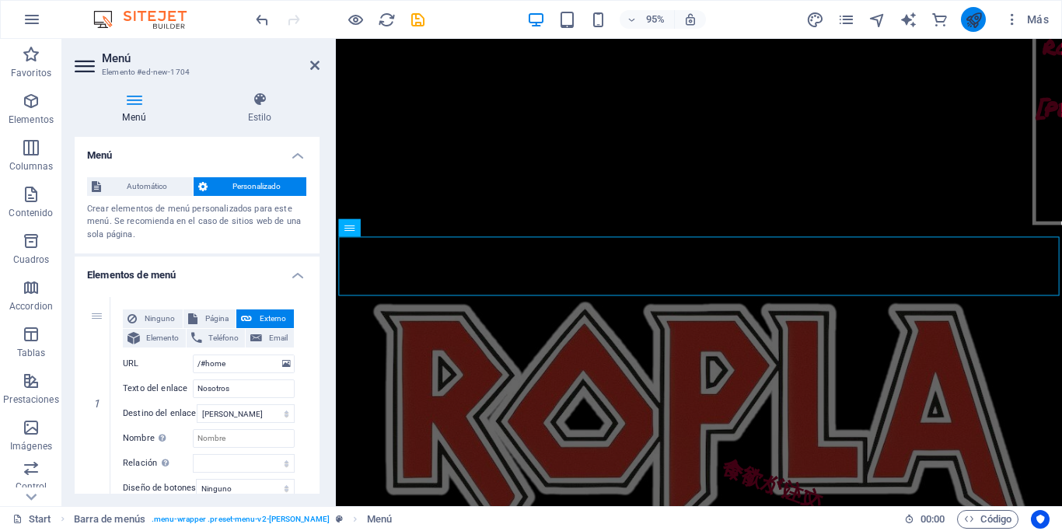
click at [978, 29] on button "publish" at bounding box center [973, 19] width 25 height 25
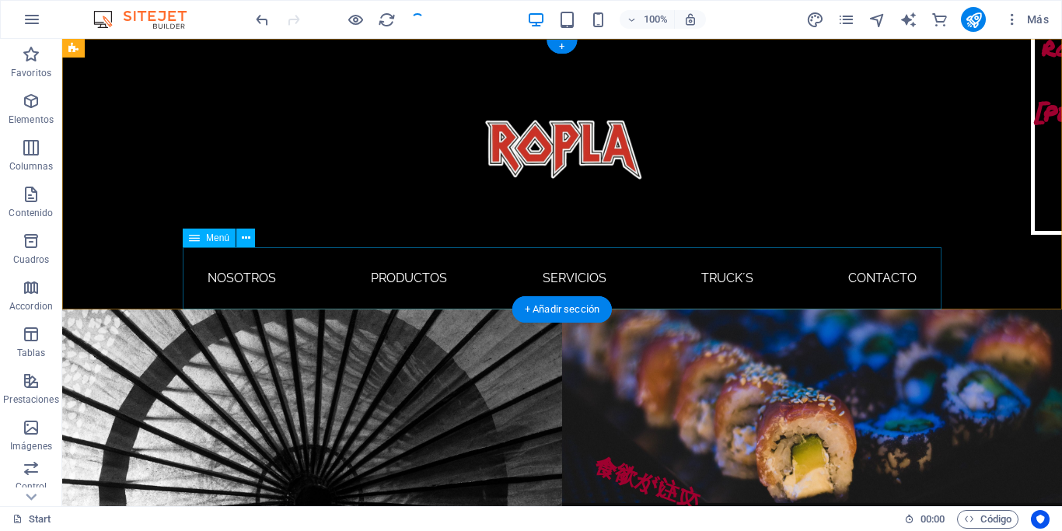
click at [266, 277] on nav "Nosotros Productos Servicios Truck´s Contacto" at bounding box center [562, 278] width 758 height 62
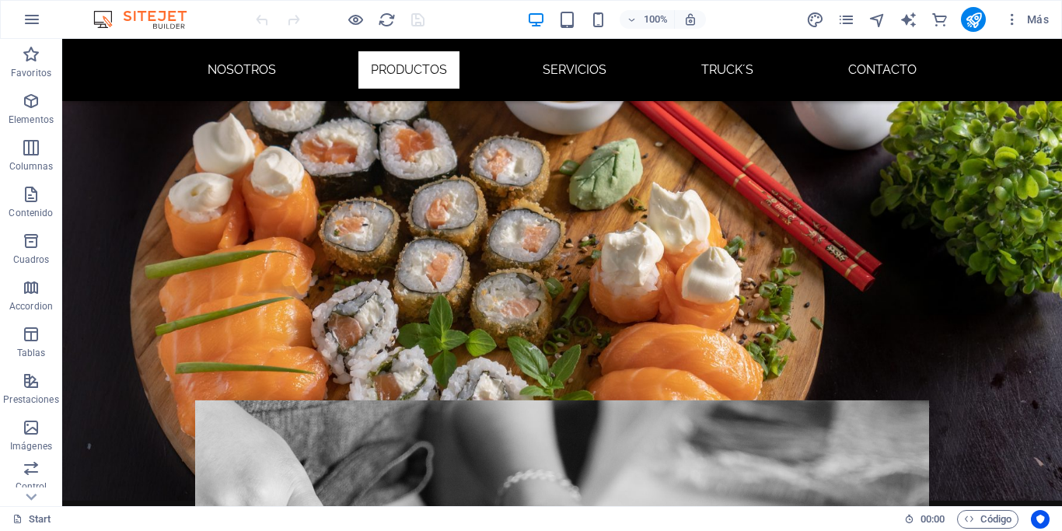
scroll to position [843, 0]
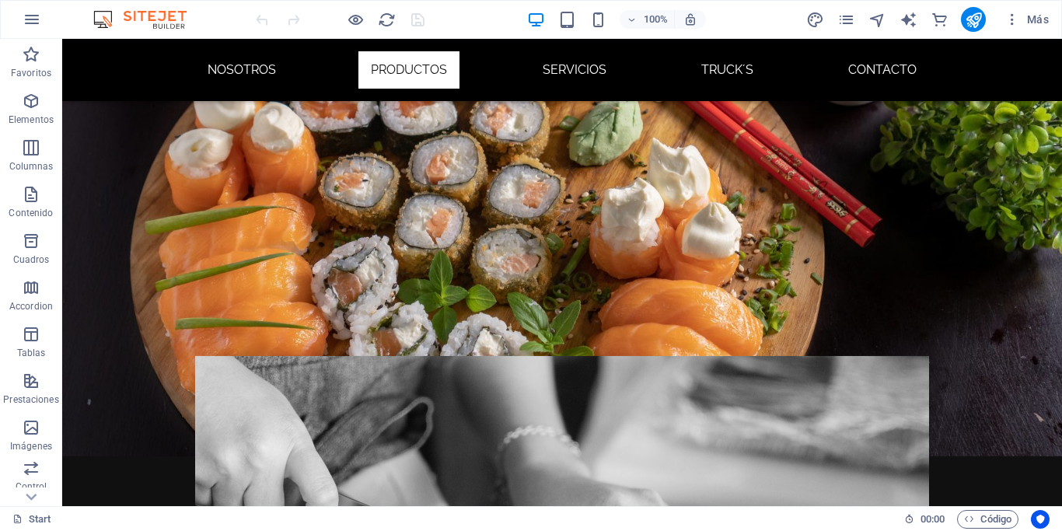
click at [737, 356] on figure at bounding box center [562, 520] width 734 height 329
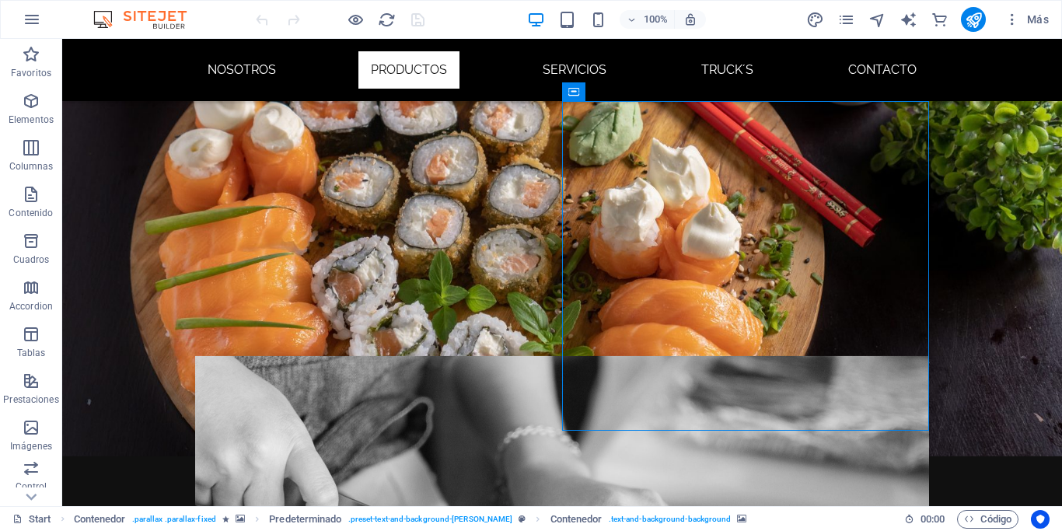
click at [737, 356] on figure at bounding box center [562, 520] width 734 height 329
click at [485, 356] on figure at bounding box center [562, 520] width 734 height 329
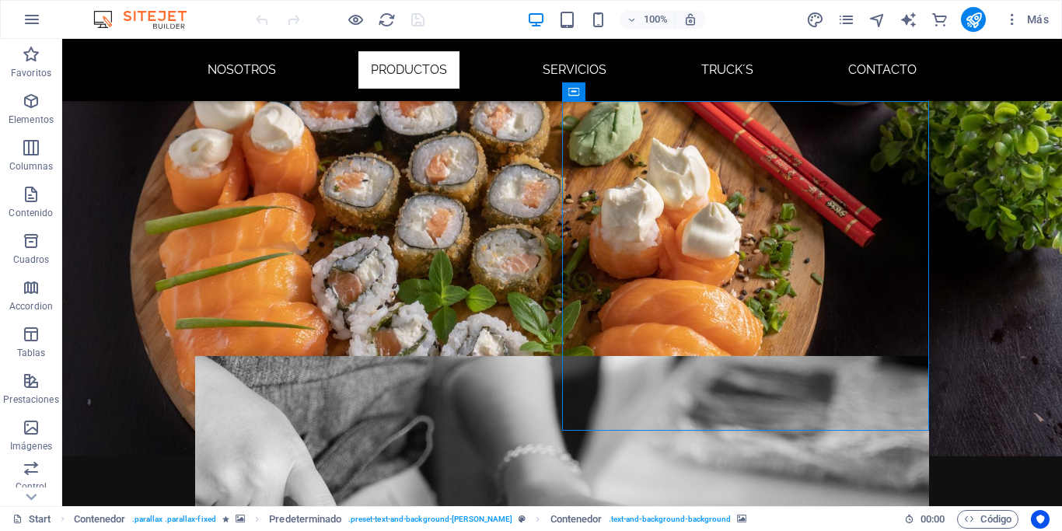
click at [485, 356] on figure at bounding box center [562, 539] width 734 height 367
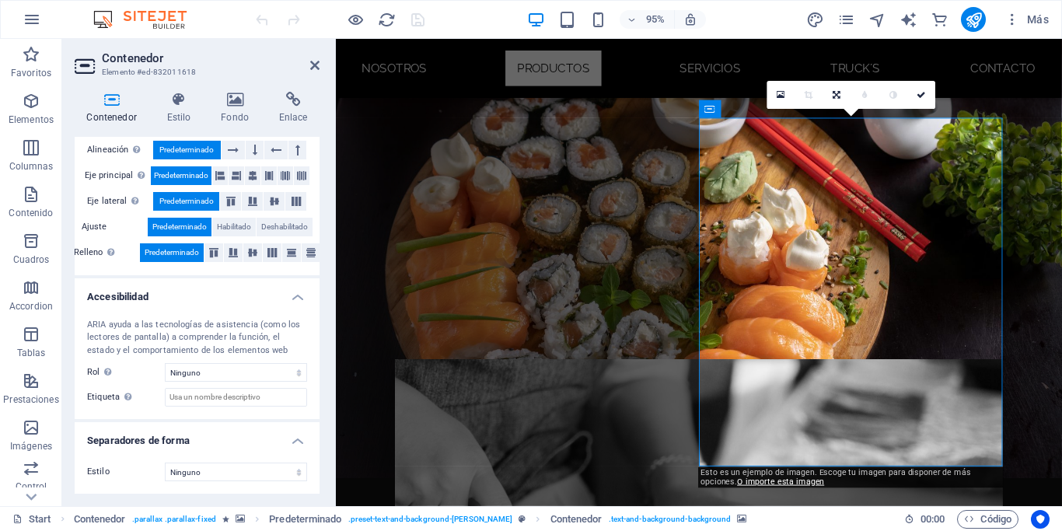
scroll to position [0, 0]
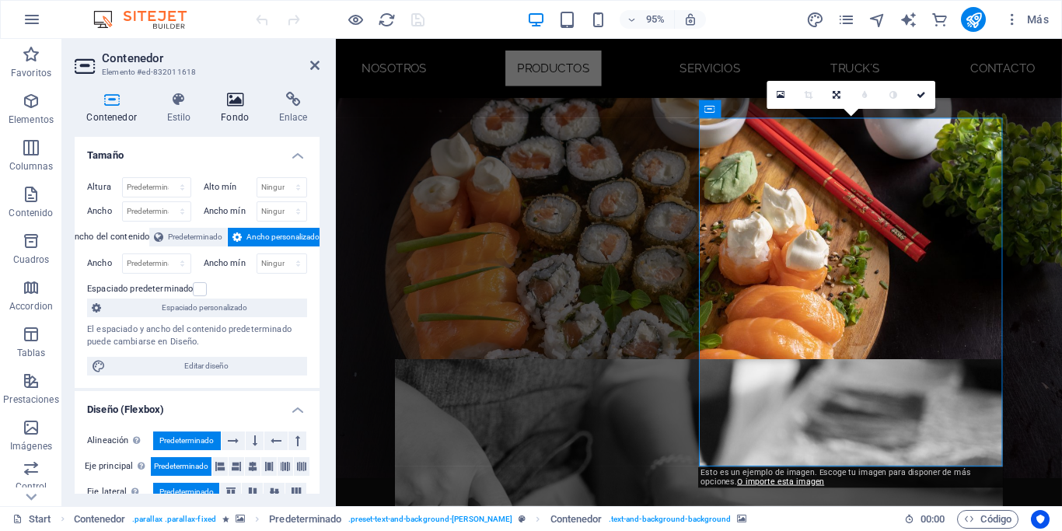
click at [238, 107] on h4 "Fondo" at bounding box center [238, 108] width 58 height 33
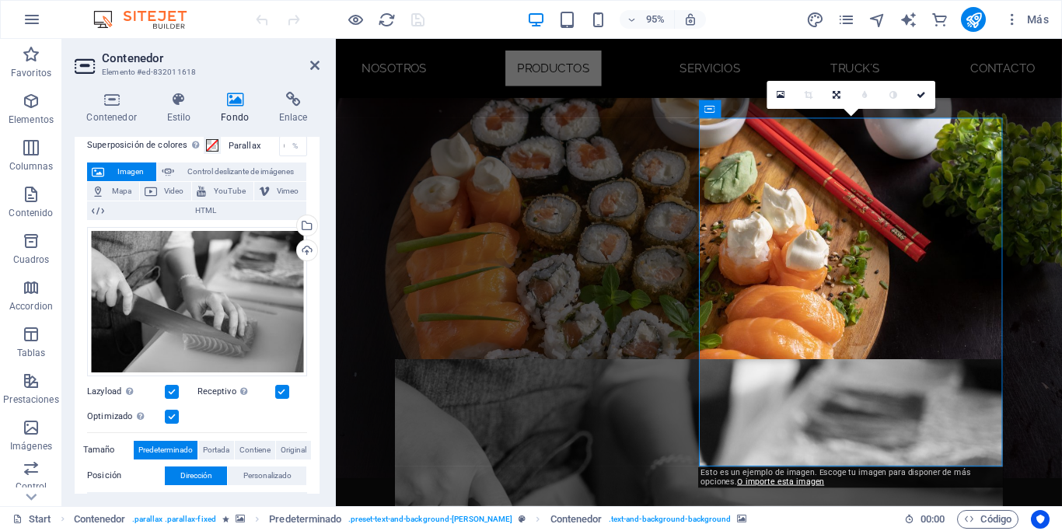
scroll to position [89, 0]
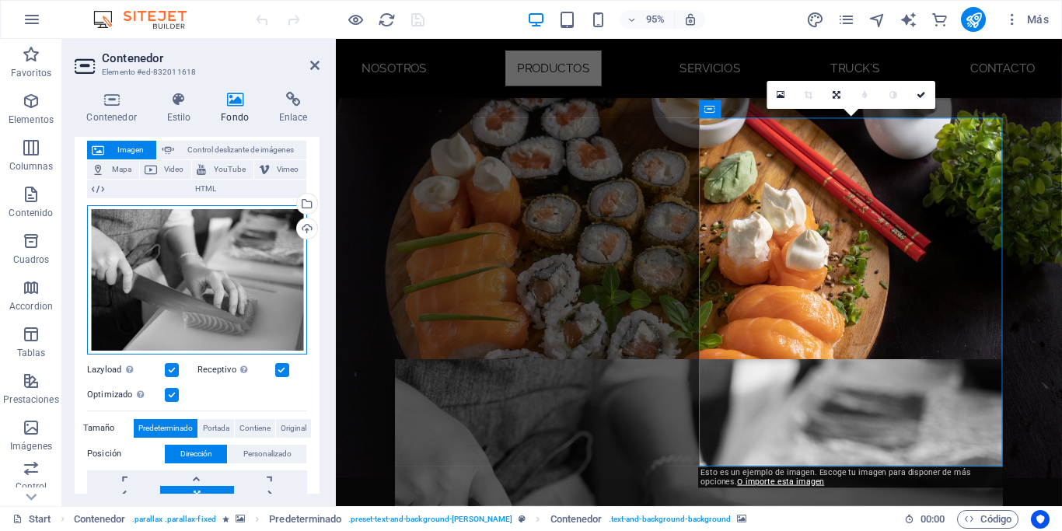
click at [243, 286] on div "Arrastra archivos aquí, haz clic para escoger archivos o selecciona archivos de…" at bounding box center [197, 279] width 220 height 149
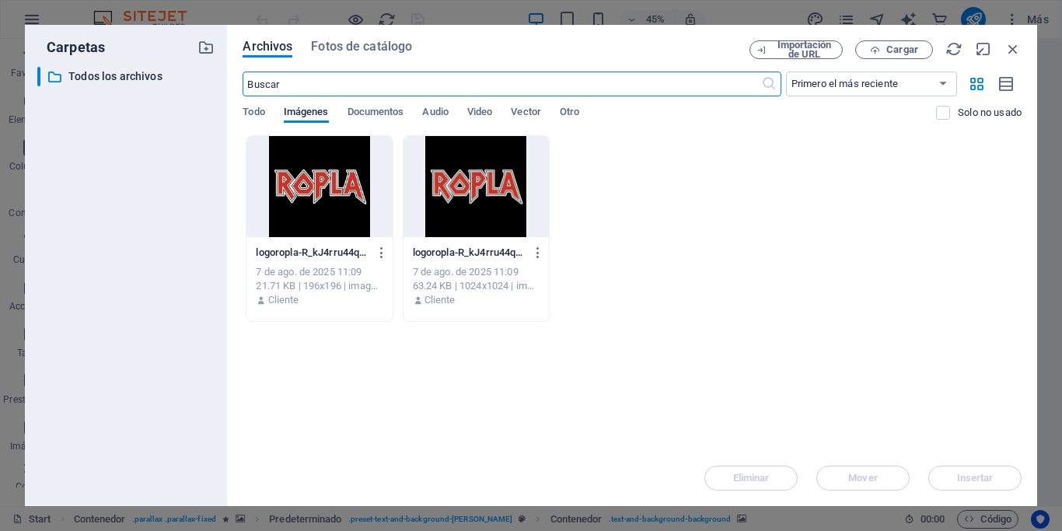
scroll to position [1296, 0]
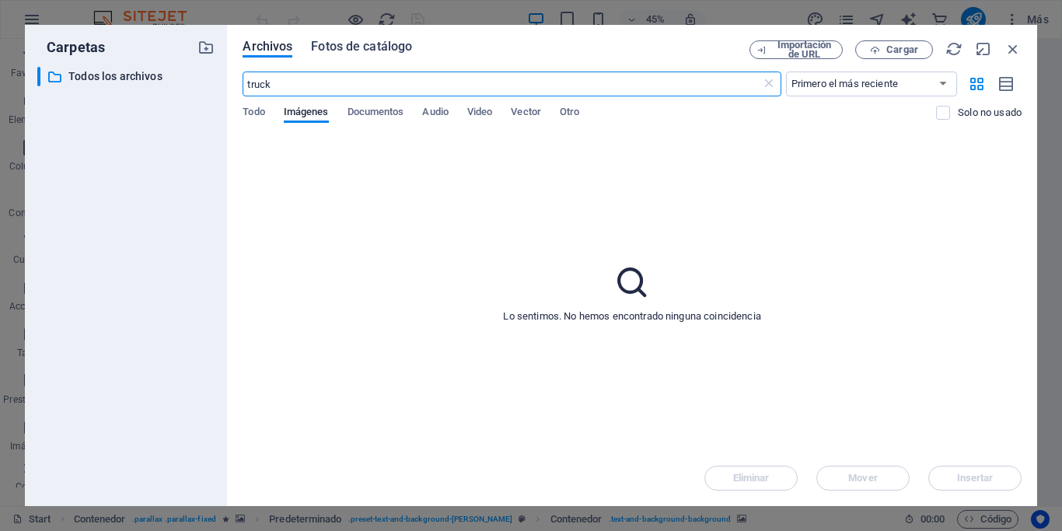
type input "truck"
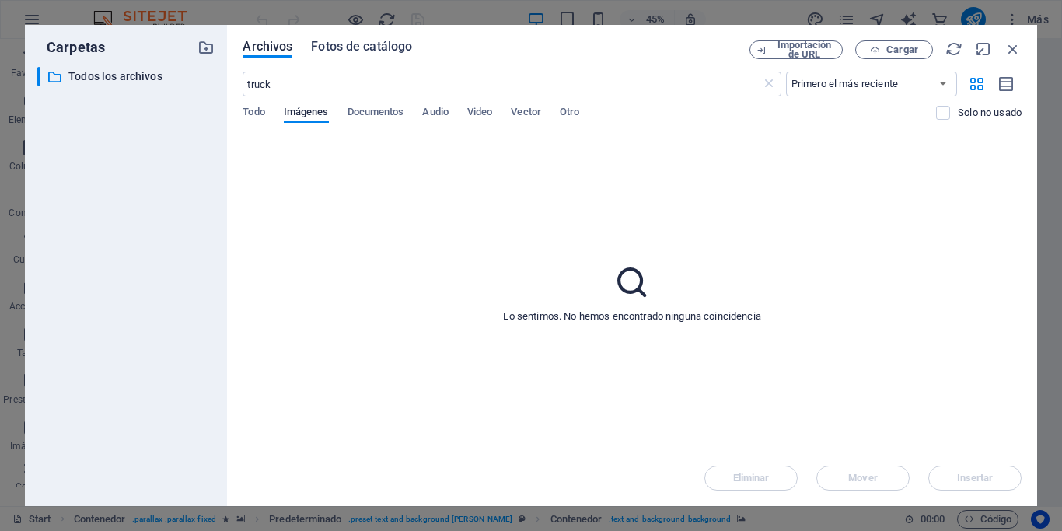
click at [365, 44] on span "Fotos de catálogo" at bounding box center [361, 46] width 101 height 19
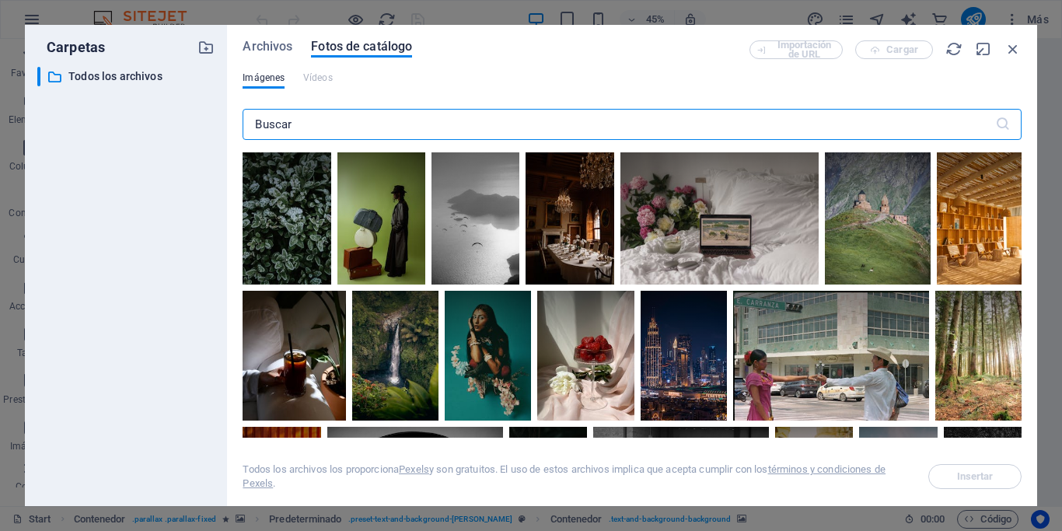
click at [361, 138] on input "text" at bounding box center [617, 124] width 751 height 31
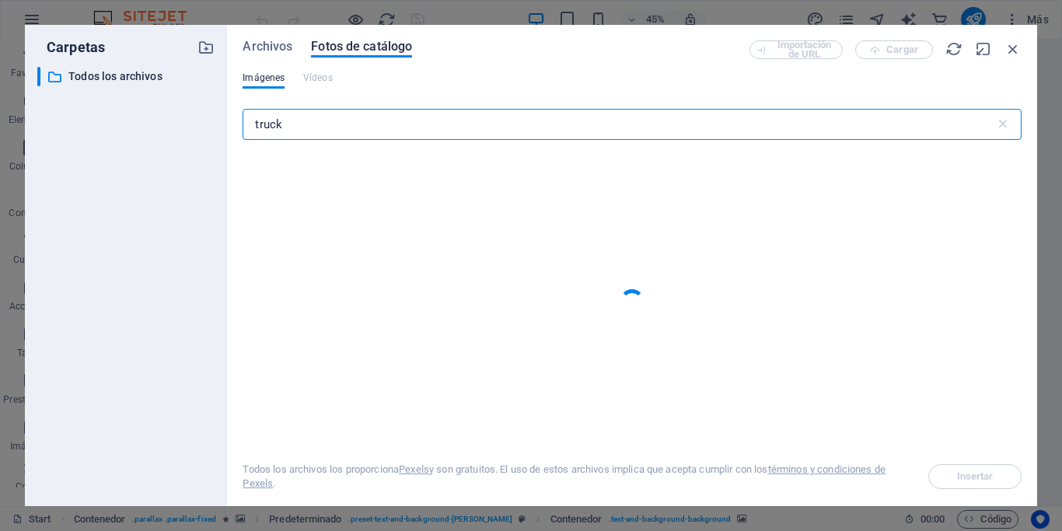
type input "truck"
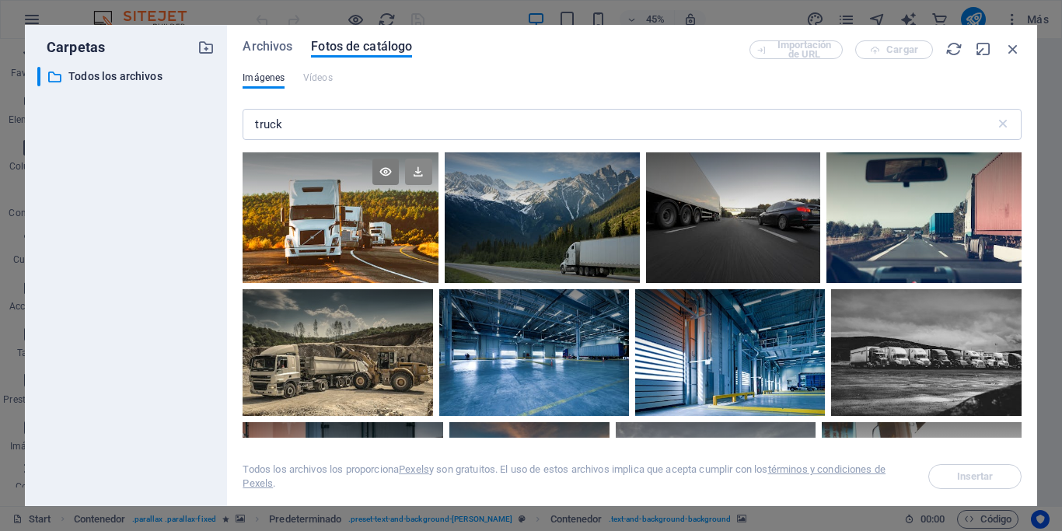
click at [414, 173] on icon at bounding box center [418, 172] width 26 height 26
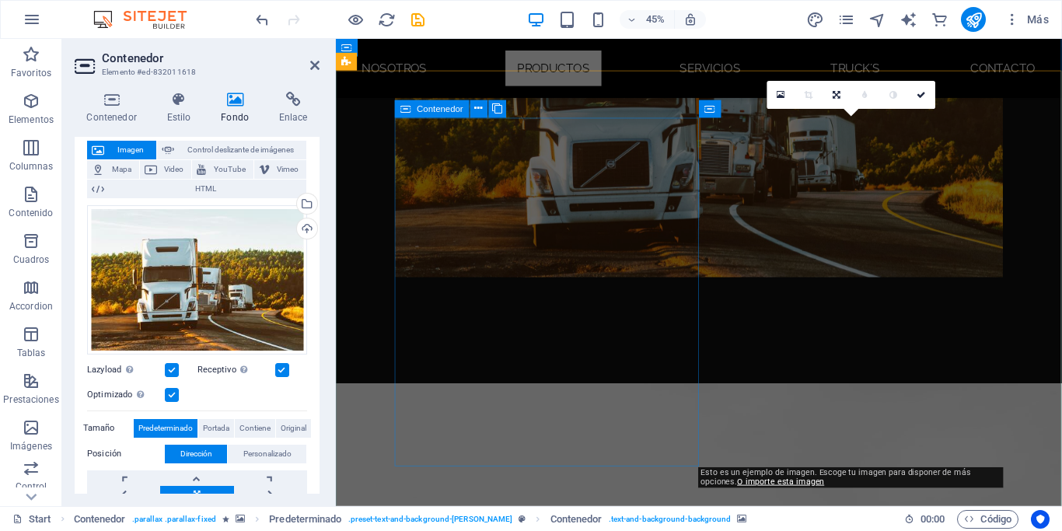
scroll to position [843, 0]
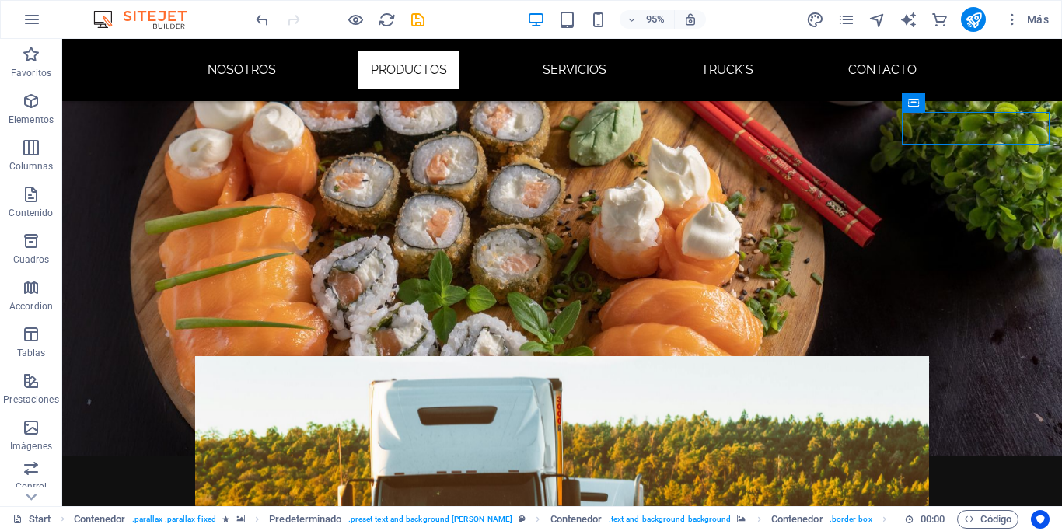
scroll to position [822, 0]
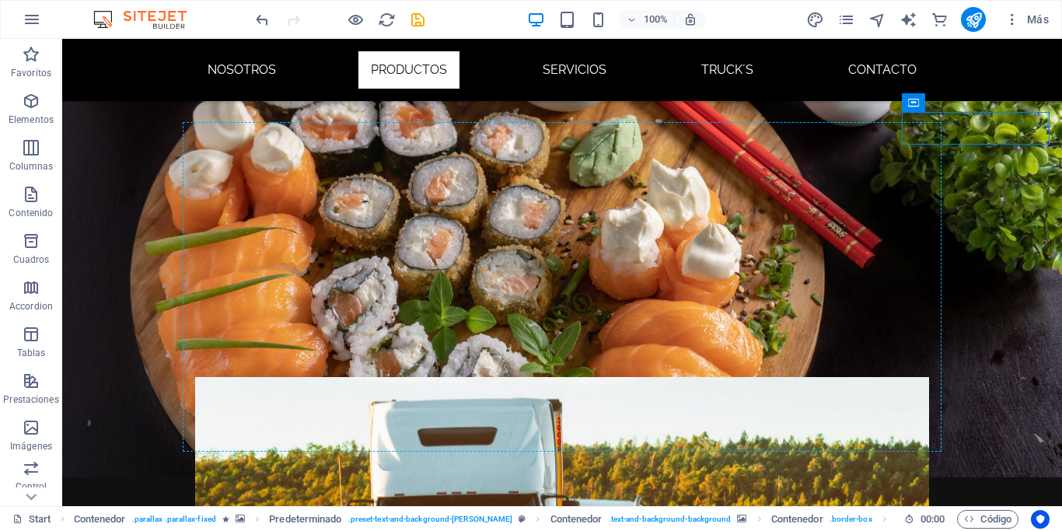
drag, startPoint x: 1051, startPoint y: 140, endPoint x: 844, endPoint y: 148, distance: 206.9
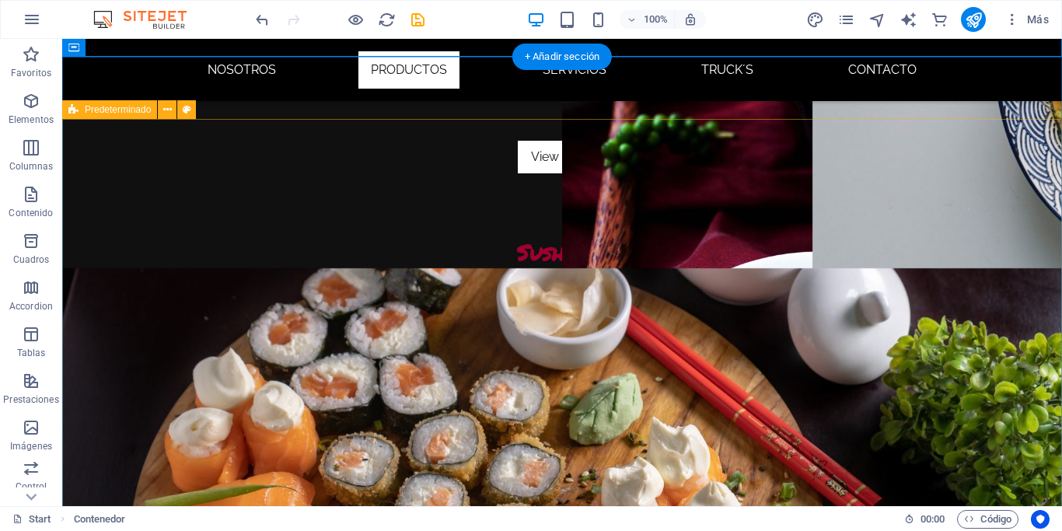
scroll to position [576, 0]
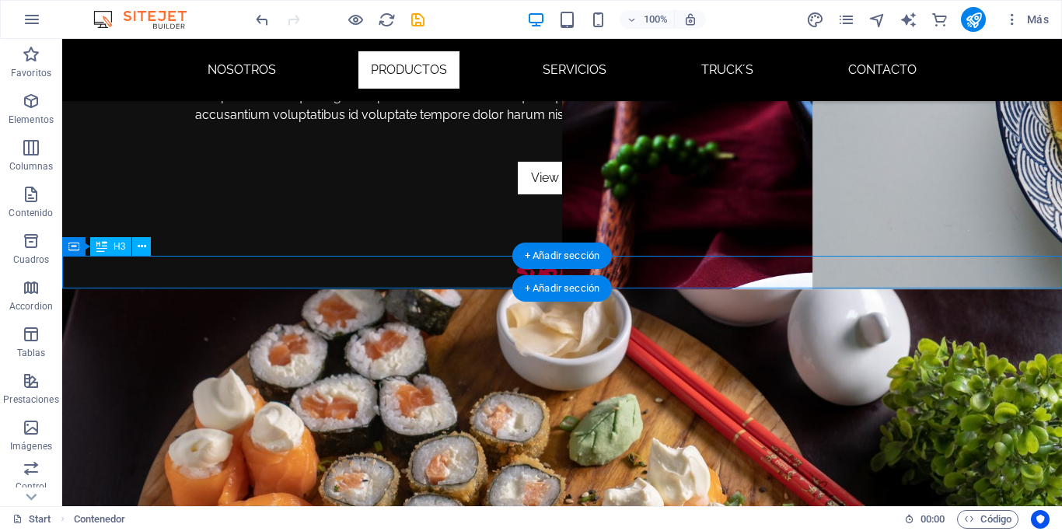
click at [821, 263] on div "Sushibar" at bounding box center [561, 272] width 999 height 33
click at [511, 326] on figure at bounding box center [561, 522] width 999 height 467
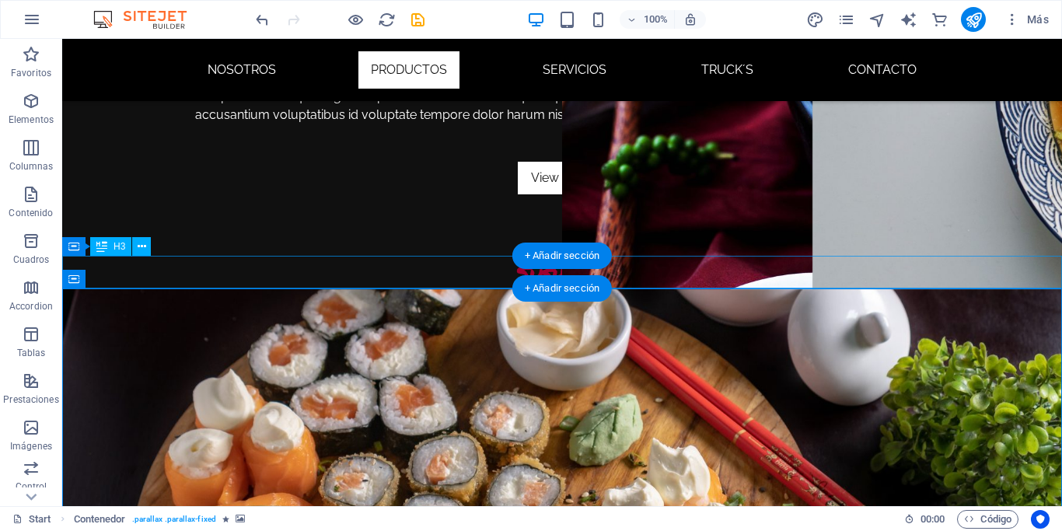
click at [453, 271] on div "Sushibar" at bounding box center [561, 272] width 999 height 33
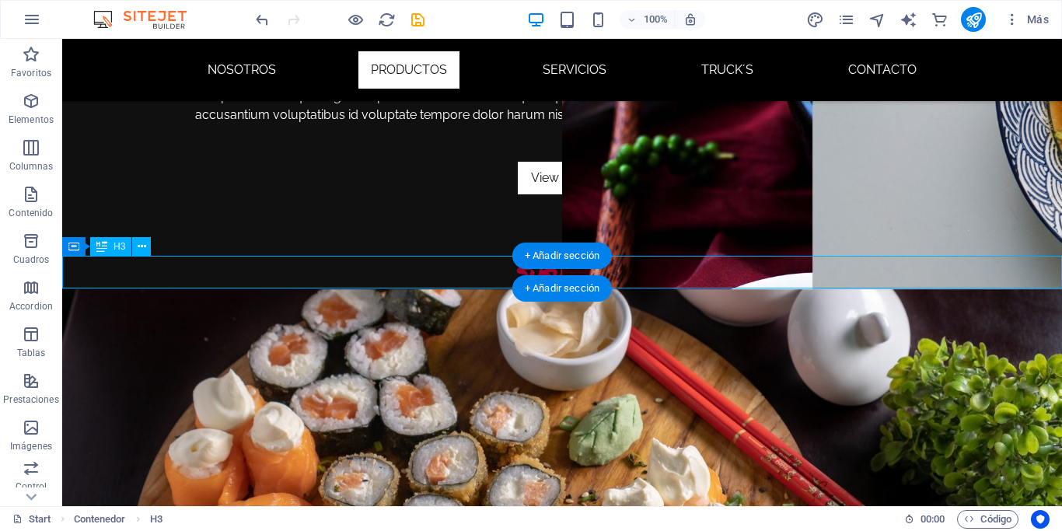
click at [453, 271] on div "Sushibar" at bounding box center [561, 272] width 999 height 33
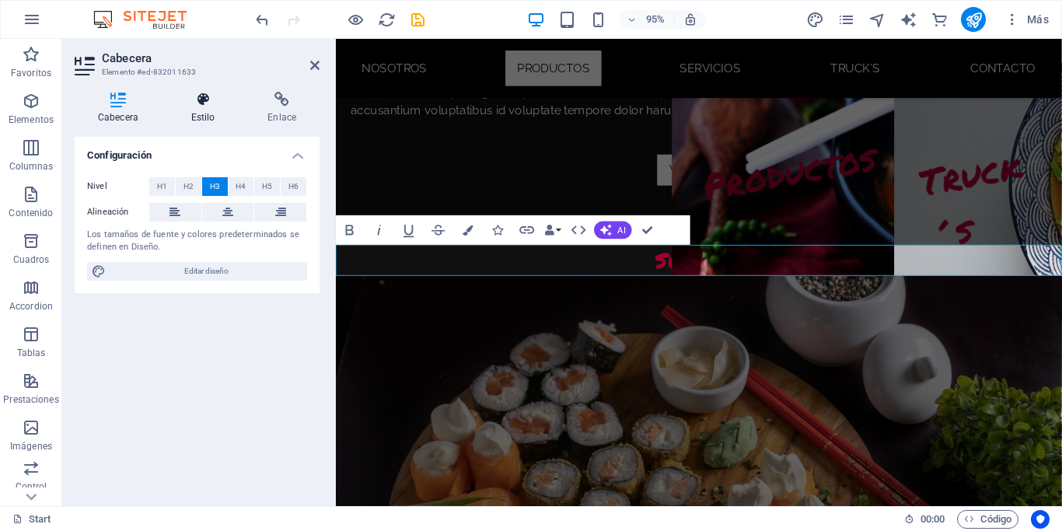
click at [195, 94] on icon at bounding box center [203, 100] width 71 height 16
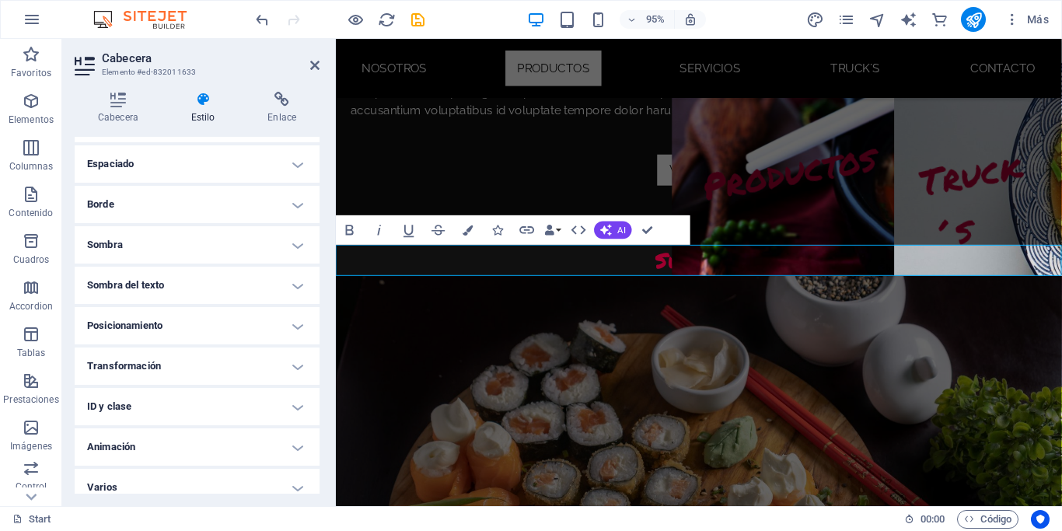
scroll to position [313, 0]
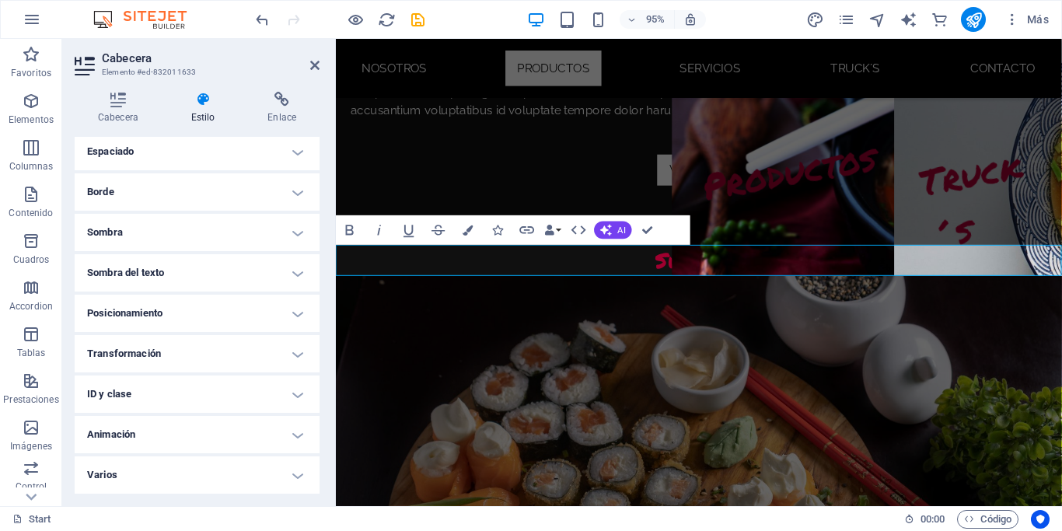
click at [166, 441] on h4 "Animación" at bounding box center [197, 434] width 245 height 37
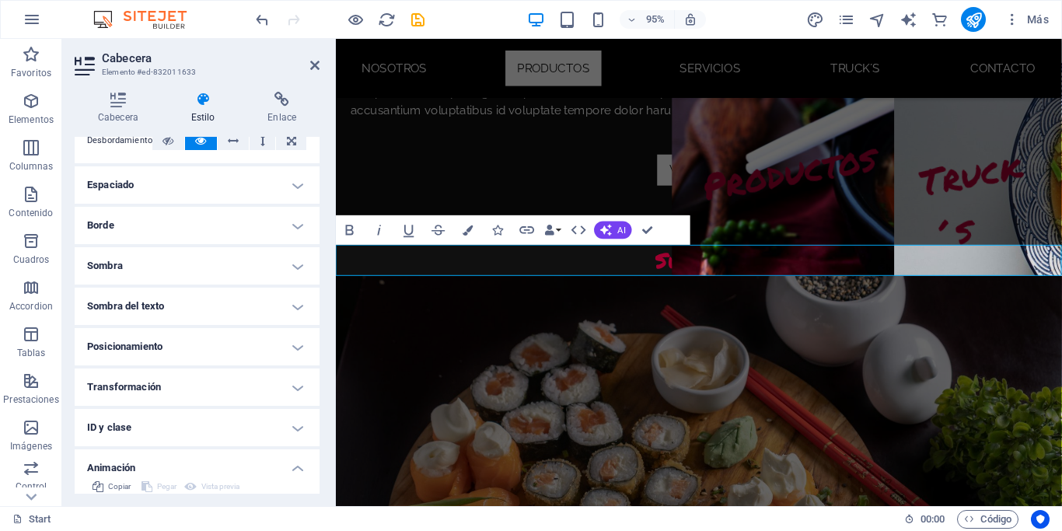
scroll to position [364, 0]
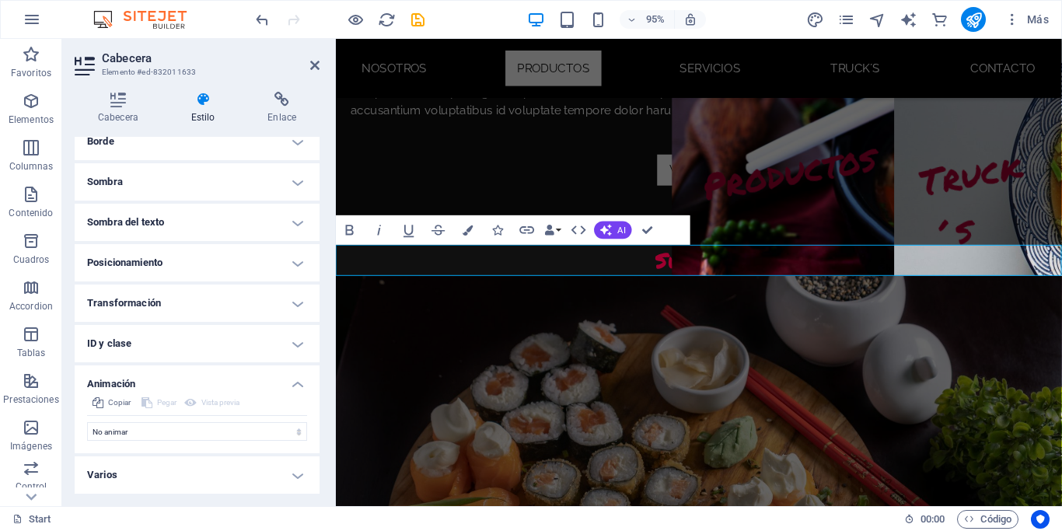
click at [265, 483] on h4 "Varios" at bounding box center [197, 474] width 245 height 37
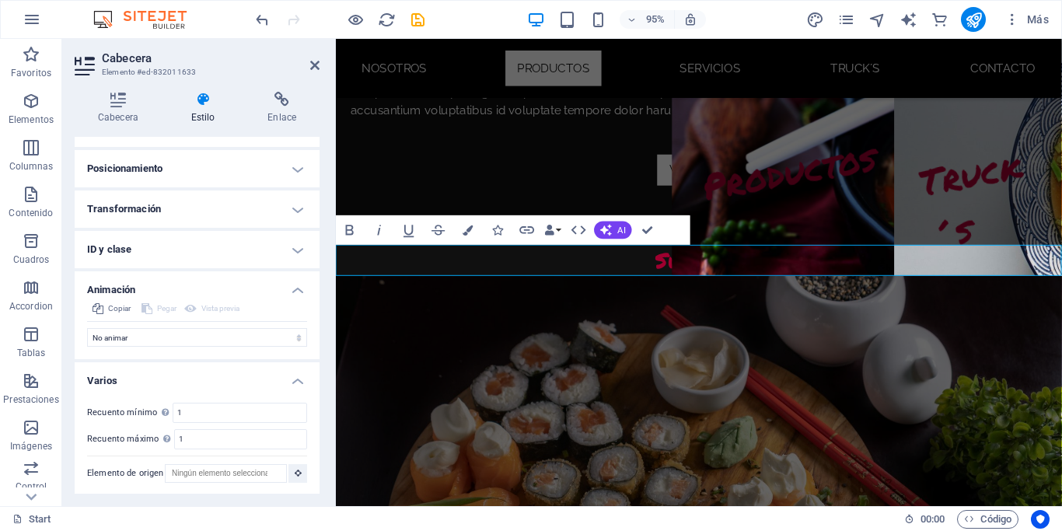
scroll to position [460, 0]
click at [305, 59] on h2 "Cabecera" at bounding box center [211, 58] width 218 height 14
click at [312, 65] on icon at bounding box center [314, 65] width 9 height 12
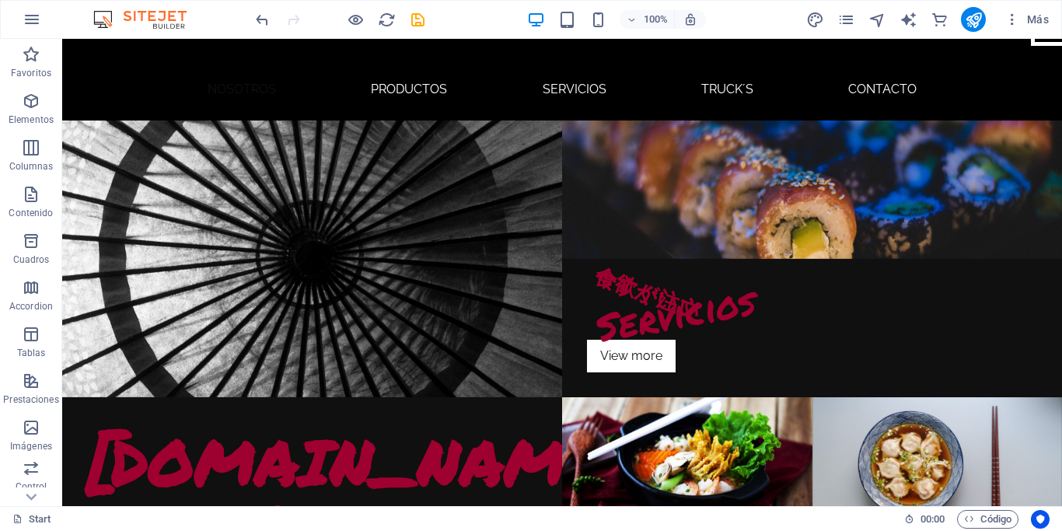
scroll to position [200, 0]
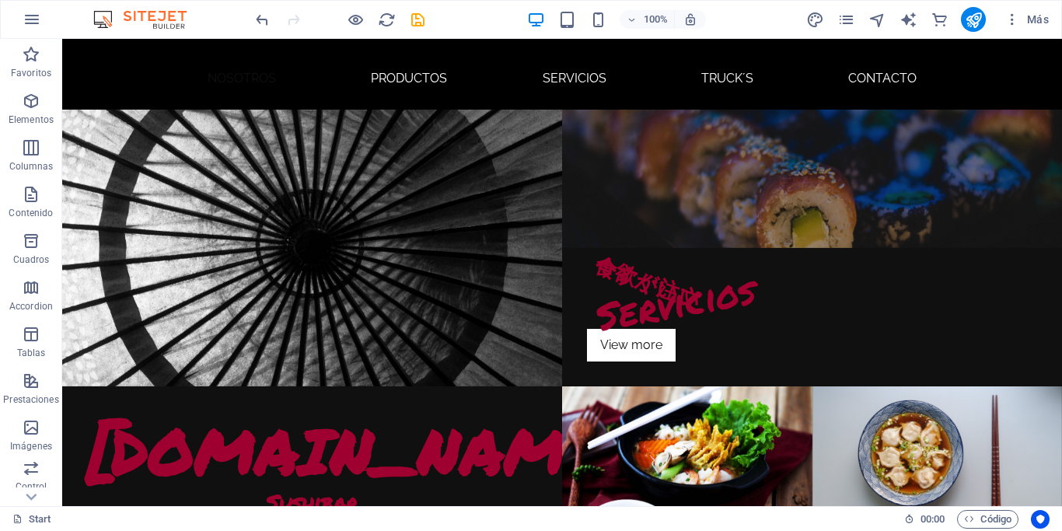
click at [866, 162] on figure at bounding box center [812, 179] width 500 height 138
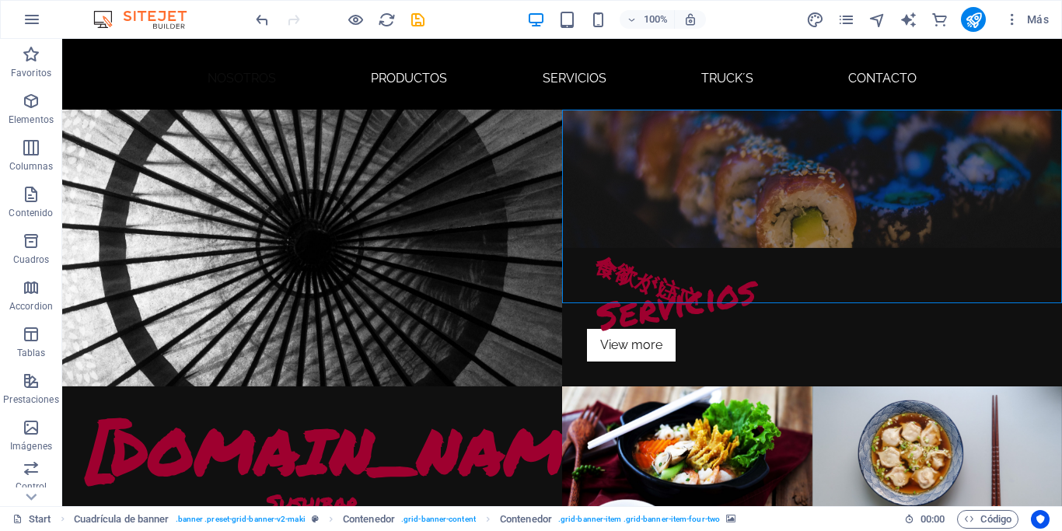
click at [843, 165] on figure at bounding box center [812, 179] width 500 height 138
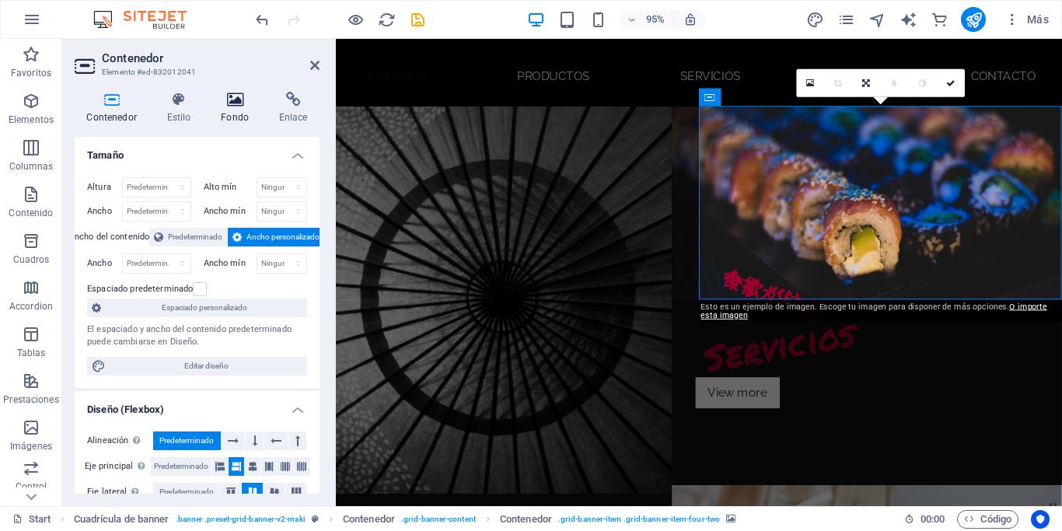
click at [235, 112] on h4 "Fondo" at bounding box center [238, 108] width 58 height 33
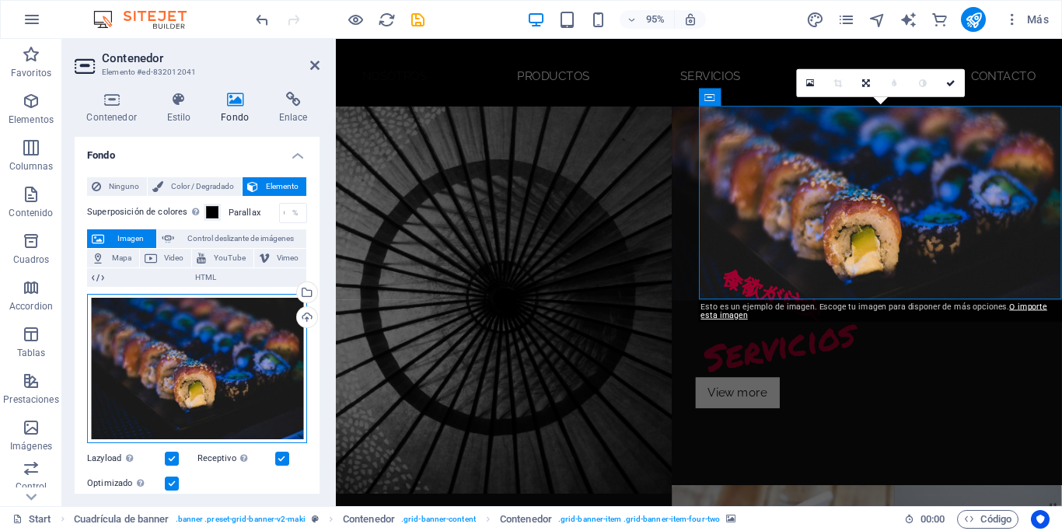
click at [195, 371] on div "Arrastra archivos aquí, haz clic para escoger archivos o selecciona archivos de…" at bounding box center [197, 368] width 220 height 149
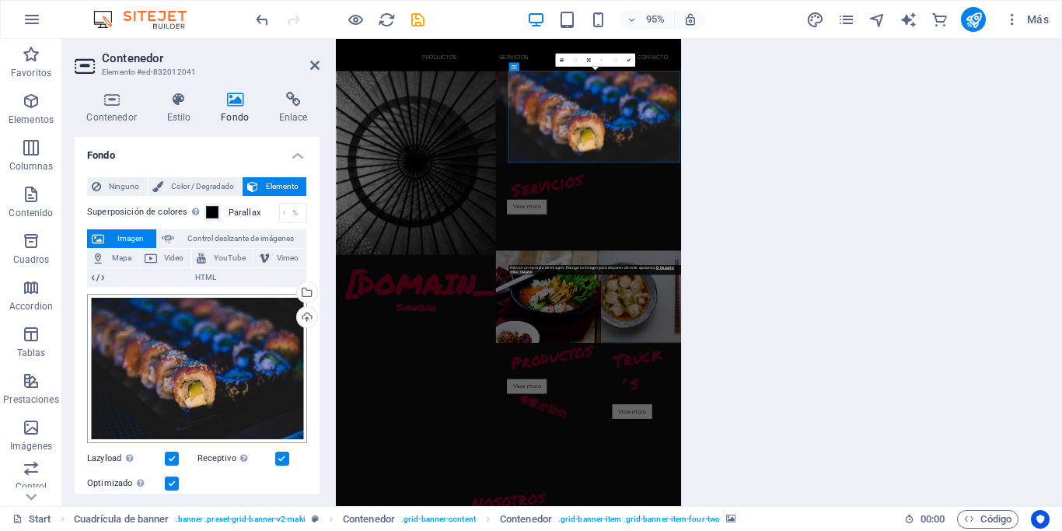
click at [195, 371] on body "[DOMAIN_NAME] Start Favoritos Elementos Columnas Contenido [PERSON_NAME] Accord…" at bounding box center [531, 265] width 1062 height 531
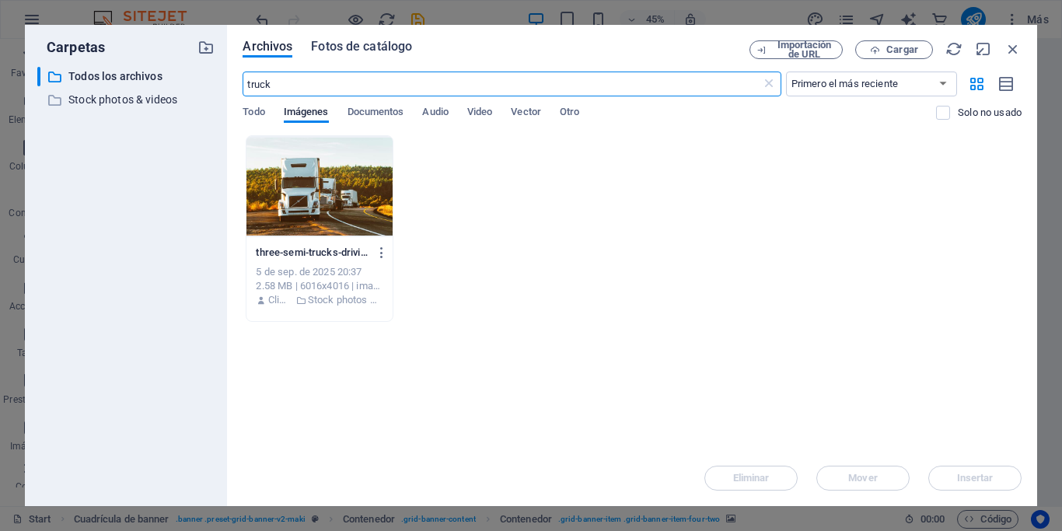
click at [367, 49] on span "Fotos de catálogo" at bounding box center [361, 46] width 101 height 19
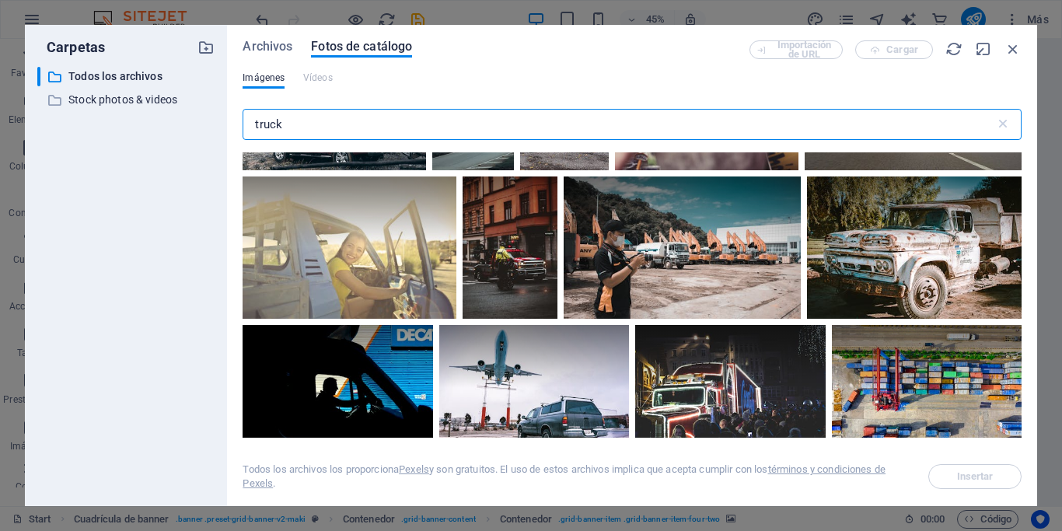
scroll to position [3530, 0]
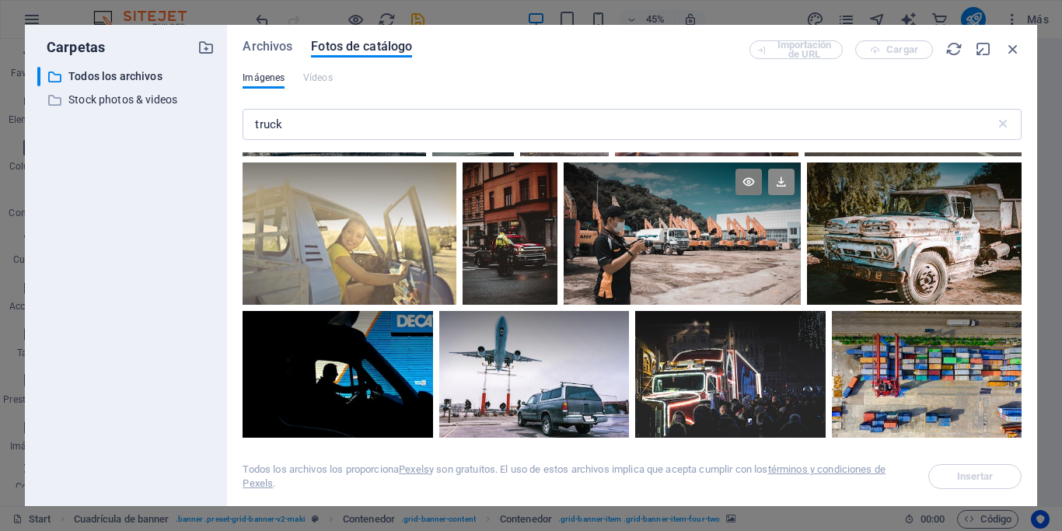
click at [779, 188] on icon at bounding box center [781, 182] width 26 height 26
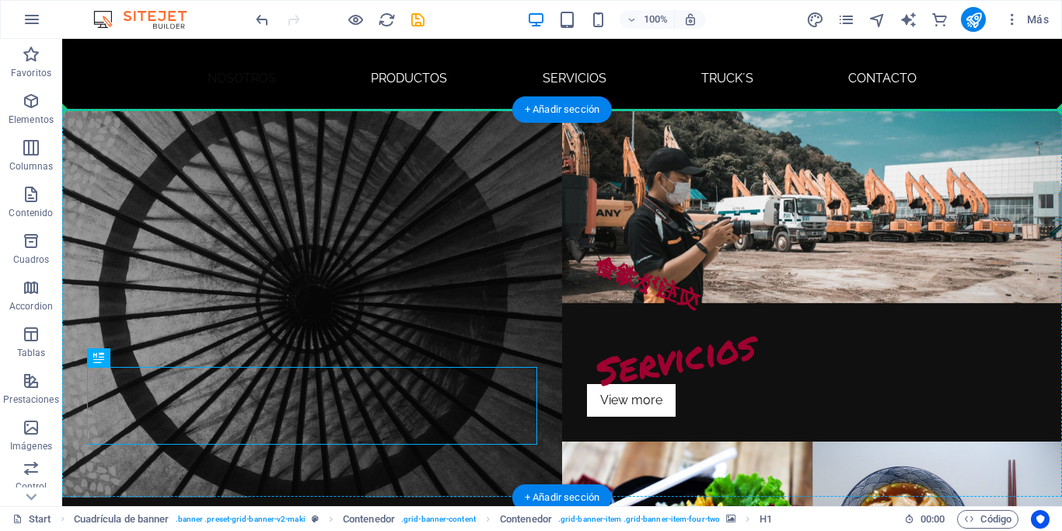
drag, startPoint x: 178, startPoint y: 397, endPoint x: 120, endPoint y: 246, distance: 161.6
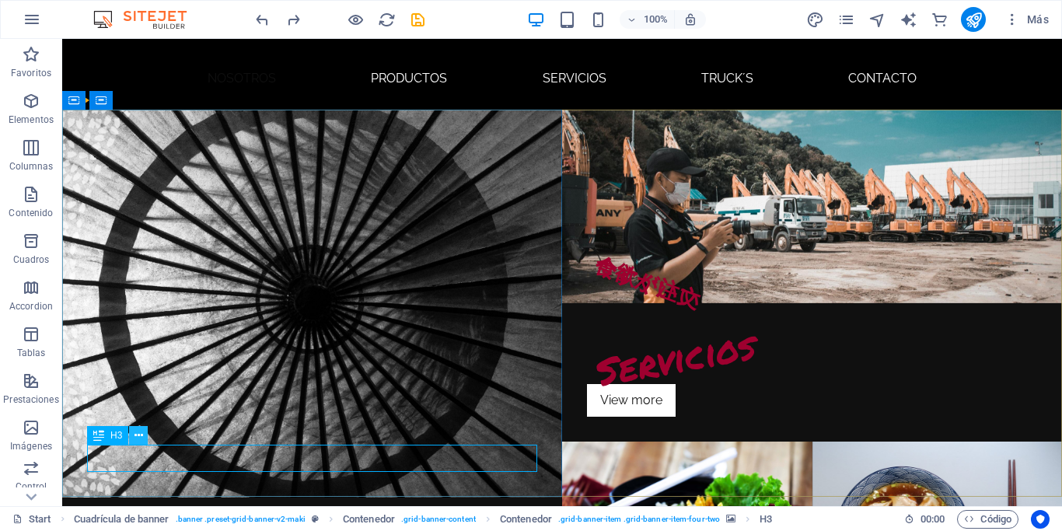
click at [141, 438] on icon at bounding box center [138, 435] width 9 height 16
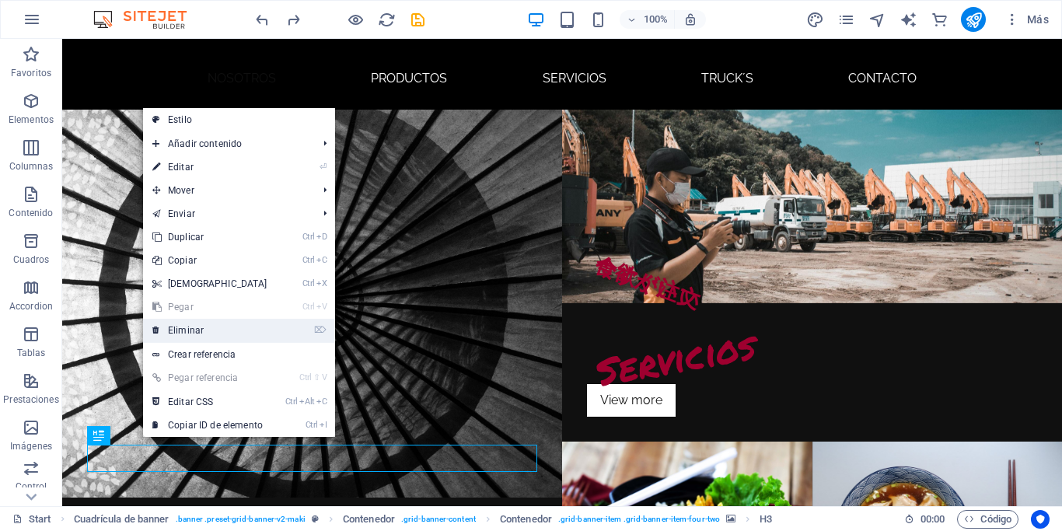
click at [200, 329] on link "⌦ Eliminar" at bounding box center [210, 330] width 134 height 23
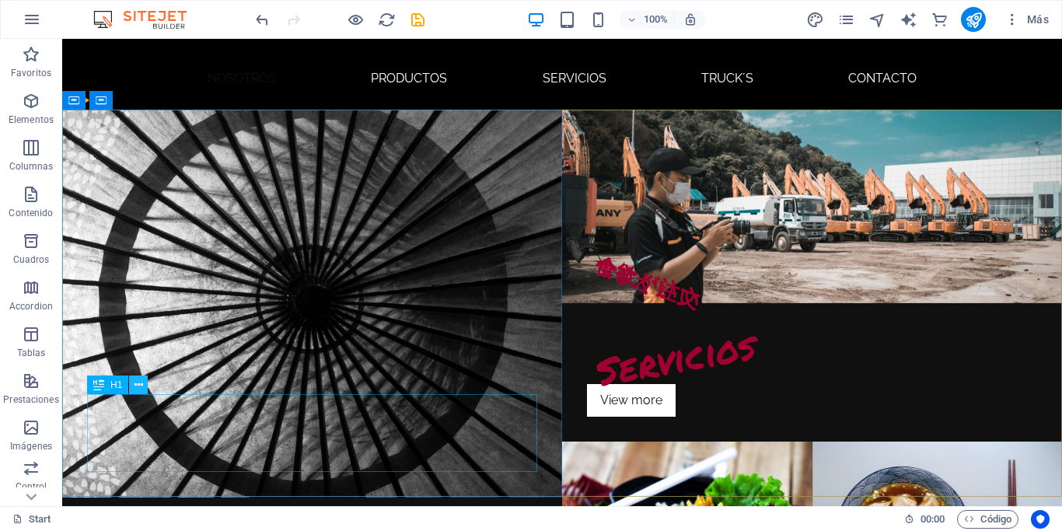
click at [138, 379] on icon at bounding box center [138, 385] width 9 height 16
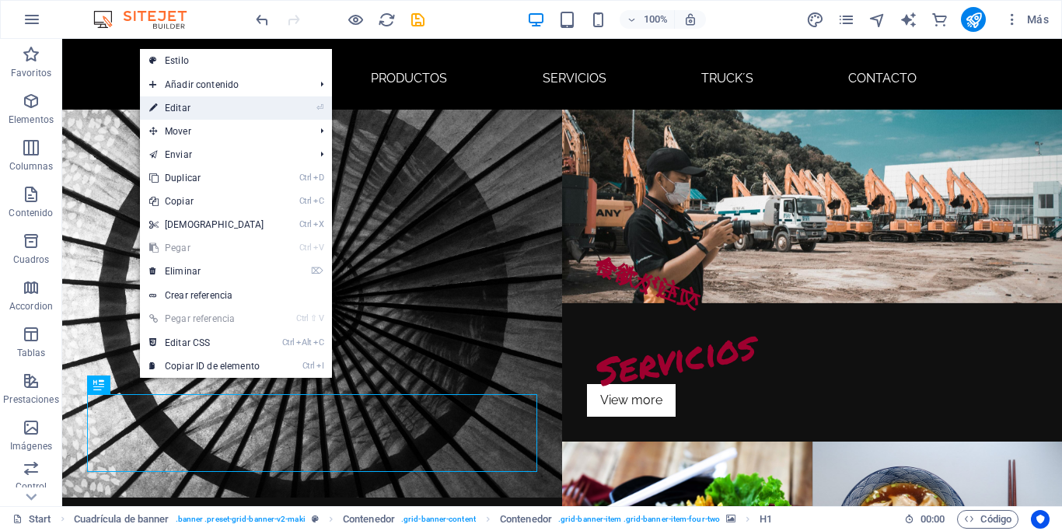
click at [215, 108] on link "⏎ Editar" at bounding box center [207, 107] width 134 height 23
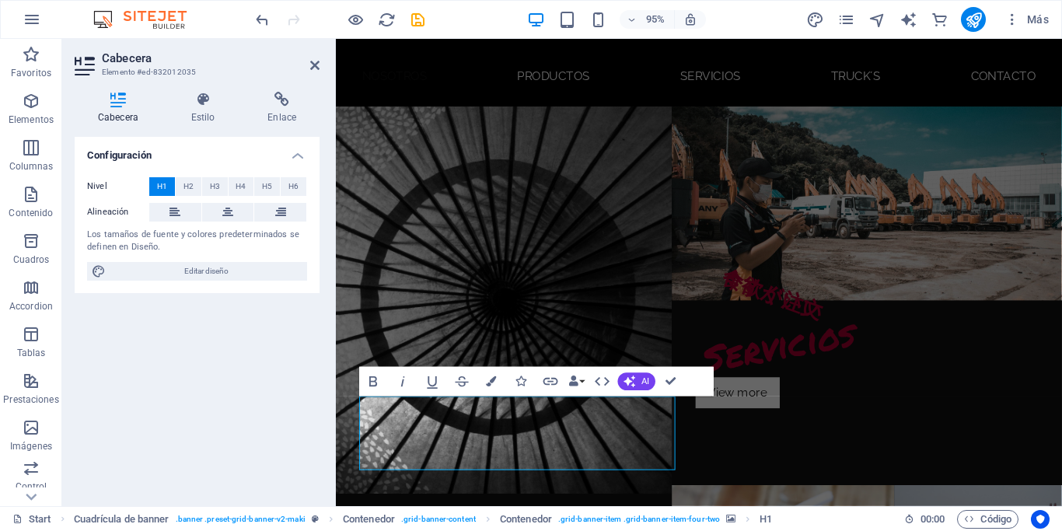
click at [215, 108] on h4 "Estilo" at bounding box center [206, 108] width 77 height 33
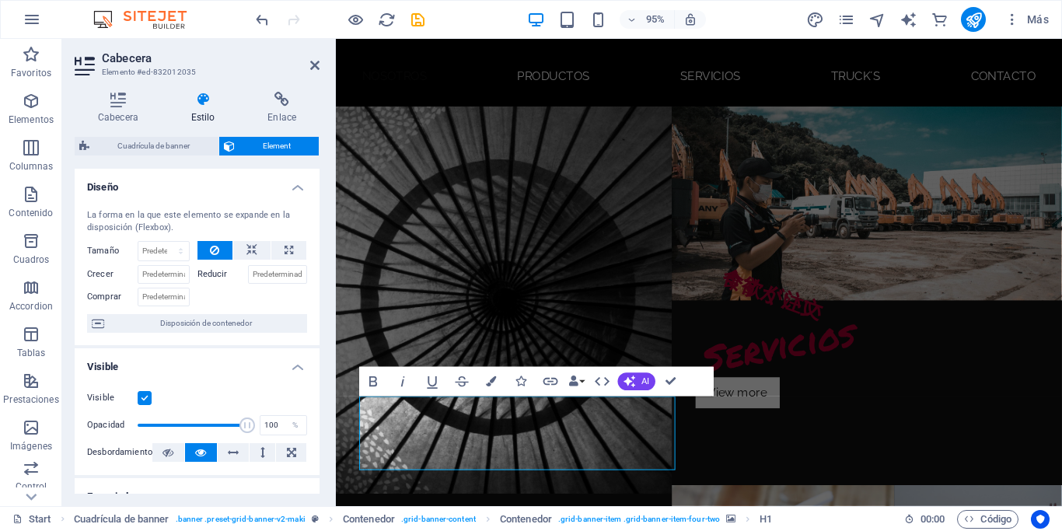
click at [215, 108] on h4 "Estilo" at bounding box center [206, 108] width 77 height 33
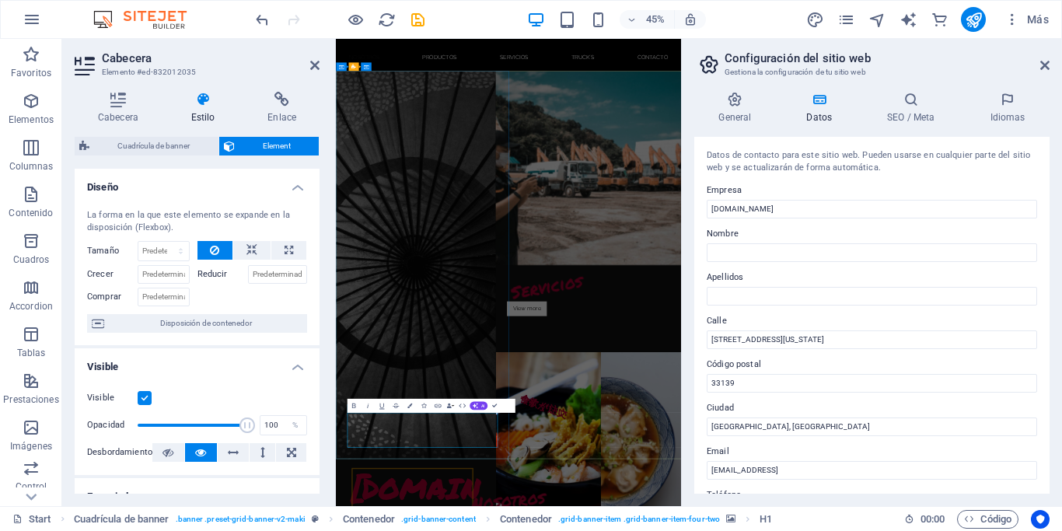
click at [560, 530] on figure at bounding box center [513, 541] width 355 height 862
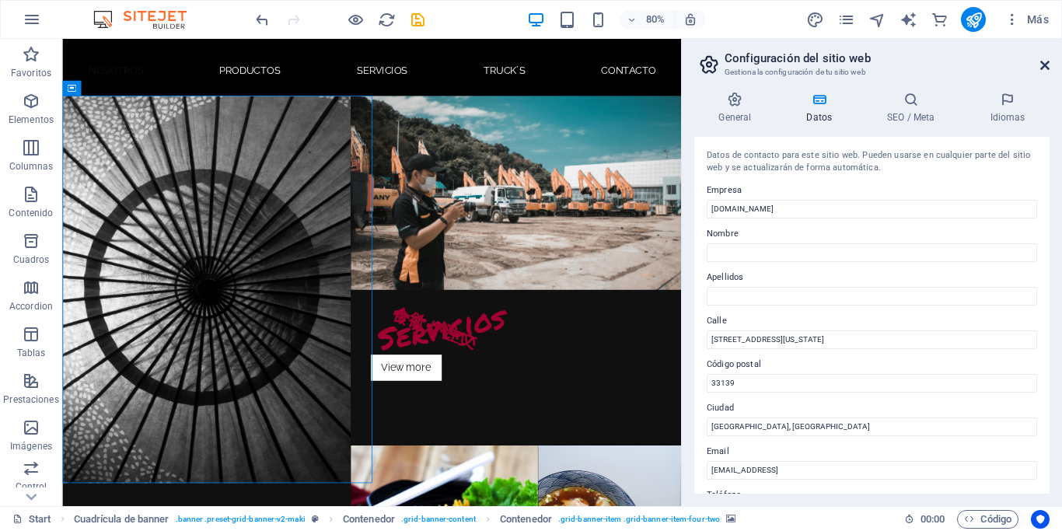
click at [1045, 67] on icon at bounding box center [1044, 65] width 9 height 12
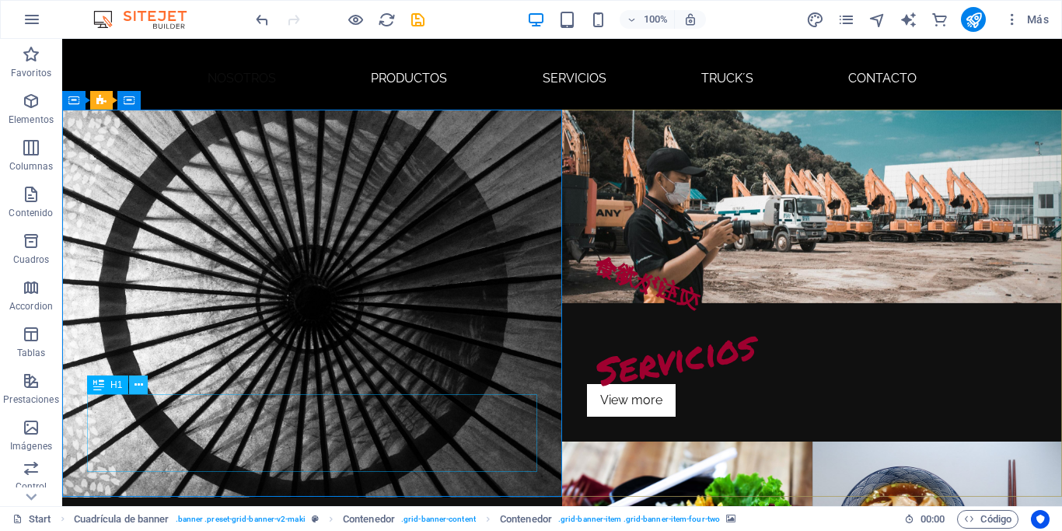
click at [139, 387] on icon at bounding box center [138, 385] width 9 height 16
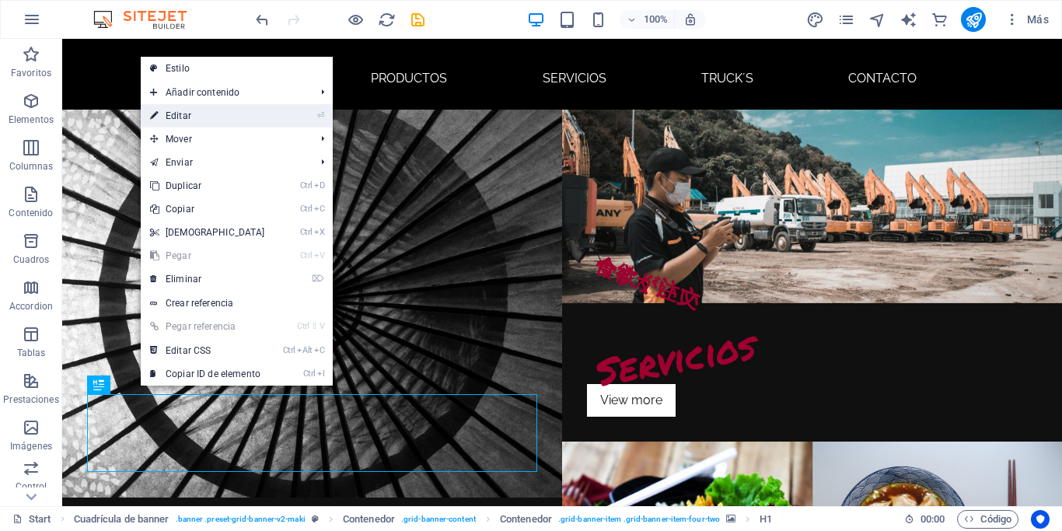
click at [212, 121] on link "⏎ Editar" at bounding box center [208, 115] width 134 height 23
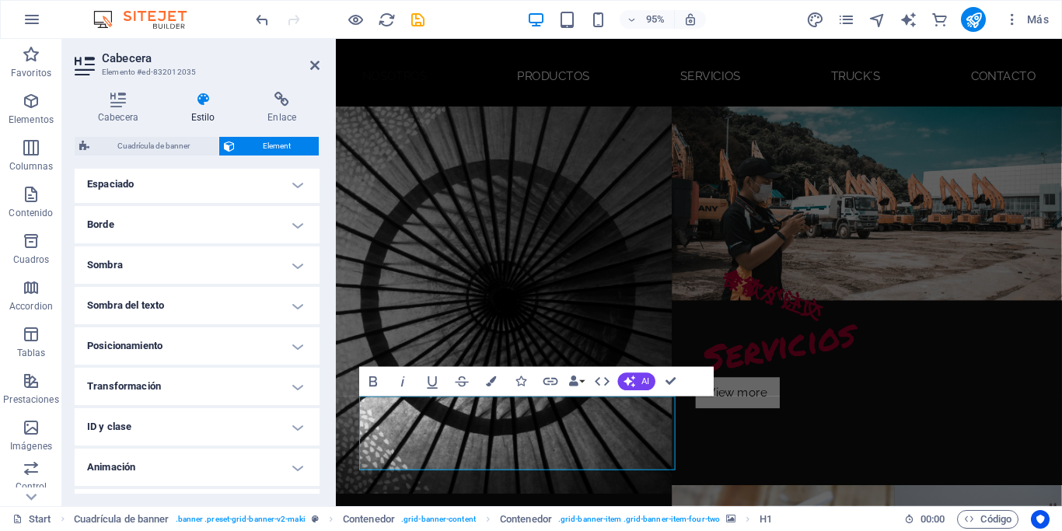
scroll to position [314, 0]
click at [284, 347] on h4 "Posicionamiento" at bounding box center [197, 344] width 245 height 37
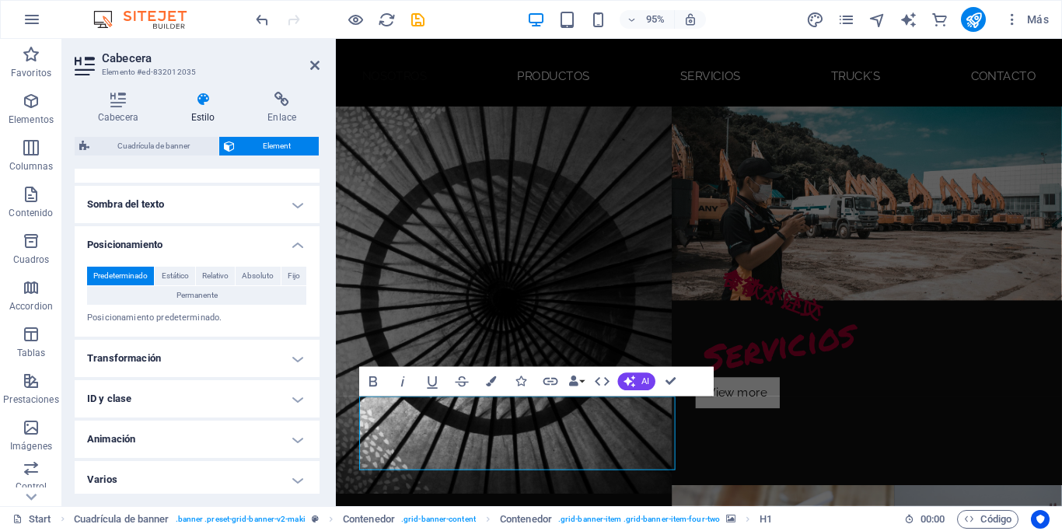
scroll to position [418, 0]
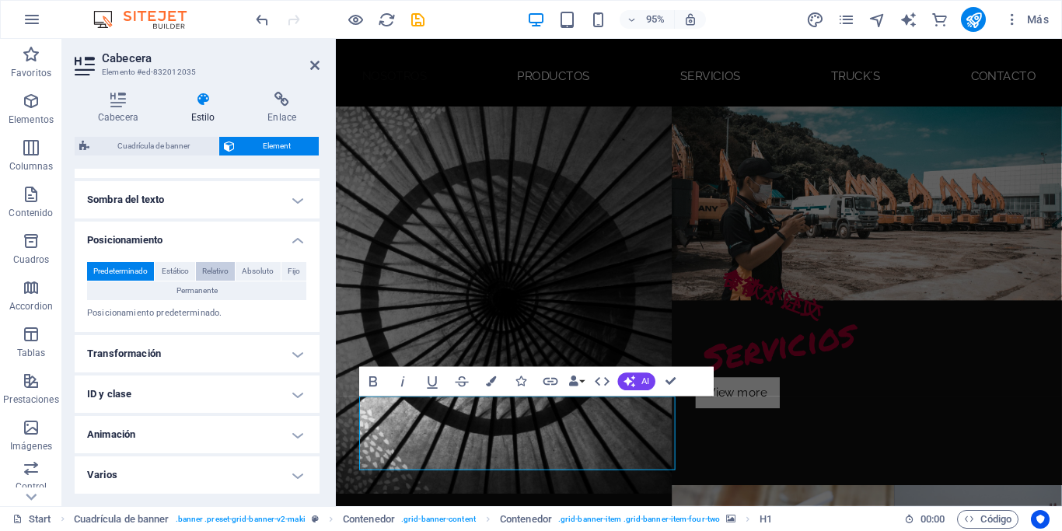
click at [221, 269] on span "Relativo" at bounding box center [215, 271] width 26 height 19
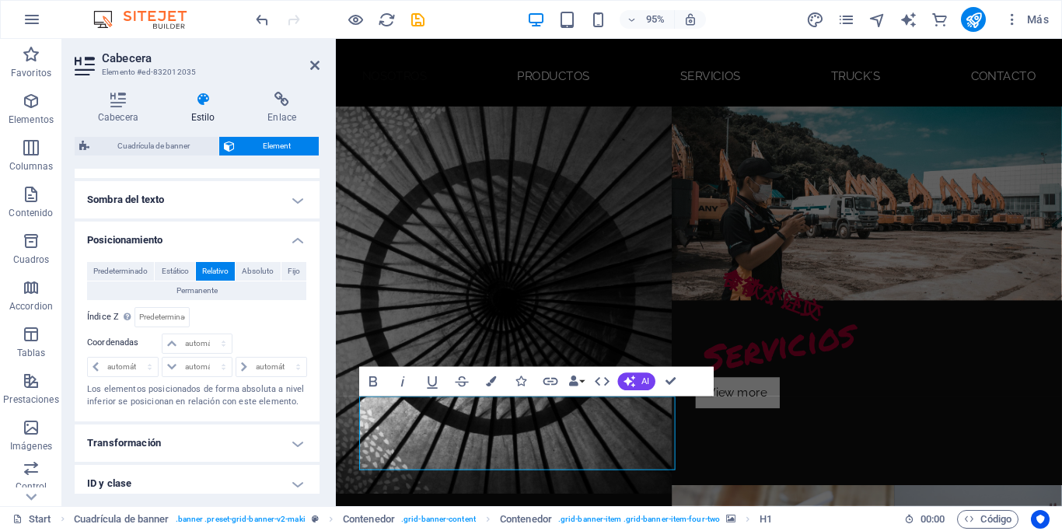
scroll to position [507, 0]
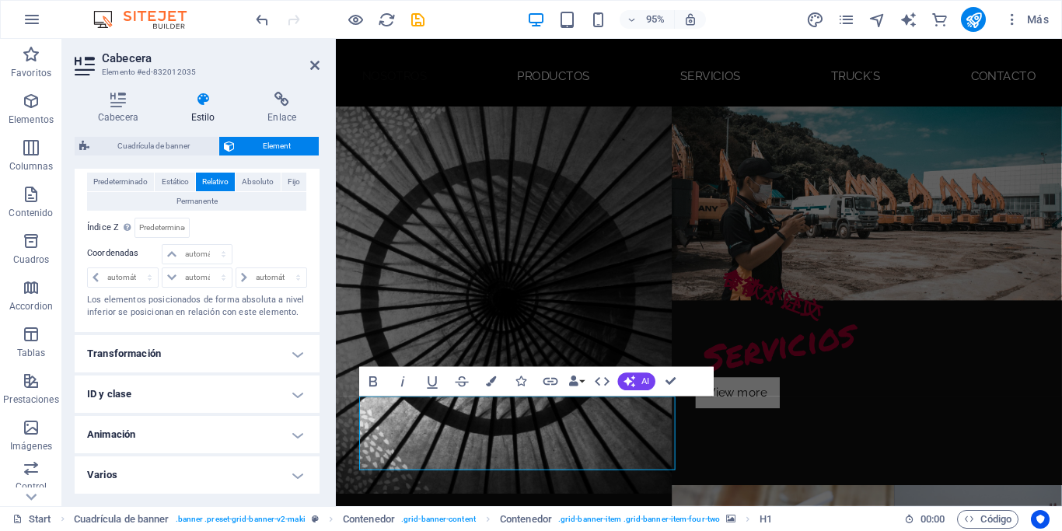
click at [301, 467] on h4 "Varios" at bounding box center [197, 474] width 245 height 37
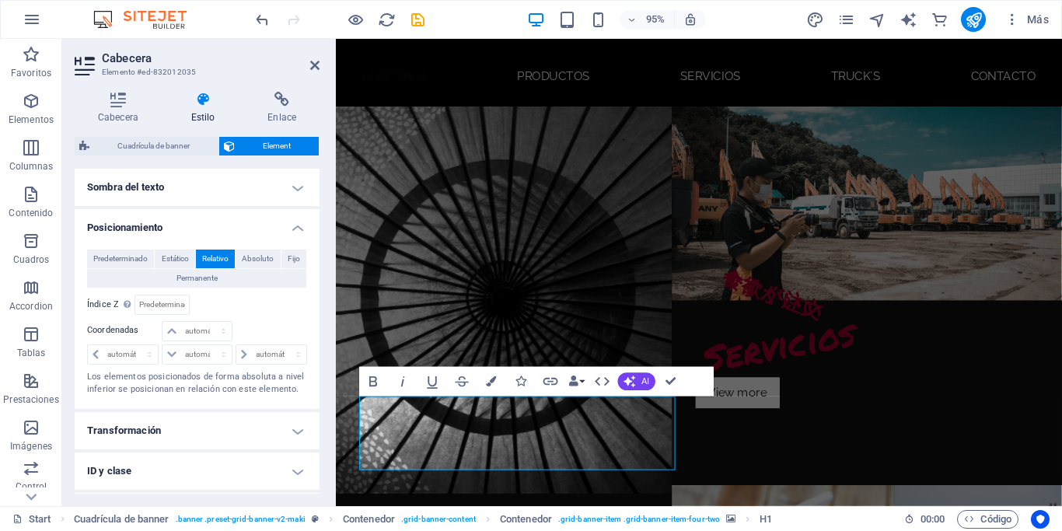
scroll to position [426, 0]
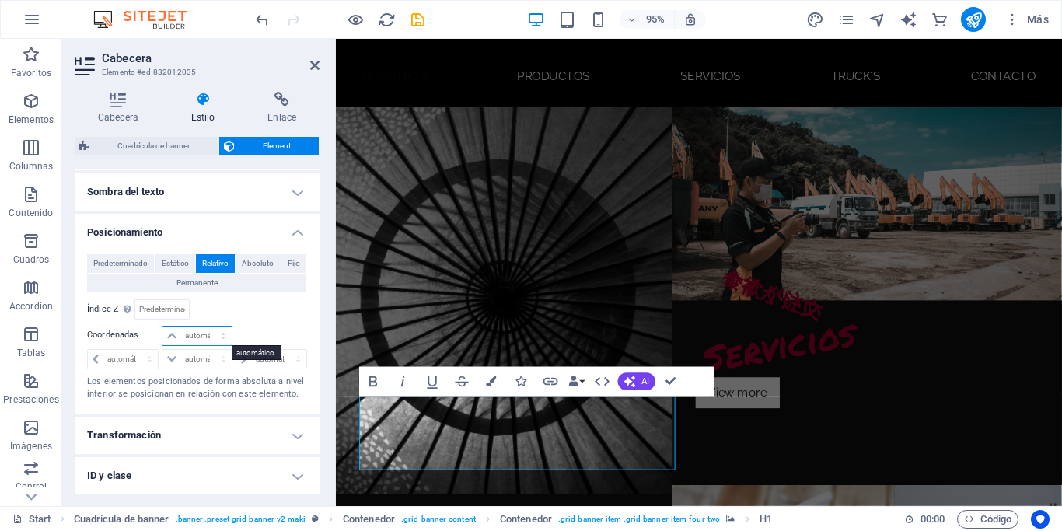
click at [162, 326] on select "automático px rem % em" at bounding box center [196, 335] width 68 height 19
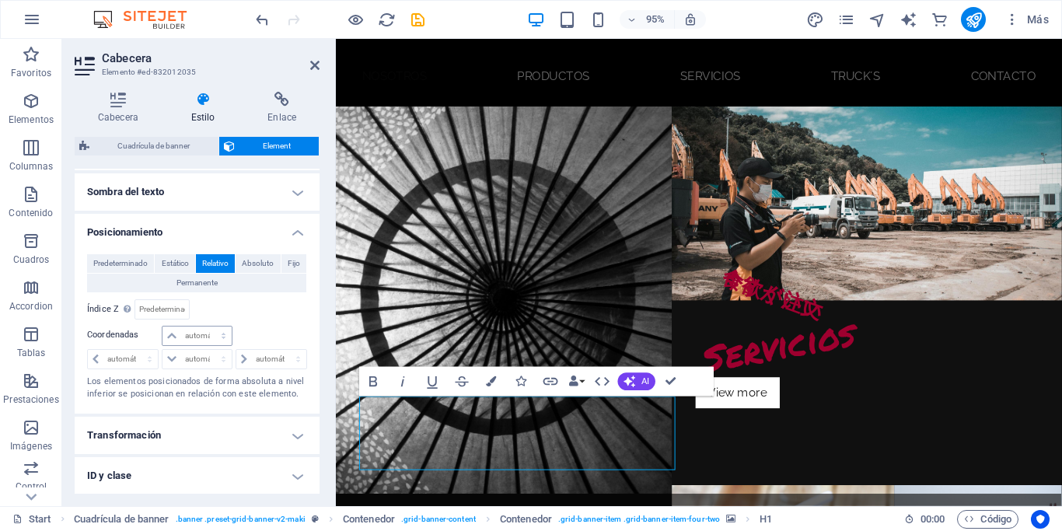
click at [156, 147] on span "Cuadrícula de banner" at bounding box center [154, 146] width 120 height 19
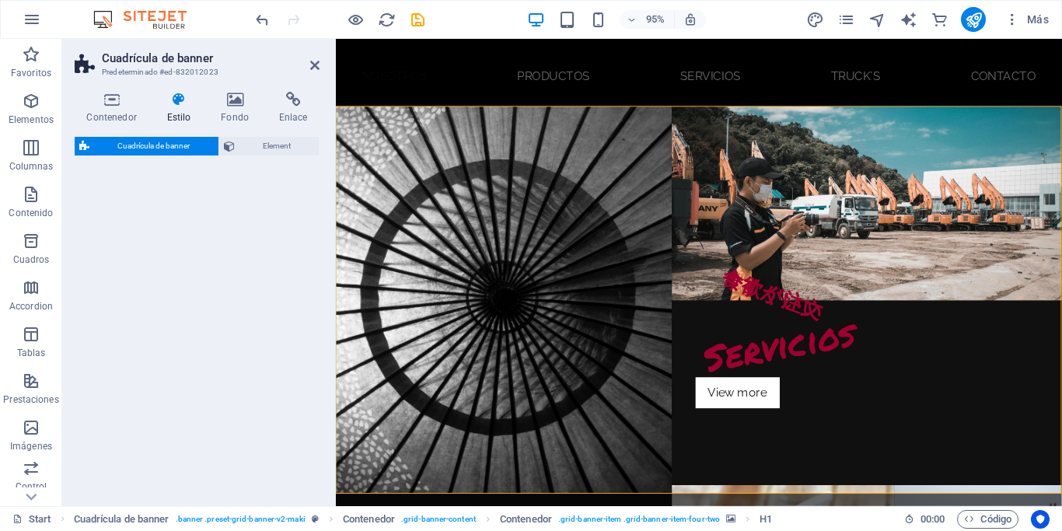
select select "vh"
select select "rem"
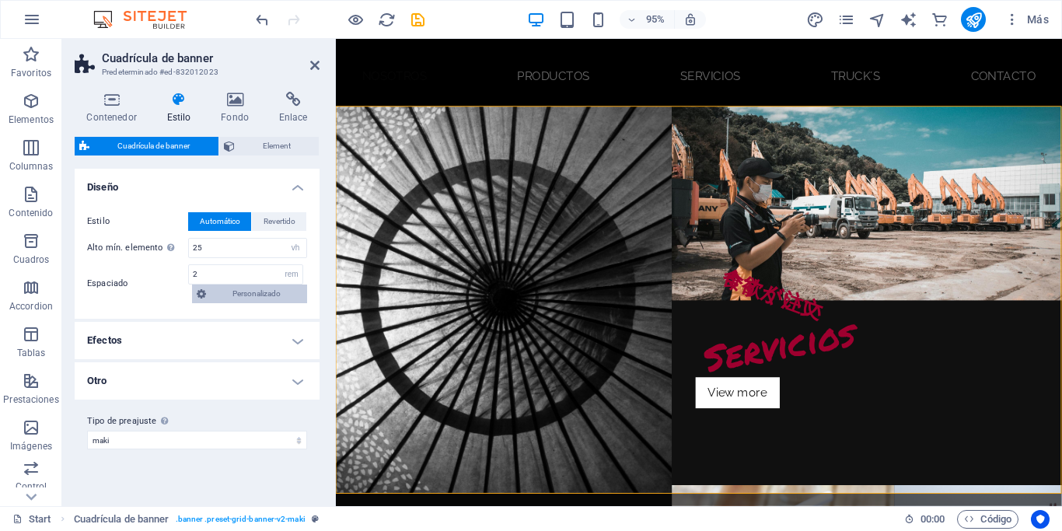
click at [253, 302] on span "Personalizado" at bounding box center [257, 293] width 92 height 19
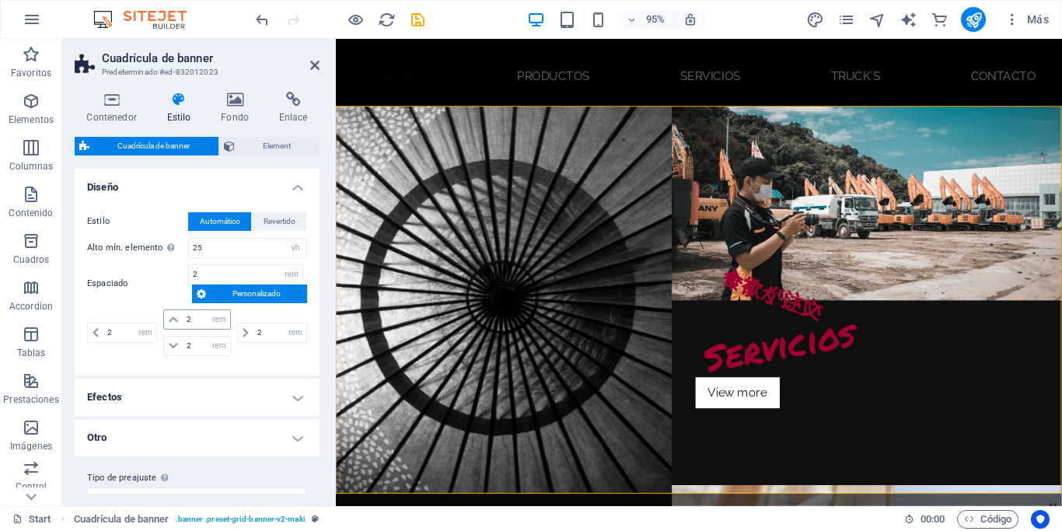
click at [173, 321] on icon at bounding box center [173, 319] width 9 height 9
click at [190, 316] on input "2" at bounding box center [206, 319] width 47 height 19
type input "1.9375"
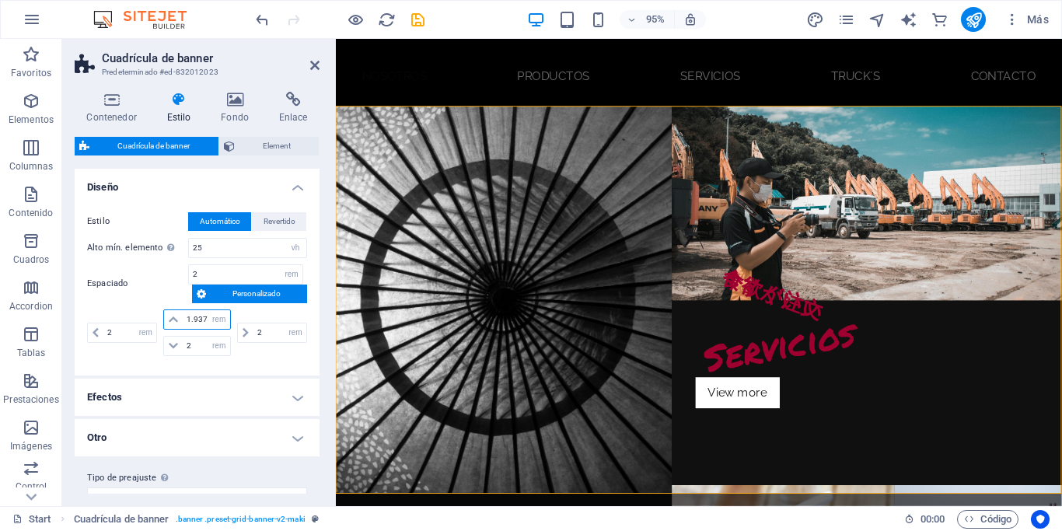
select select "DISABLED_OPTION_VALUE"
type input "1"
type input "0"
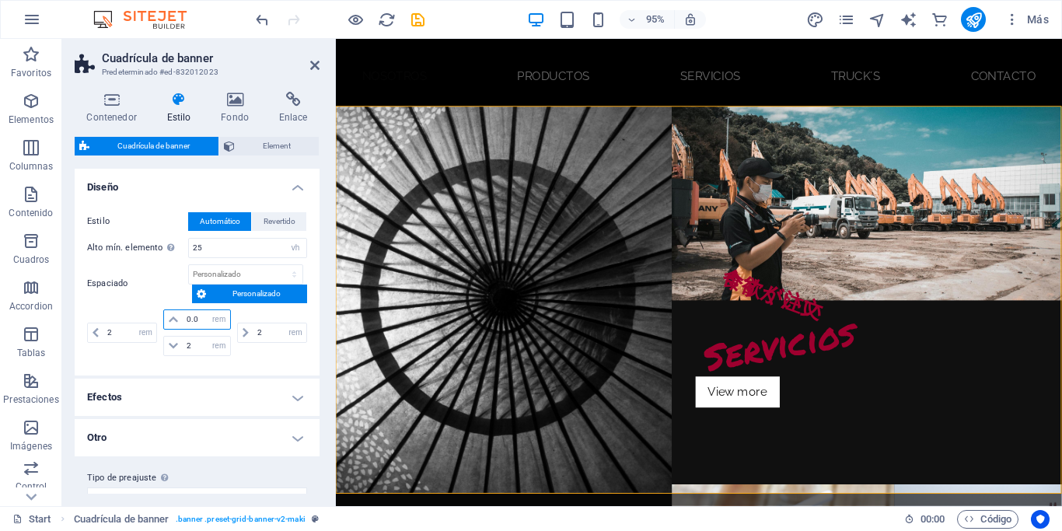
type input "0"
click at [263, 192] on h4 "Diseño" at bounding box center [197, 183] width 245 height 28
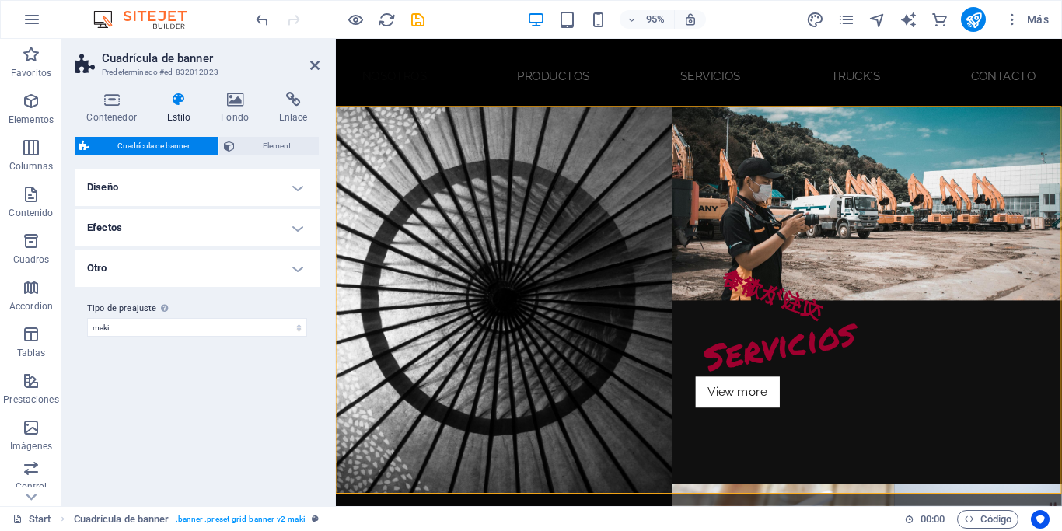
click at [263, 192] on h4 "Diseño" at bounding box center [197, 187] width 245 height 37
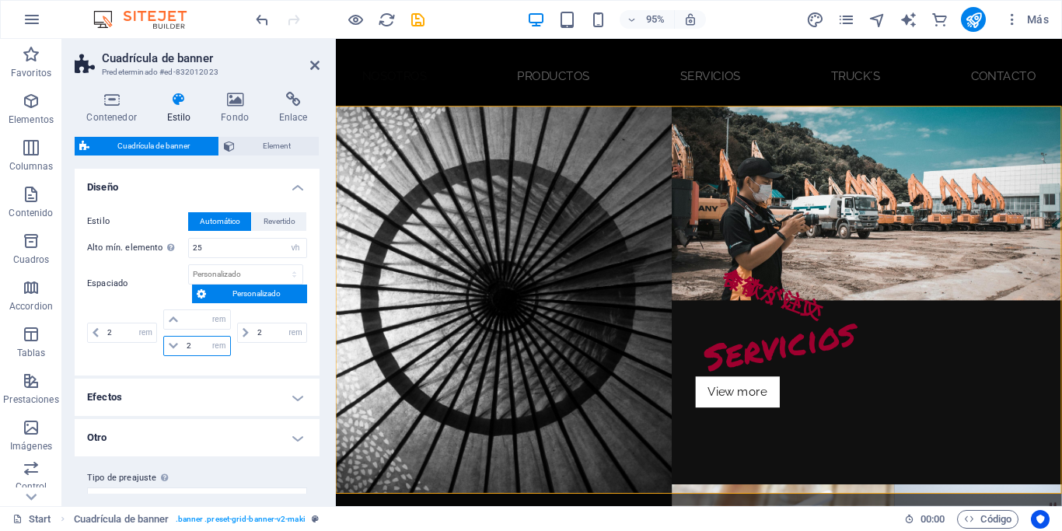
click at [190, 350] on input "2" at bounding box center [206, 345] width 47 height 19
click at [190, 323] on input "number" at bounding box center [206, 319] width 47 height 19
paste input "2"
type input "2"
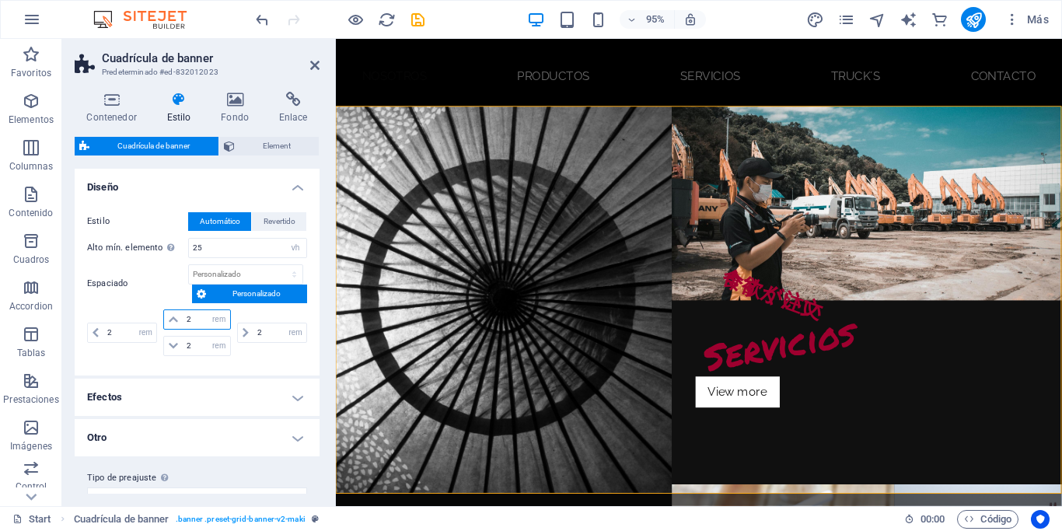
type input "2"
select select "rem"
type input "2"
click at [201, 200] on div "Estilo Automático Revertido Alto mín. elemento Define el alto mínimo para eleme…" at bounding box center [196, 286] width 251 height 179
click at [214, 214] on span "Automático" at bounding box center [220, 221] width 40 height 19
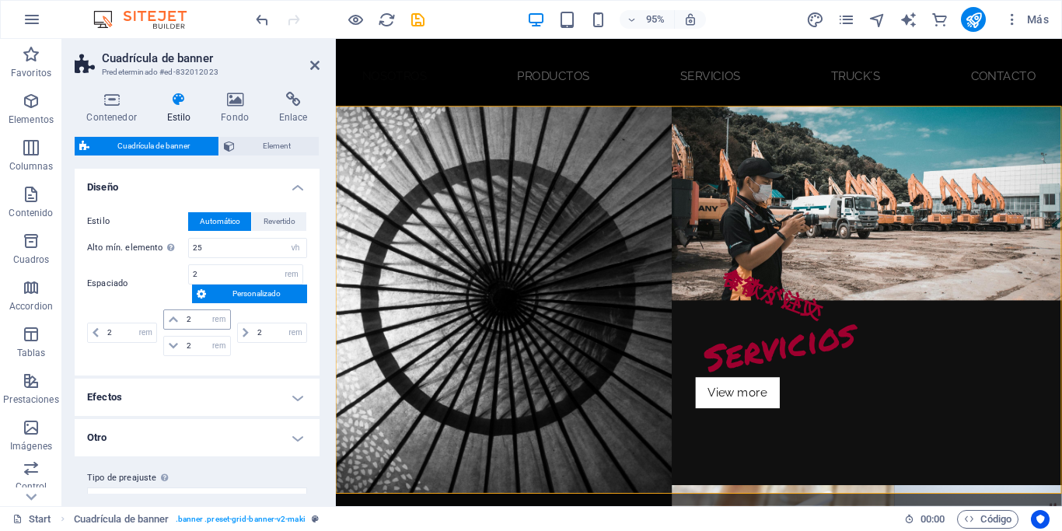
click at [173, 322] on icon at bounding box center [173, 319] width 9 height 9
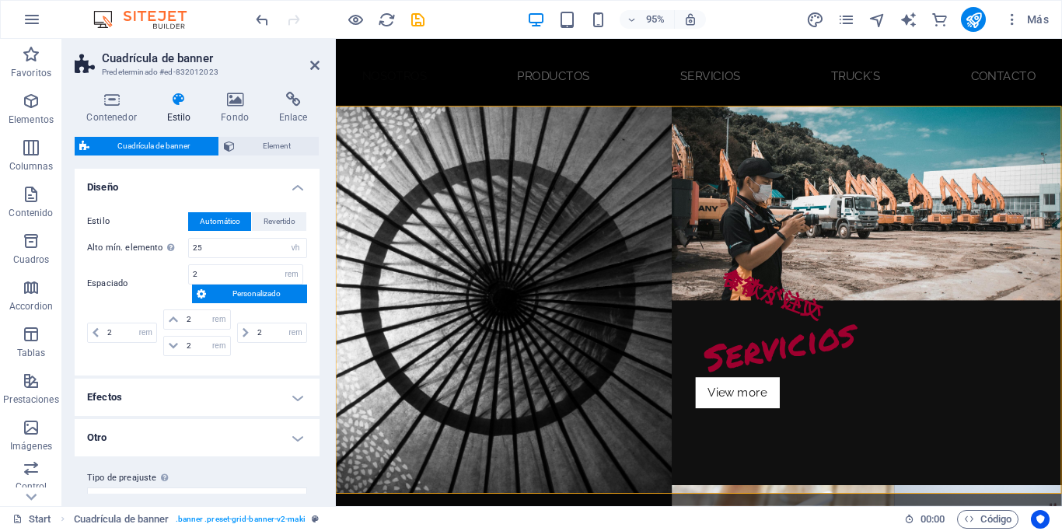
click at [218, 301] on span "Personalizado" at bounding box center [257, 293] width 92 height 19
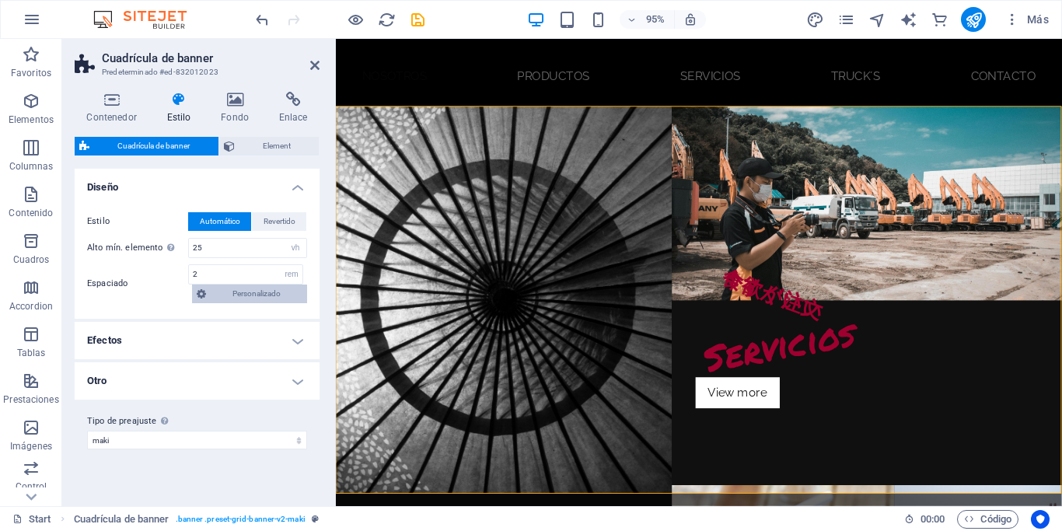
click at [218, 301] on span "Personalizado" at bounding box center [257, 293] width 92 height 19
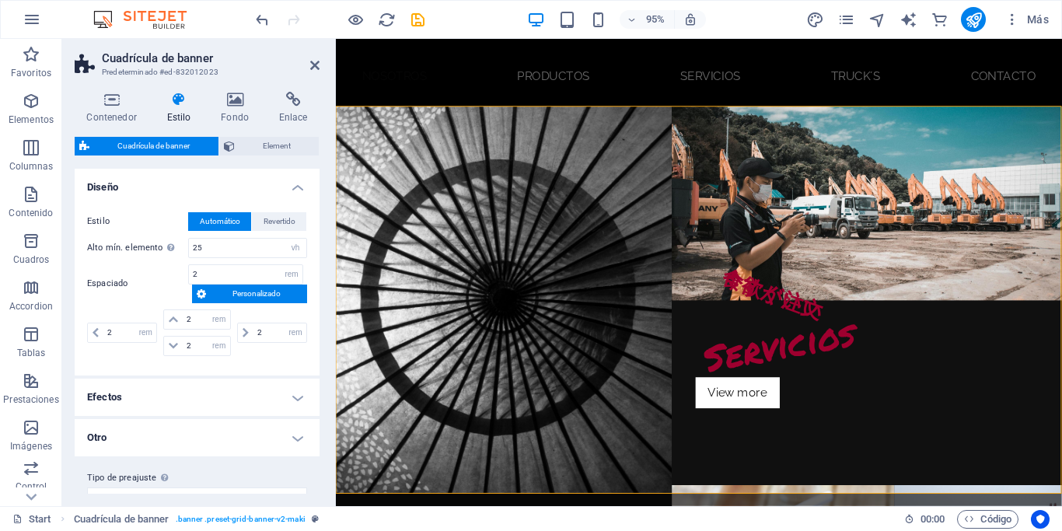
click at [218, 301] on span "Personalizado" at bounding box center [257, 293] width 92 height 19
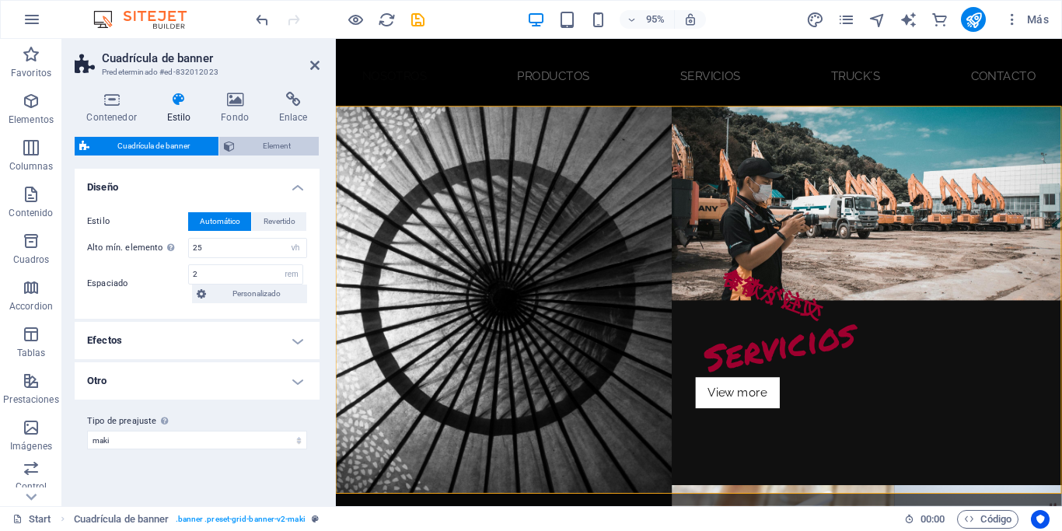
click at [260, 154] on span "Element" at bounding box center [276, 146] width 75 height 19
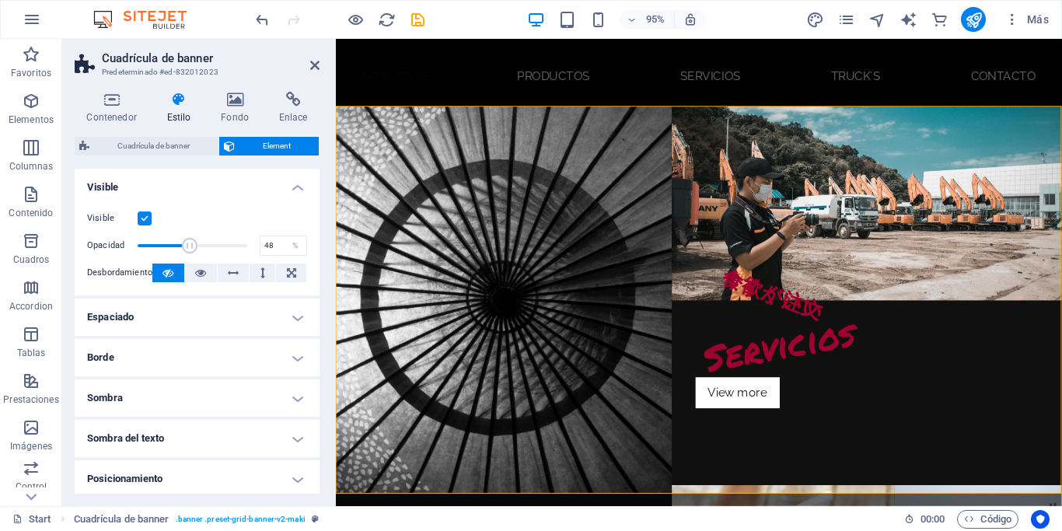
click at [190, 248] on span at bounding box center [193, 245] width 110 height 23
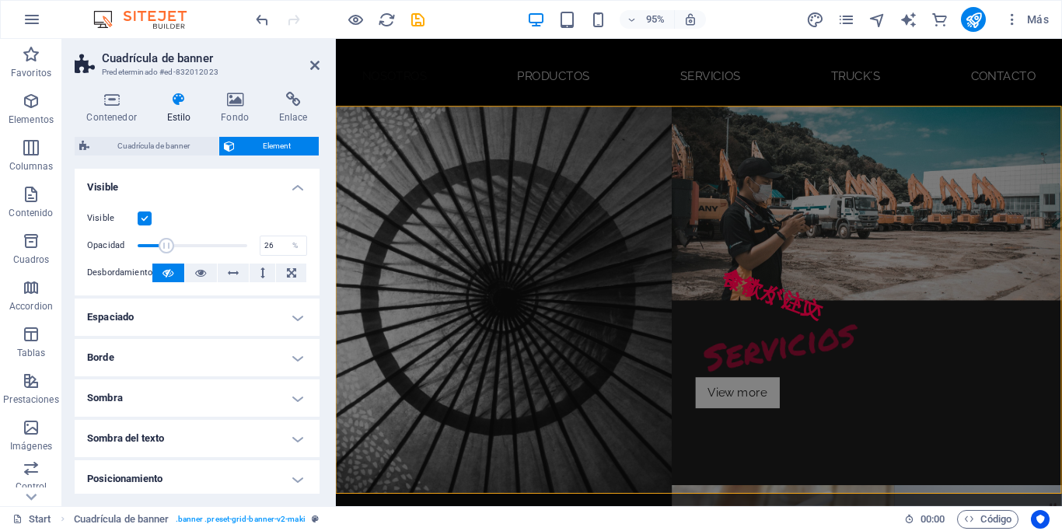
drag, startPoint x: 190, startPoint y: 248, endPoint x: 165, endPoint y: 252, distance: 25.2
click at [165, 252] on span at bounding box center [167, 246] width 16 height 16
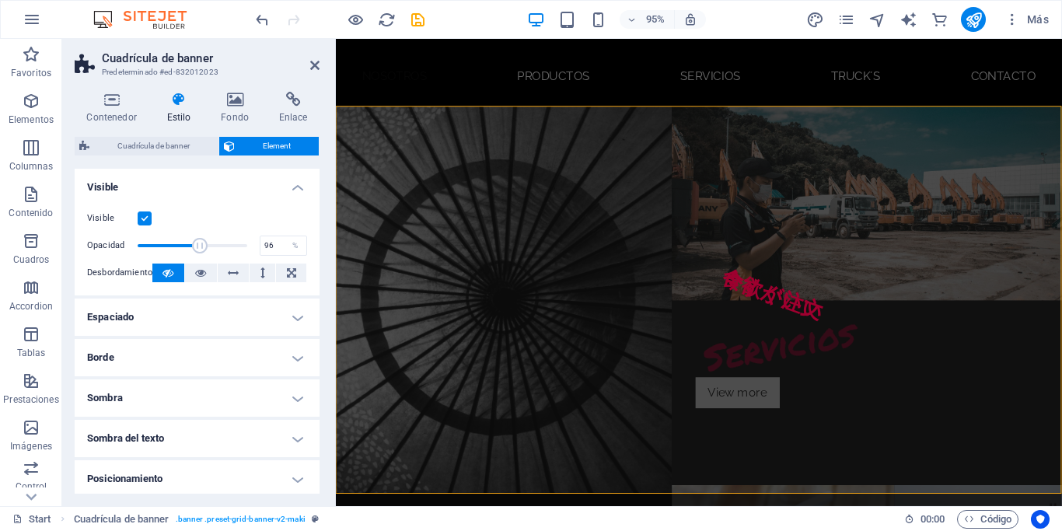
type input "100"
drag, startPoint x: 165, startPoint y: 252, endPoint x: 306, endPoint y: 256, distance: 141.5
click at [306, 256] on div "Opacidad 100 %" at bounding box center [197, 245] width 220 height 23
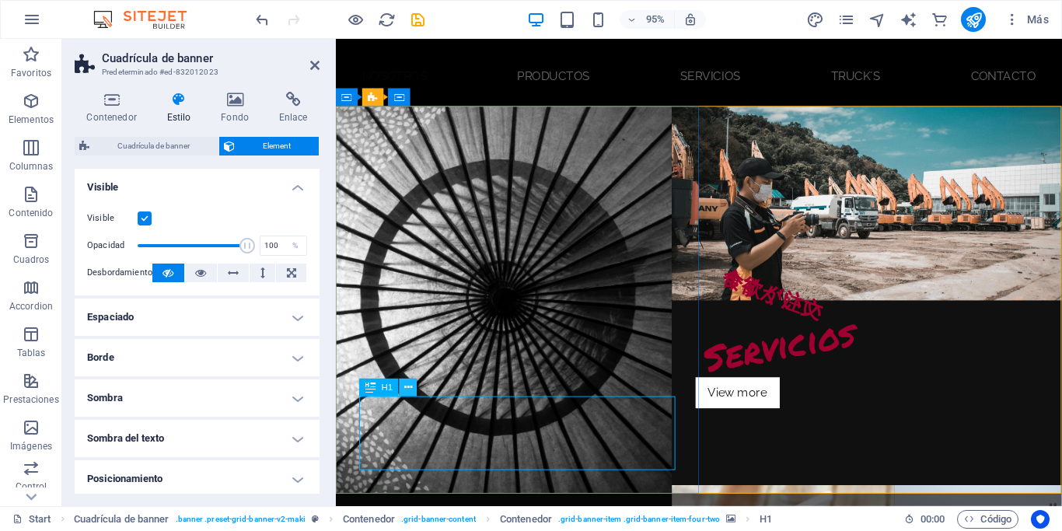
click at [408, 379] on button at bounding box center [408, 387] width 18 height 18
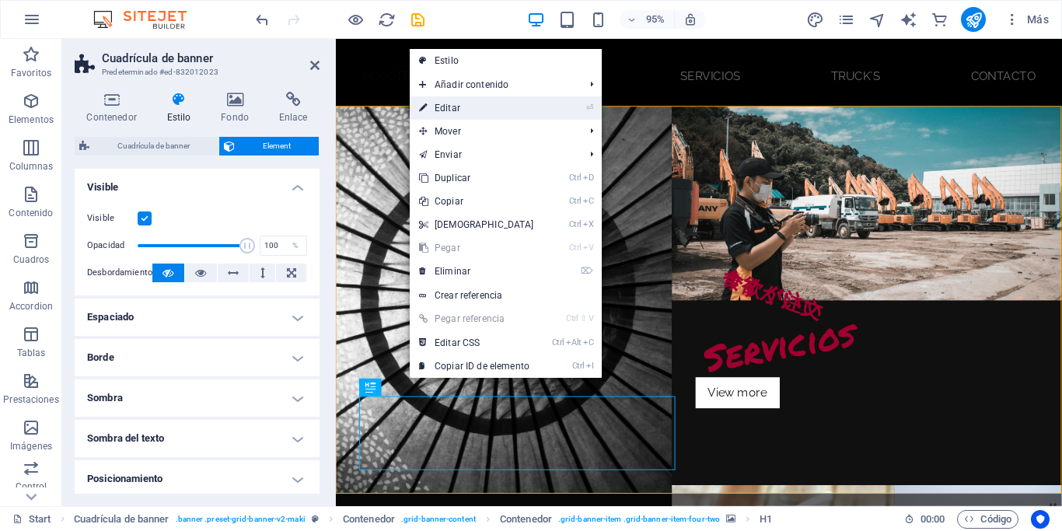
click at [458, 105] on link "⏎ Editar" at bounding box center [477, 107] width 134 height 23
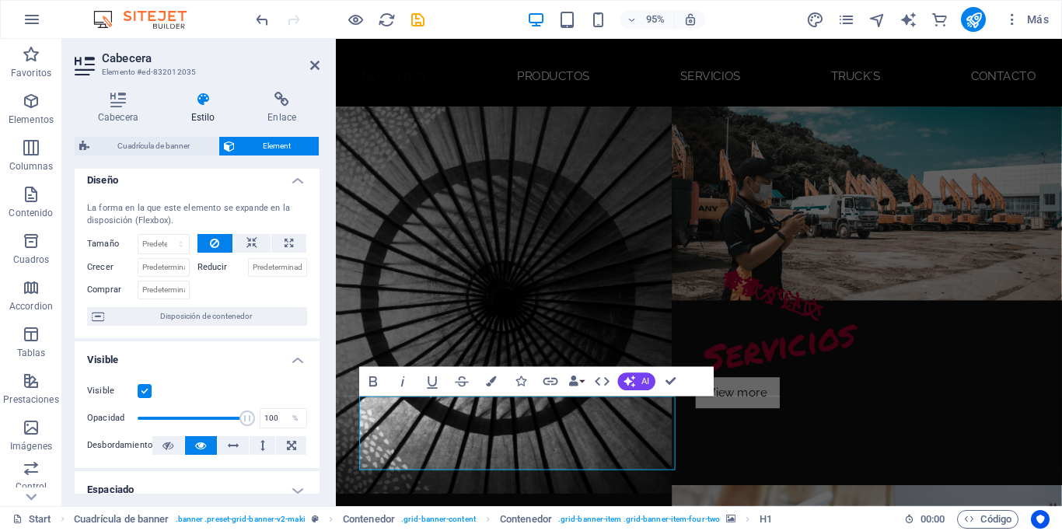
scroll to position [9, 0]
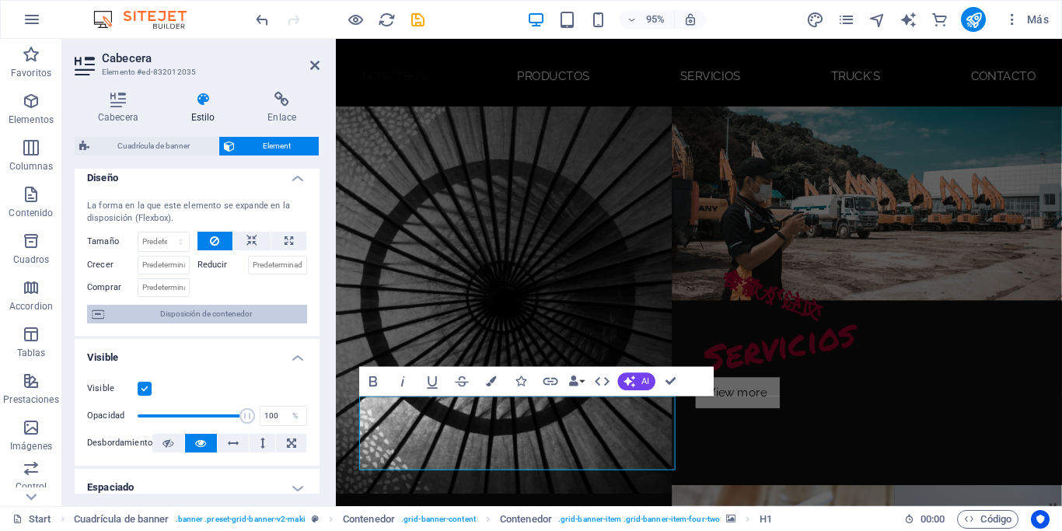
click at [194, 316] on span "Disposición de contenedor" at bounding box center [206, 314] width 194 height 19
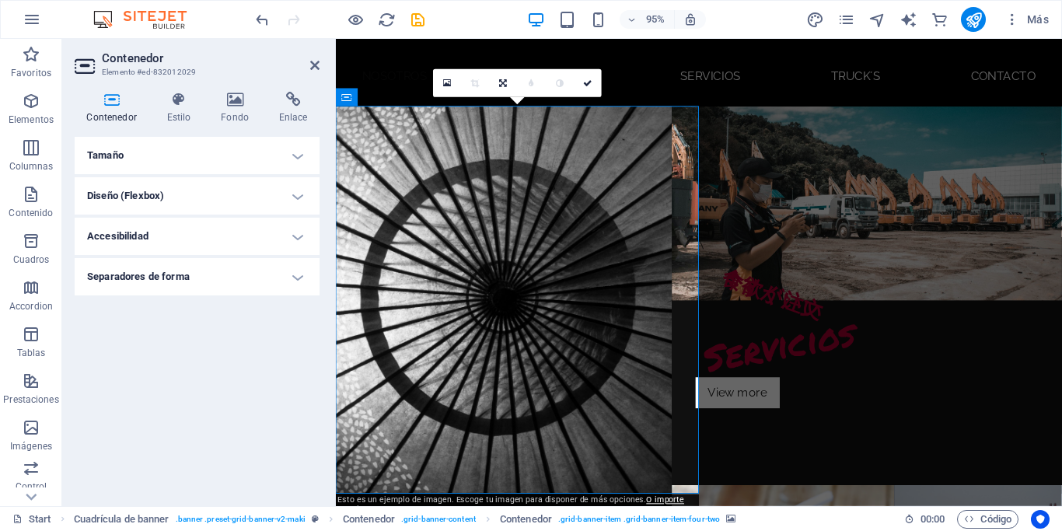
click at [212, 193] on h4 "Diseño (Flexbox)" at bounding box center [197, 195] width 245 height 37
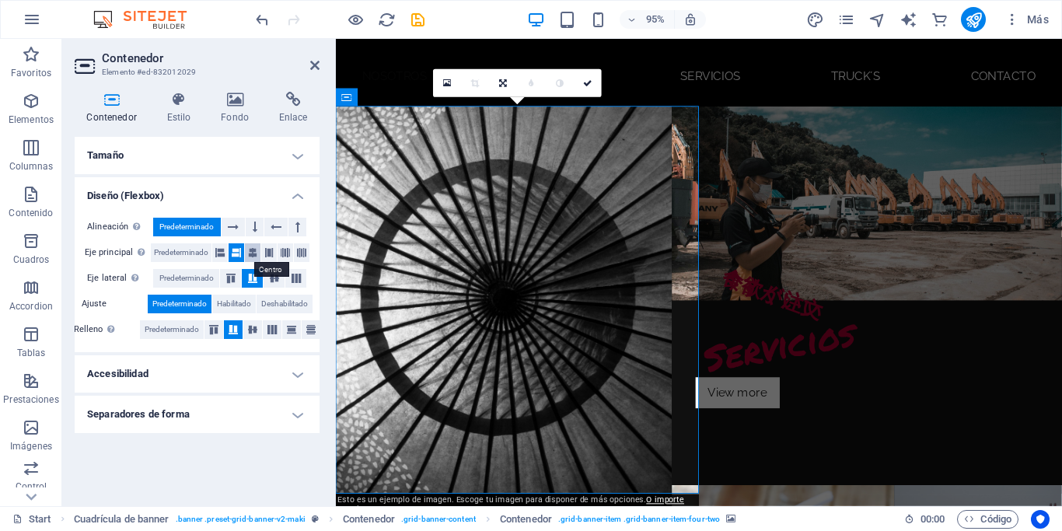
click at [256, 256] on icon at bounding box center [252, 252] width 9 height 19
click at [235, 250] on icon at bounding box center [236, 252] width 9 height 19
click at [311, 64] on icon at bounding box center [314, 65] width 9 height 12
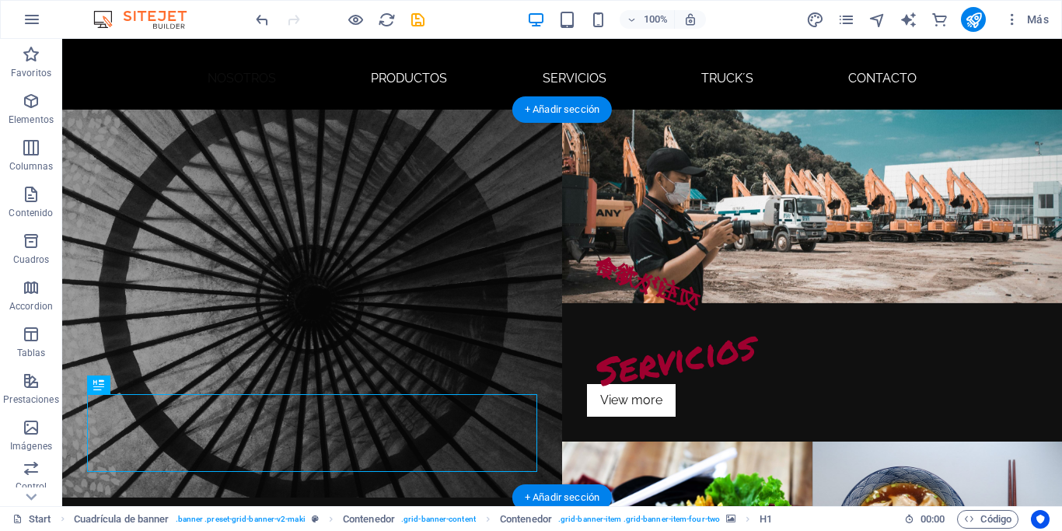
drag, startPoint x: 163, startPoint y: 420, endPoint x: 126, endPoint y: 384, distance: 51.7
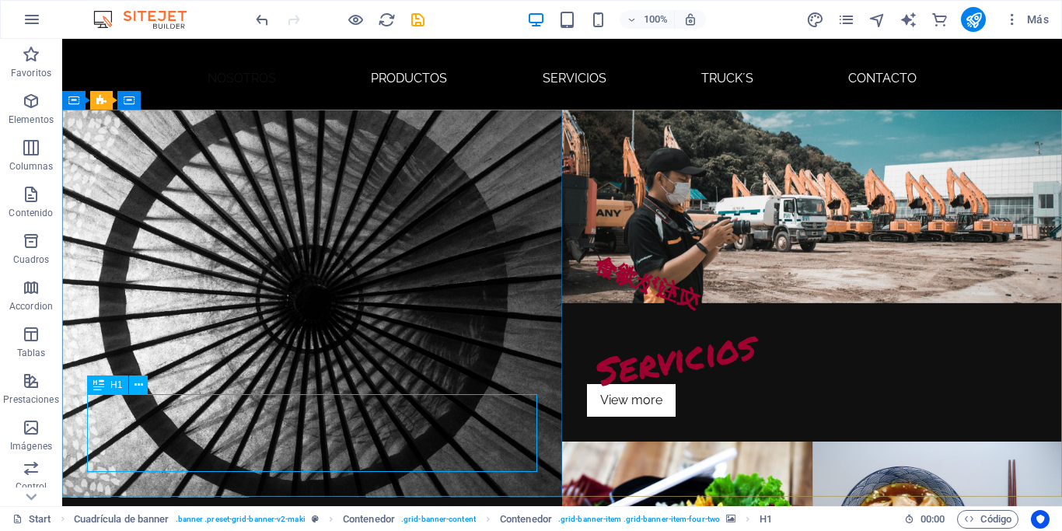
click at [118, 383] on span "H1" at bounding box center [116, 384] width 12 height 9
click at [135, 386] on icon at bounding box center [138, 385] width 9 height 16
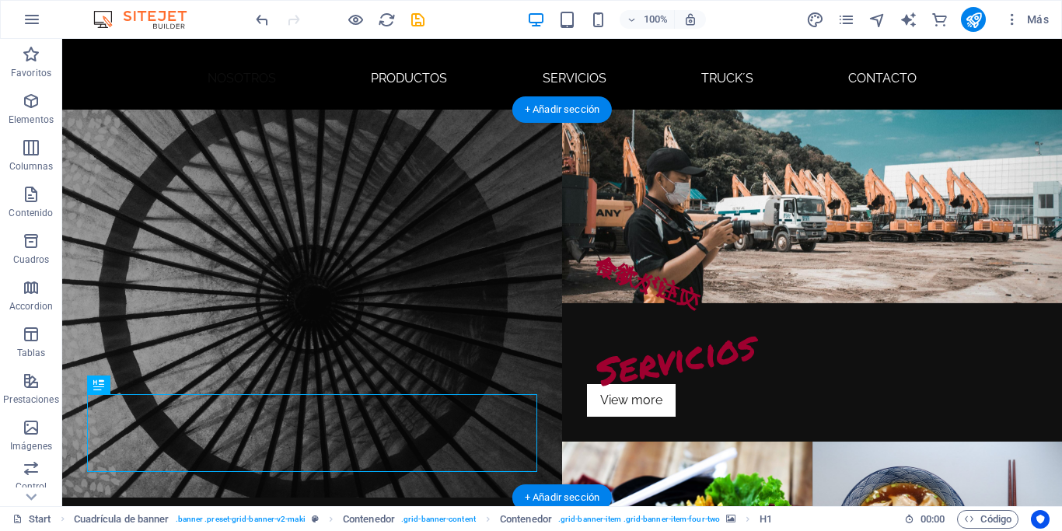
click at [442, 316] on figure at bounding box center [312, 304] width 500 height 388
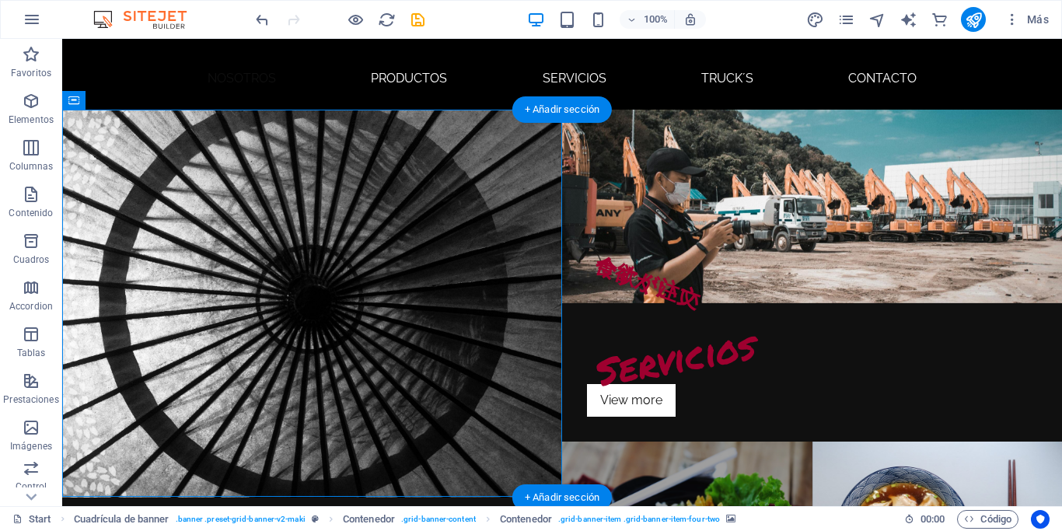
click at [737, 441] on figure at bounding box center [687, 538] width 250 height 194
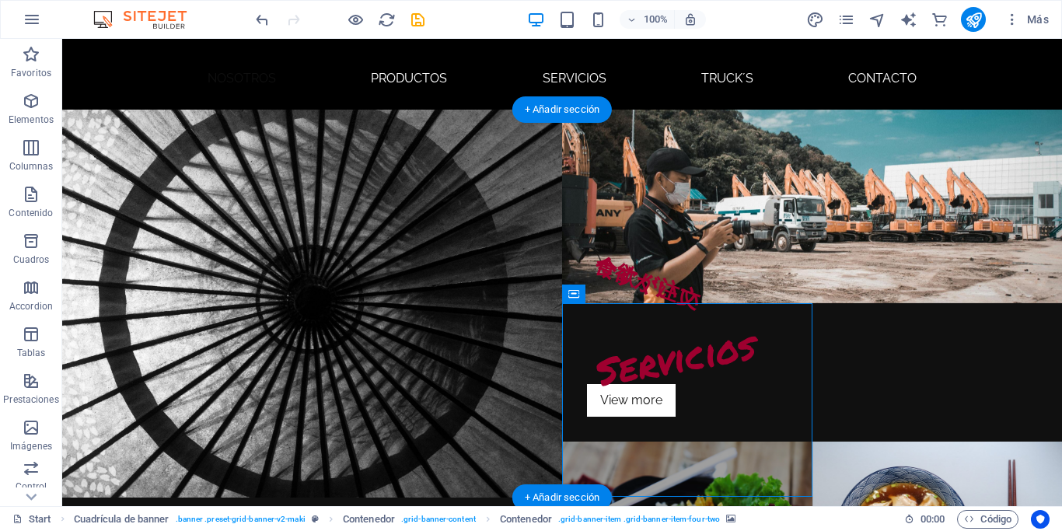
click at [737, 441] on figure at bounding box center [687, 538] width 250 height 194
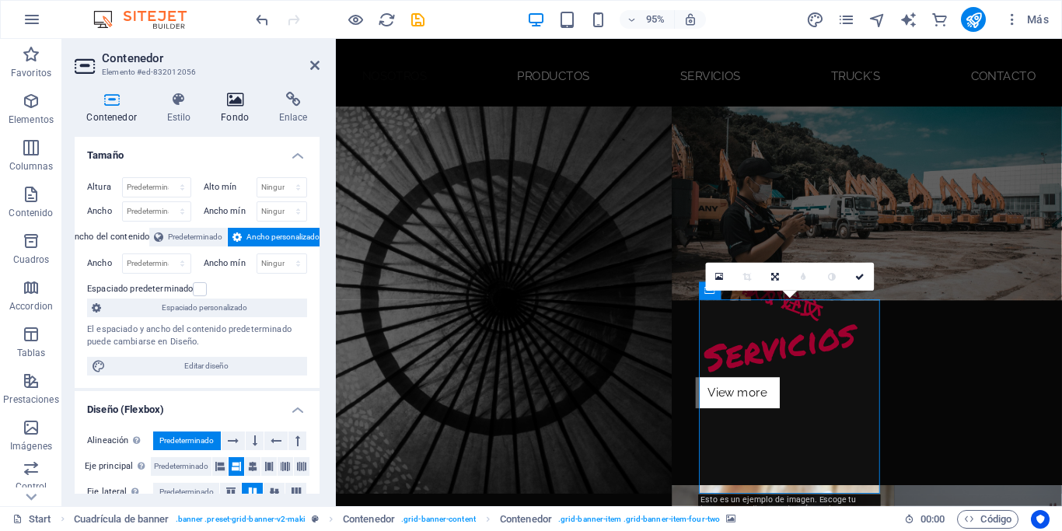
click at [242, 96] on icon at bounding box center [235, 100] width 52 height 16
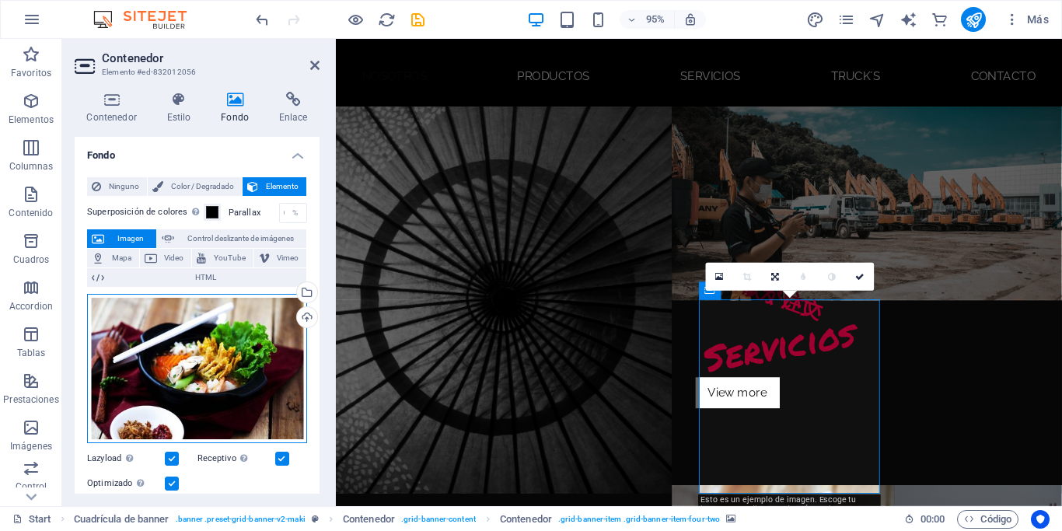
click at [209, 340] on div "Arrastra archivos aquí, haz clic para escoger archivos o selecciona archivos de…" at bounding box center [197, 368] width 220 height 149
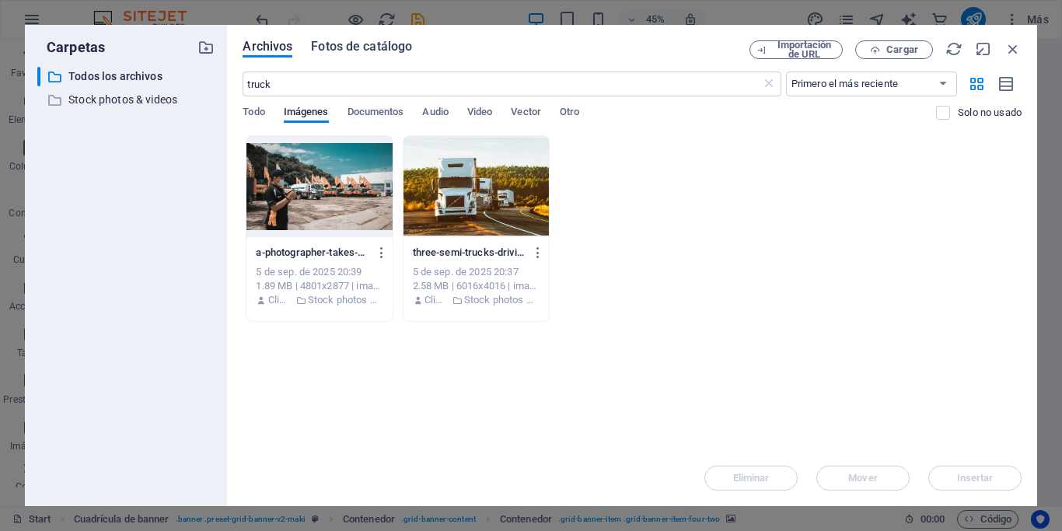
click at [364, 47] on span "Fotos de catálogo" at bounding box center [361, 46] width 101 height 19
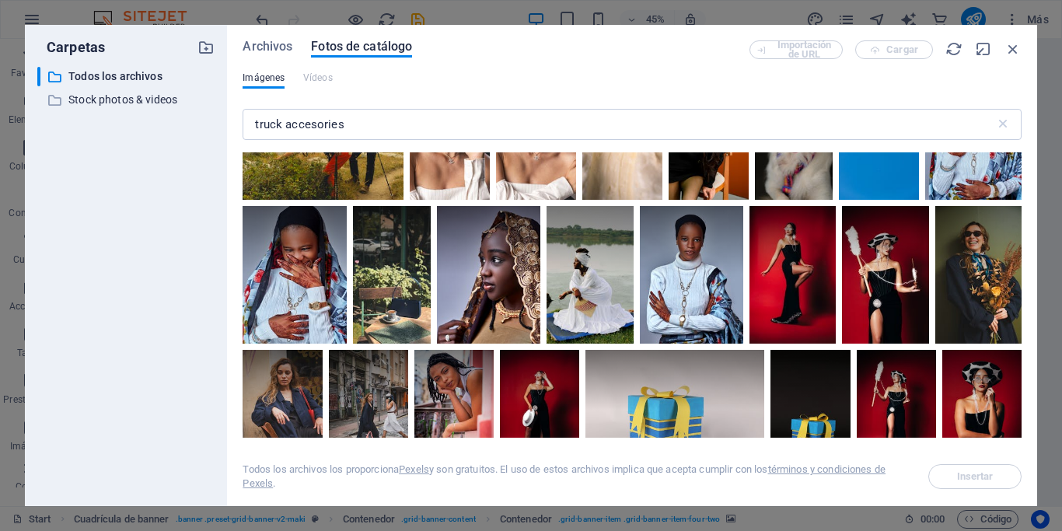
scroll to position [2262, 0]
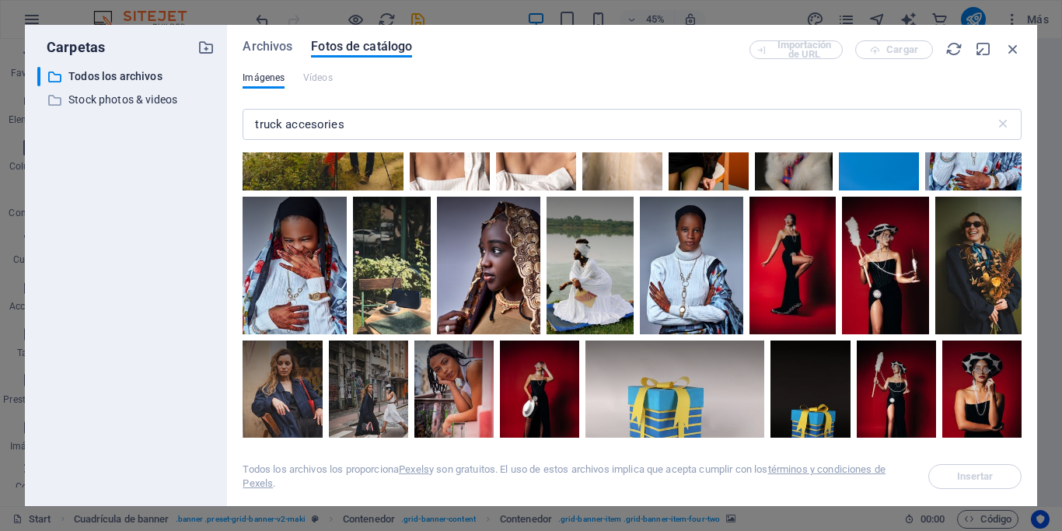
drag, startPoint x: 1021, startPoint y: 278, endPoint x: 1014, endPoint y: 292, distance: 15.6
click at [1014, 292] on div "Archivos Fotos de catálogo Importación de URL Cargar Imágenes Vídeos truck acce…" at bounding box center [632, 265] width 810 height 481
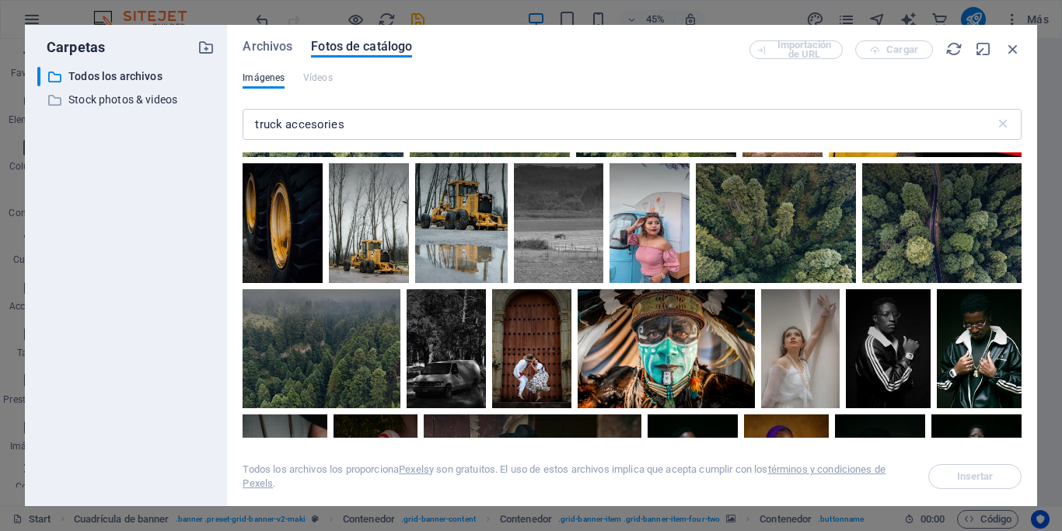
scroll to position [0, 0]
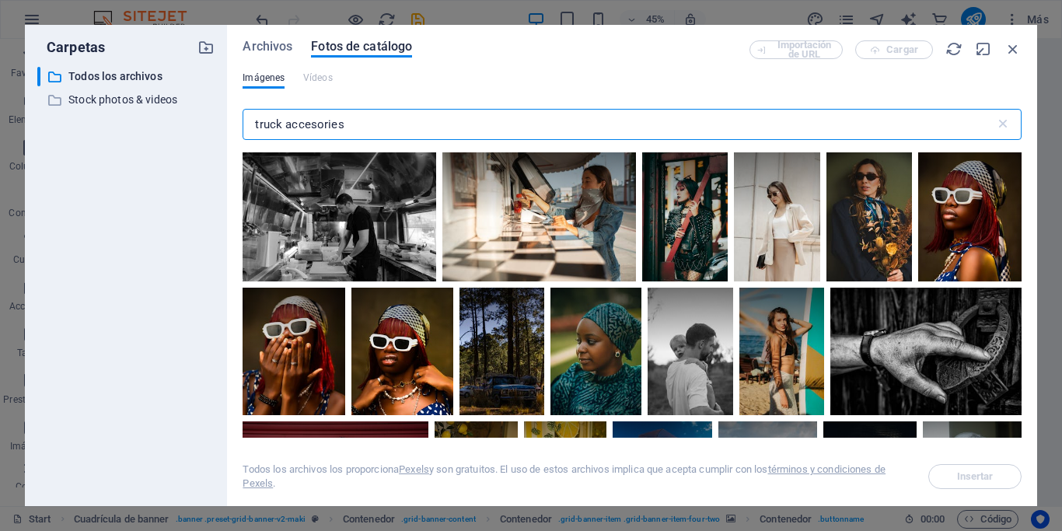
click at [776, 128] on input "truck accesories" at bounding box center [617, 124] width 751 height 31
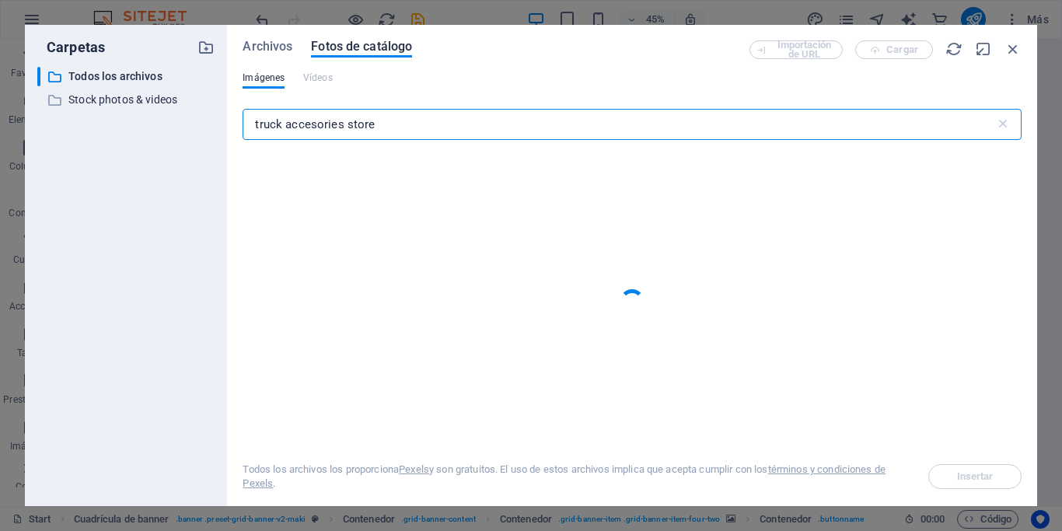
type input "truck accesories store"
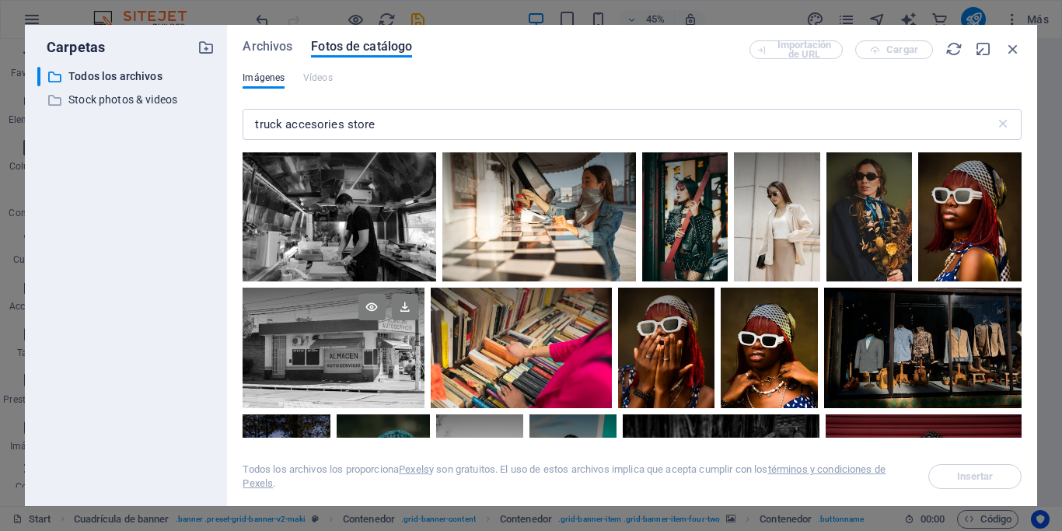
click at [339, 346] on div at bounding box center [332, 318] width 181 height 61
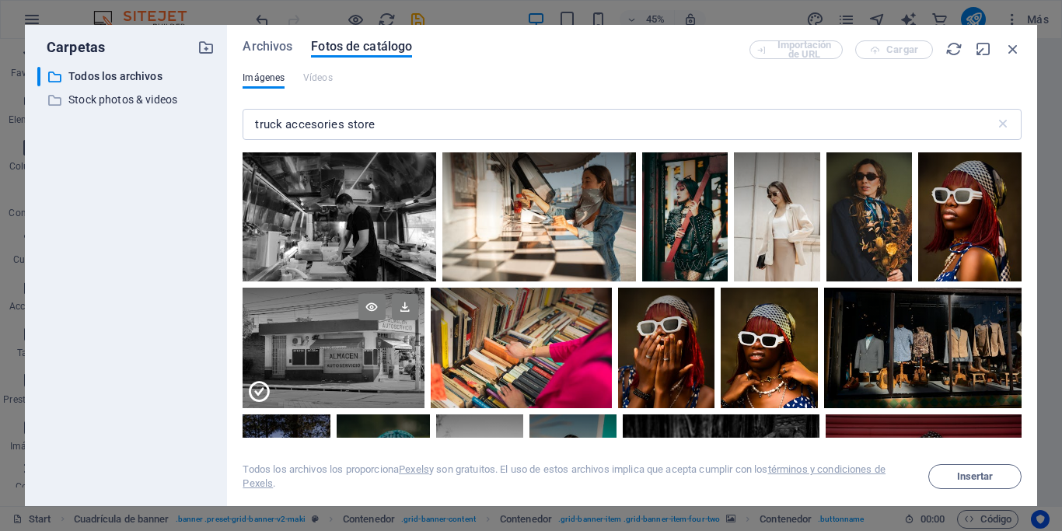
click at [339, 346] on div at bounding box center [332, 318] width 181 height 61
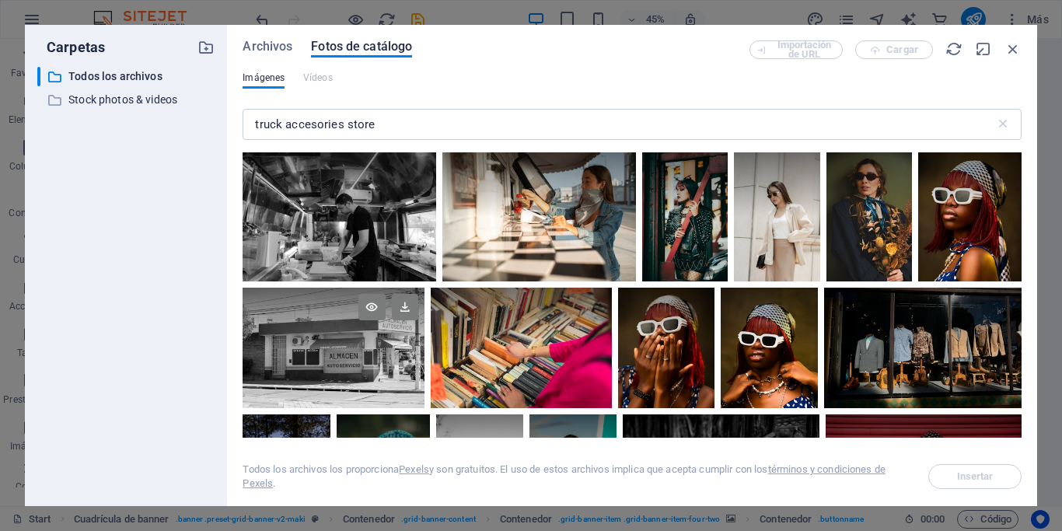
click at [339, 346] on div at bounding box center [332, 318] width 181 height 61
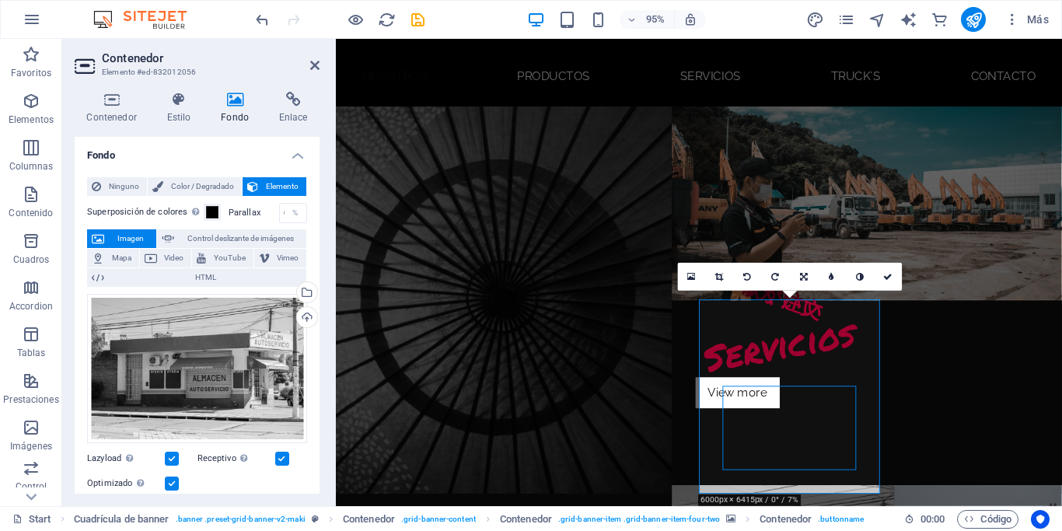
click at [679, 247] on figure at bounding box center [513, 314] width 354 height 408
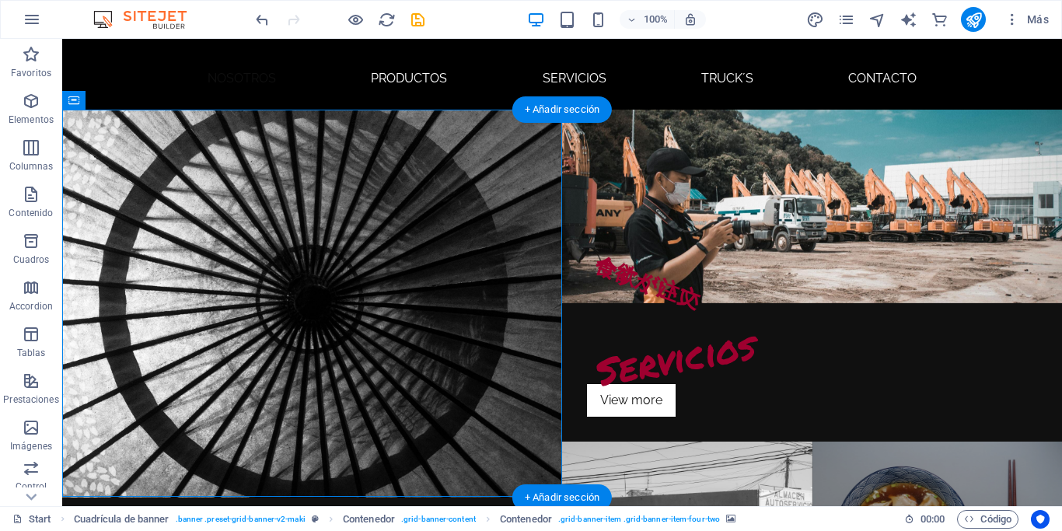
click at [933, 441] on figure at bounding box center [937, 538] width 250 height 194
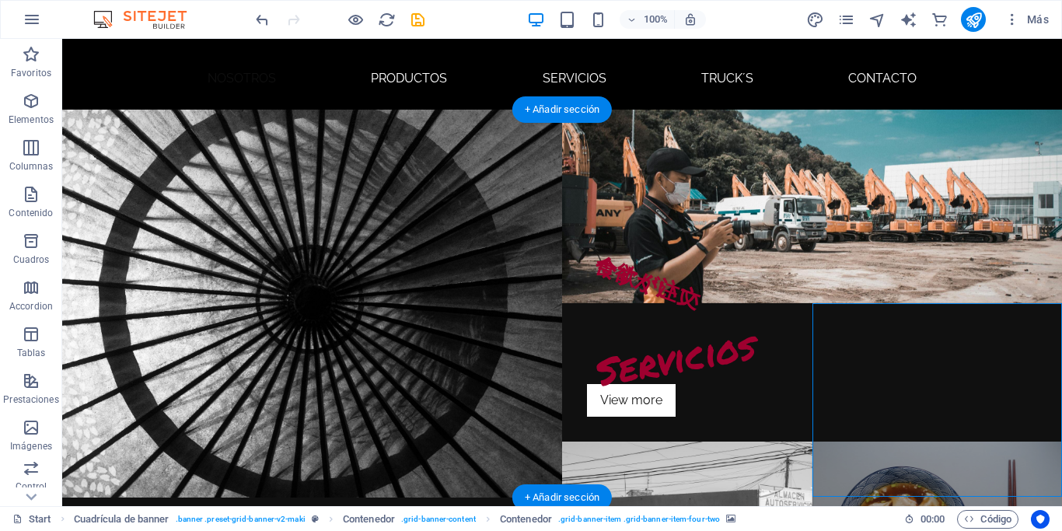
click at [927, 441] on figure at bounding box center [937, 538] width 250 height 194
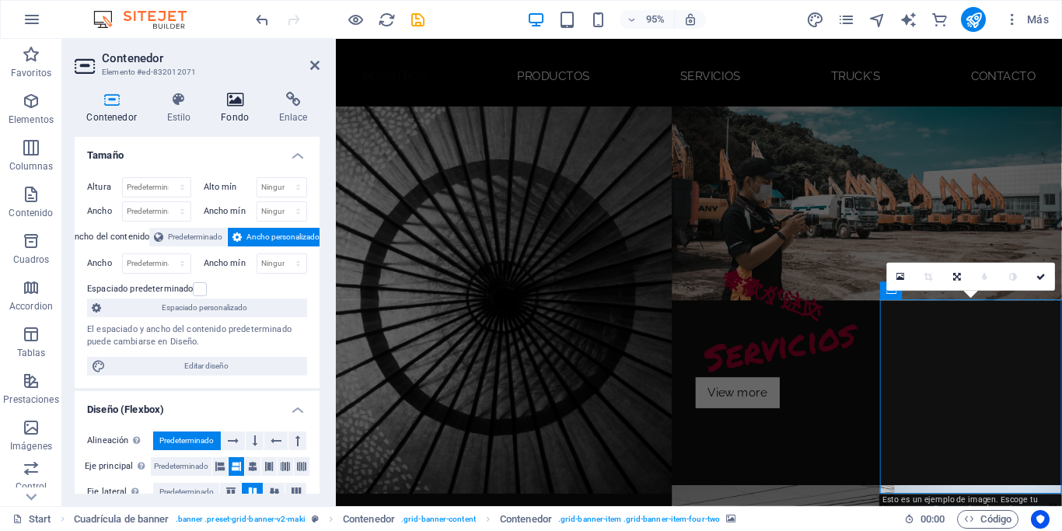
click at [225, 96] on icon at bounding box center [235, 100] width 52 height 16
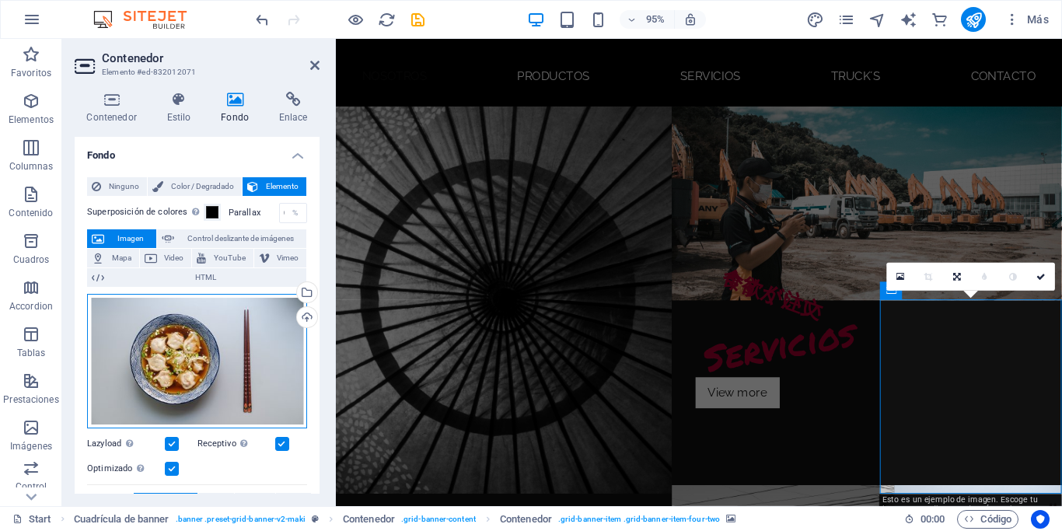
click at [228, 373] on div "Arrastra archivos aquí, haz clic para escoger archivos o selecciona archivos de…" at bounding box center [197, 361] width 220 height 134
click at [228, 373] on body "[DOMAIN_NAME] Start Favoritos Elementos Columnas Contenido [PERSON_NAME] Accord…" at bounding box center [531, 265] width 1062 height 531
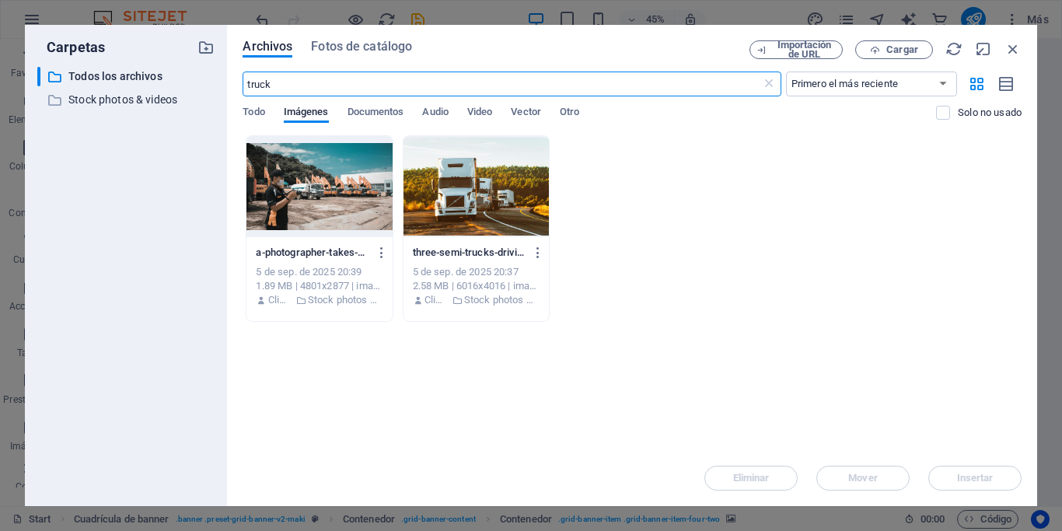
click at [402, 86] on input "truck" at bounding box center [501, 83] width 518 height 25
click at [370, 44] on span "Fotos de catálogo" at bounding box center [361, 46] width 101 height 19
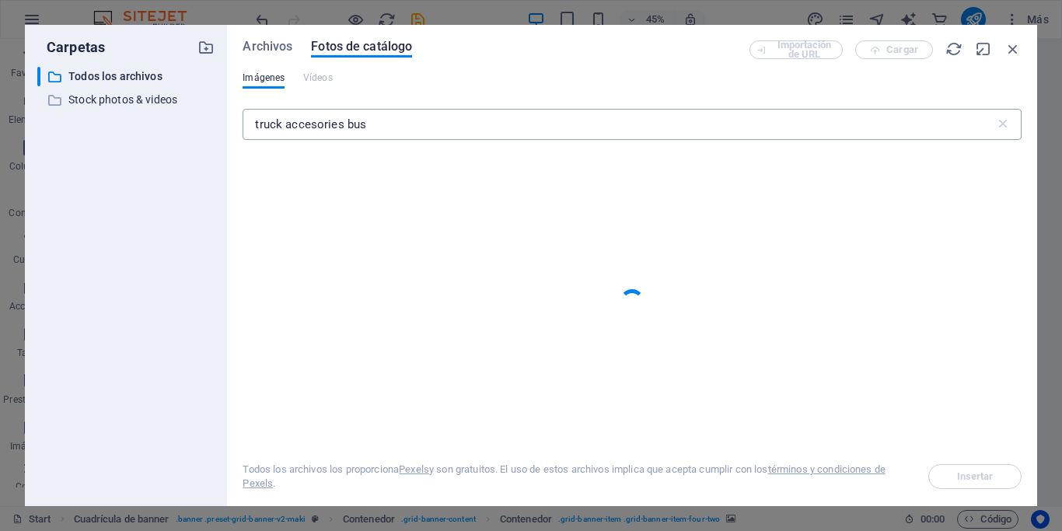
click at [342, 124] on input "truck accesories bus" at bounding box center [617, 124] width 751 height 31
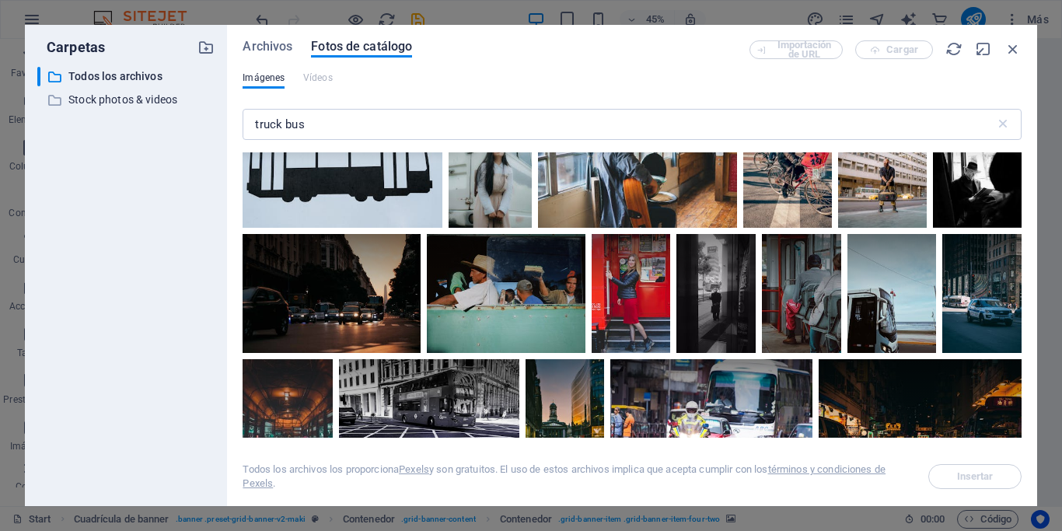
scroll to position [7242, 0]
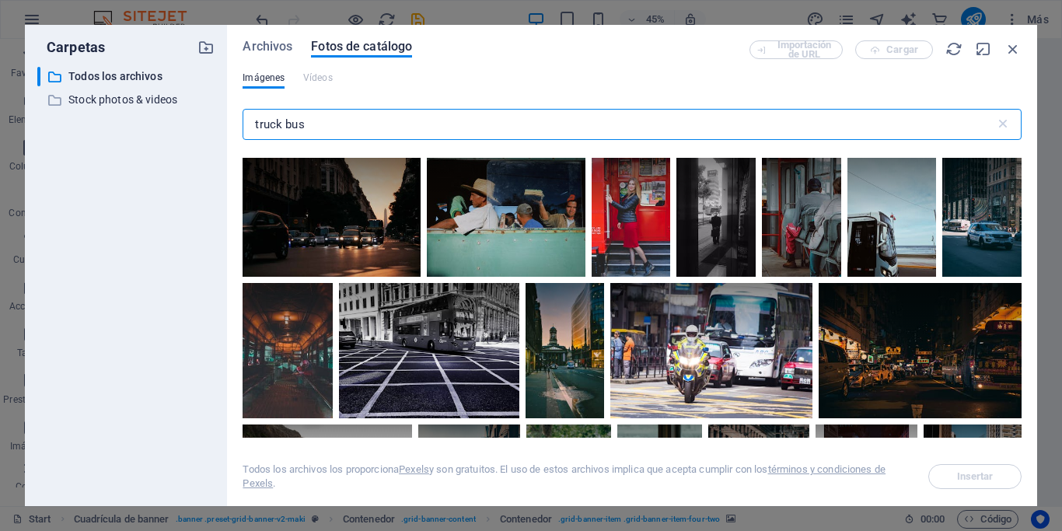
click at [574, 119] on input "truck bus" at bounding box center [617, 124] width 751 height 31
type input "truck"
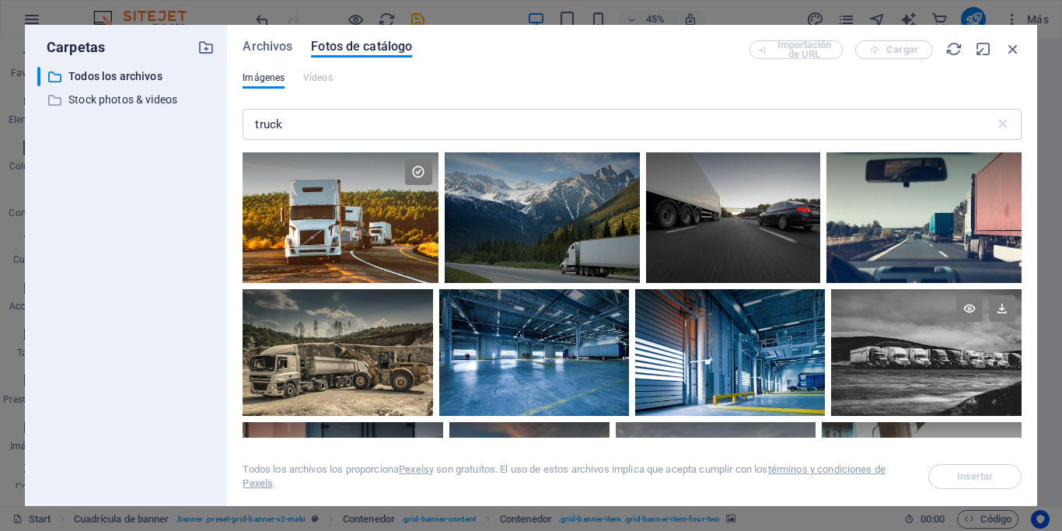
click at [953, 354] on div at bounding box center [926, 352] width 190 height 127
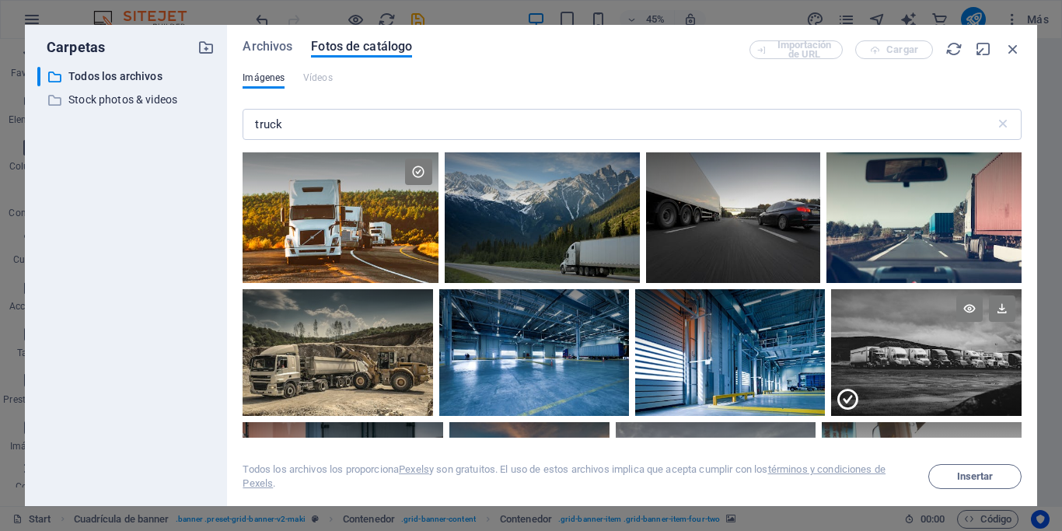
click at [953, 354] on div at bounding box center [926, 384] width 190 height 64
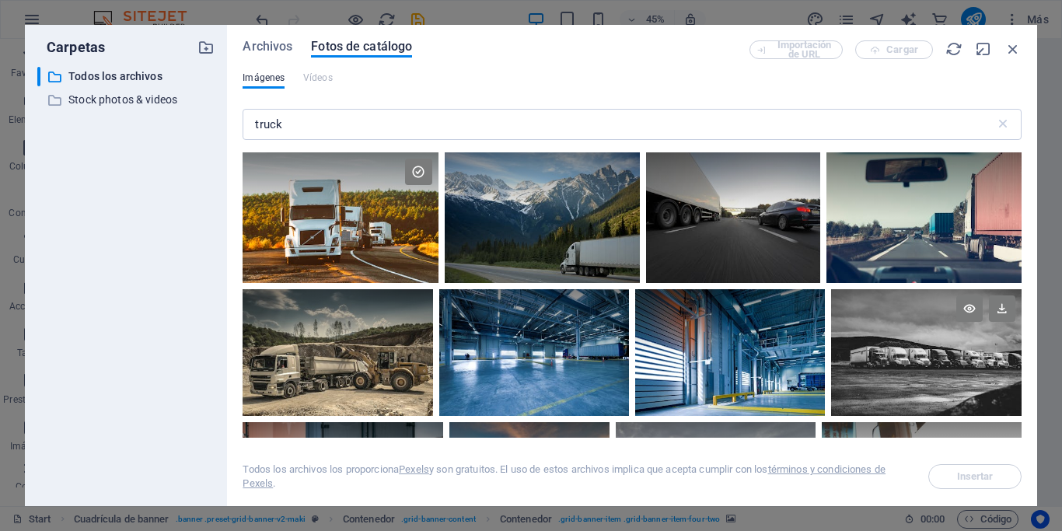
click at [953, 354] on div at bounding box center [926, 352] width 190 height 127
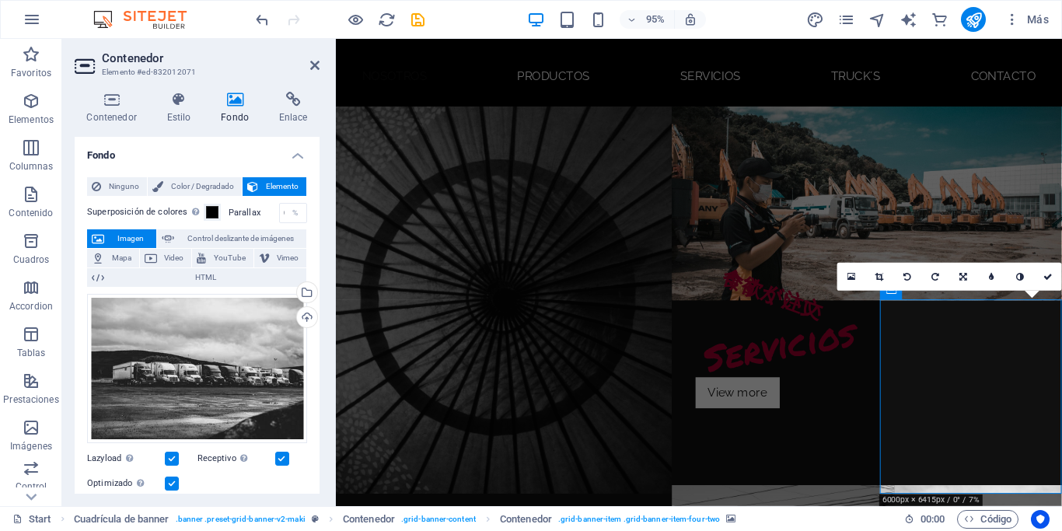
click at [612, 279] on figure at bounding box center [513, 314] width 354 height 408
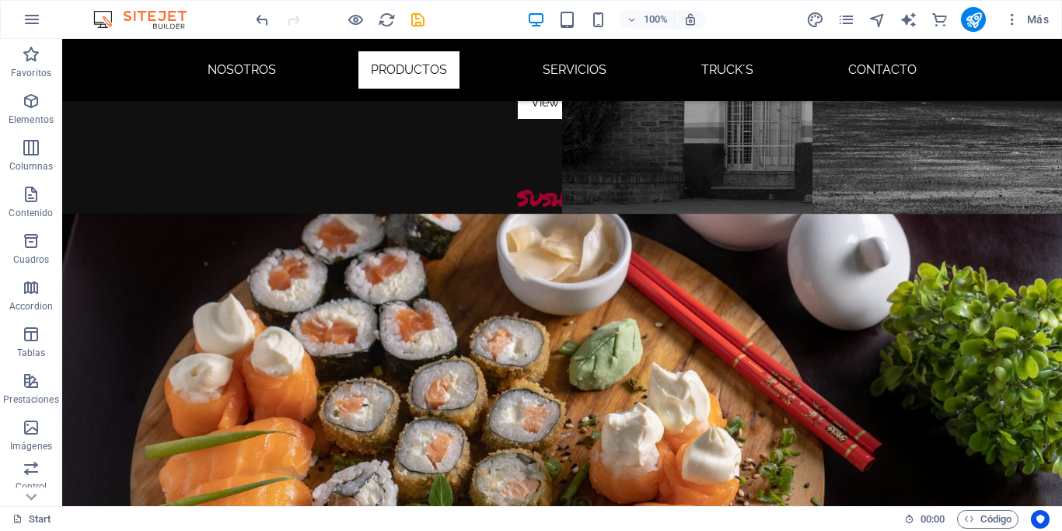
scroll to position [640, 0]
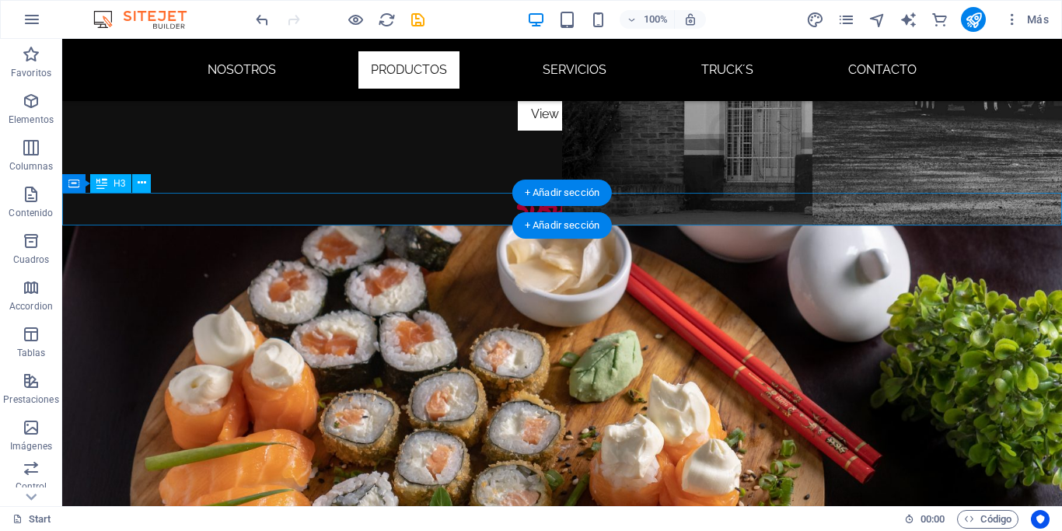
click at [508, 207] on div "Sushibar" at bounding box center [561, 209] width 999 height 33
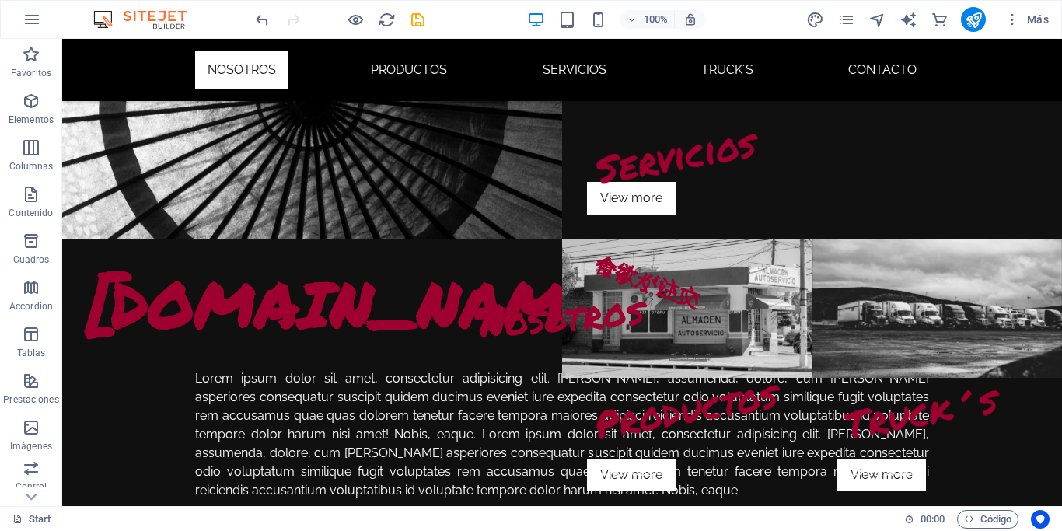
scroll to position [0, 0]
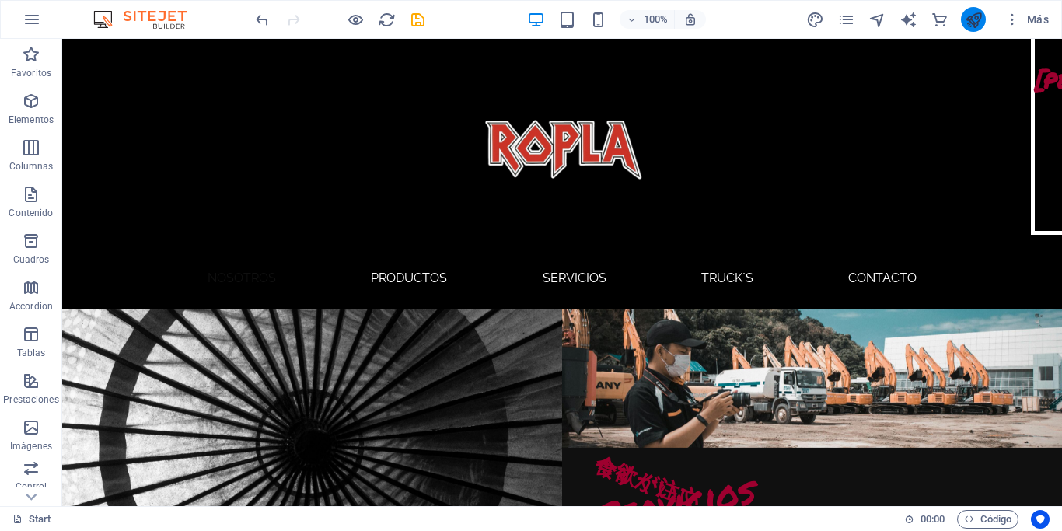
click at [972, 9] on button "publish" at bounding box center [973, 19] width 25 height 25
